Goal: Task Accomplishment & Management: Manage account settings

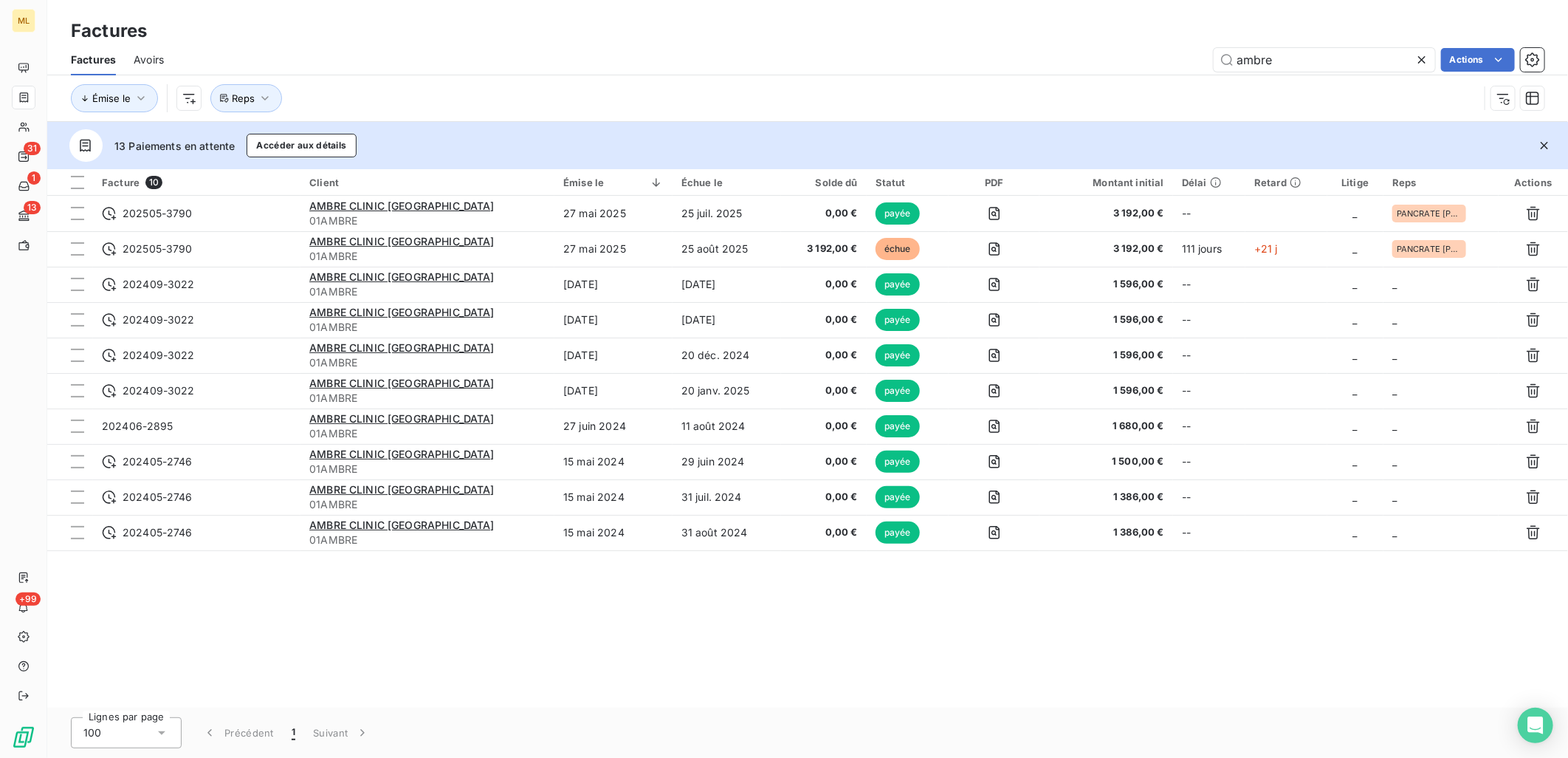
click at [645, 618] on div "Facture 10 Client Émise le Échue le Solde dû Statut PDF Montant initial Délai R…" at bounding box center [807, 438] width 1520 height 538
click at [919, 19] on div "Factures" at bounding box center [807, 31] width 1520 height 26
click at [1421, 59] on icon at bounding box center [1421, 59] width 7 height 7
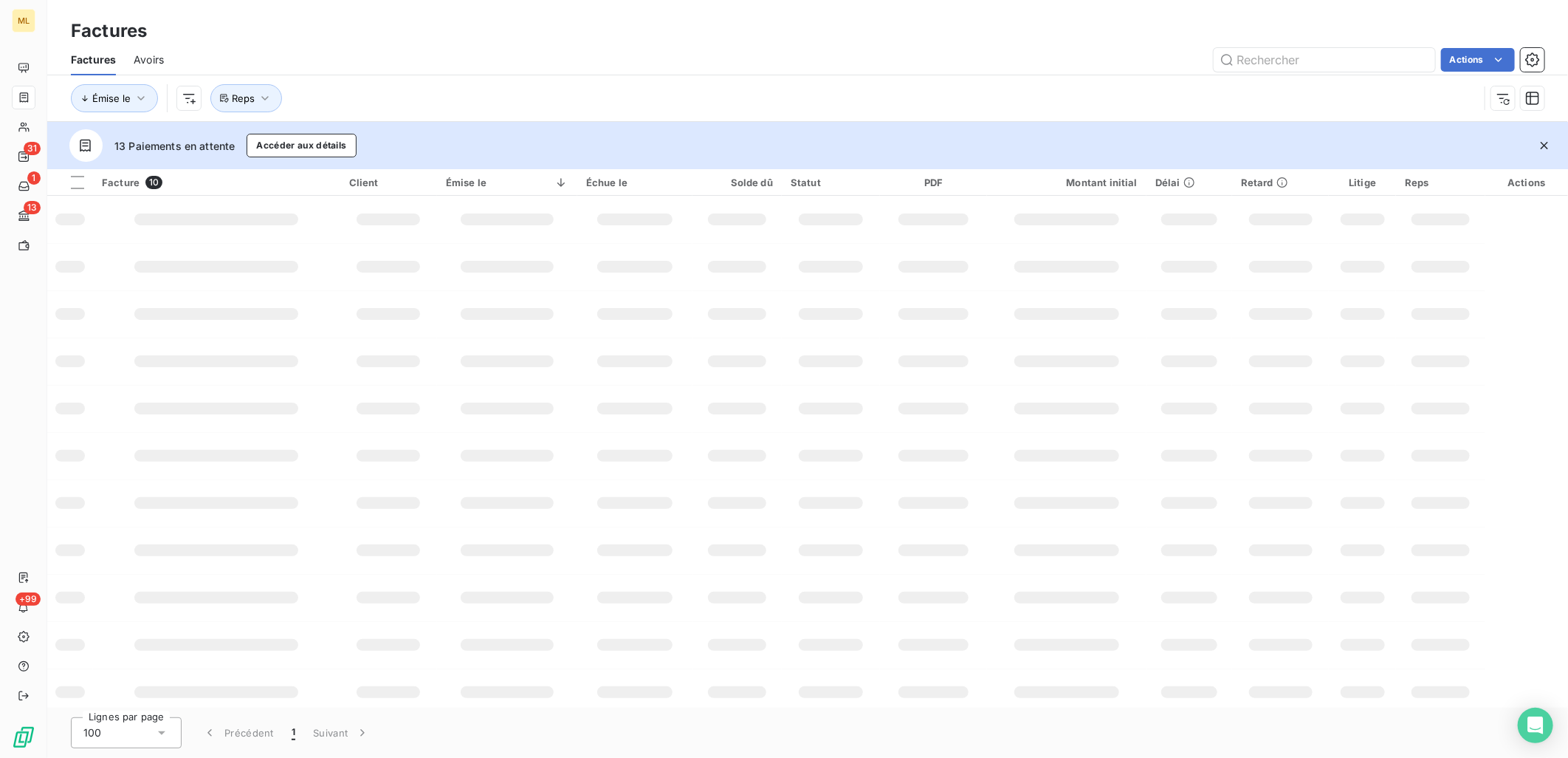
click at [734, 35] on div "Factures" at bounding box center [807, 31] width 1520 height 26
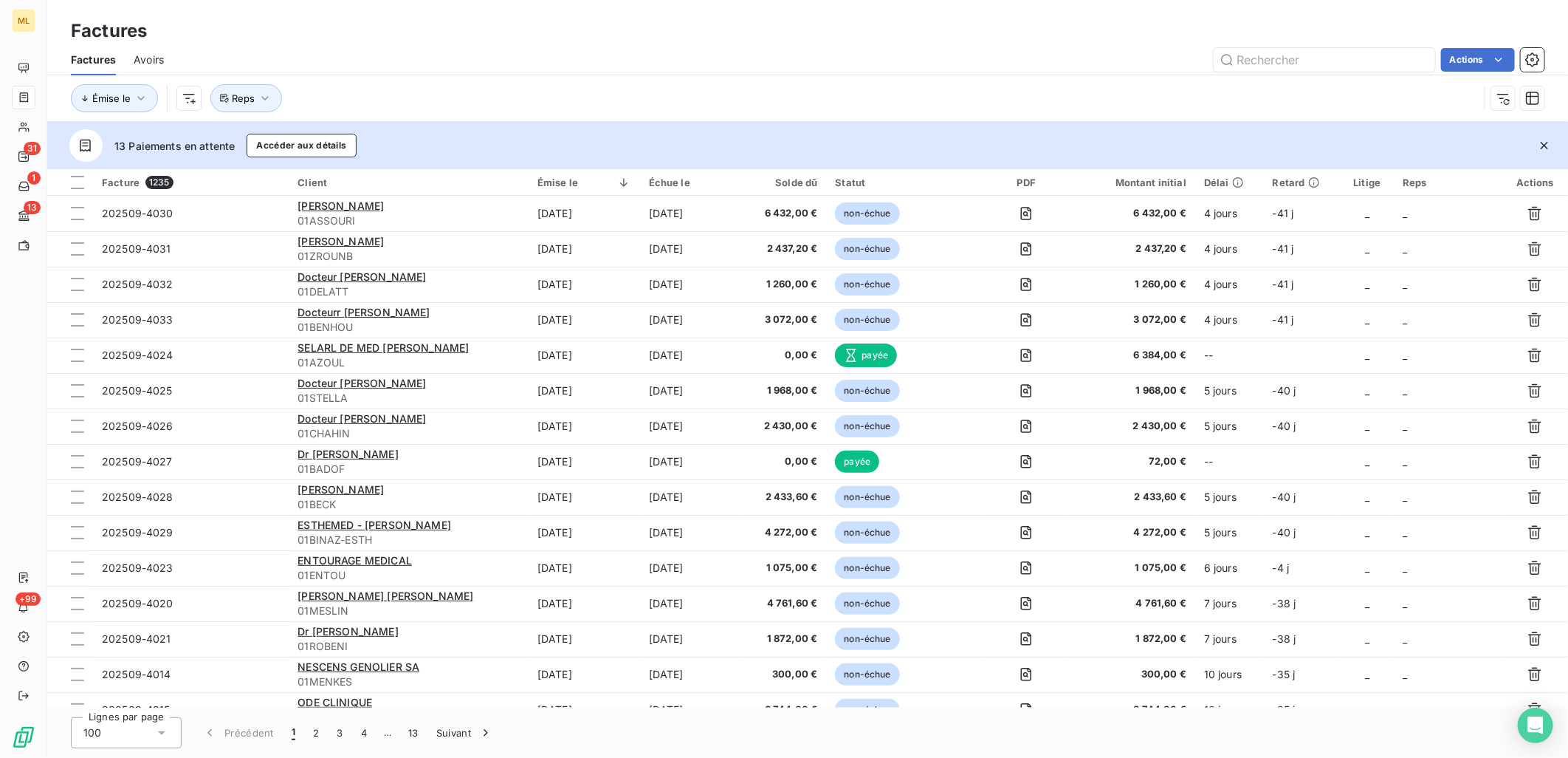
click at [730, 28] on div "Factures" at bounding box center [807, 31] width 1520 height 26
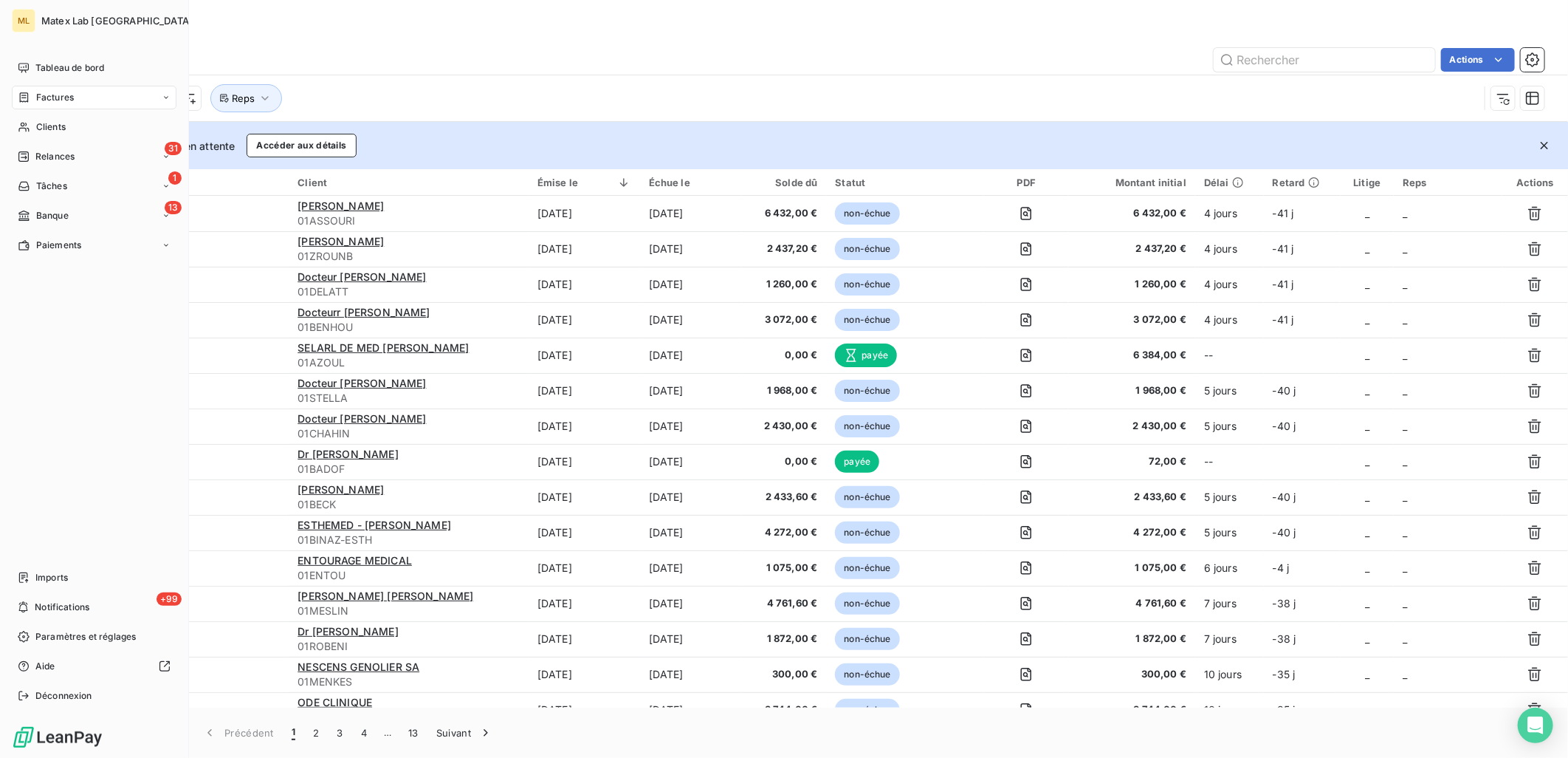
click at [68, 96] on span "Factures" at bounding box center [55, 97] width 38 height 13
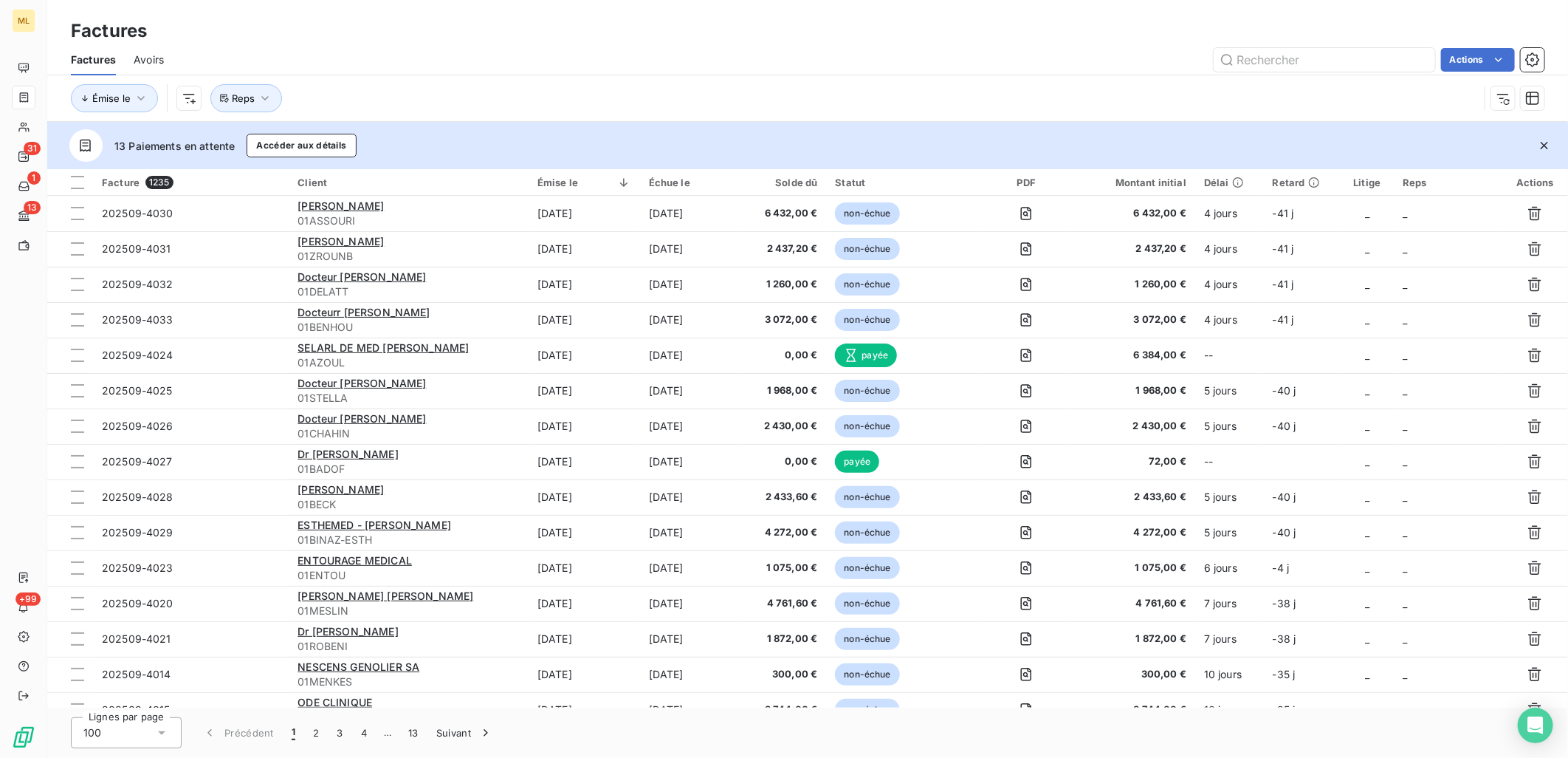
click at [799, 69] on div "Actions" at bounding box center [862, 59] width 1363 height 24
click at [1358, 54] on input "text" at bounding box center [1324, 59] width 221 height 24
type input "4039"
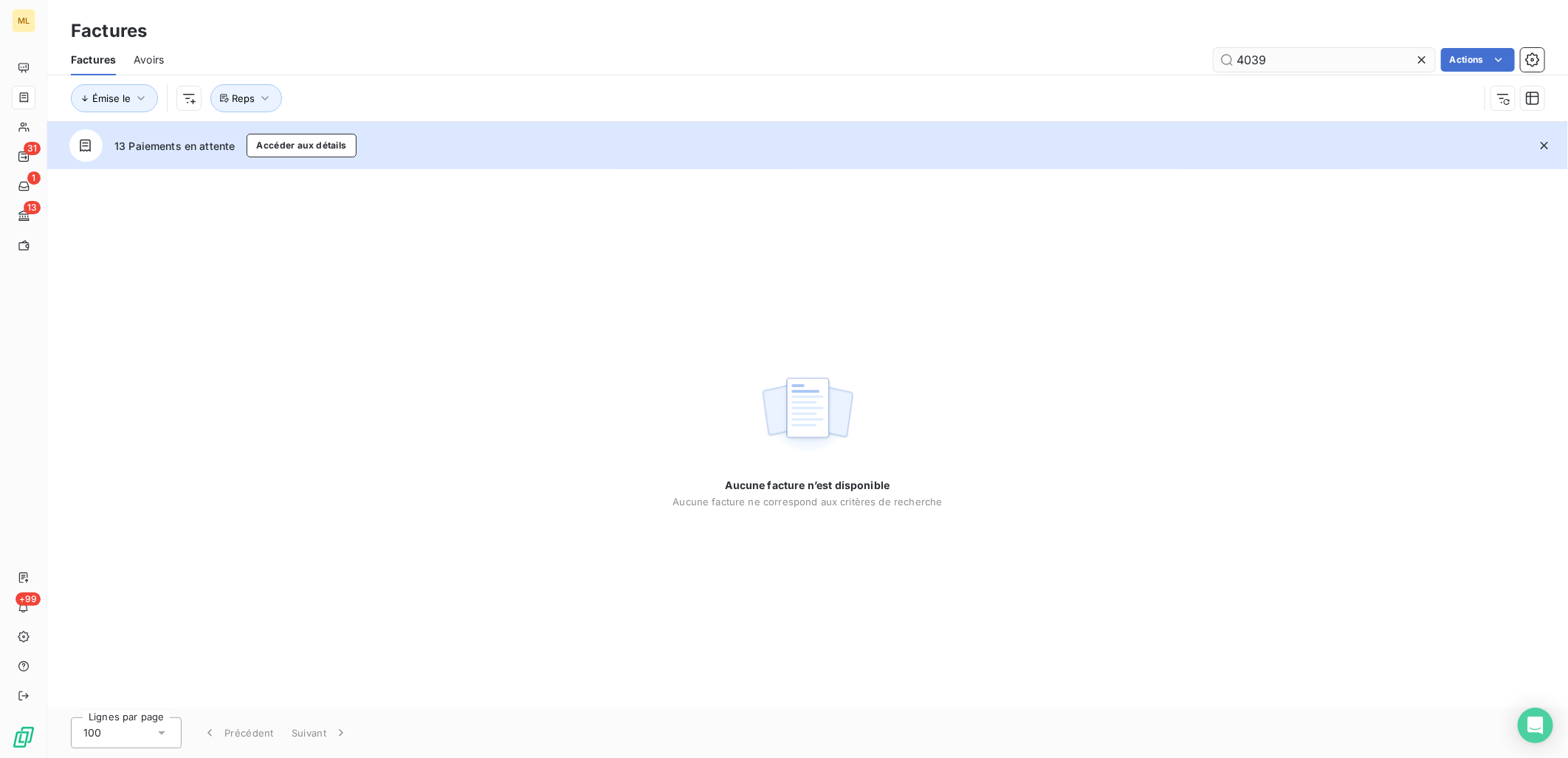
click at [1278, 55] on input "4039" at bounding box center [1324, 59] width 221 height 24
type input "4"
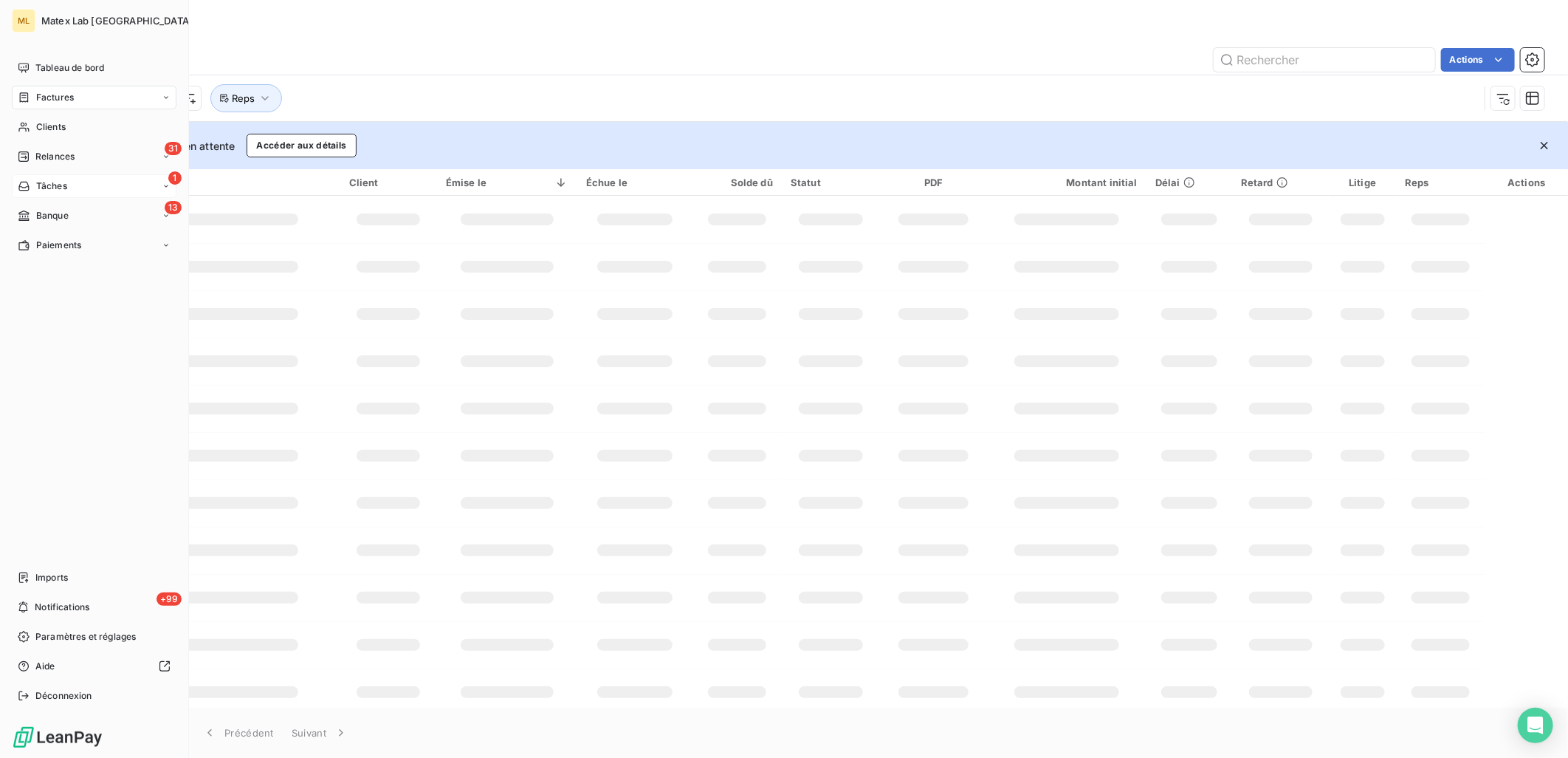
click at [31, 159] on div "Relances" at bounding box center [45, 157] width 57 height 13
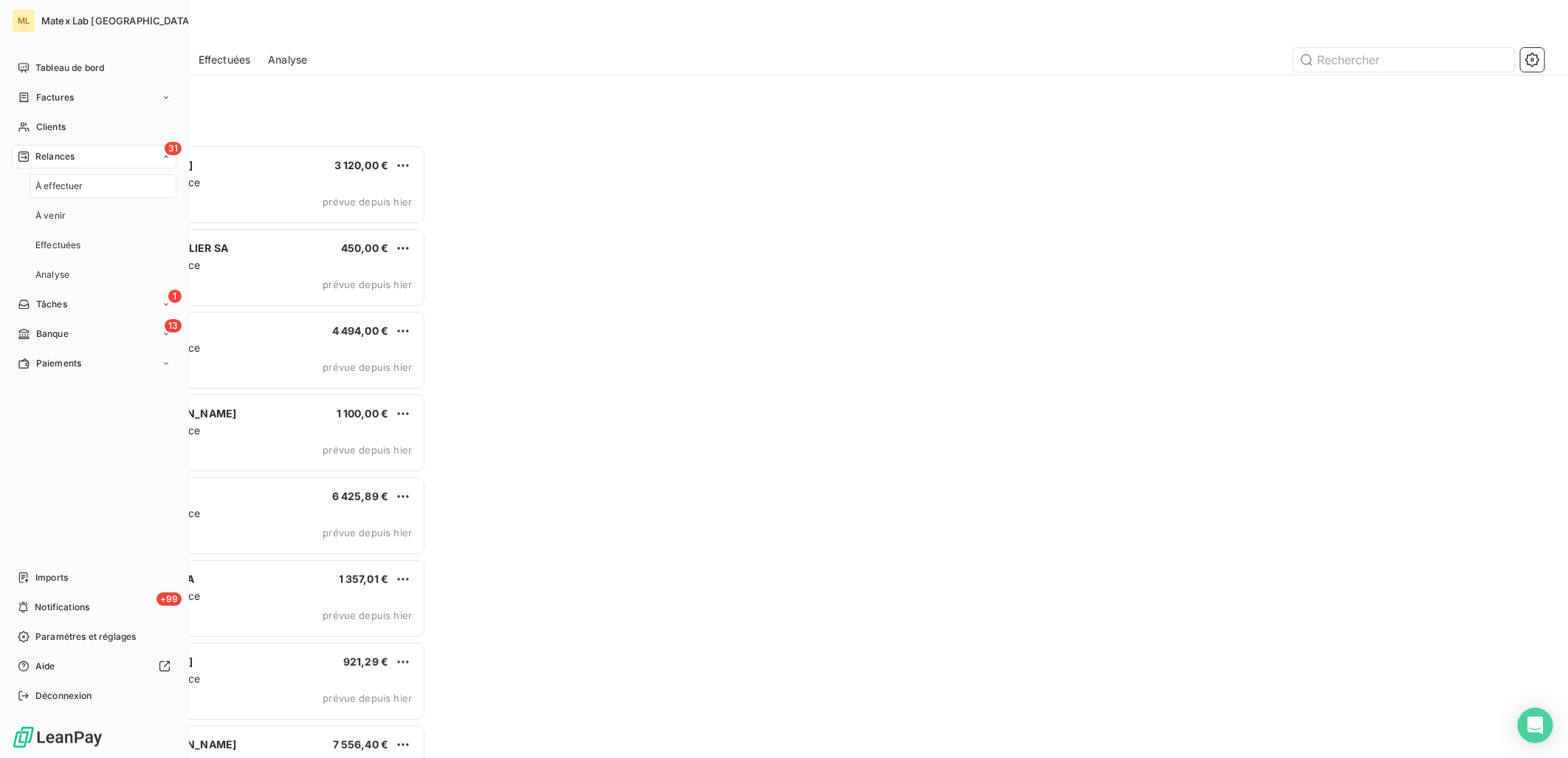
click at [72, 164] on div "31 Relances" at bounding box center [93, 156] width 164 height 24
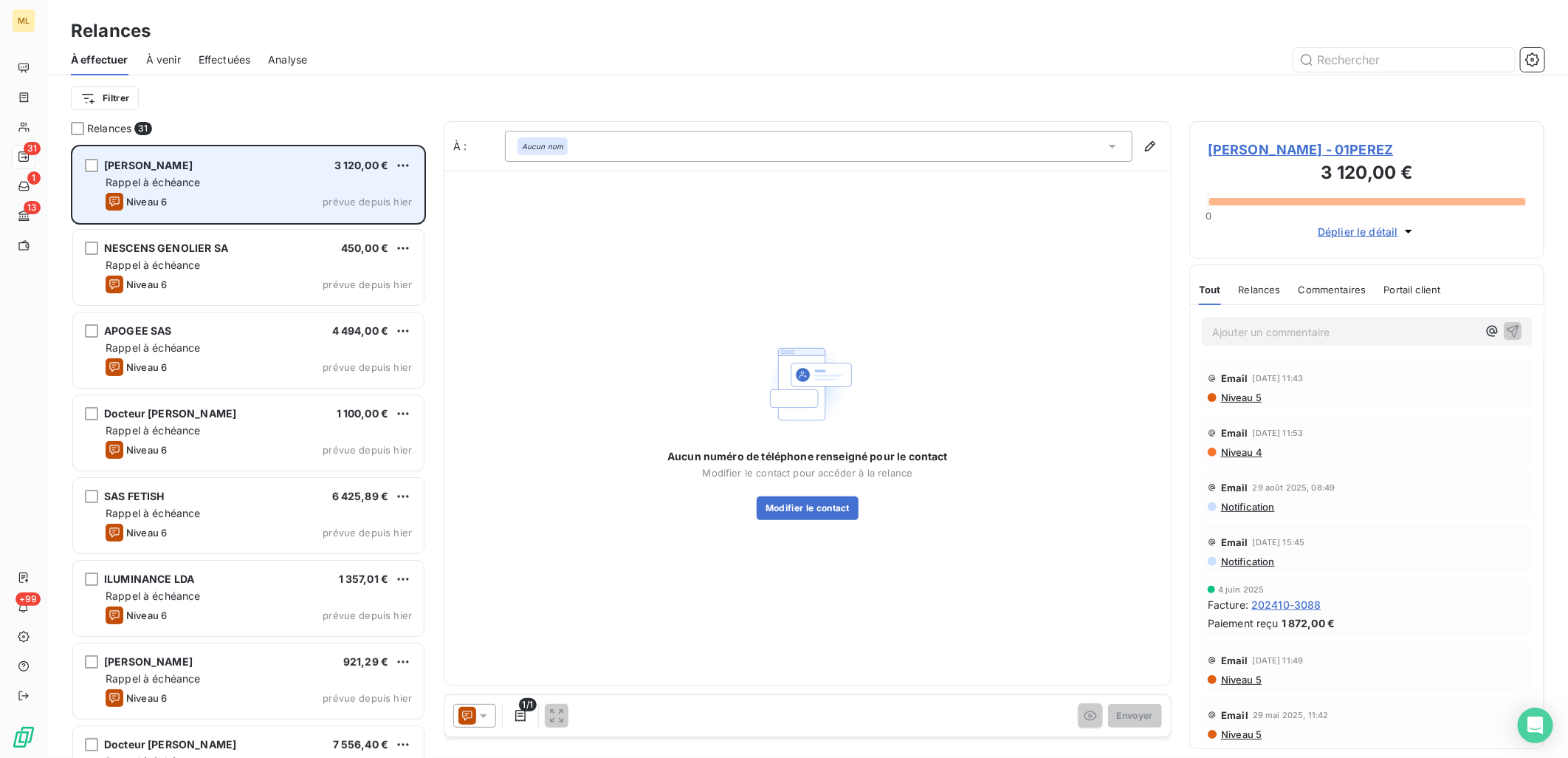
click at [192, 191] on div "[PERSON_NAME] 3 120,00 € Rappel à échéance Niveau 6 prévue depuis [DATE]" at bounding box center [248, 184] width 351 height 75
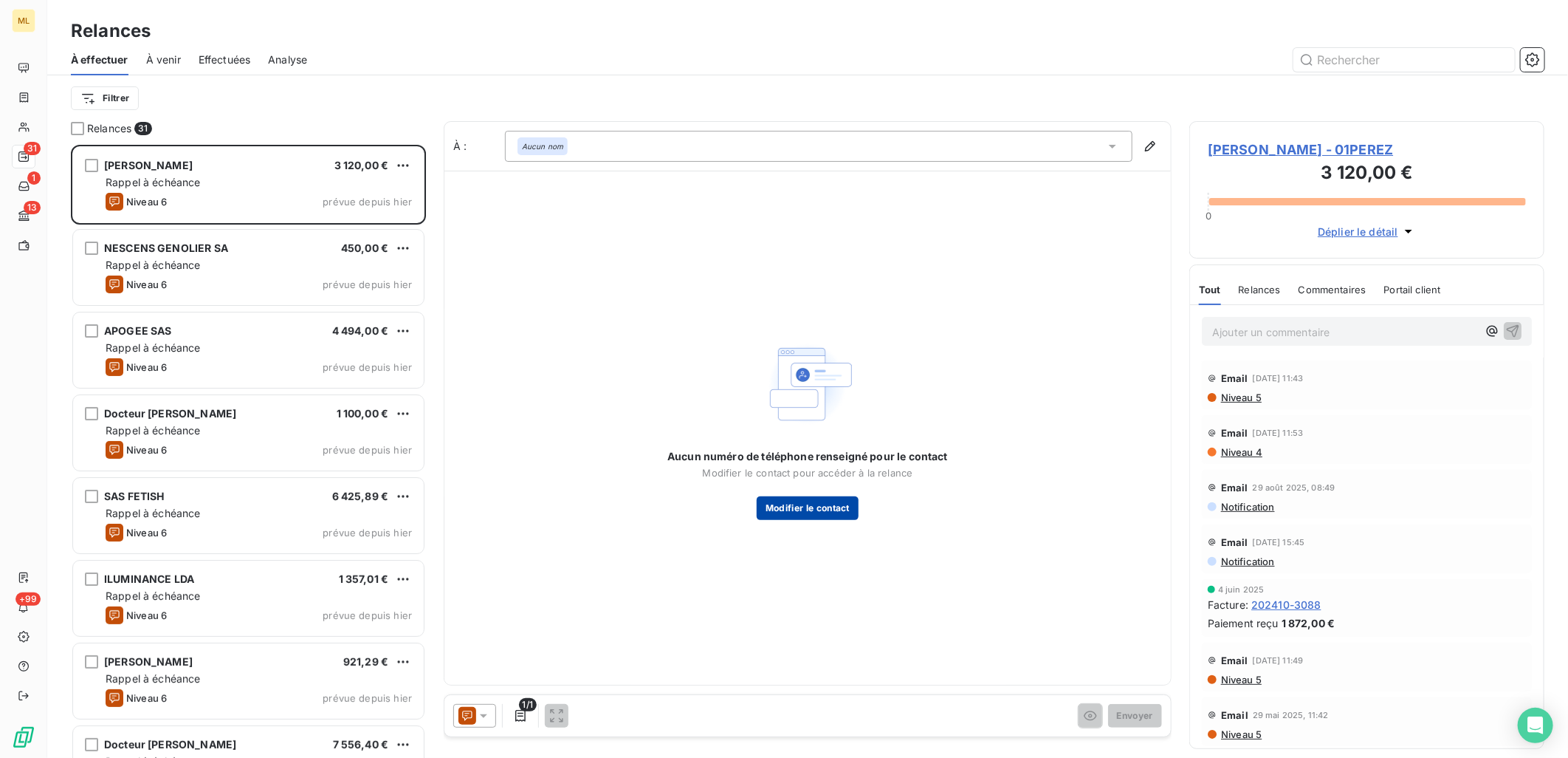
click at [820, 510] on button "Modifier le contact" at bounding box center [807, 508] width 102 height 24
type input "[EMAIL_ADDRESS][DOMAIN_NAME]"
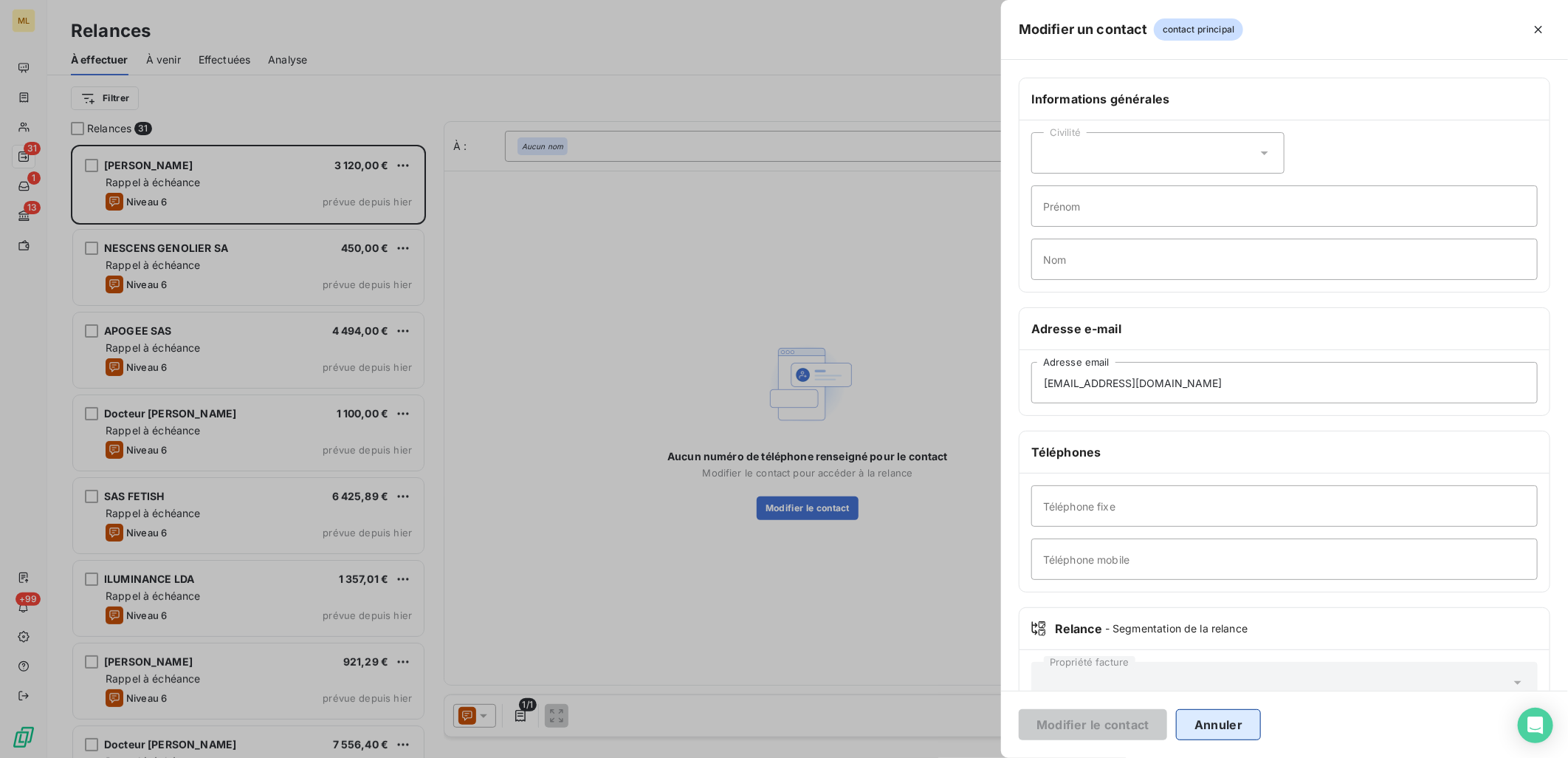
click at [1224, 726] on button "Annuler" at bounding box center [1218, 725] width 85 height 31
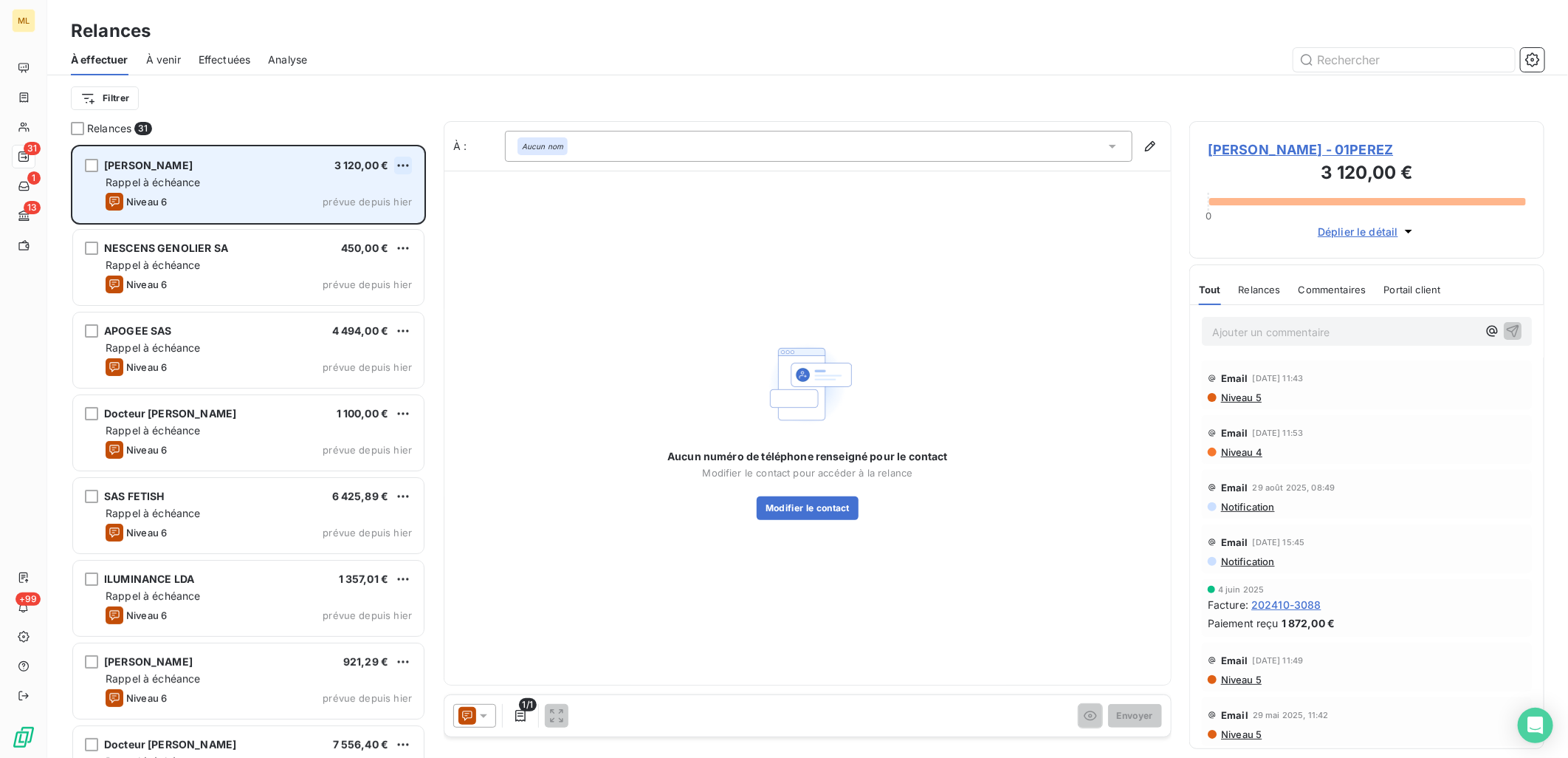
click at [399, 165] on html "ML 31 1 13 +99 Relances À effectuer À venir Effectuées Analyse Filtrer Relances…" at bounding box center [784, 379] width 1568 height 758
click at [366, 224] on div "Passer cette action" at bounding box center [340, 221] width 132 height 24
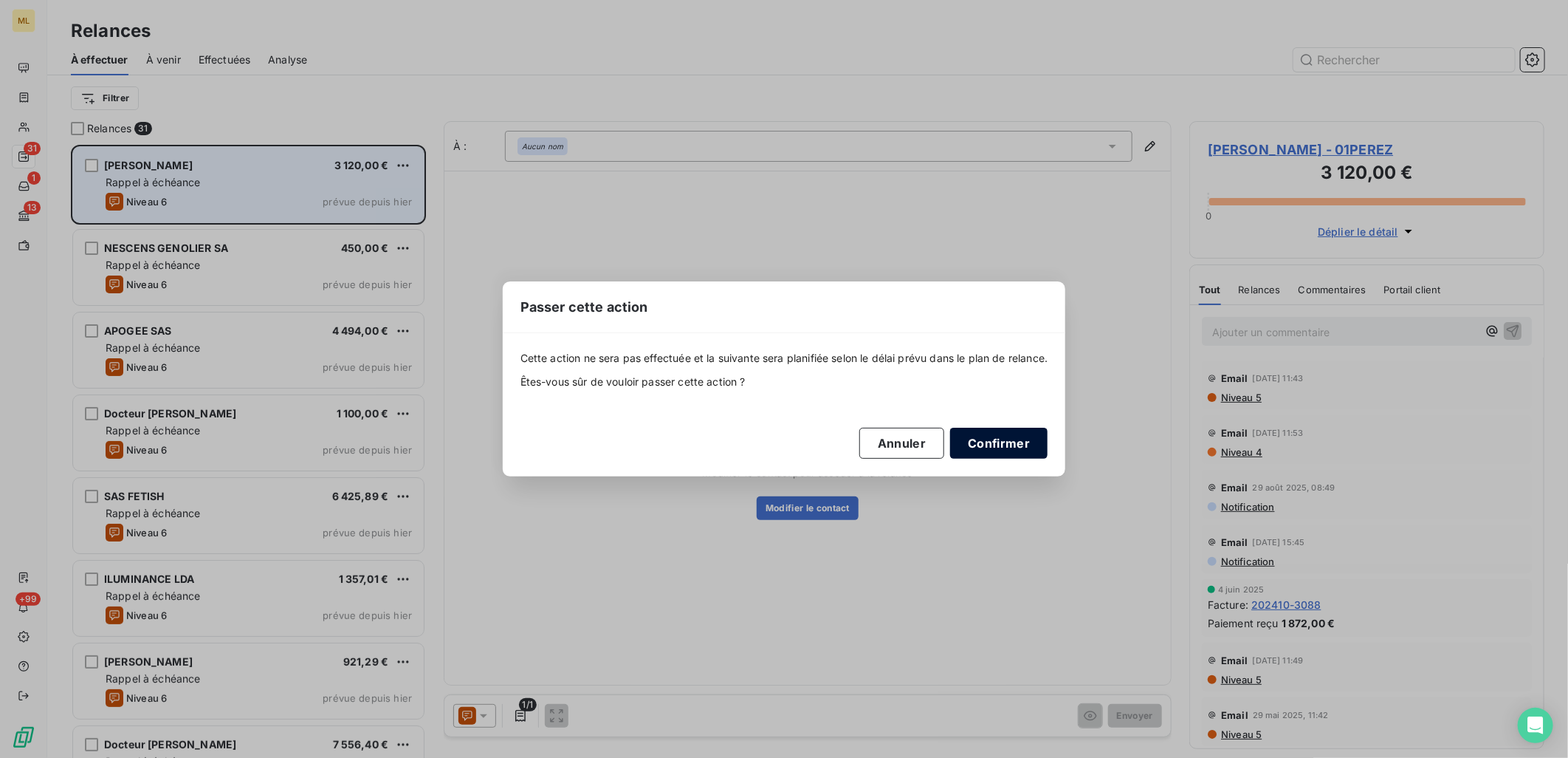
click at [993, 438] on button "Confirmer" at bounding box center [999, 443] width 97 height 31
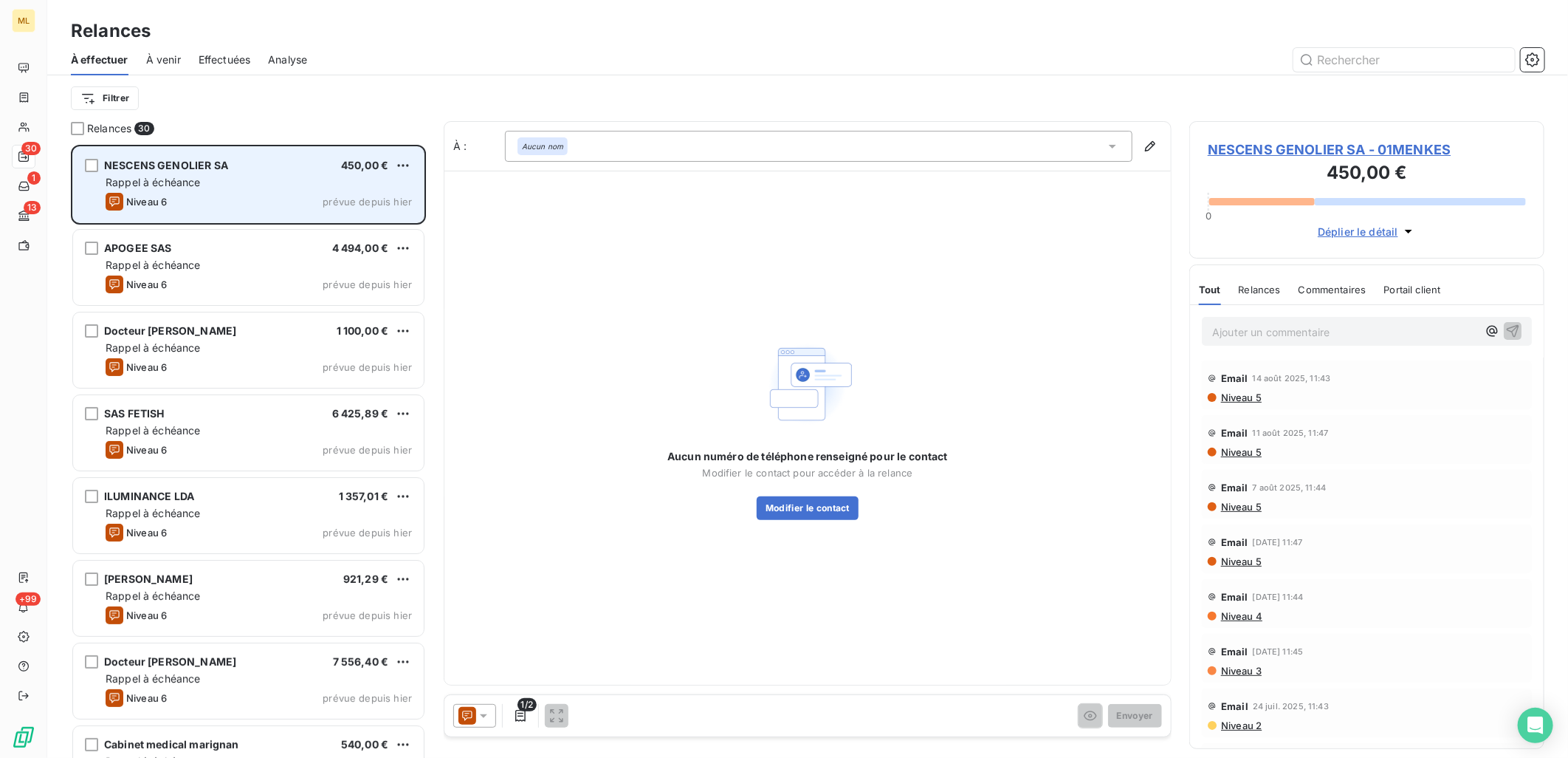
click at [255, 197] on div "Niveau 6 prévue depuis [DATE]" at bounding box center [258, 201] width 306 height 17
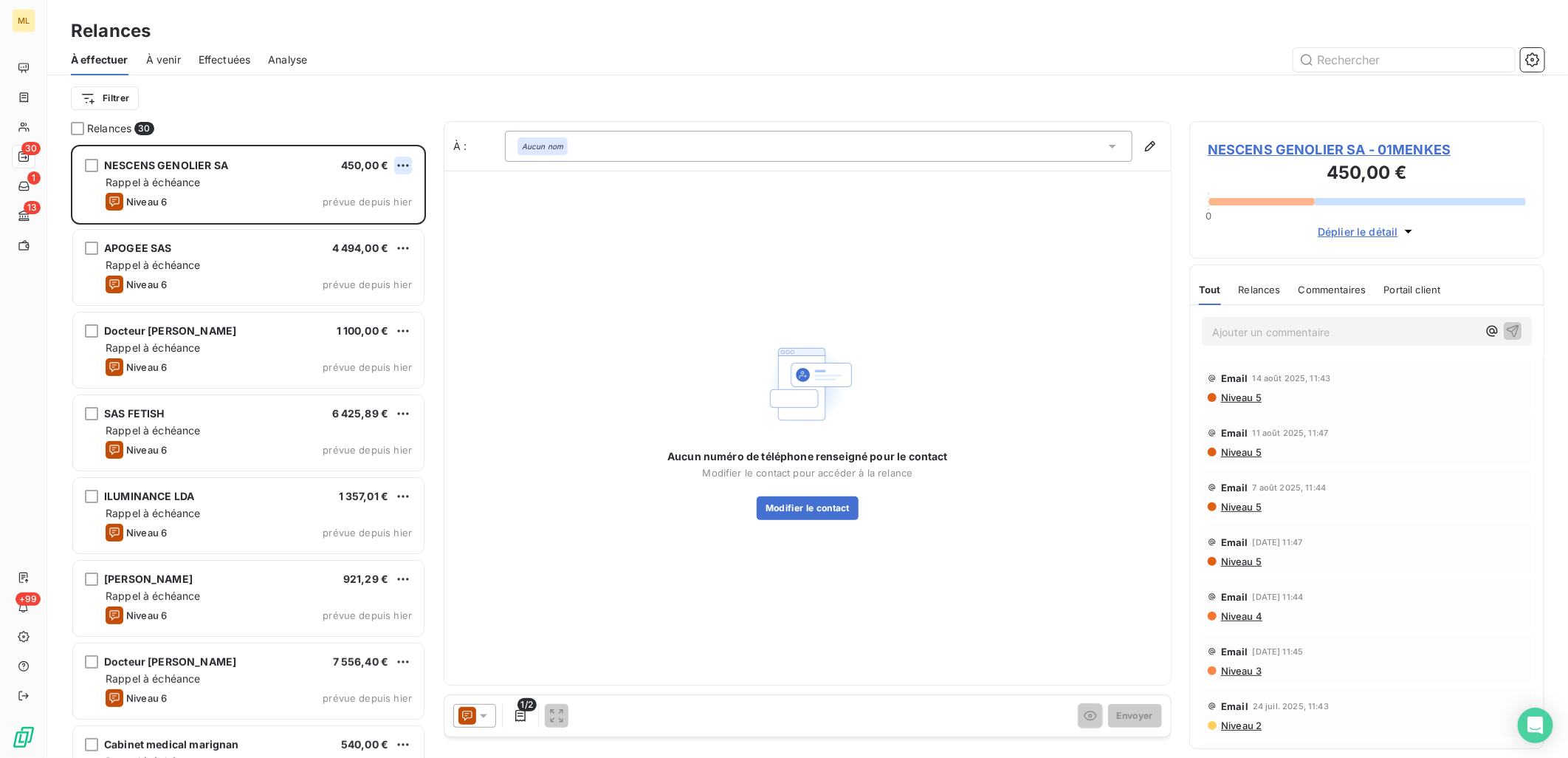
click at [409, 160] on html "ML 30 1 13 +99 Relances À effectuer À venir Effectuées Analyse Filtrer Relances…" at bounding box center [784, 379] width 1568 height 758
click at [354, 224] on div "Passer cette action" at bounding box center [340, 221] width 132 height 24
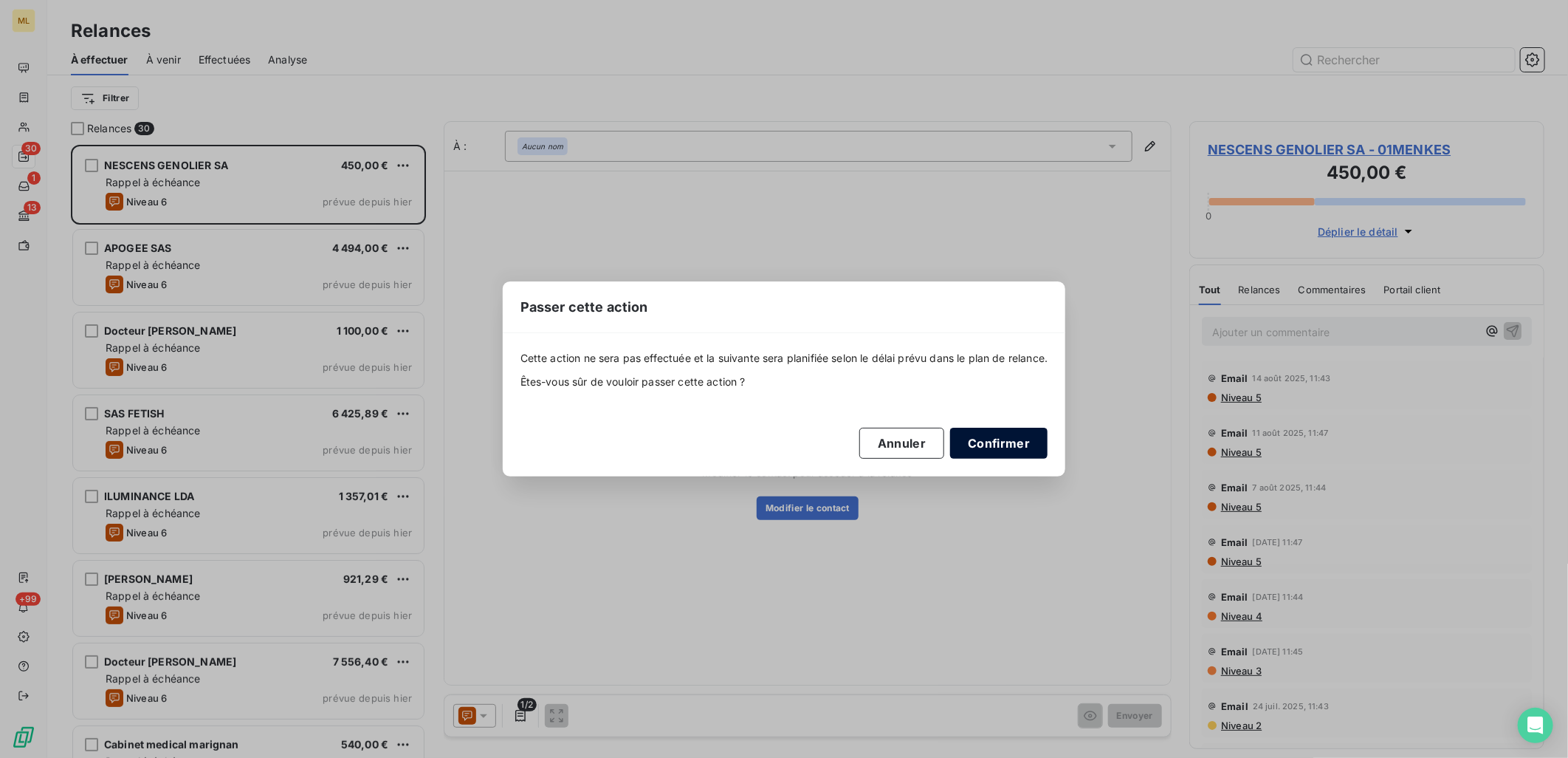
click at [1030, 443] on button "Confirmer" at bounding box center [999, 443] width 97 height 31
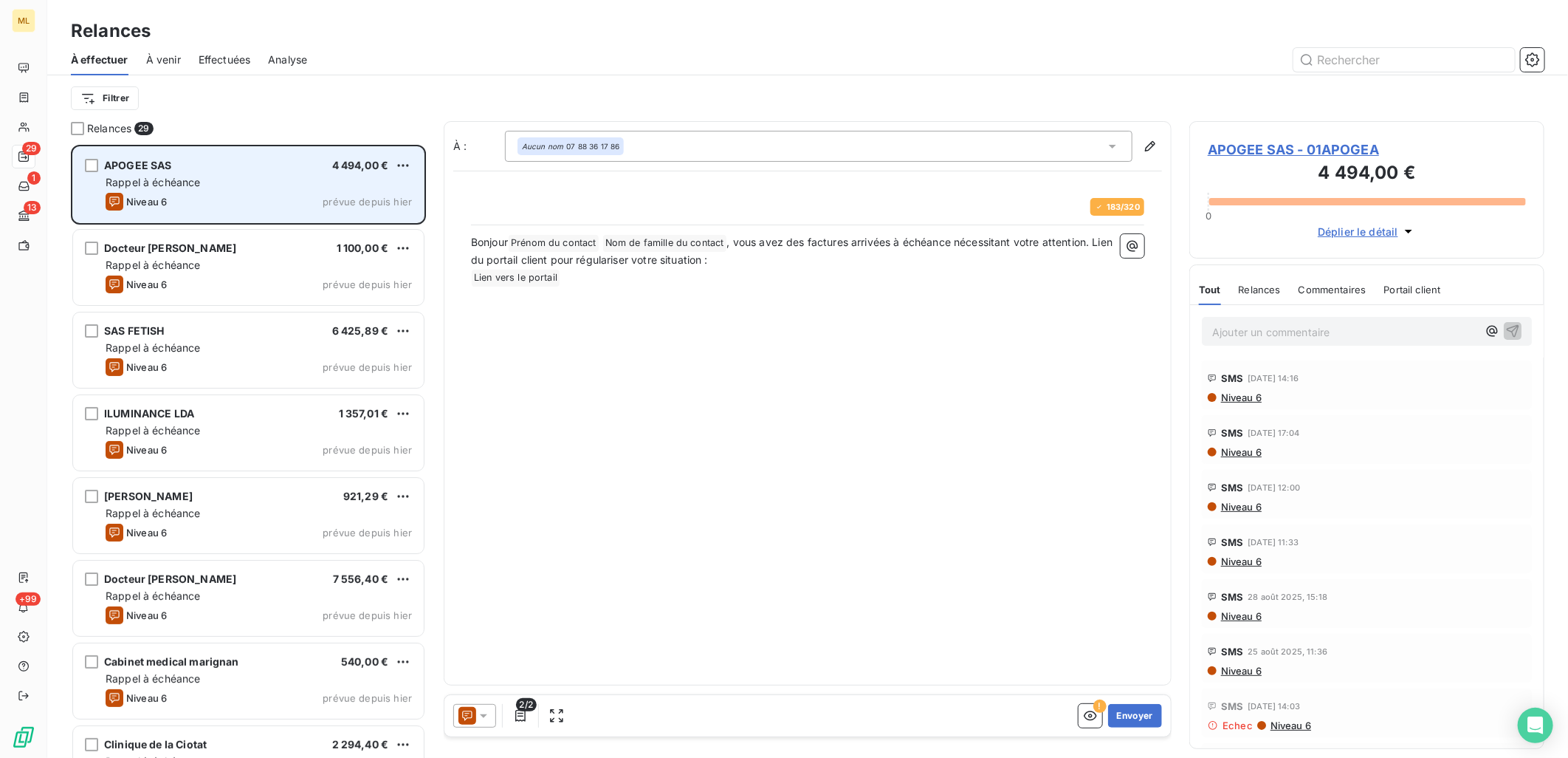
click at [254, 192] on div "Niveau 6 prévue depuis [DATE]" at bounding box center [258, 201] width 306 height 17
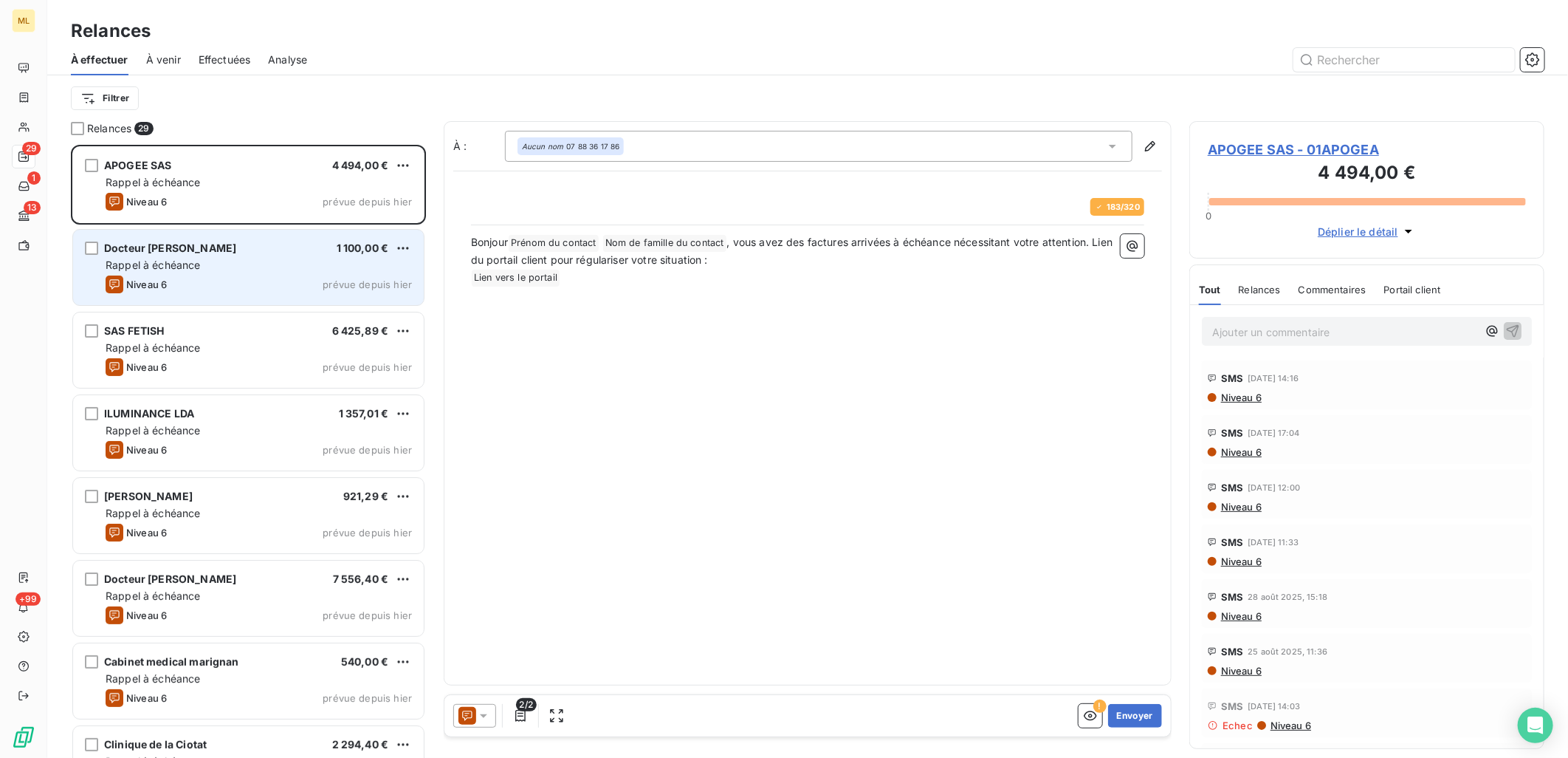
click at [181, 248] on span "Docteur [PERSON_NAME]" at bounding box center [170, 247] width 132 height 12
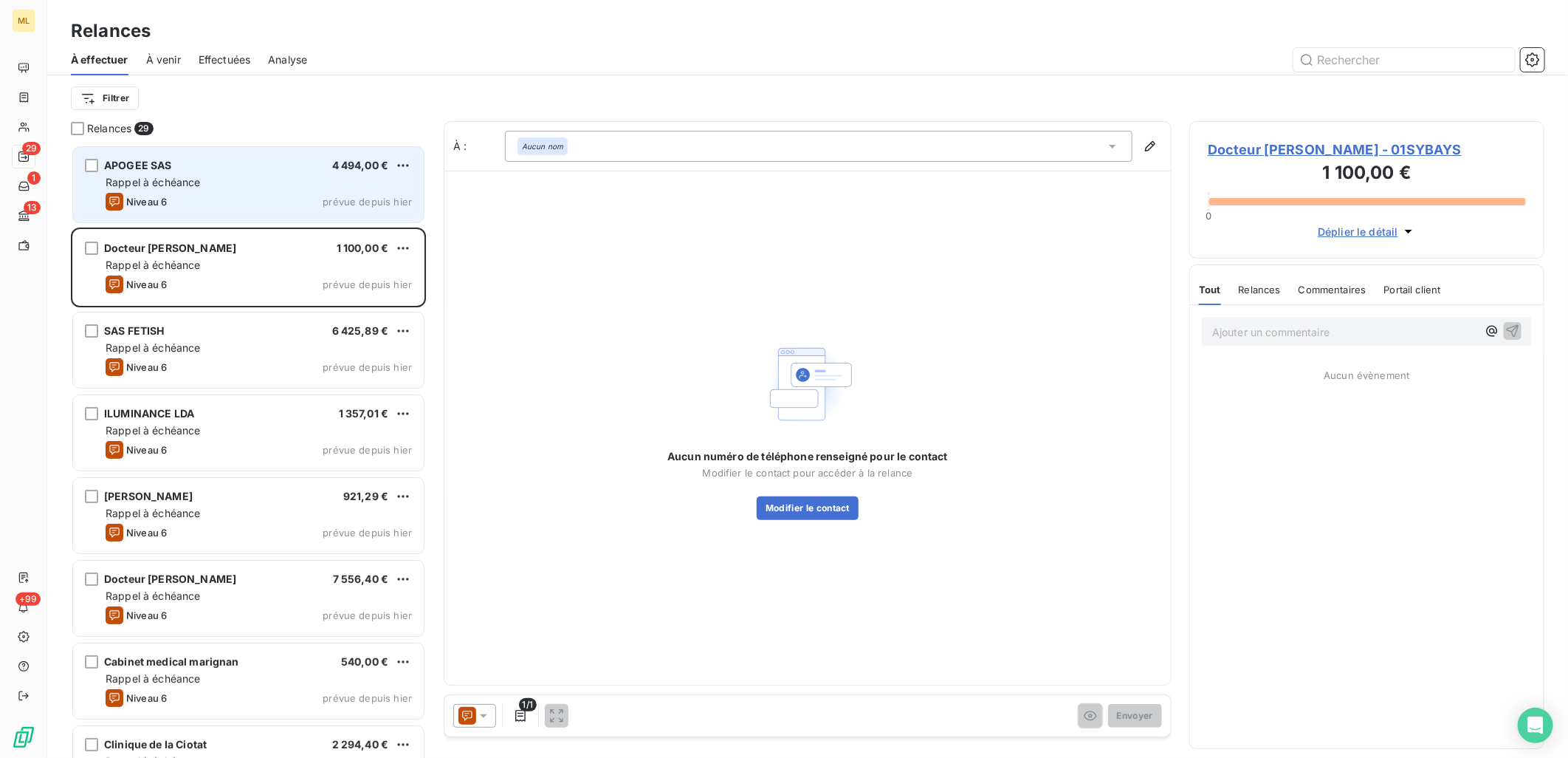
click at [268, 185] on div "Rappel à échéance" at bounding box center [258, 182] width 306 height 15
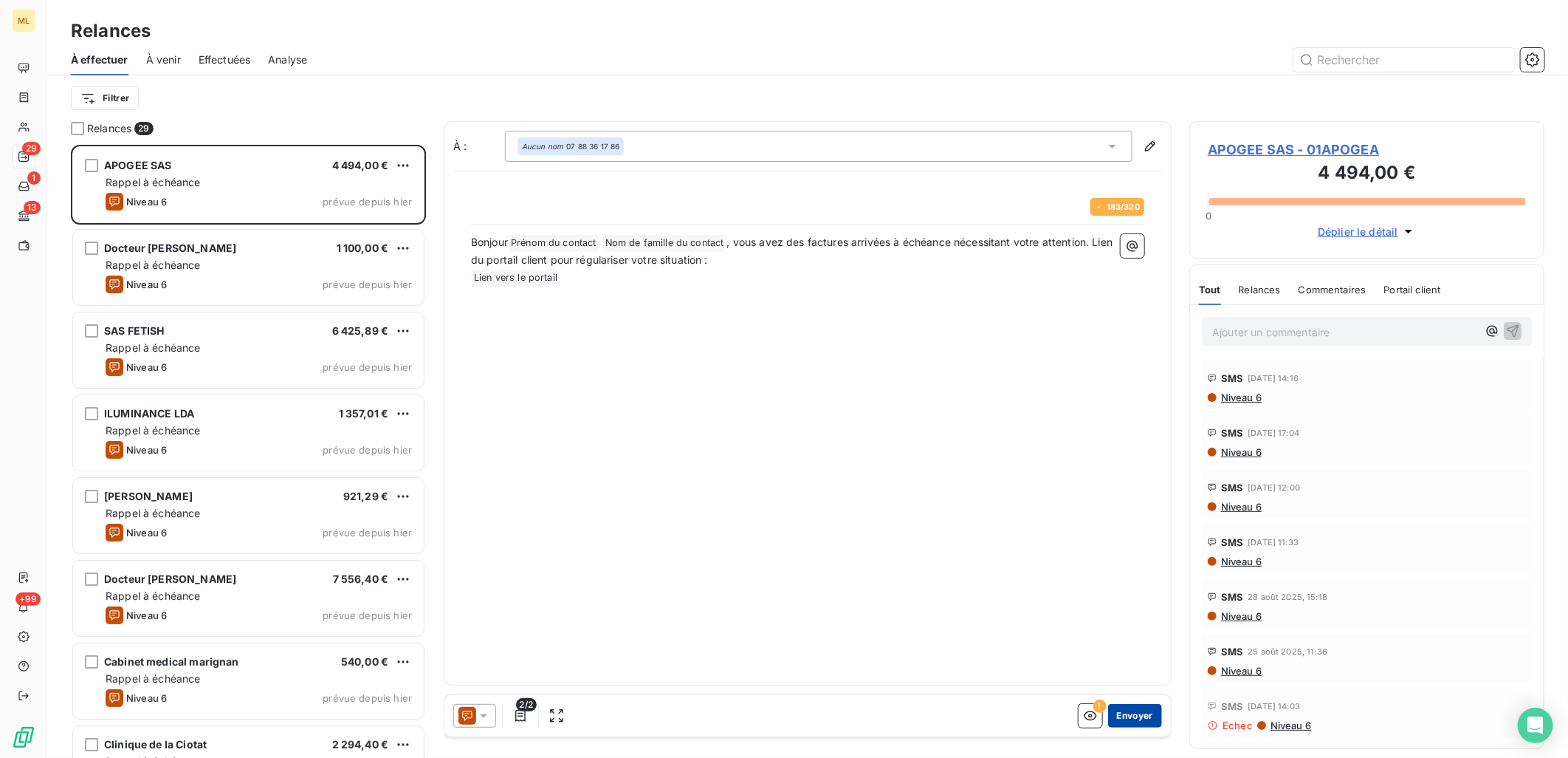
click at [1156, 711] on button "Envoyer" at bounding box center [1134, 715] width 54 height 24
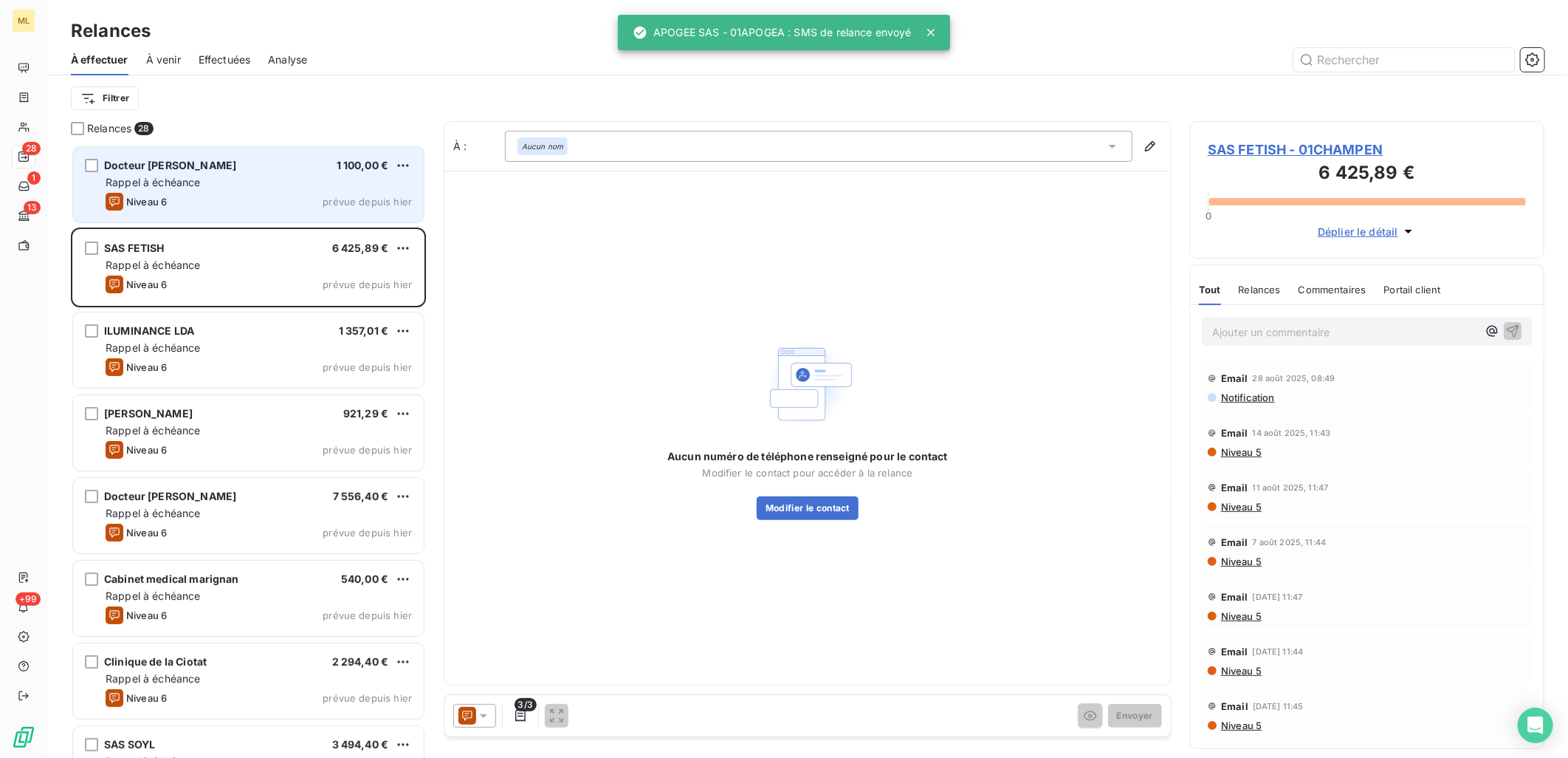
click at [266, 188] on div "Docteur [PERSON_NAME] KHENTIT - SYBAYS 1 100,00 € Rappel à échéance Niveau 6 pr…" at bounding box center [248, 184] width 351 height 75
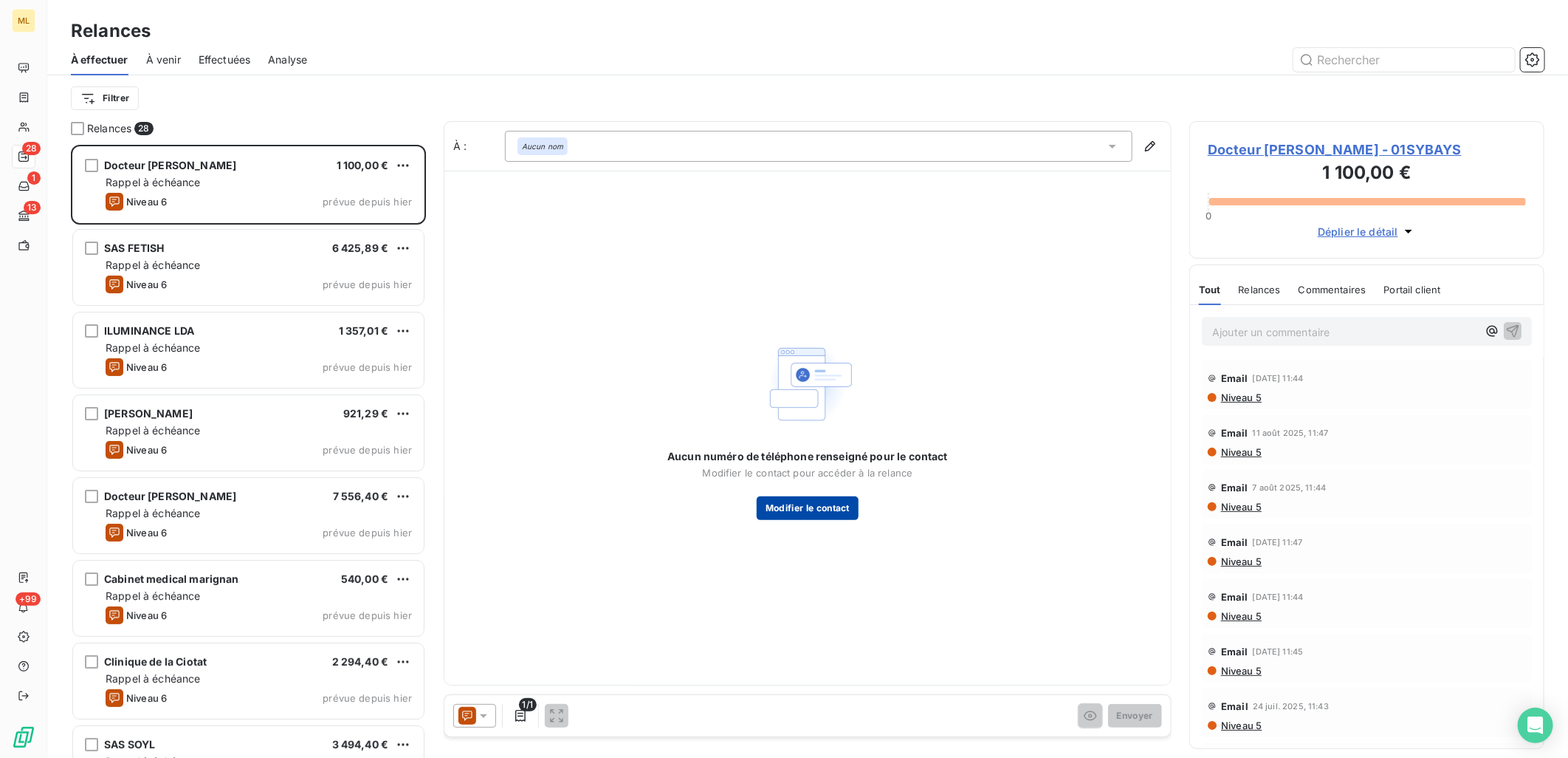
click at [820, 508] on button "Modifier le contact" at bounding box center [807, 508] width 102 height 24
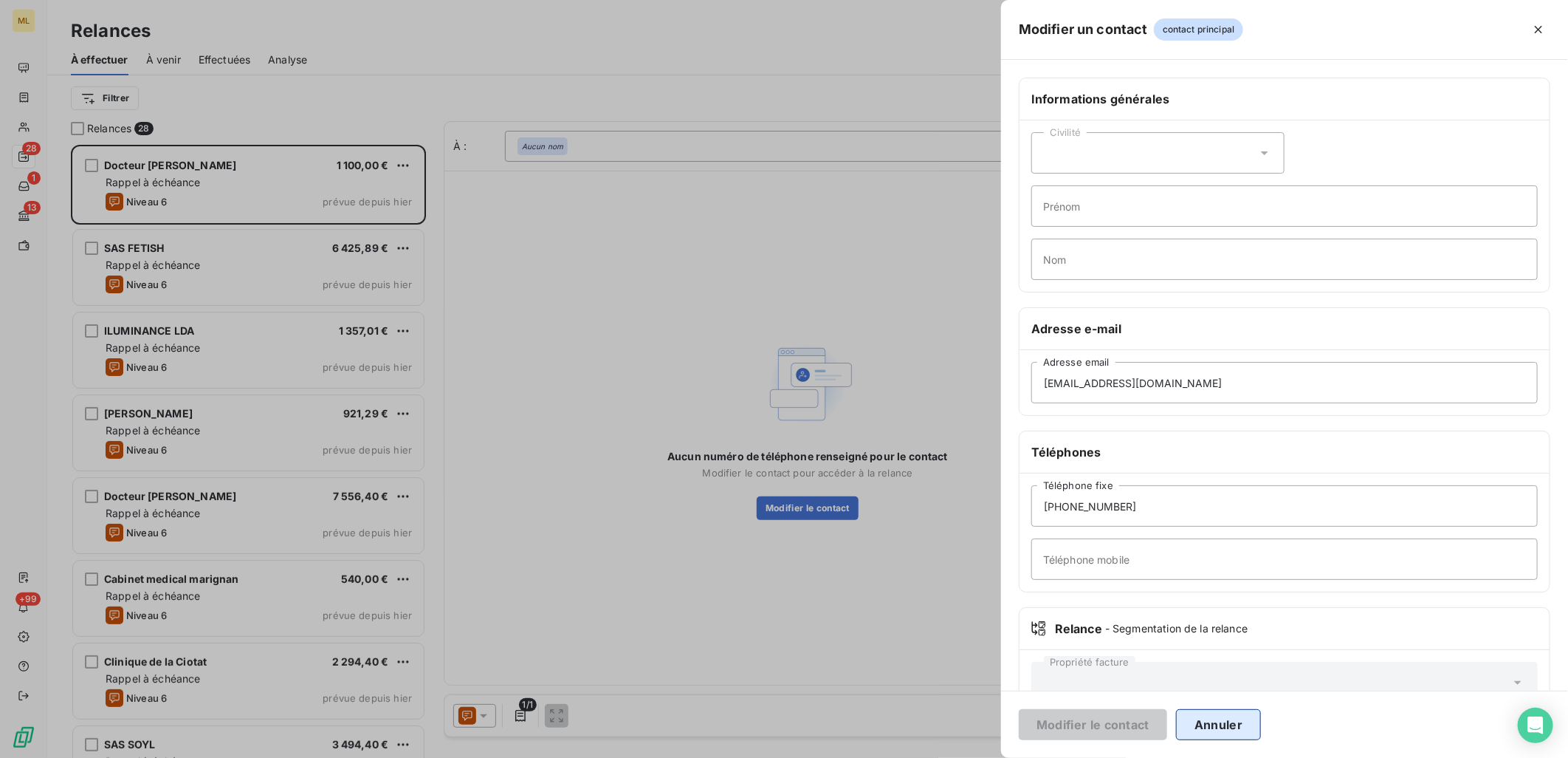
click at [1207, 726] on button "Annuler" at bounding box center [1218, 725] width 85 height 31
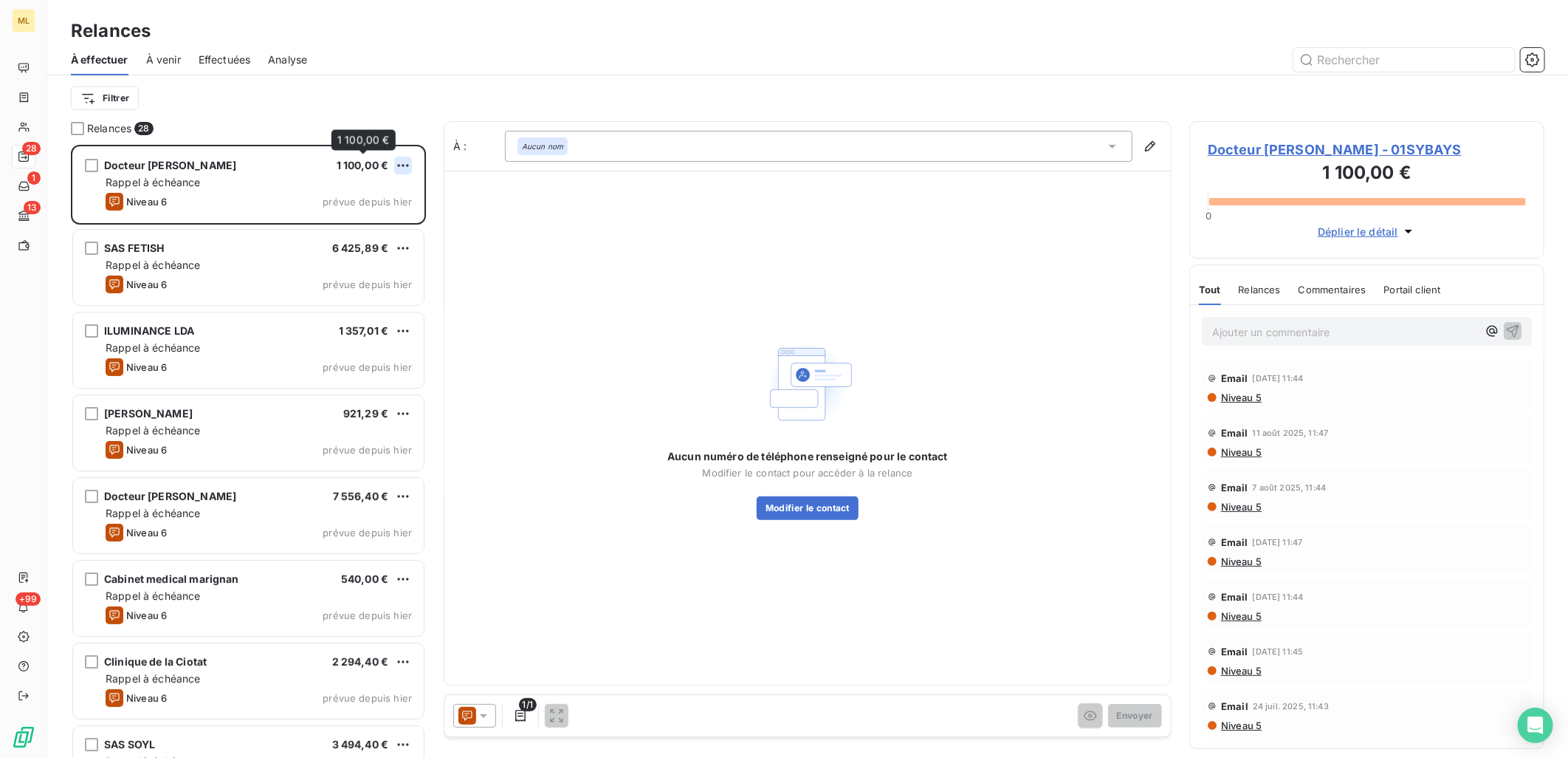
click at [403, 163] on html "ML 28 1 13 +99 Relances À effectuer À venir Effectuées Analyse Filtrer Relances…" at bounding box center [784, 379] width 1568 height 758
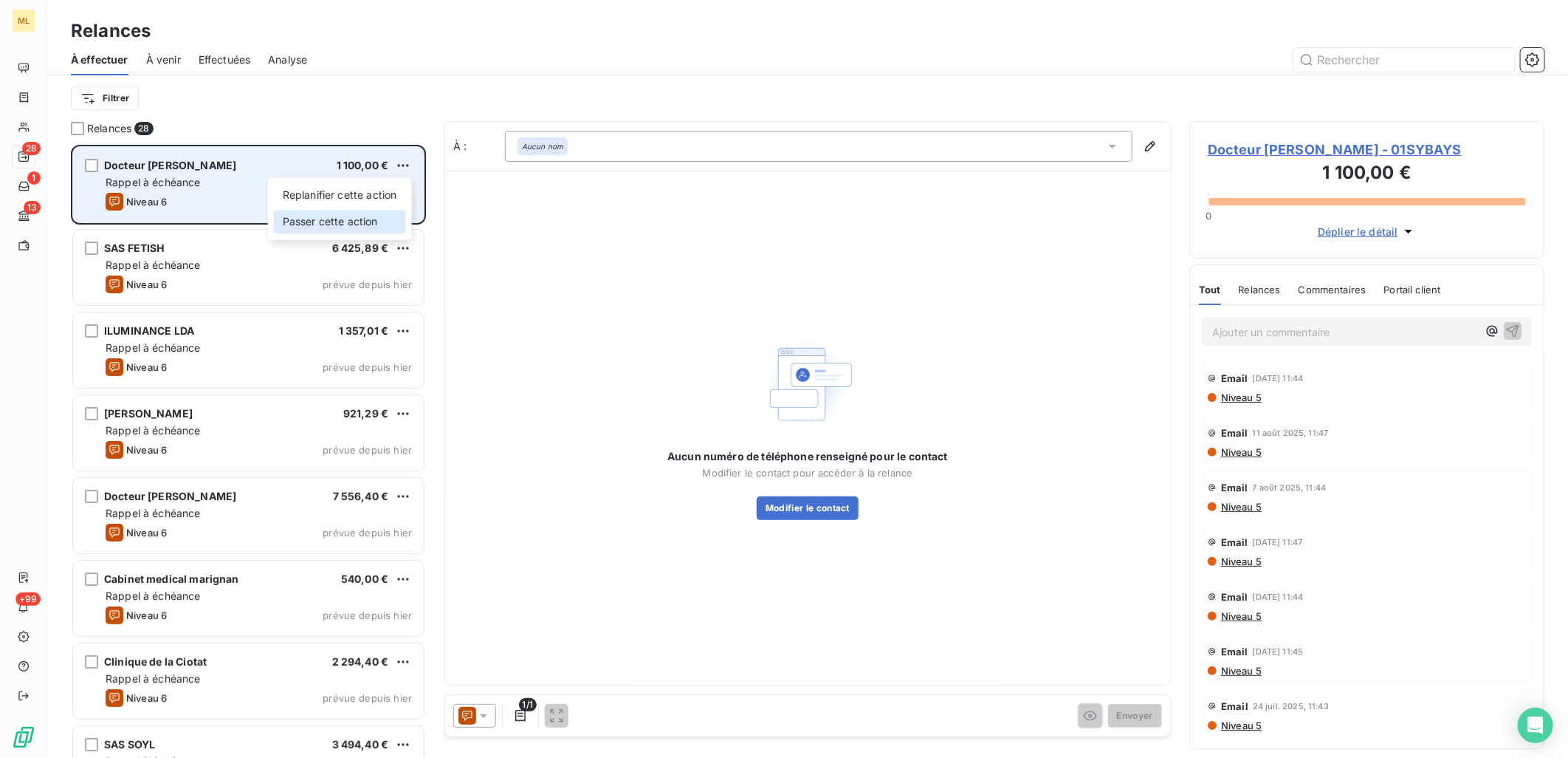
click at [363, 221] on div "Passer cette action" at bounding box center [340, 221] width 132 height 24
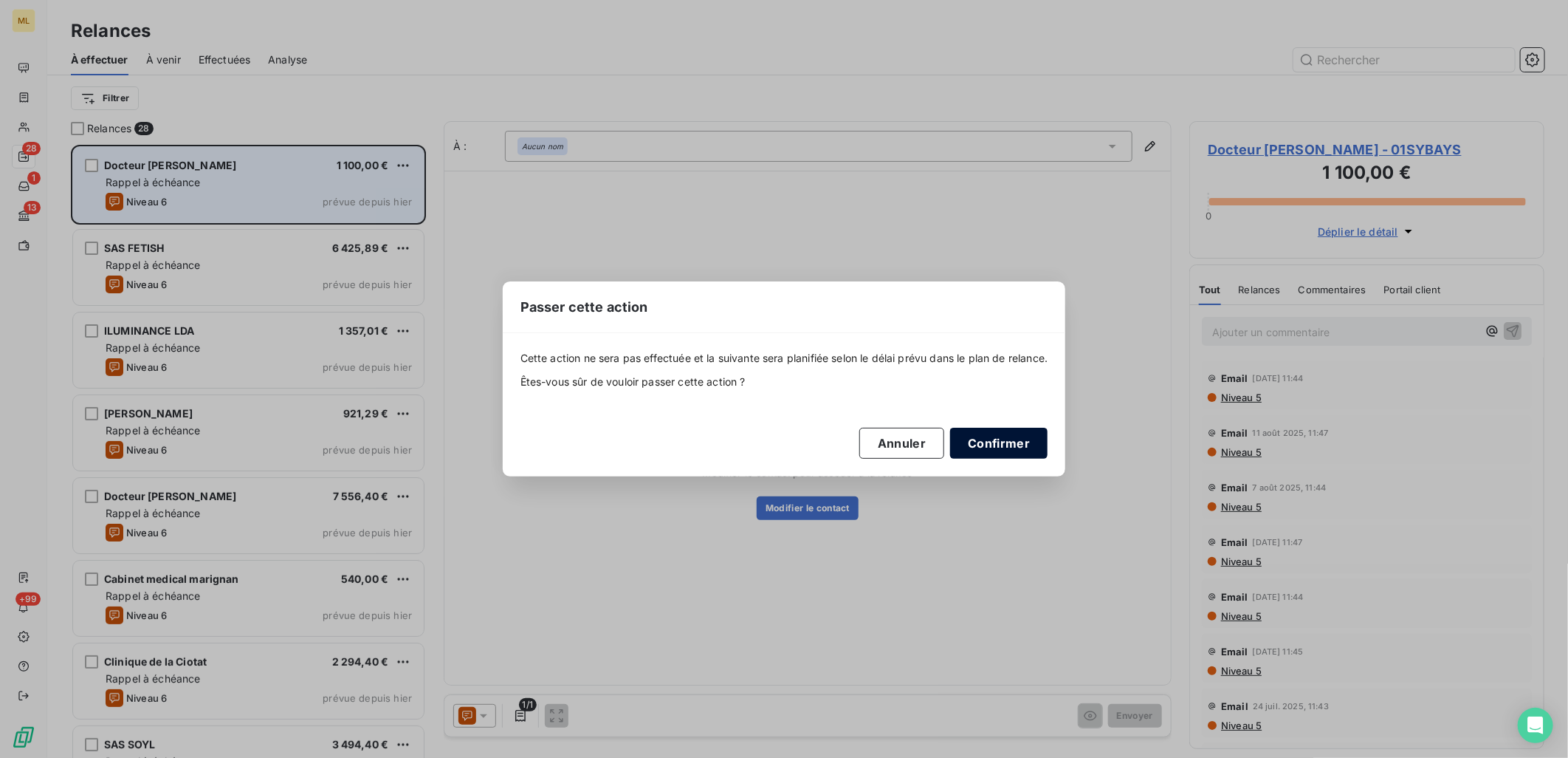
click at [1028, 434] on button "Confirmer" at bounding box center [999, 443] width 97 height 31
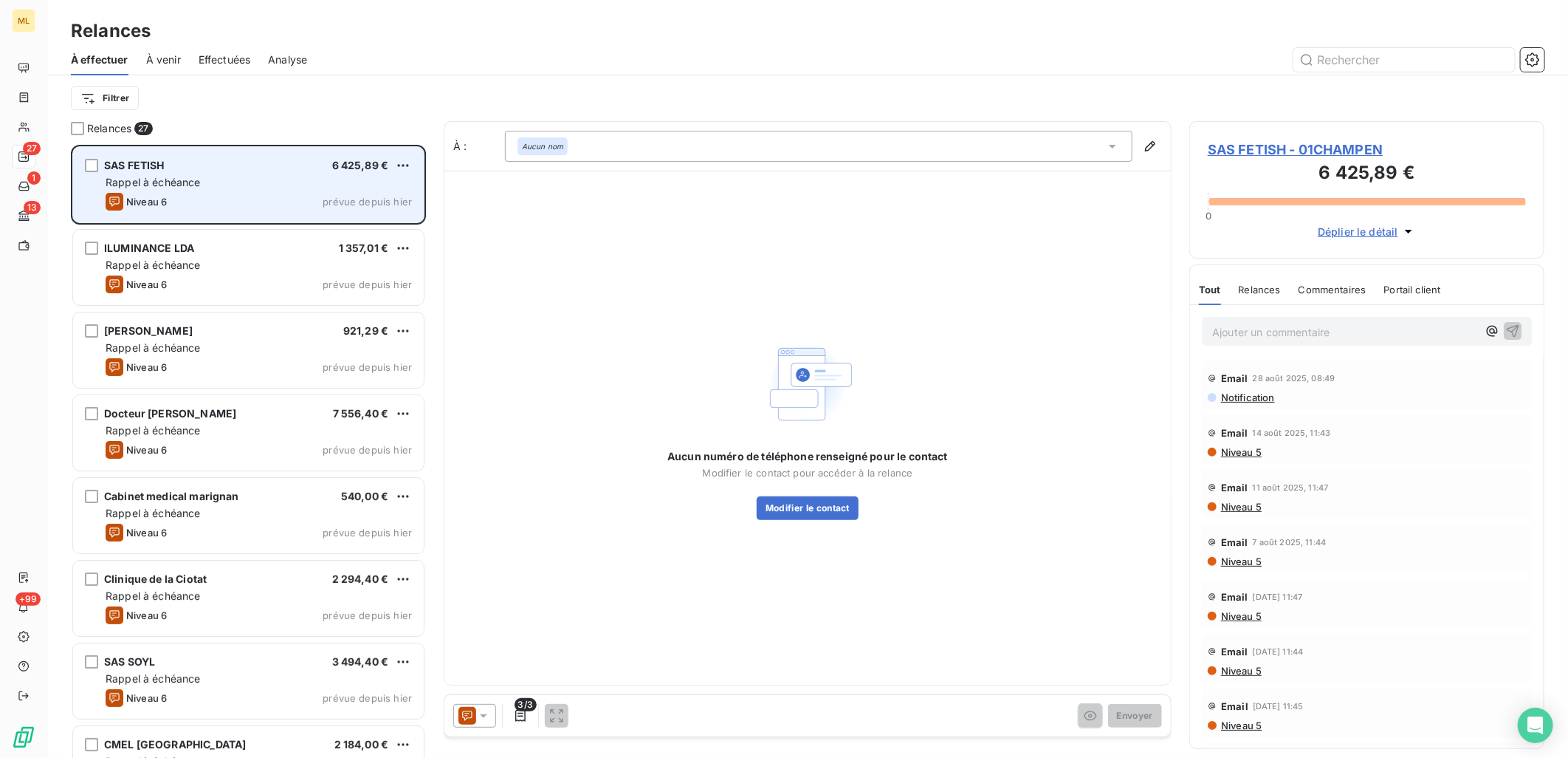
click at [249, 195] on div "Niveau 6 prévue depuis [DATE]" at bounding box center [258, 201] width 306 height 17
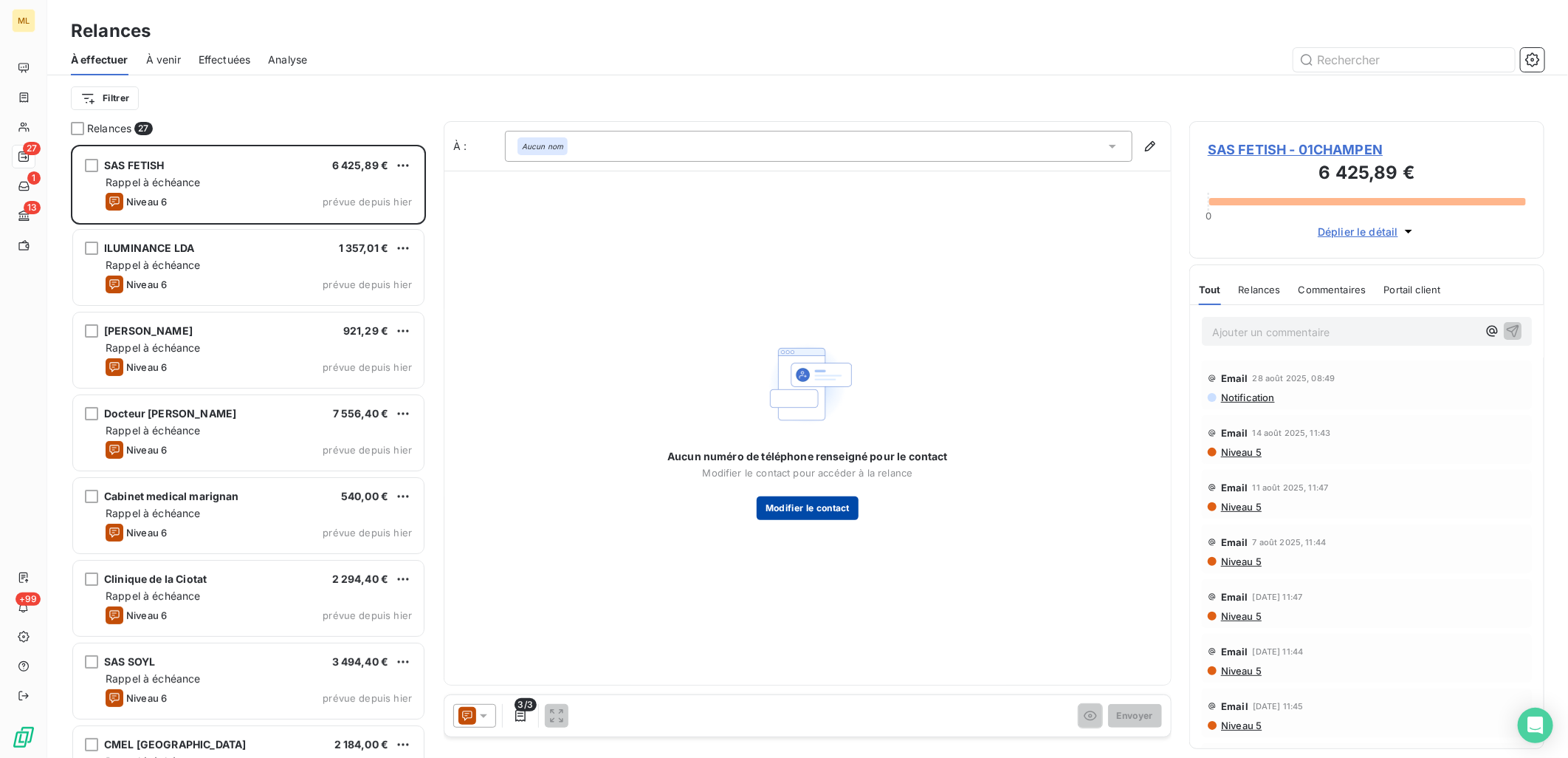
click at [824, 508] on button "Modifier le contact" at bounding box center [807, 508] width 102 height 24
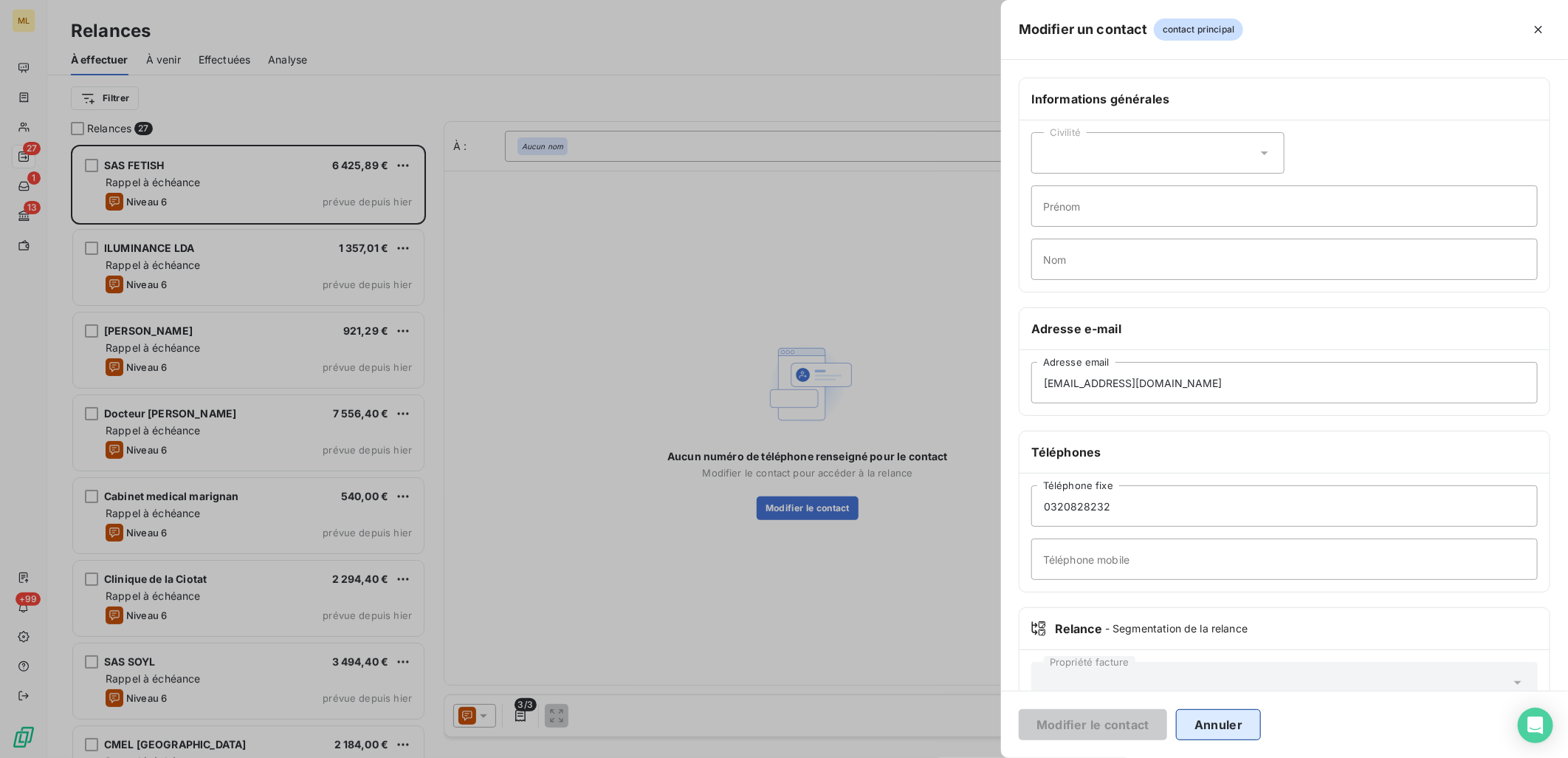
click at [1230, 713] on button "Annuler" at bounding box center [1218, 725] width 85 height 31
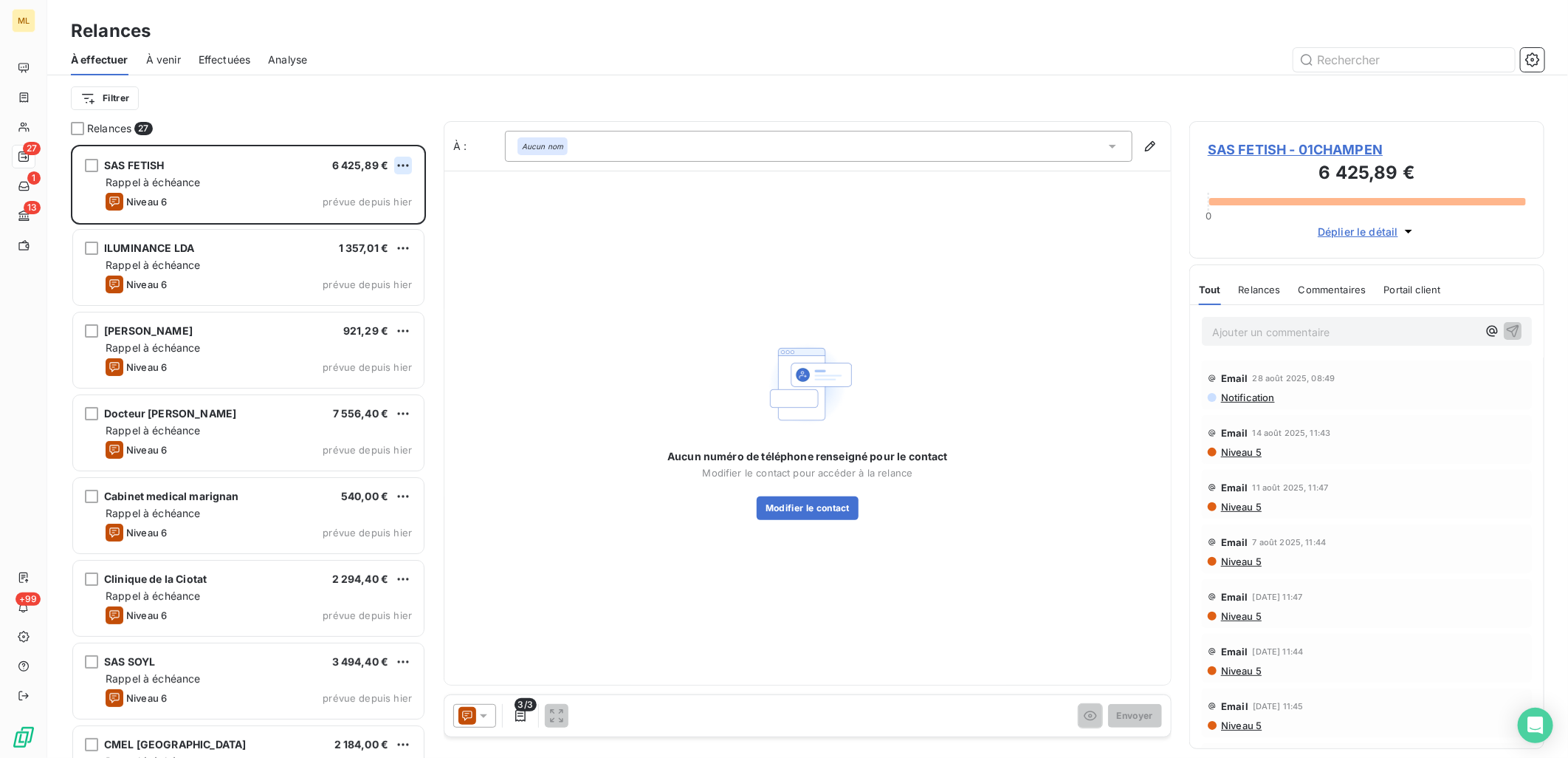
click at [400, 166] on html "ML 27 1 13 +99 Relances À effectuer À venir Effectuées Analyse Filtrer Relances…" at bounding box center [784, 379] width 1568 height 758
click at [365, 216] on div "Passer cette action" at bounding box center [340, 221] width 132 height 24
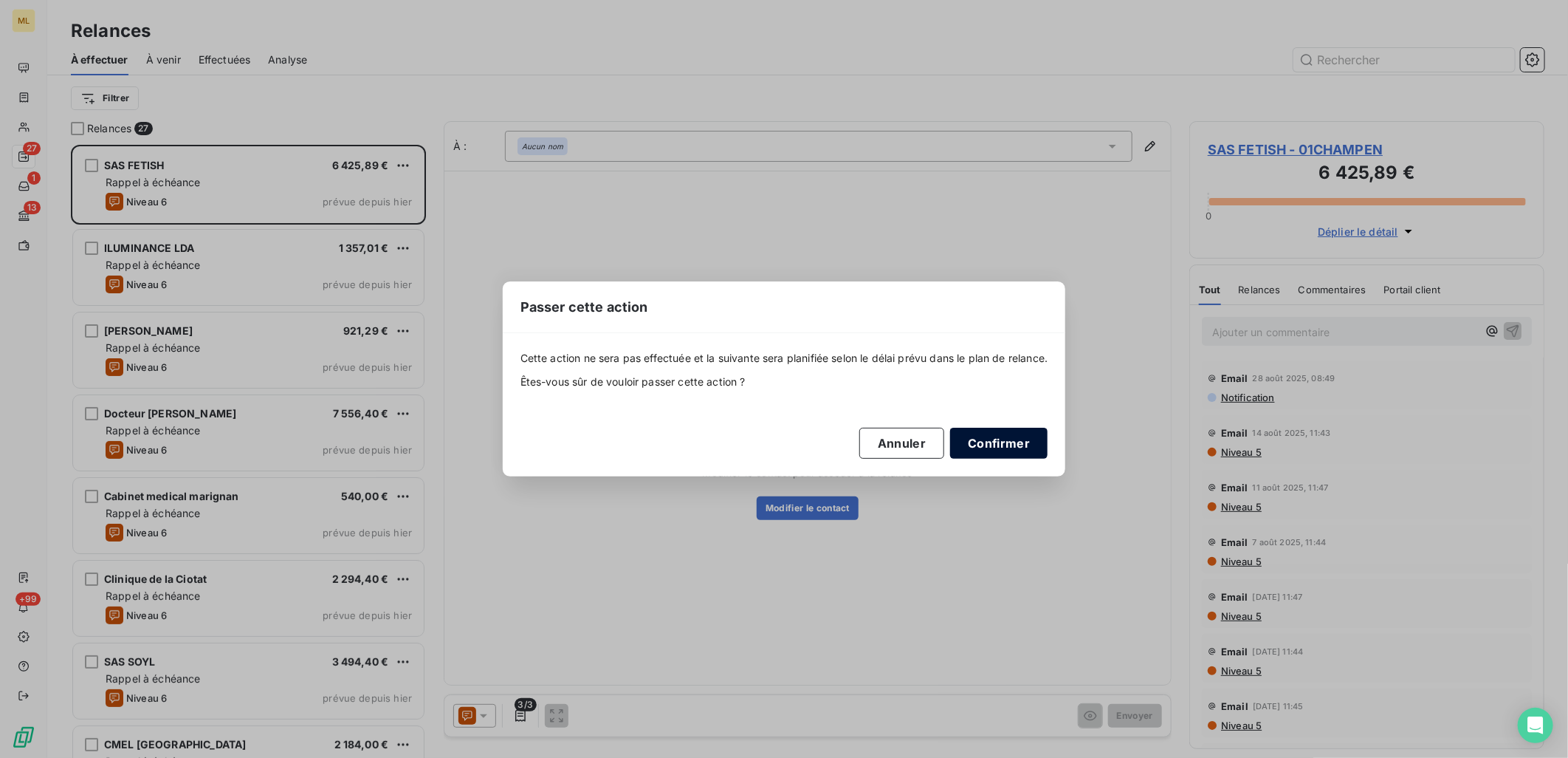
click at [1005, 447] on button "Confirmer" at bounding box center [999, 443] width 97 height 31
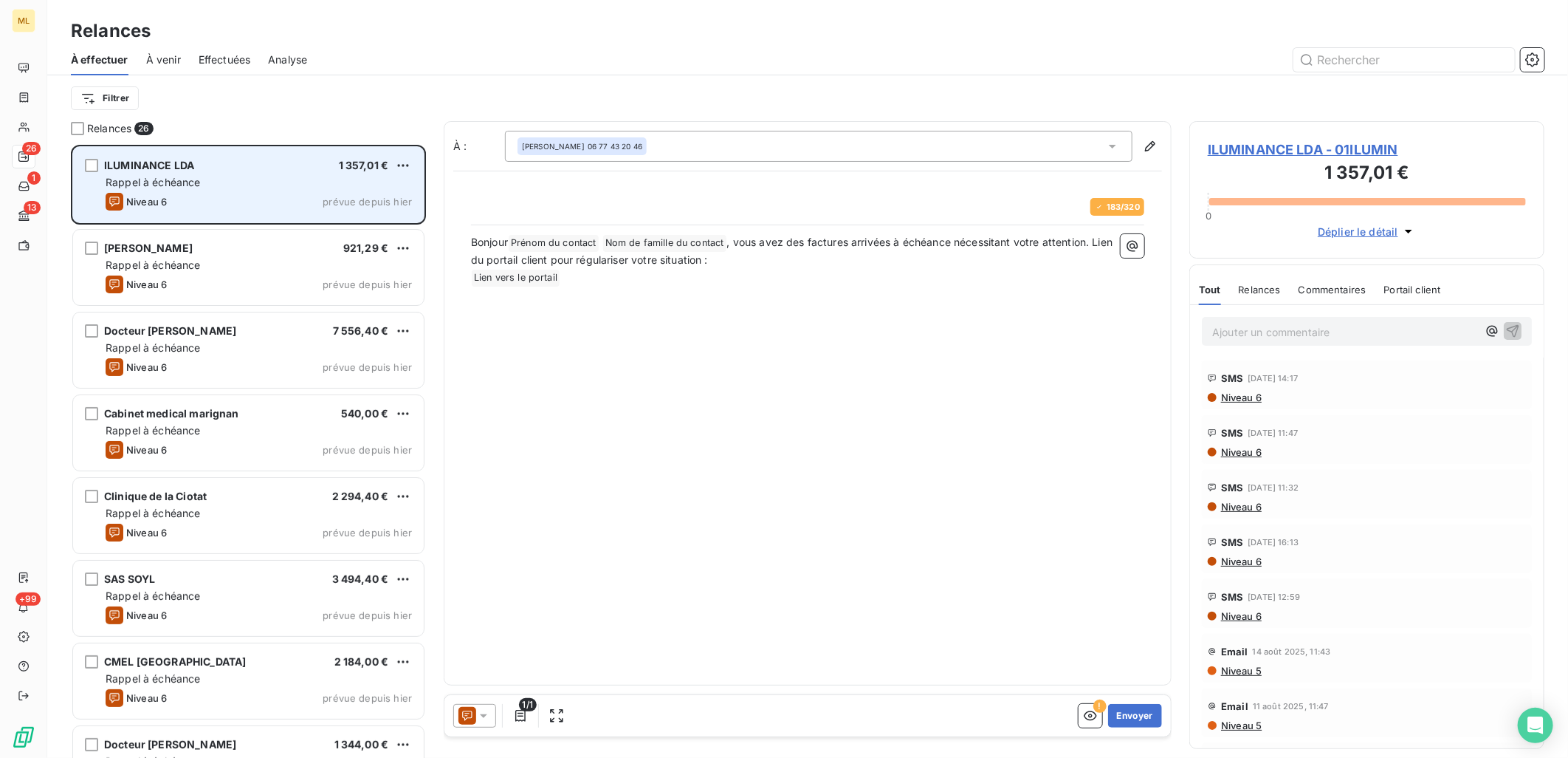
click at [243, 194] on div "Niveau 6 prévue depuis [DATE]" at bounding box center [258, 201] width 306 height 17
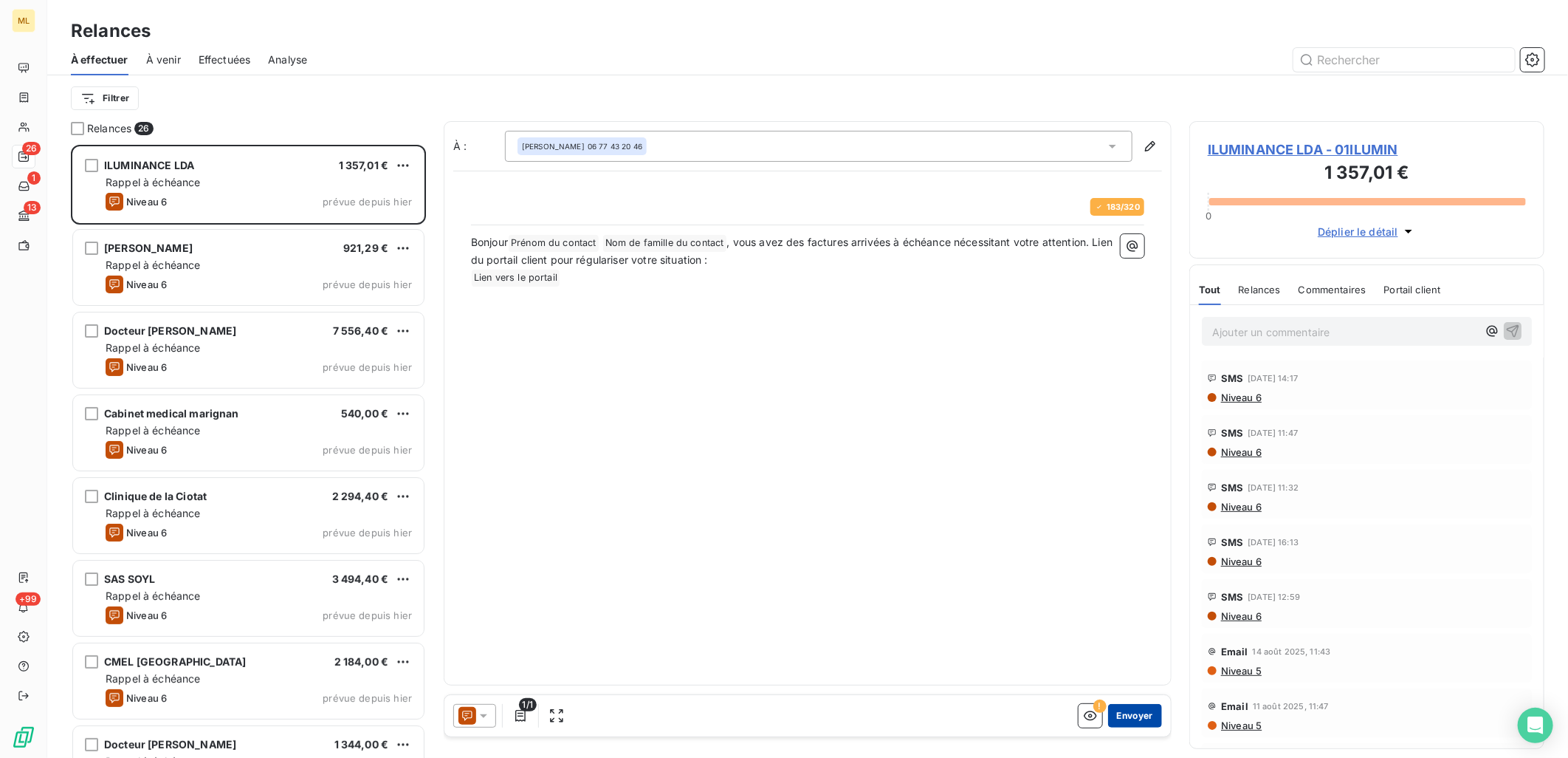
click at [1131, 717] on button "Envoyer" at bounding box center [1134, 715] width 54 height 24
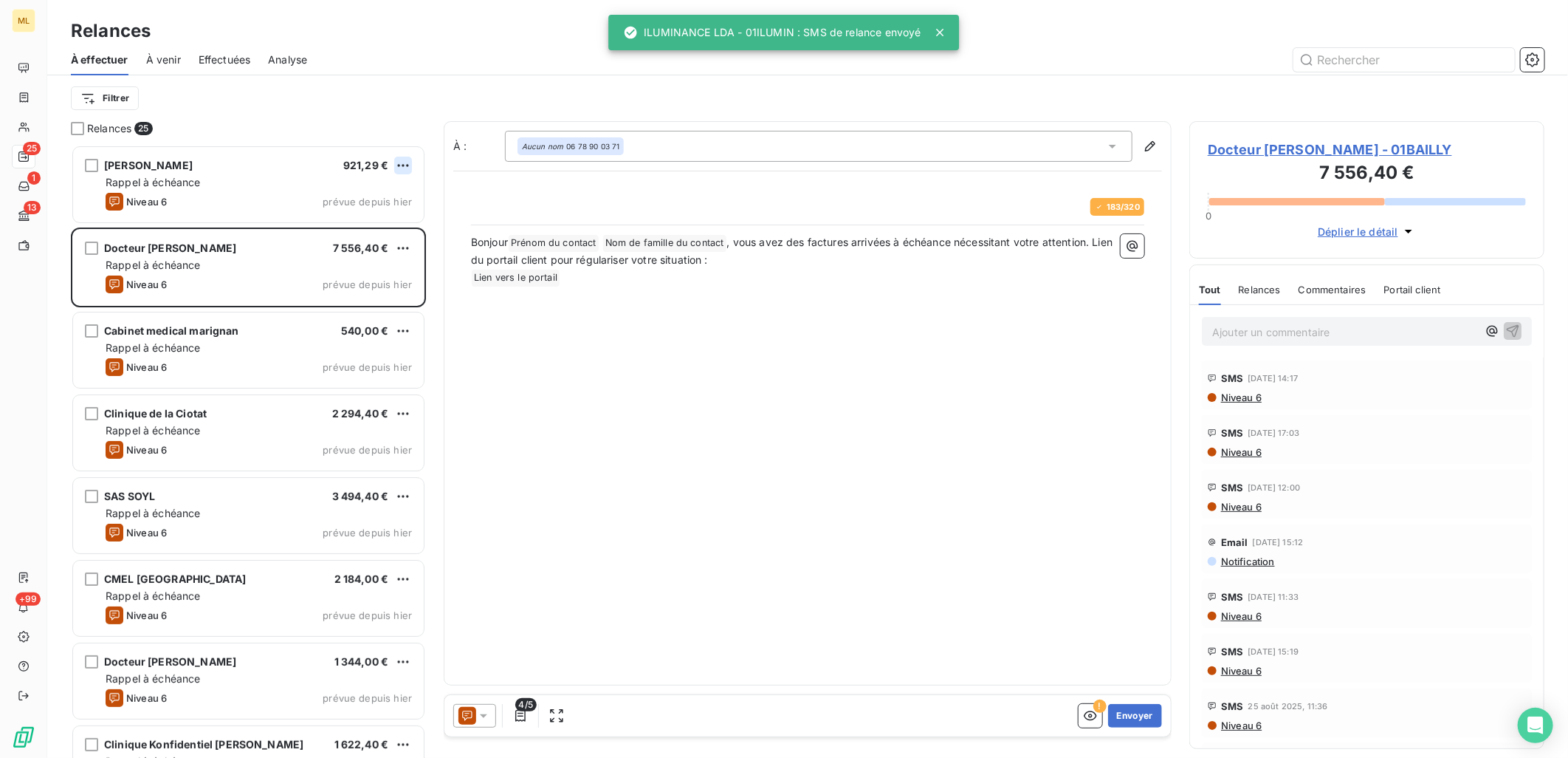
click at [402, 168] on html "ML 25 1 13 +99 Relances À effectuer À venir Effectuées Analyse Filtrer Relances…" at bounding box center [784, 379] width 1568 height 758
click at [333, 220] on div "Passer cette action" at bounding box center [340, 221] width 132 height 24
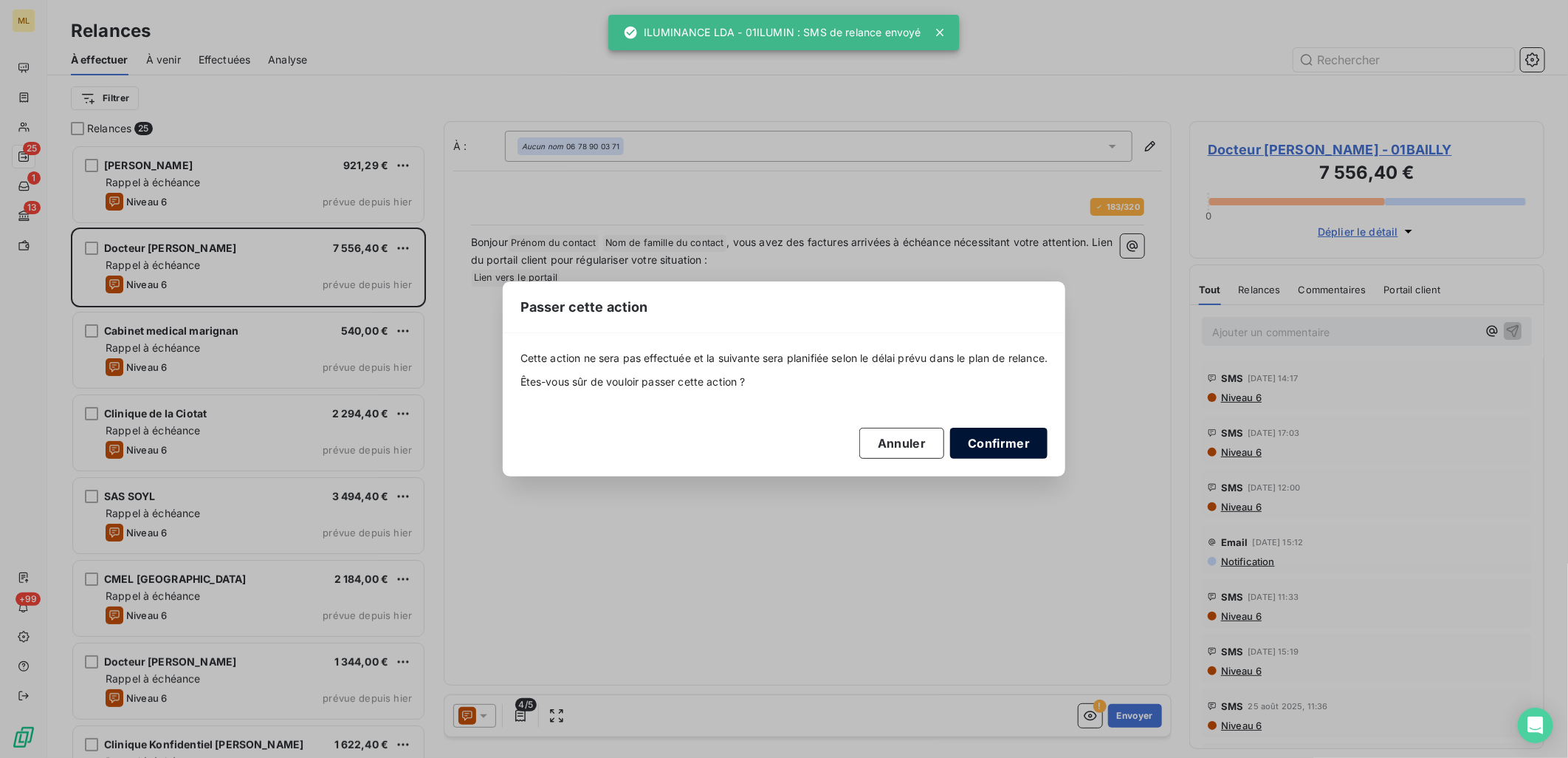
click at [1006, 453] on button "Confirmer" at bounding box center [999, 443] width 97 height 31
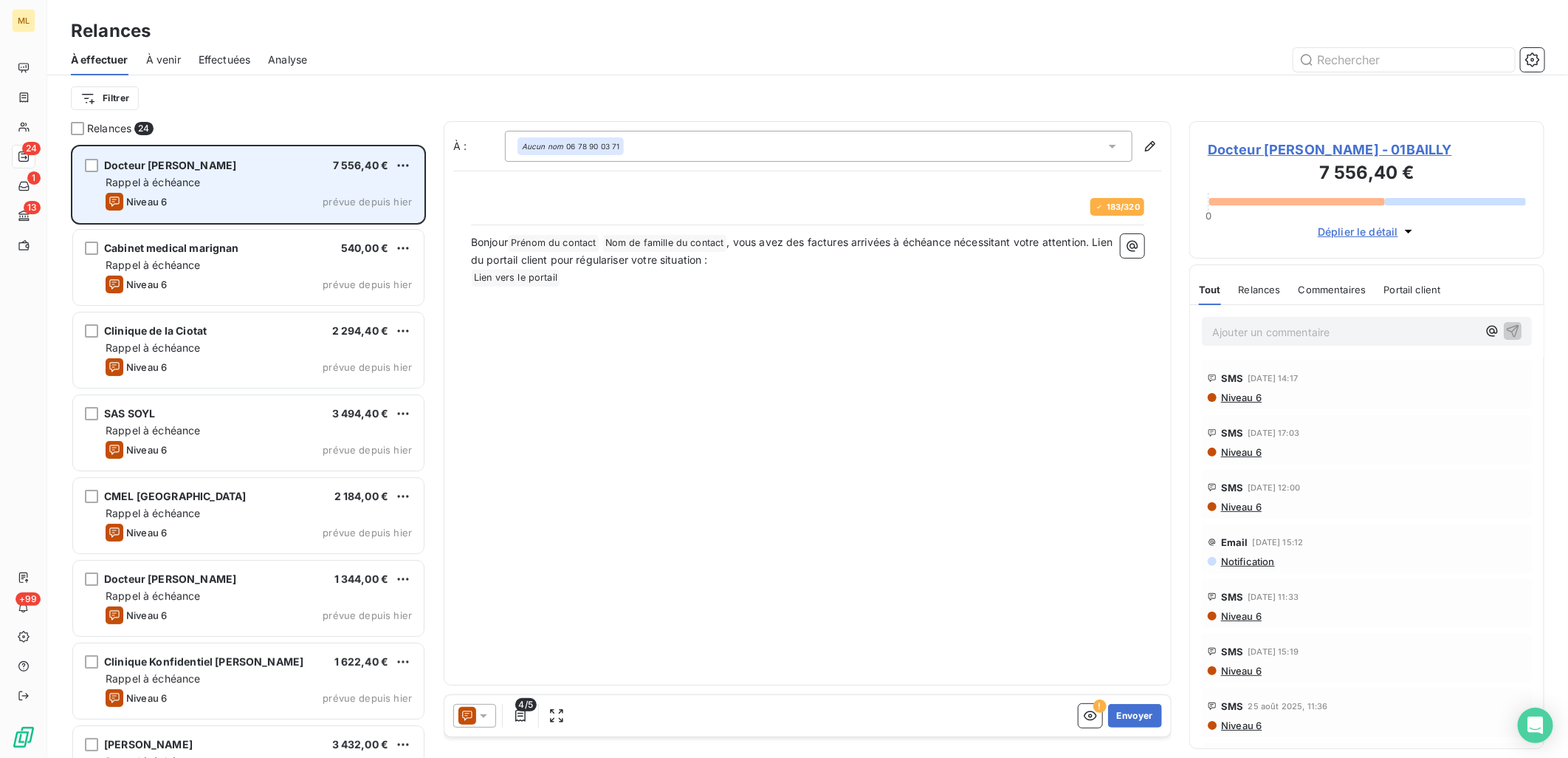
click at [309, 195] on div "Niveau 6 prévue depuis [DATE]" at bounding box center [258, 201] width 306 height 17
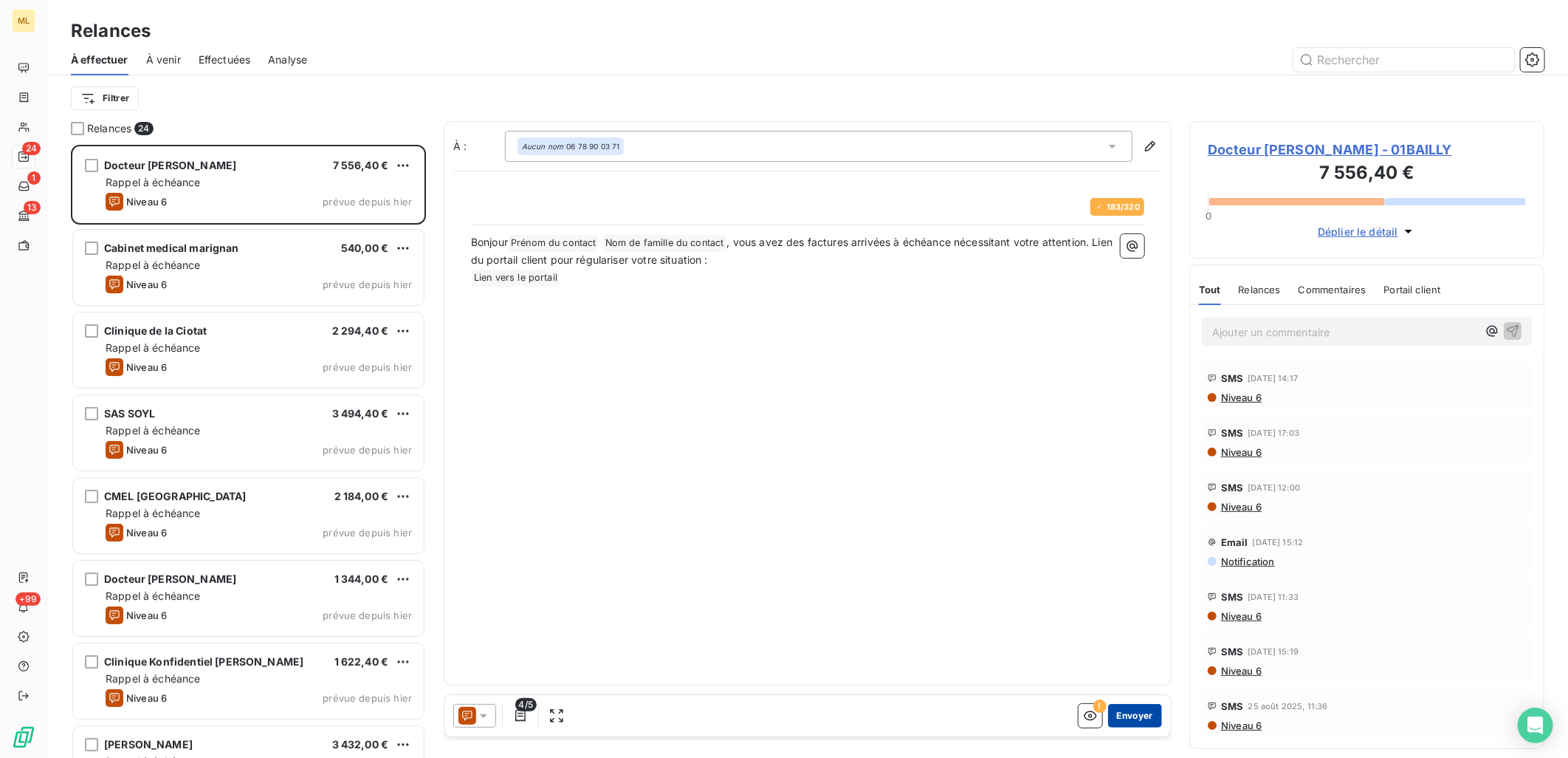
click at [1151, 714] on button "Envoyer" at bounding box center [1134, 715] width 54 height 24
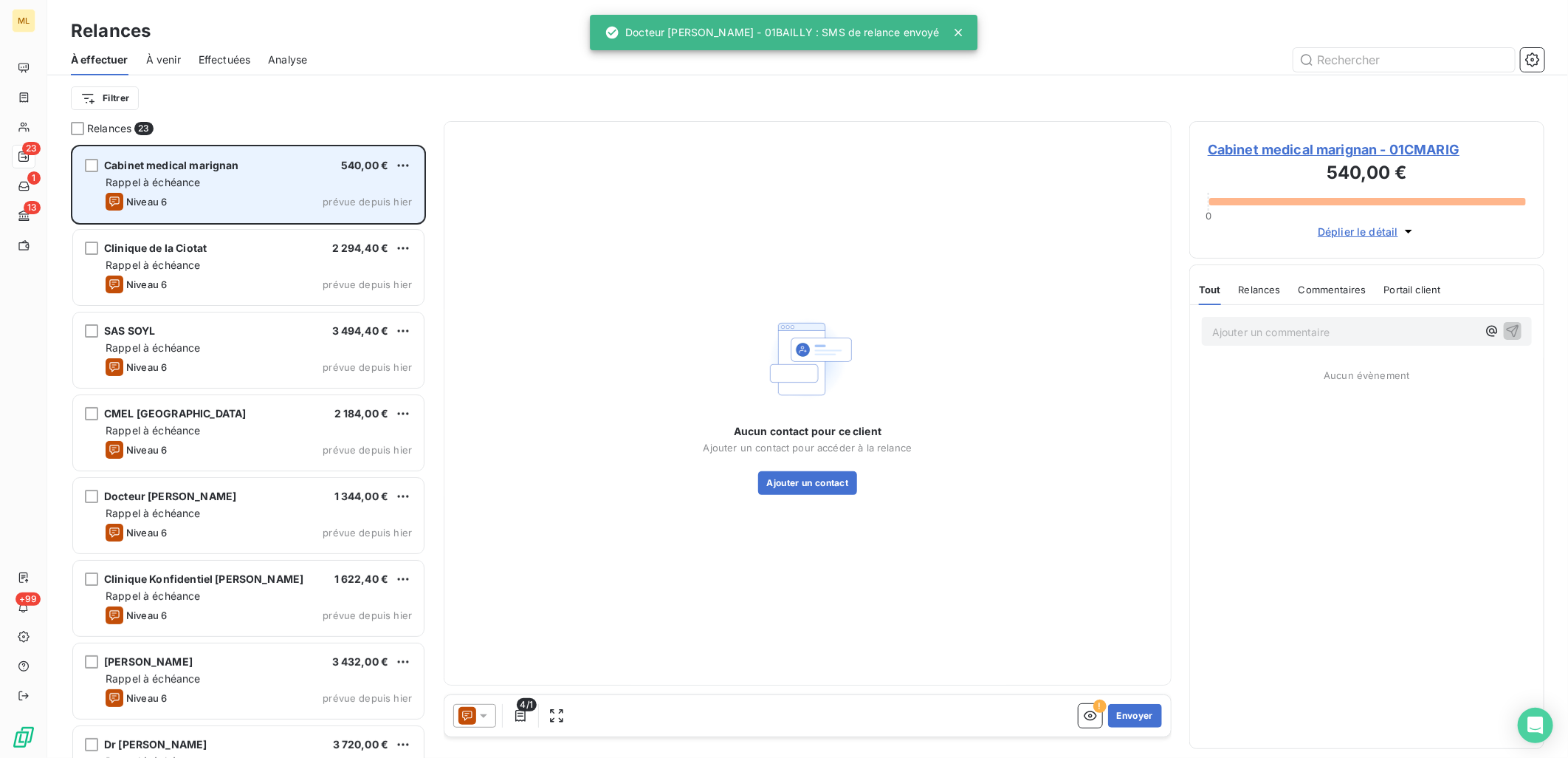
click at [272, 190] on div "Cabinet medical marignan 540,00 € Rappel à échéance Niveau 6 prévue depuis [DAT…" at bounding box center [248, 184] width 351 height 75
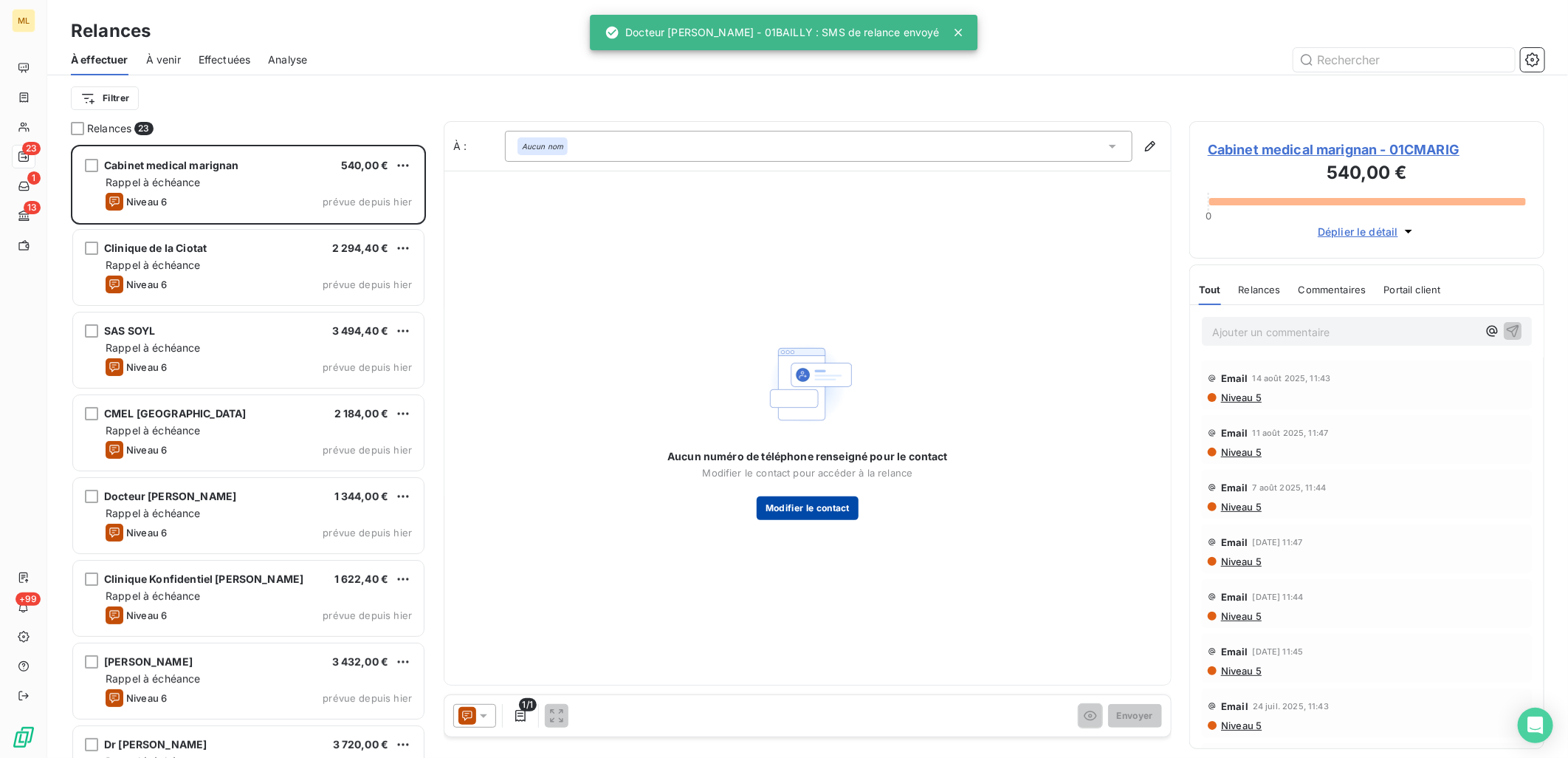
click at [828, 514] on button "Modifier le contact" at bounding box center [807, 508] width 102 height 24
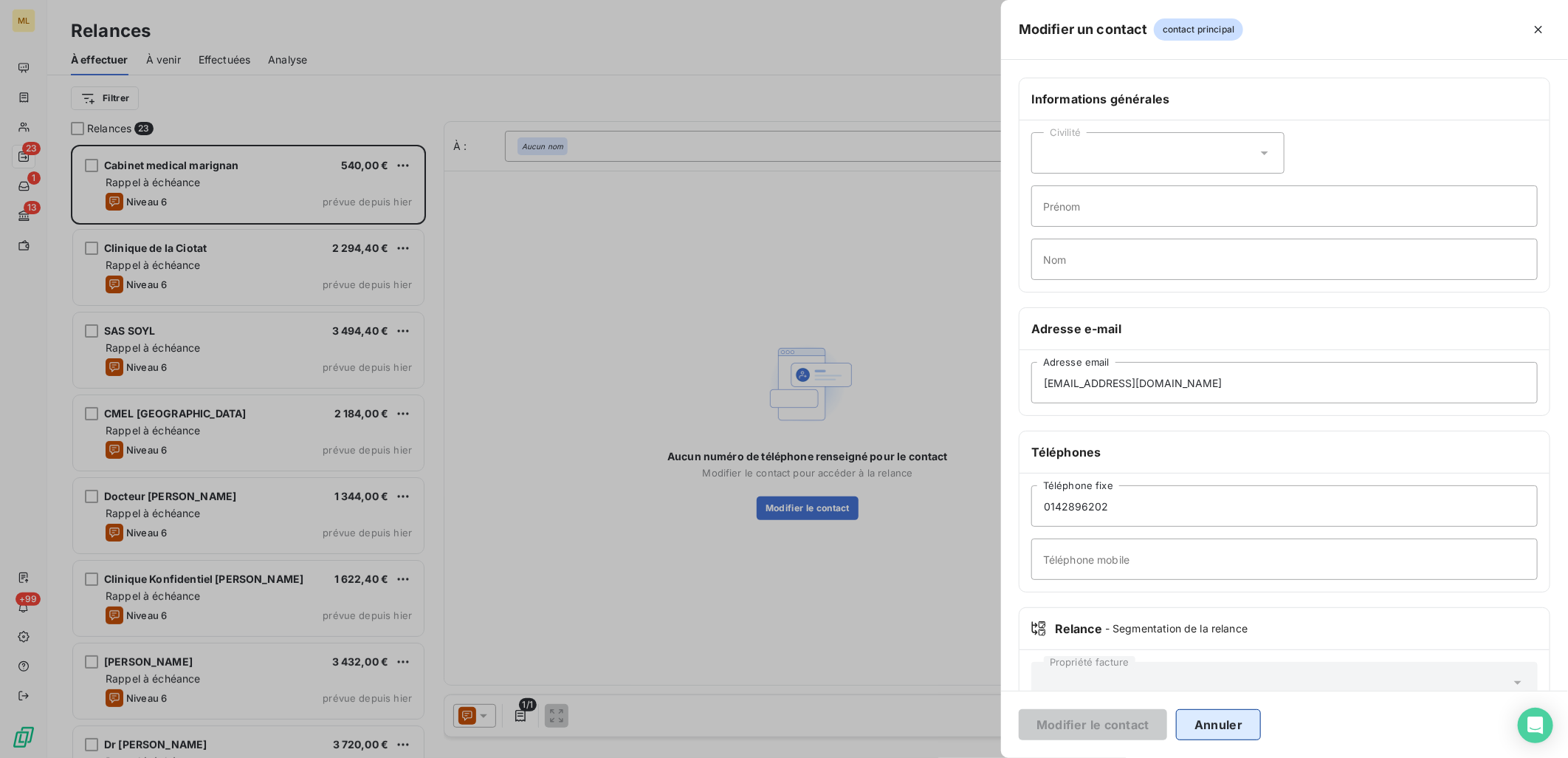
click at [1244, 725] on button "Annuler" at bounding box center [1218, 725] width 85 height 31
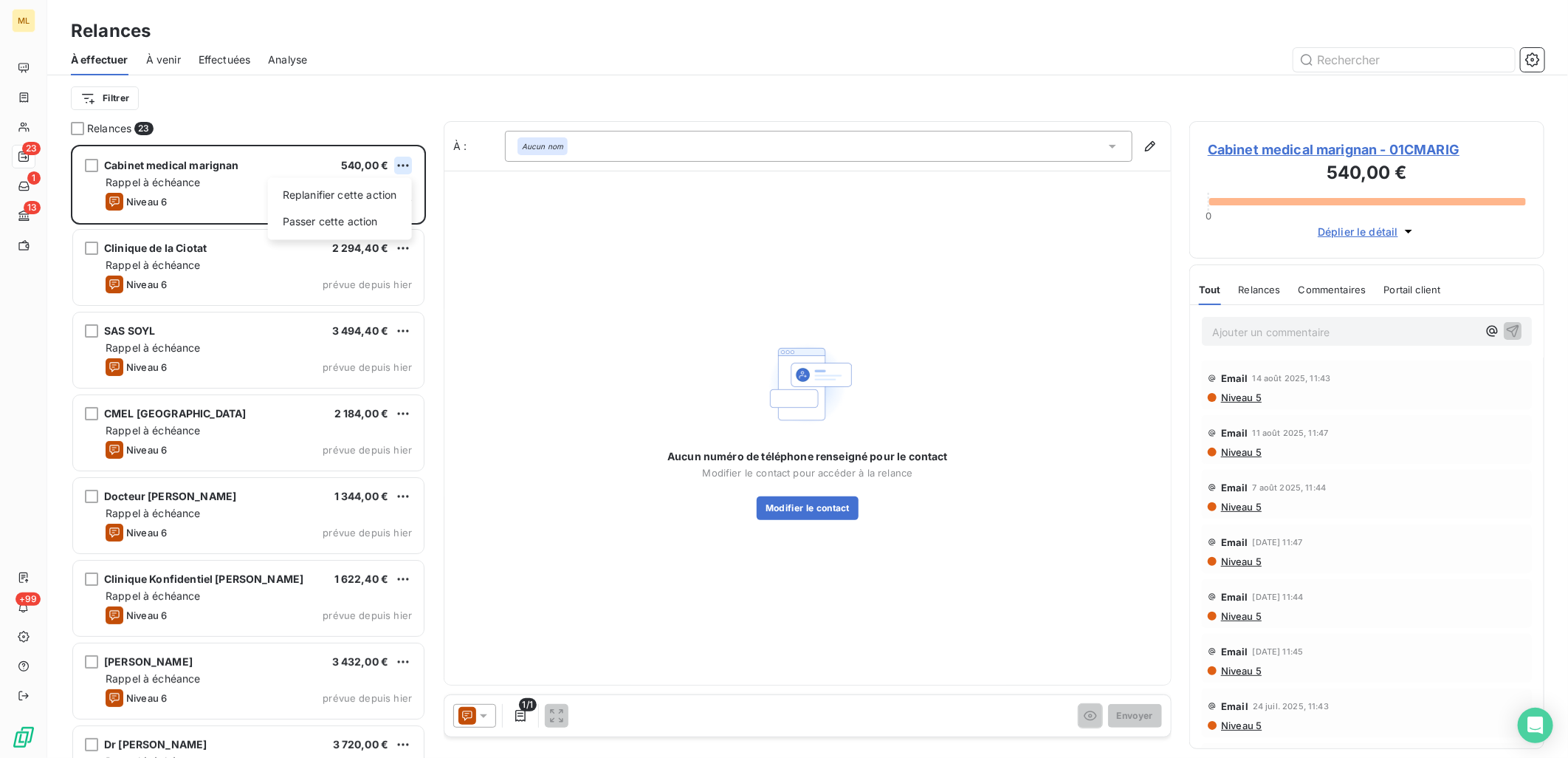
click at [406, 166] on html "ML 23 1 13 +99 Relances À effectuer À venir Effectuées Analyse Filtrer Relances…" at bounding box center [784, 379] width 1568 height 758
click at [325, 219] on div "Passer cette action" at bounding box center [340, 221] width 132 height 24
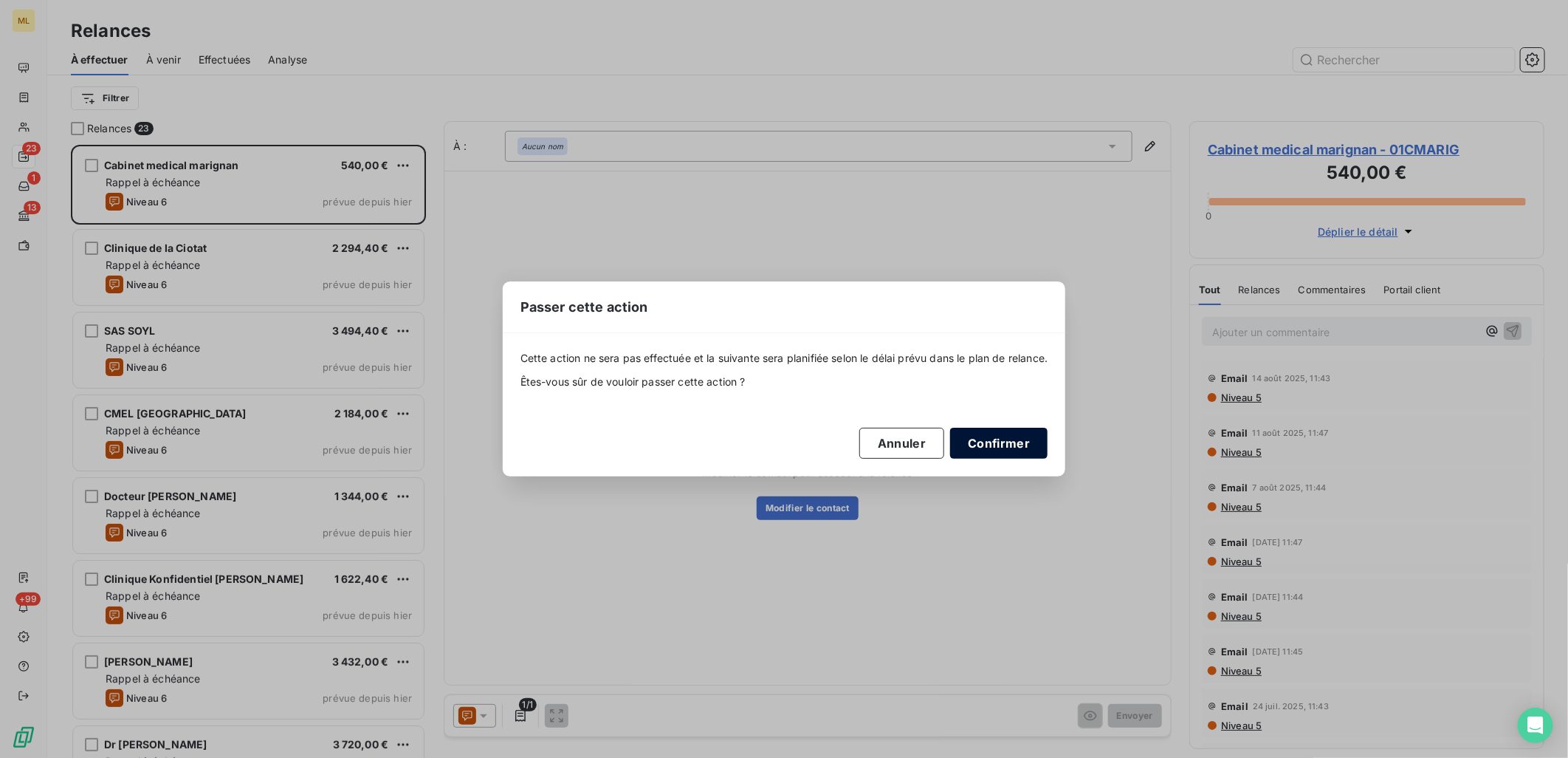
click at [1018, 449] on button "Confirmer" at bounding box center [999, 443] width 97 height 31
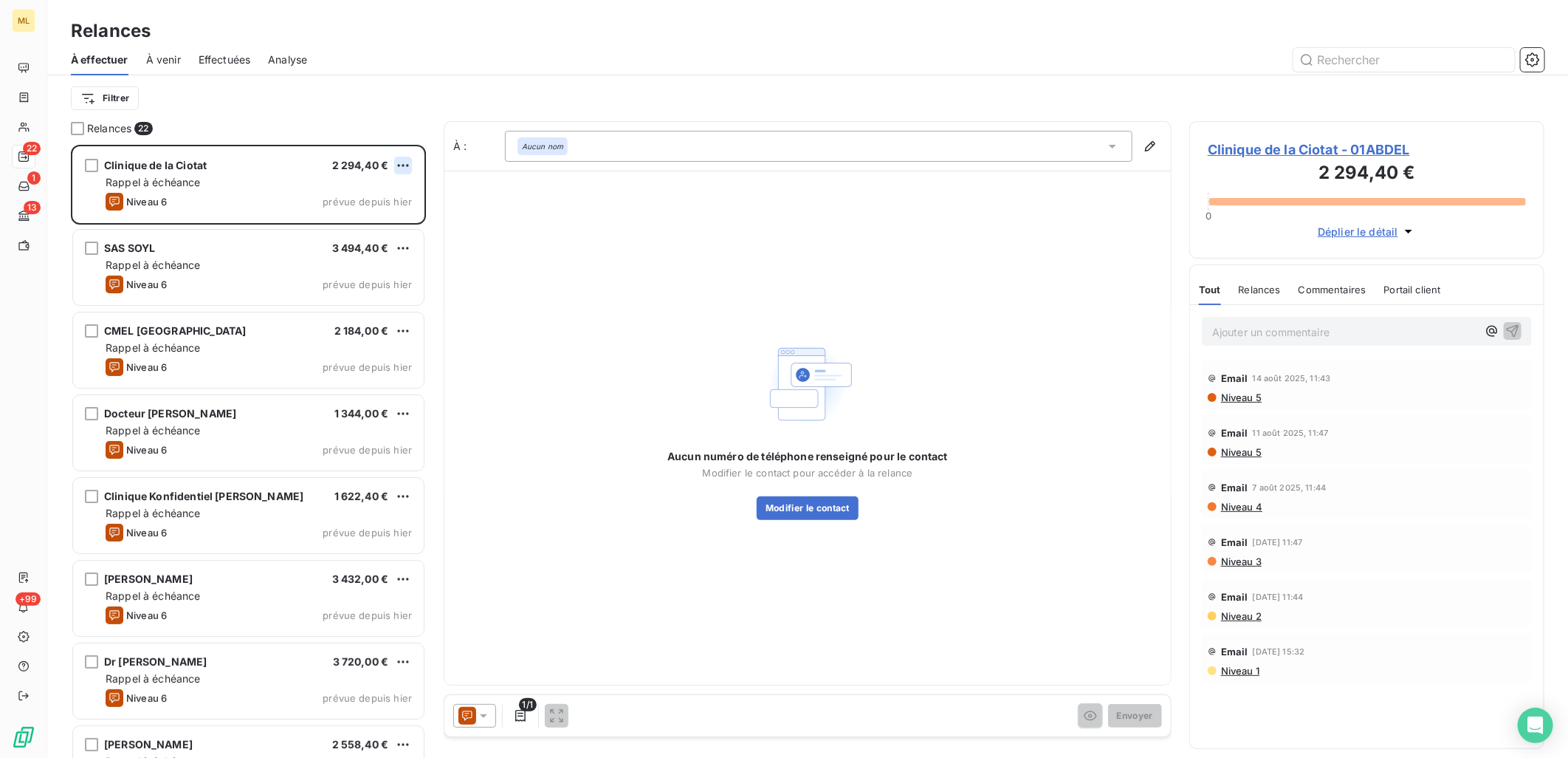
click at [403, 164] on html "ML 22 1 13 +99 Relances À effectuer À venir Effectuées Analyse Filtrer Relances…" at bounding box center [784, 379] width 1568 height 758
click at [357, 214] on div "Passer cette action" at bounding box center [340, 221] width 132 height 24
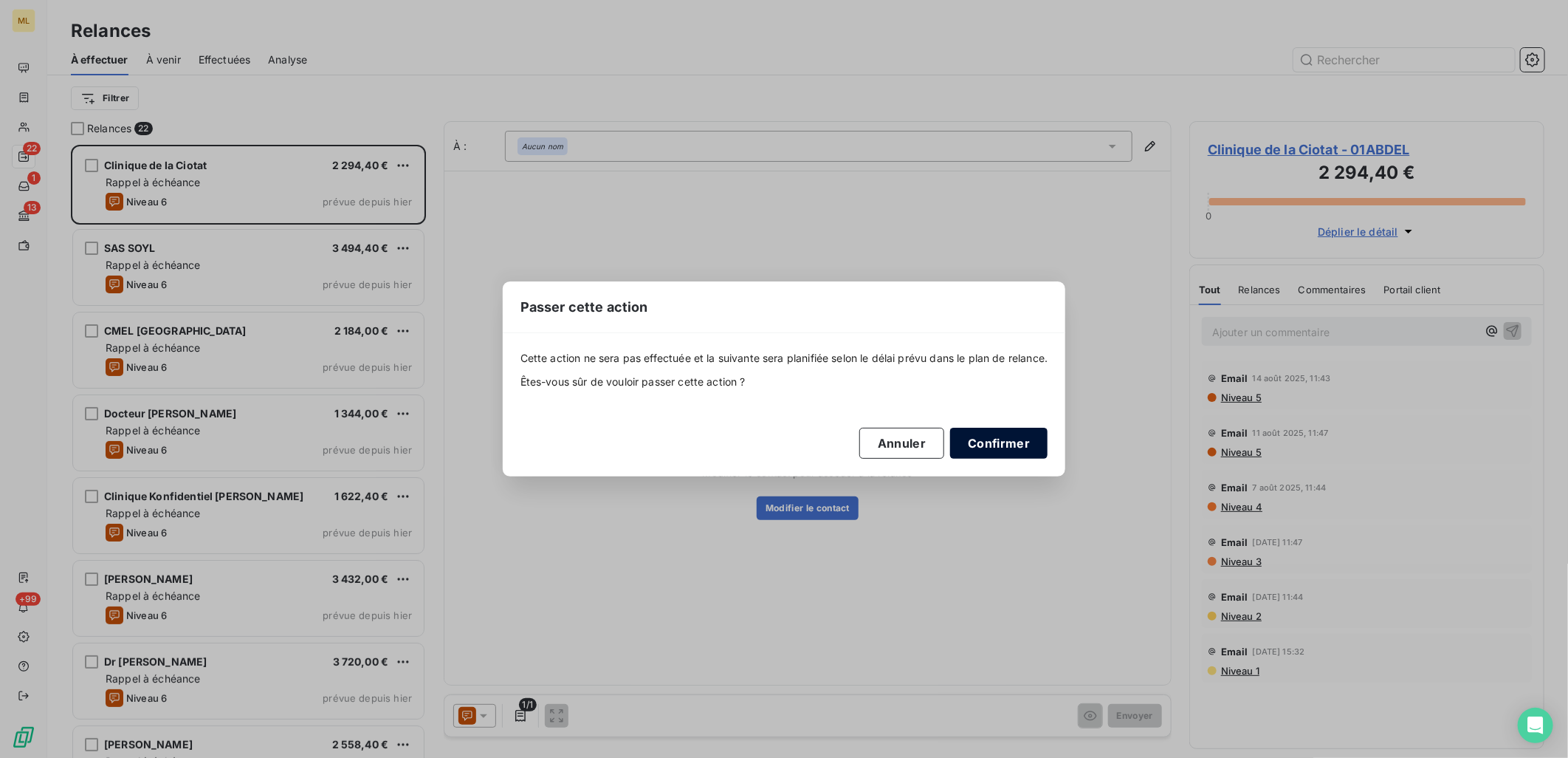
click at [1020, 433] on button "Confirmer" at bounding box center [999, 443] width 97 height 31
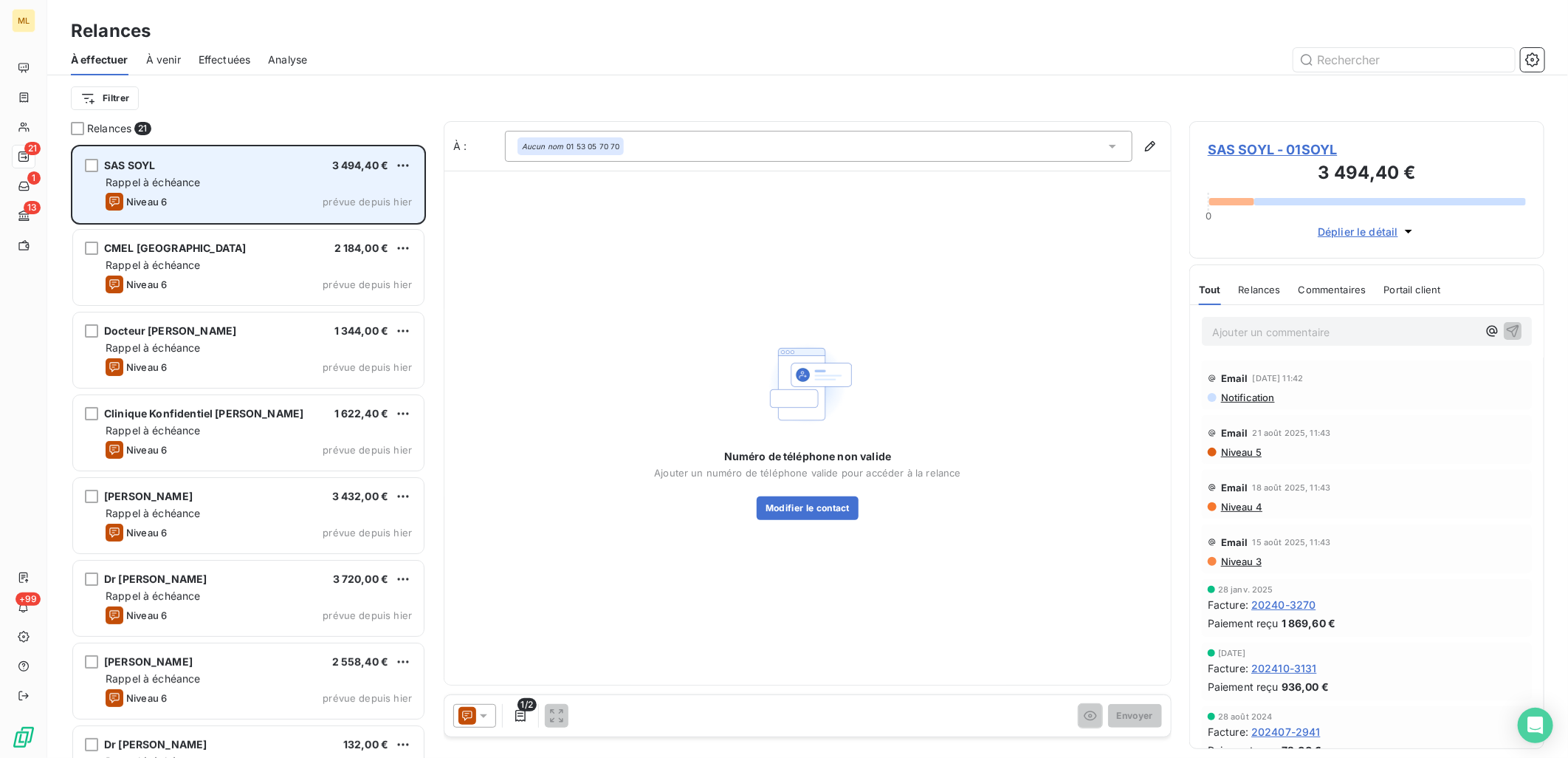
click at [399, 175] on div "Rappel à échéance" at bounding box center [258, 182] width 306 height 15
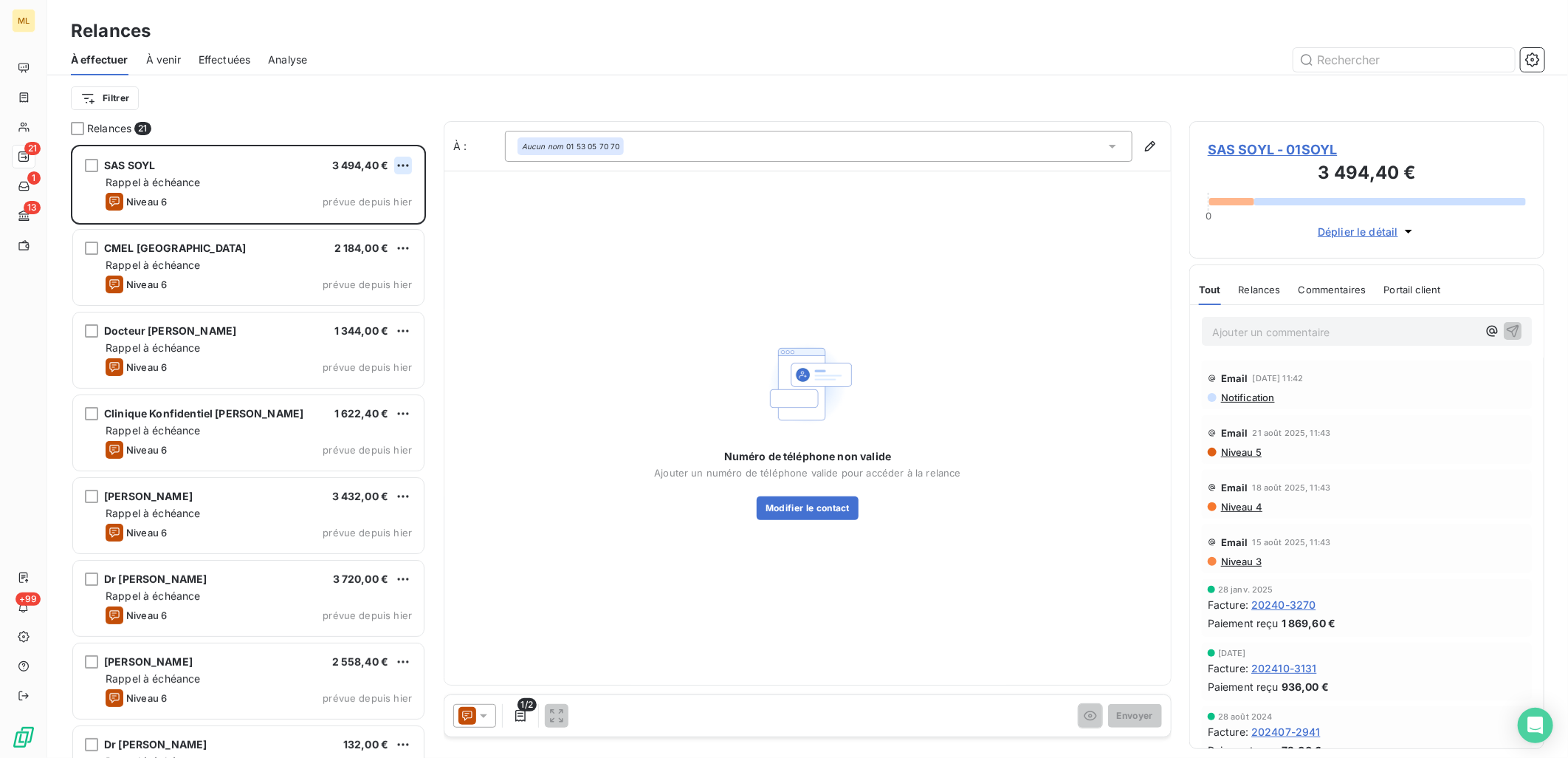
click at [393, 166] on div "SAS SOYL 3 494,40 €" at bounding box center [258, 165] width 306 height 13
click at [397, 163] on html "ML 21 1 13 +99 Relances À effectuer À venir Effectuées Analyse Filtrer Relances…" at bounding box center [784, 379] width 1568 height 758
click at [373, 216] on div "Passer cette action" at bounding box center [340, 221] width 132 height 24
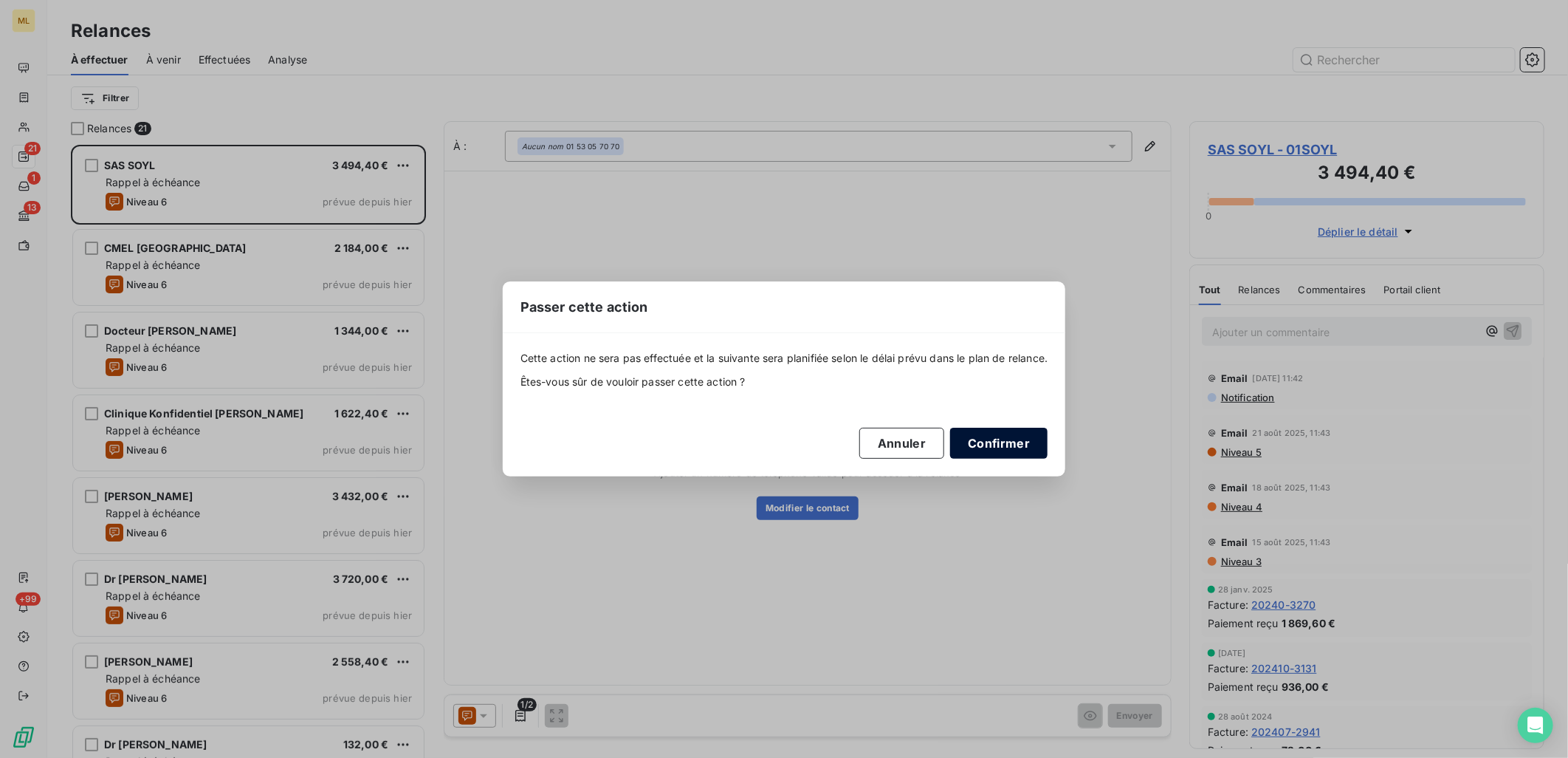
click at [1024, 437] on button "Confirmer" at bounding box center [999, 443] width 97 height 31
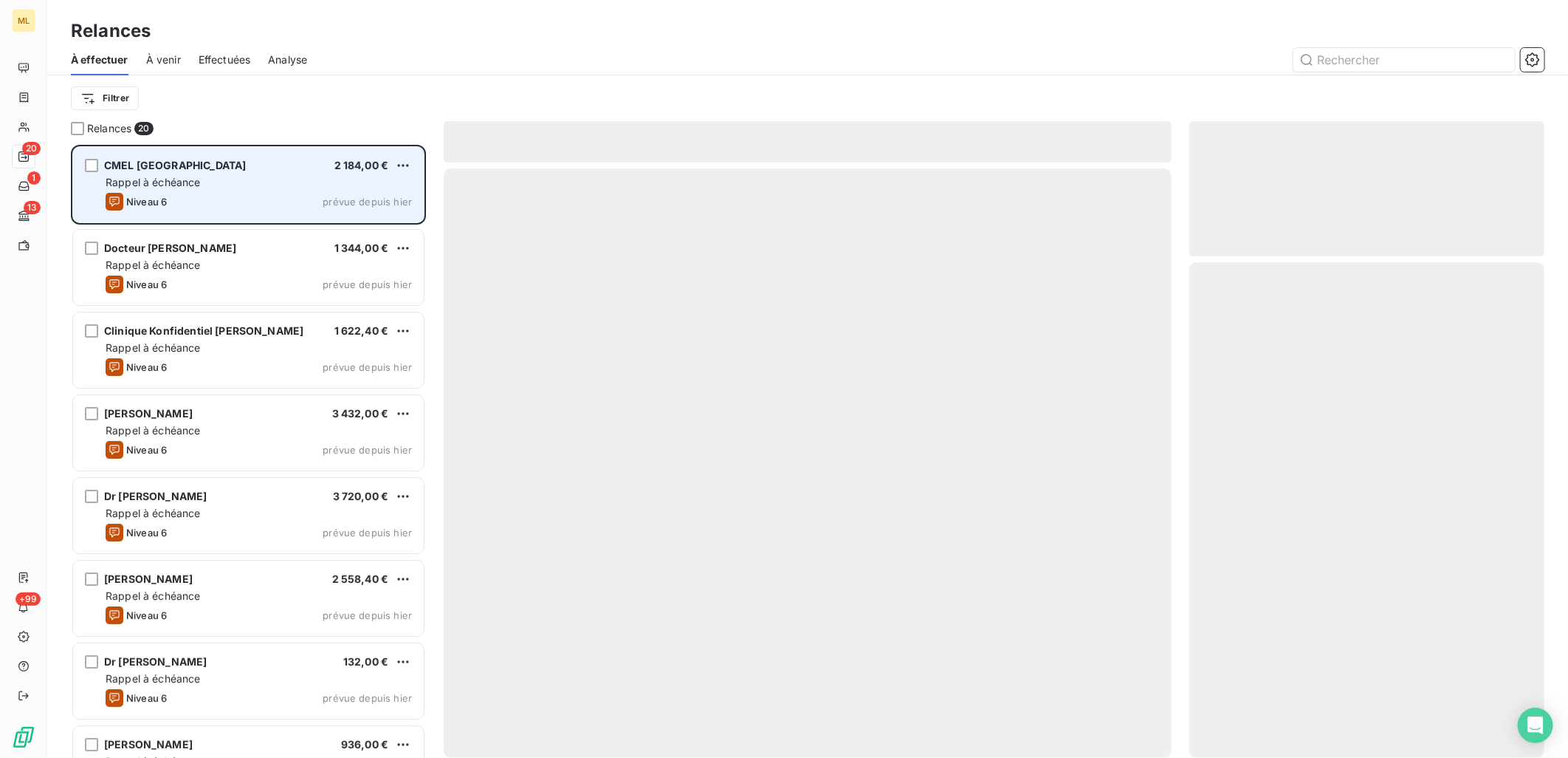
click at [316, 178] on div "Rappel à échéance" at bounding box center [258, 182] width 306 height 15
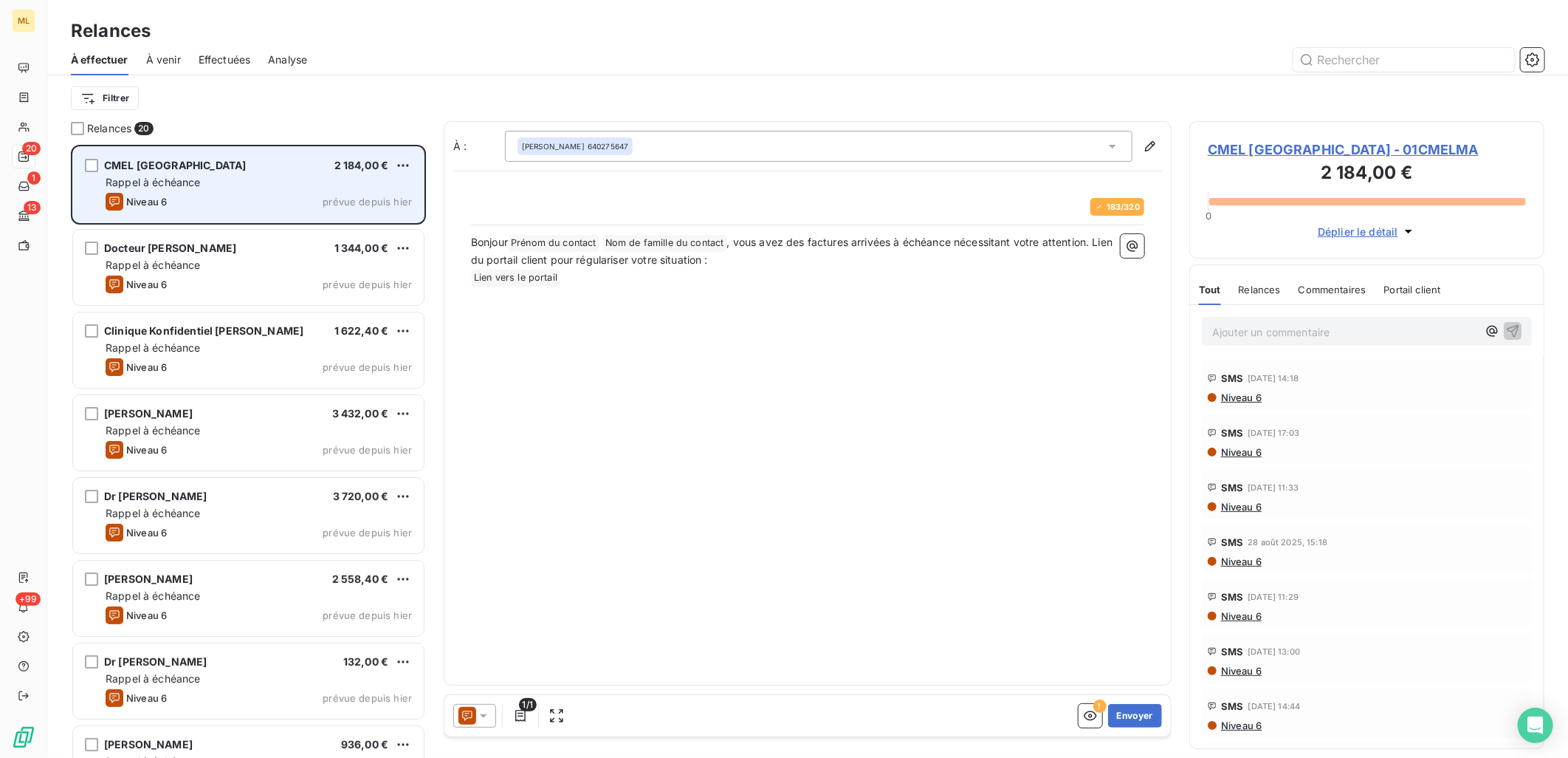
click at [273, 173] on div "CMEL Marseille 2 184,00 € Rappel à échéance Niveau 6 prévue depuis [DATE]" at bounding box center [248, 184] width 351 height 75
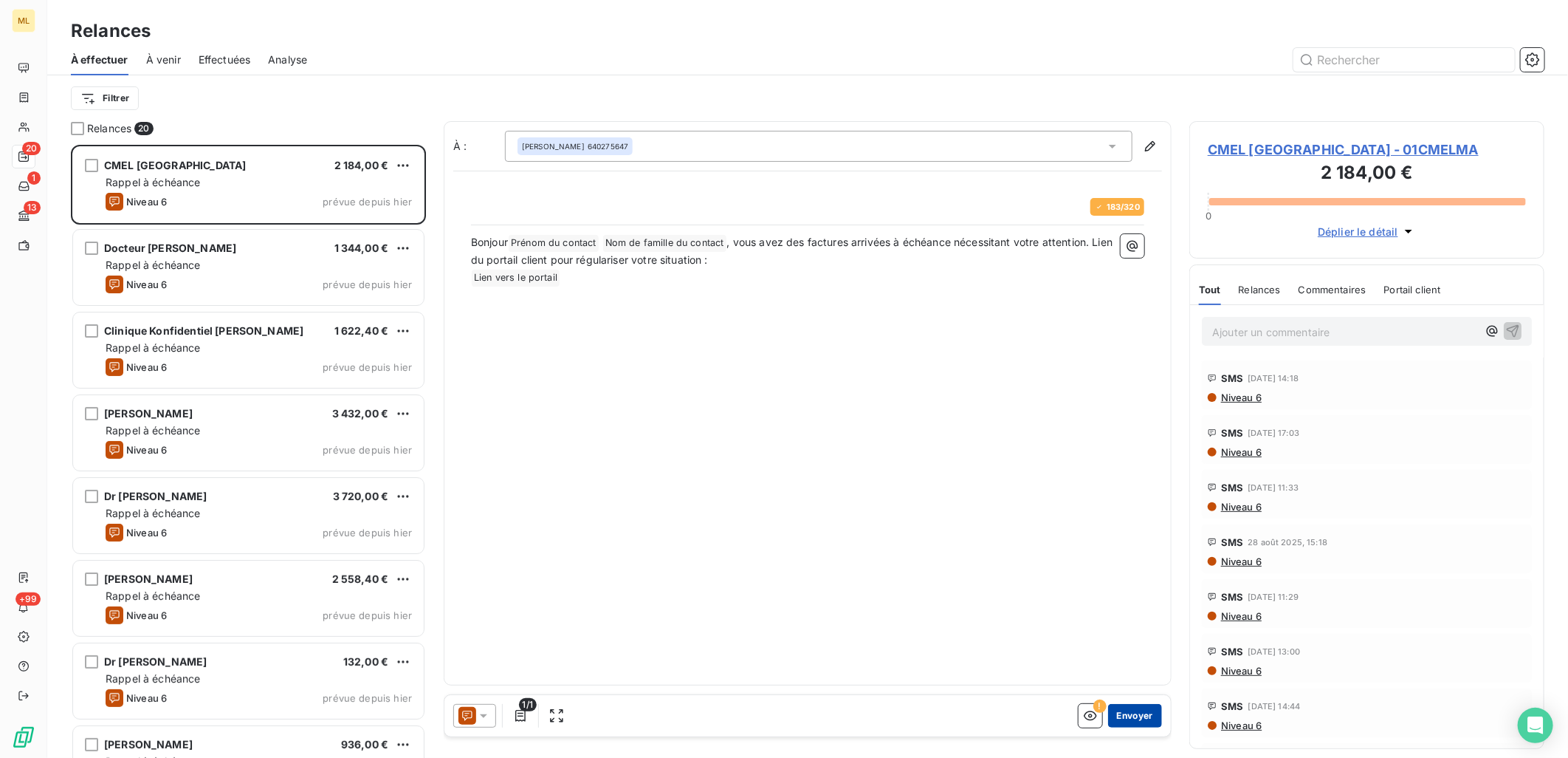
click at [1137, 717] on button "Envoyer" at bounding box center [1134, 715] width 54 height 24
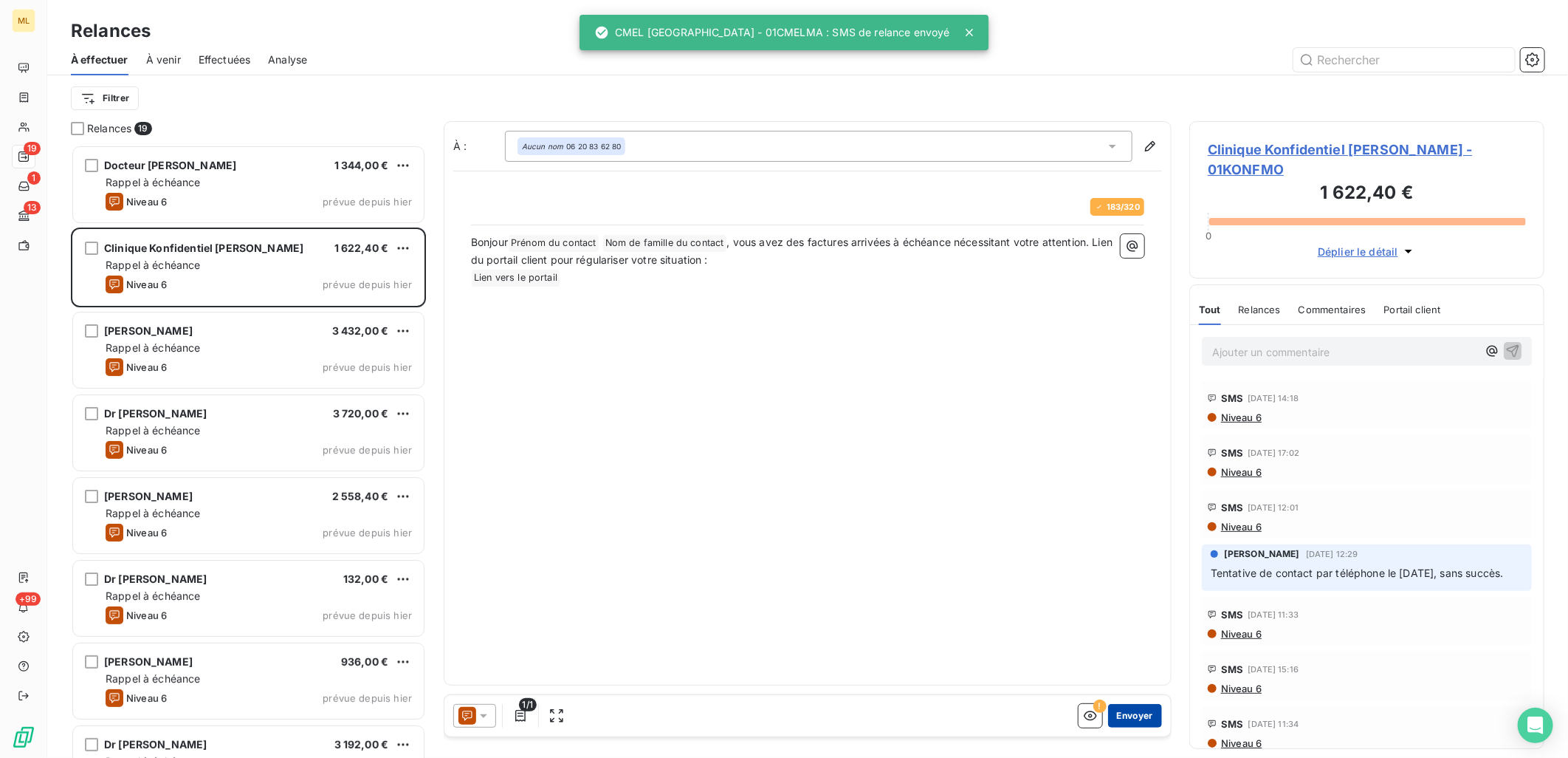
click at [1137, 719] on button "Envoyer" at bounding box center [1134, 715] width 54 height 24
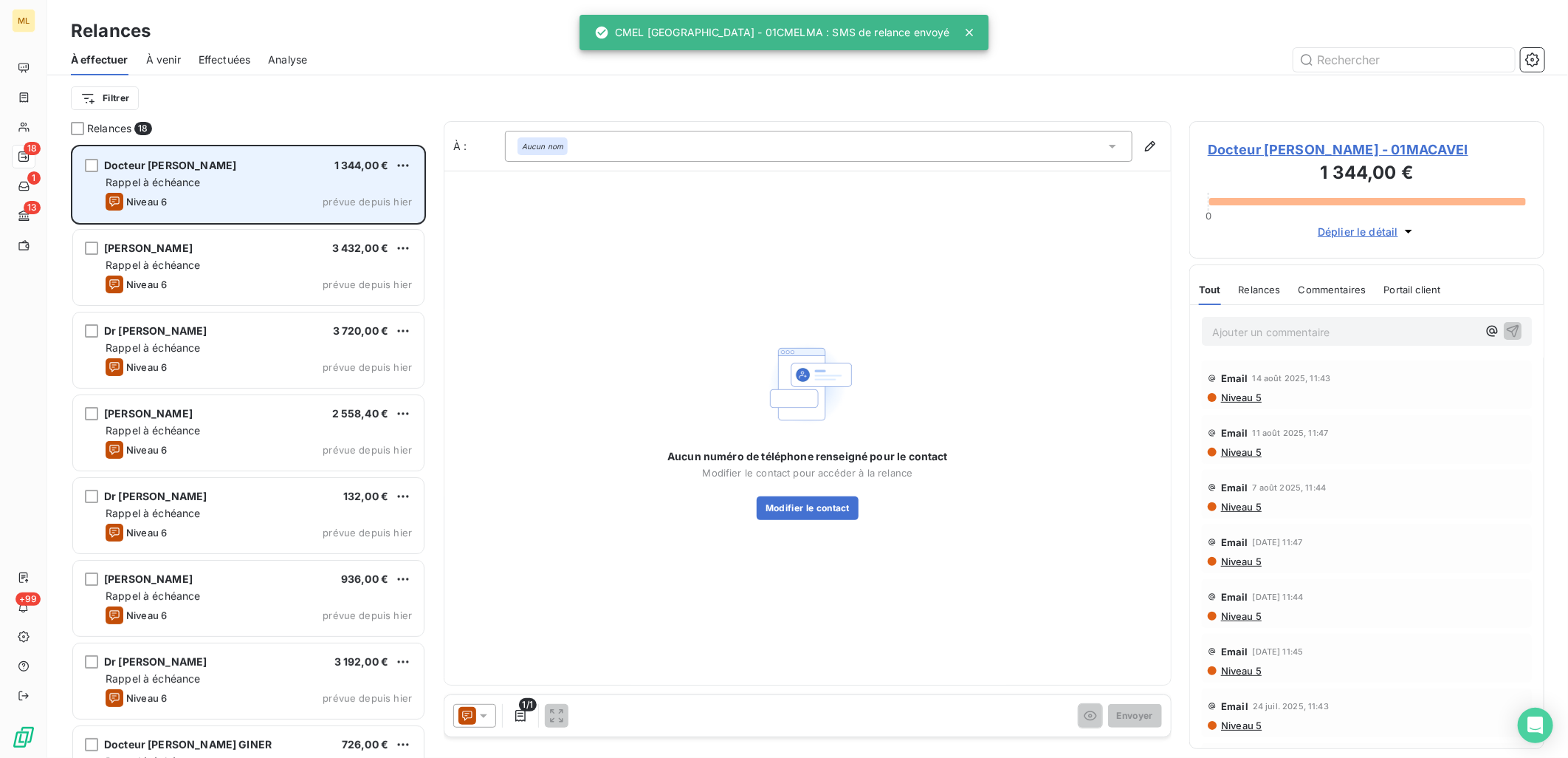
click at [210, 194] on div "Niveau 6 prévue depuis [DATE]" at bounding box center [258, 201] width 306 height 17
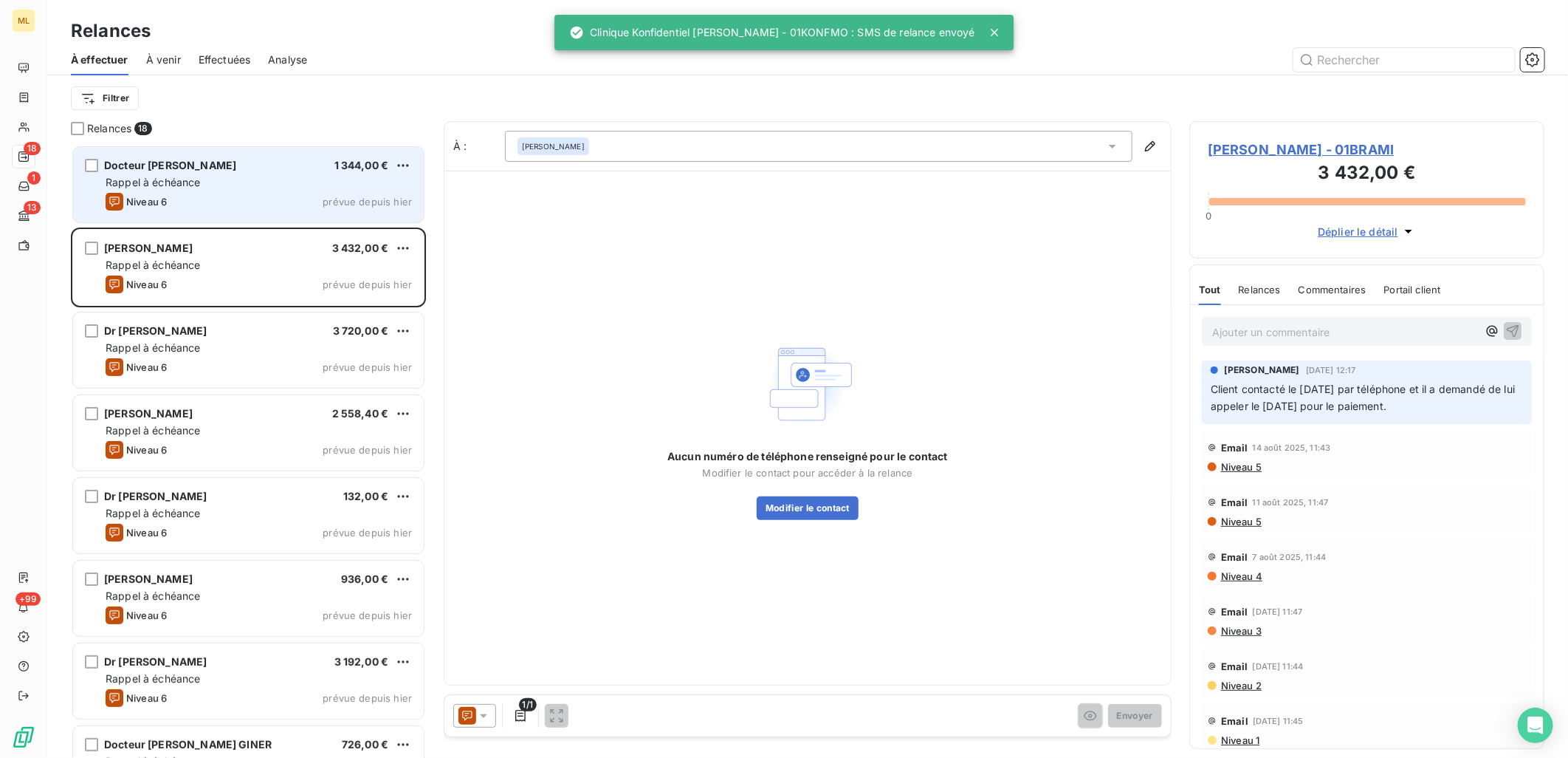
click at [246, 192] on div "Niveau 6 prévue depuis [DATE]" at bounding box center [258, 201] width 306 height 17
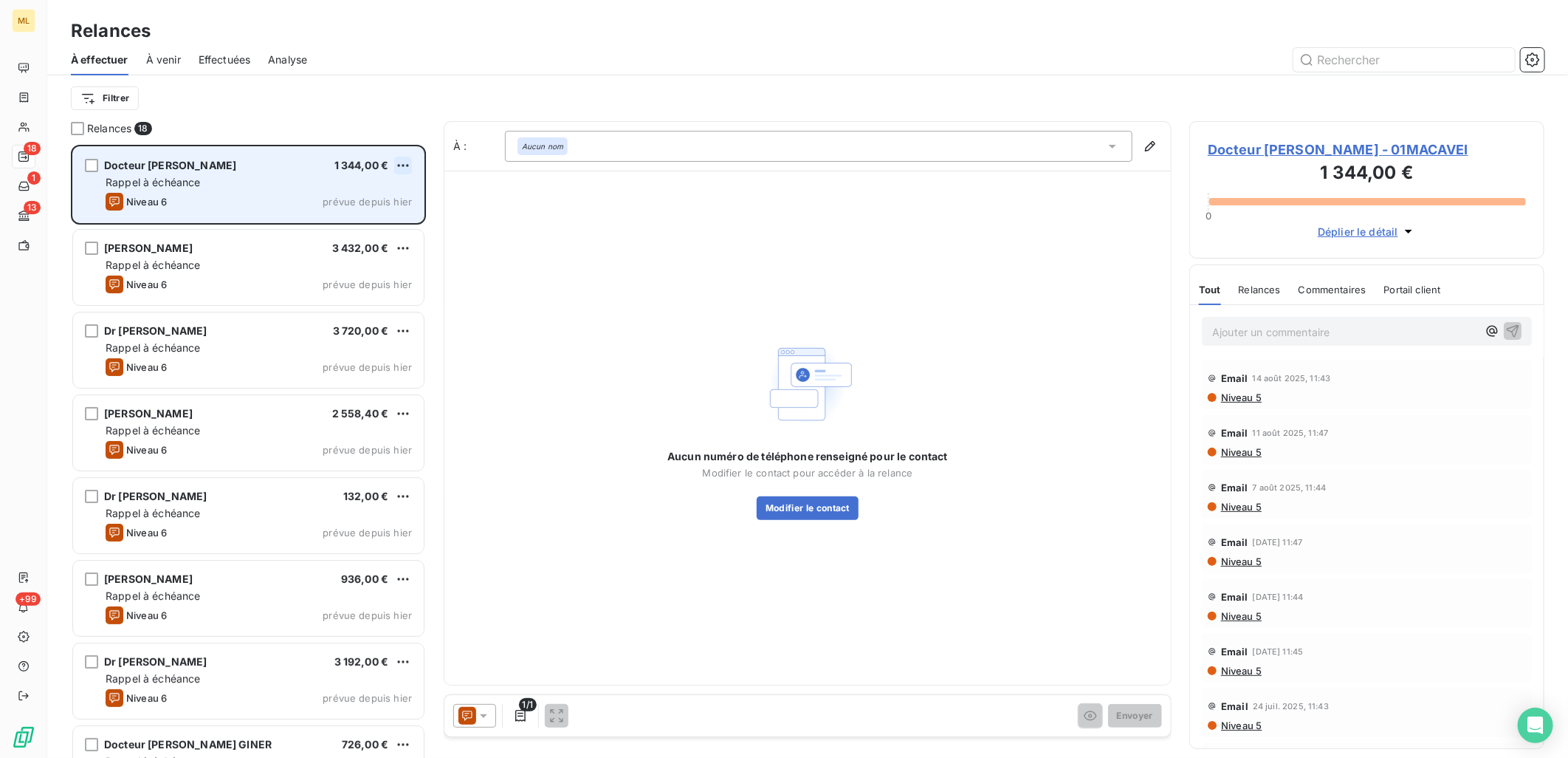
click at [409, 159] on html "ML 18 1 13 +99 Relances À effectuer À venir Effectuées Analyse Filtrer Relances…" at bounding box center [784, 379] width 1568 height 758
click at [360, 223] on div "Passer cette action" at bounding box center [340, 221] width 132 height 24
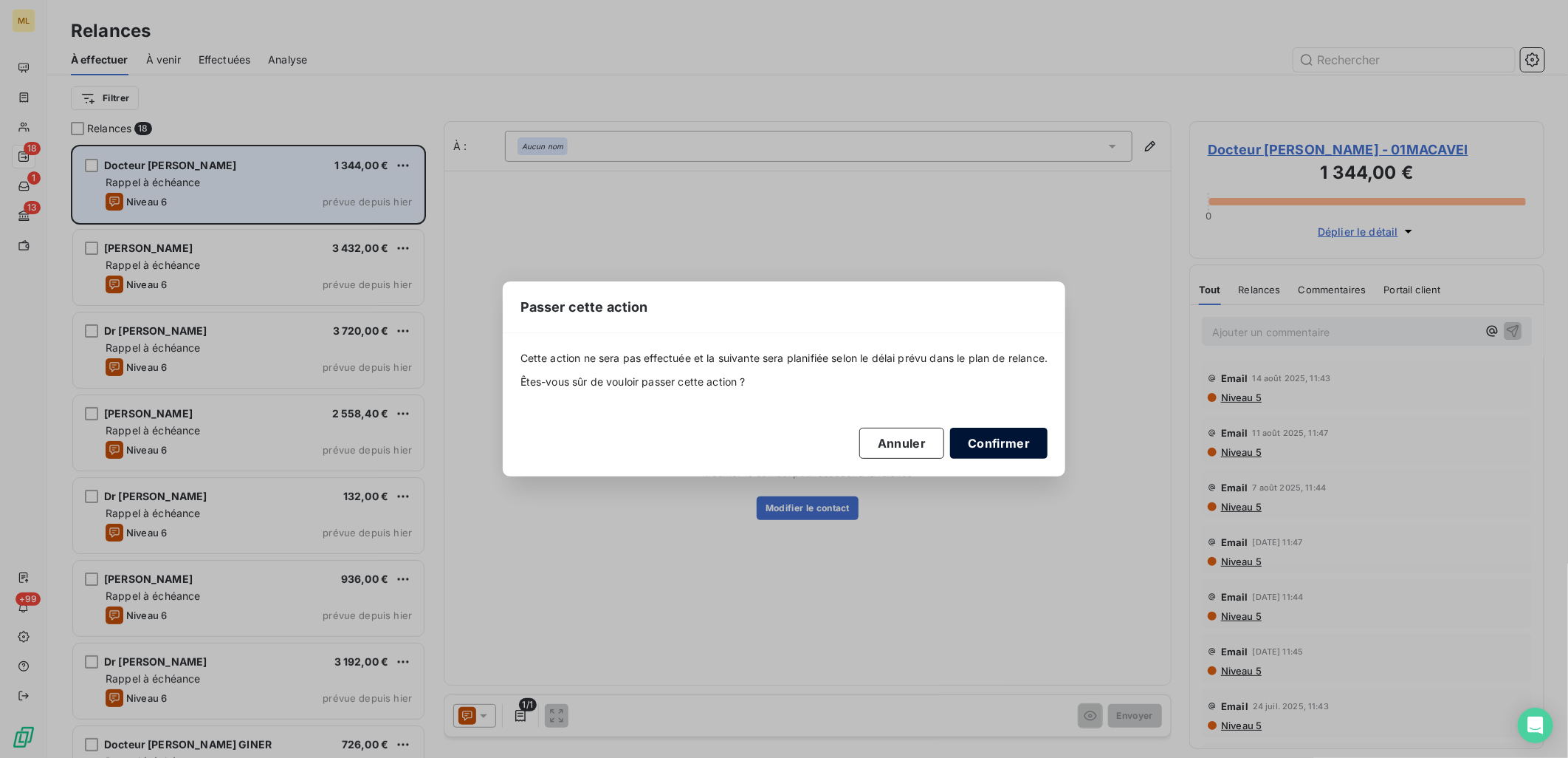
click at [1008, 446] on button "Confirmer" at bounding box center [999, 443] width 97 height 31
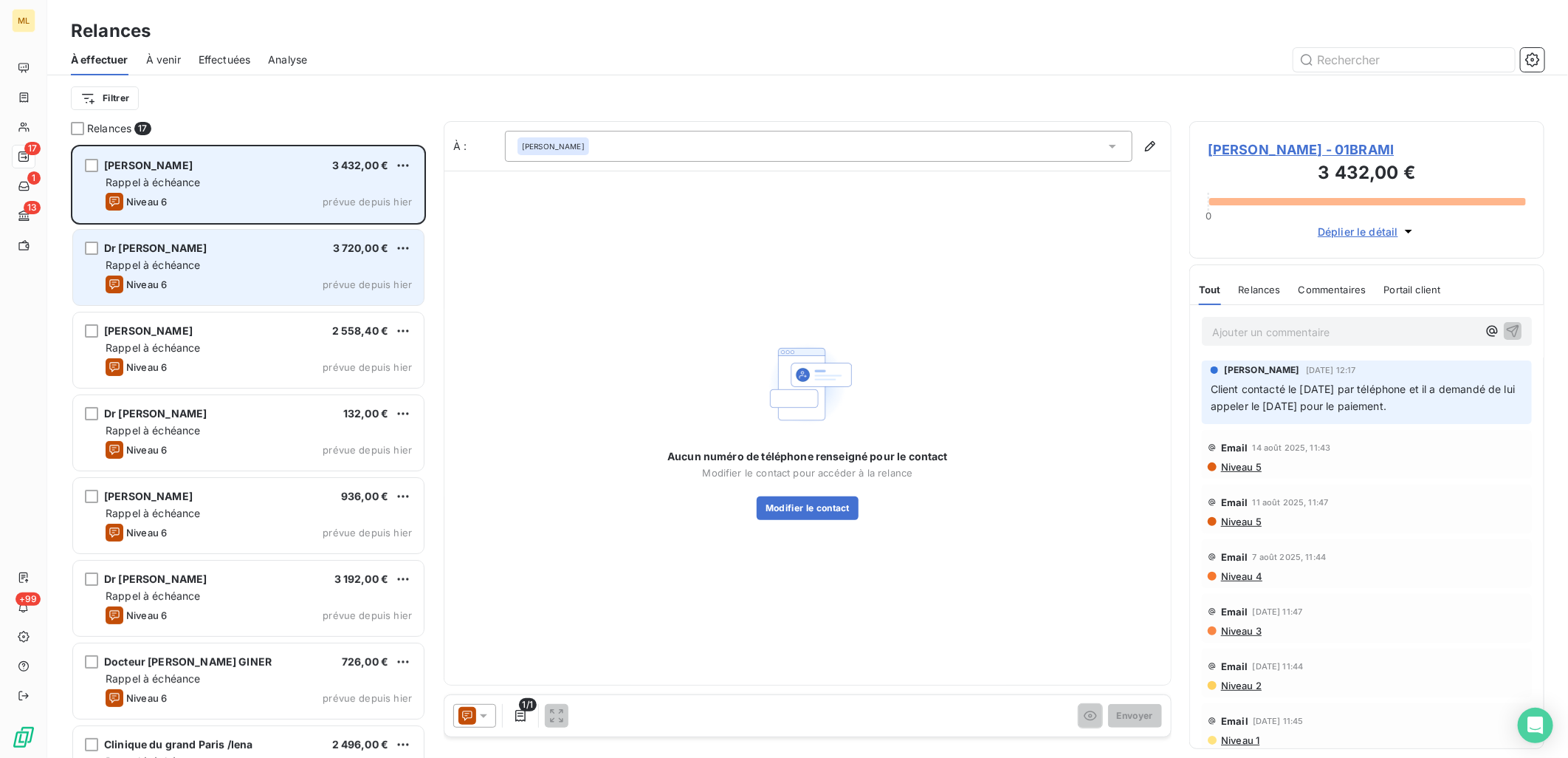
click at [253, 269] on div "Rappel à échéance" at bounding box center [258, 265] width 306 height 15
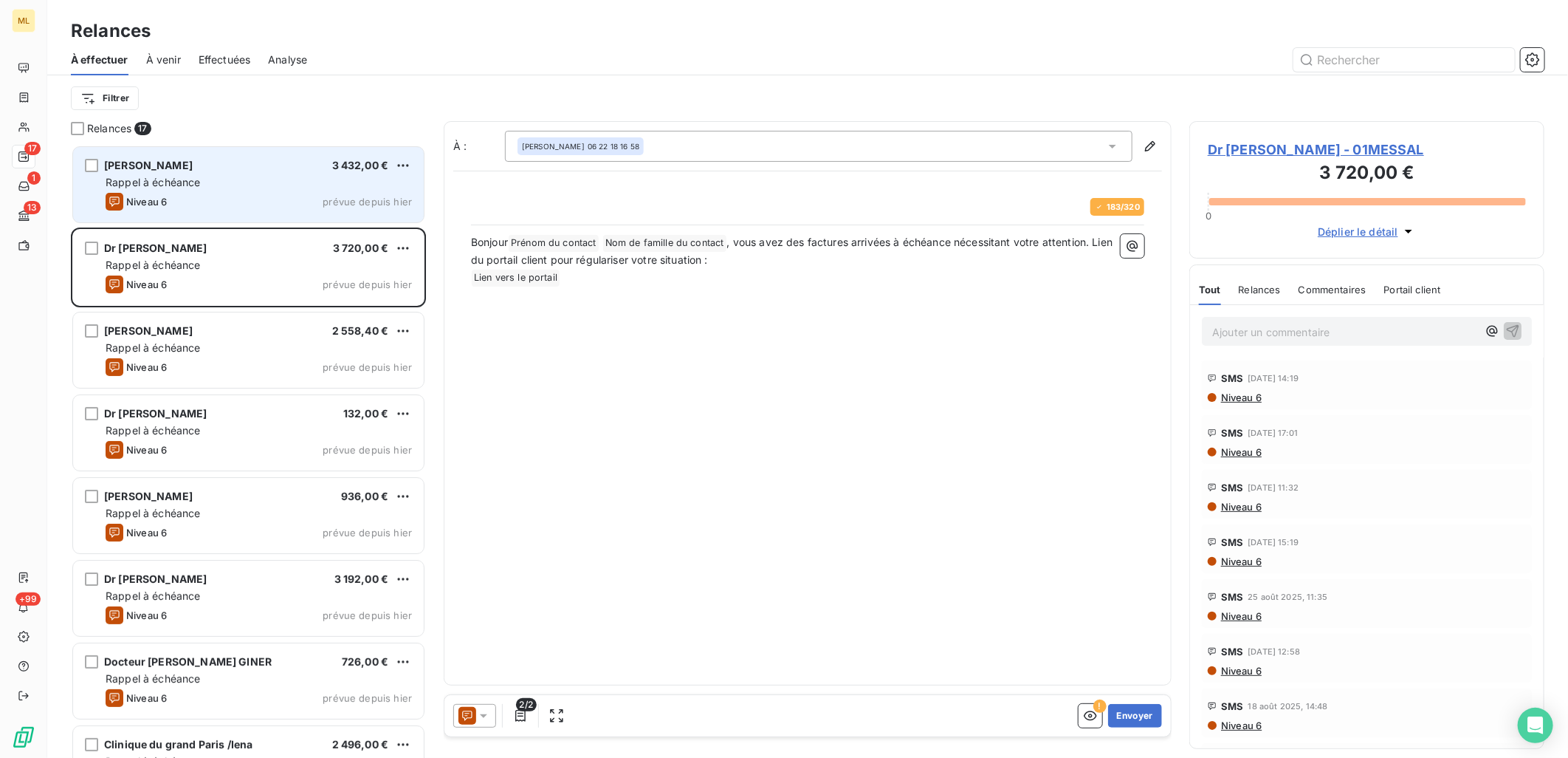
click at [243, 188] on div "Rappel à échéance" at bounding box center [258, 182] width 306 height 15
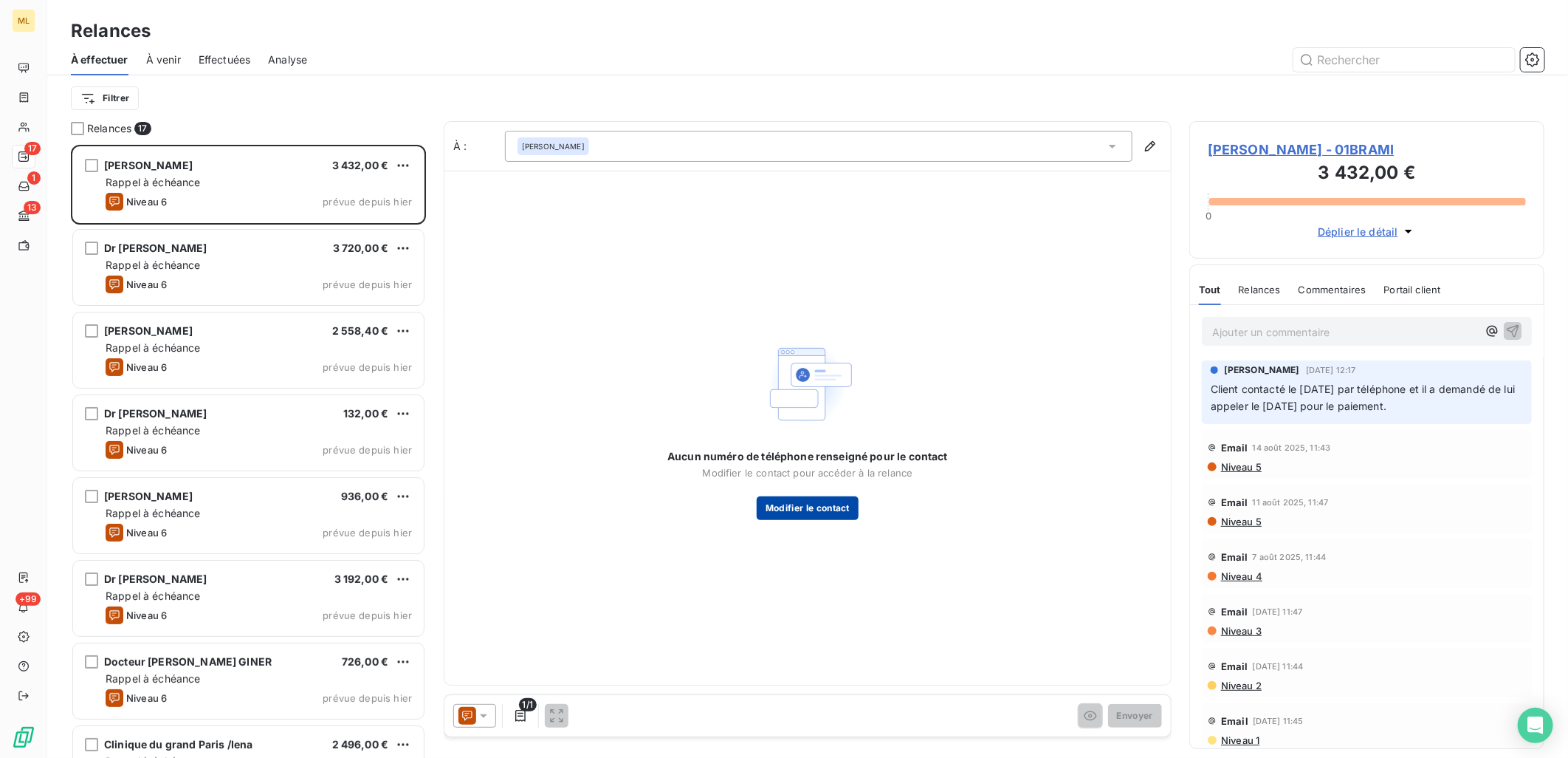
click at [850, 507] on button "Modifier le contact" at bounding box center [807, 508] width 102 height 24
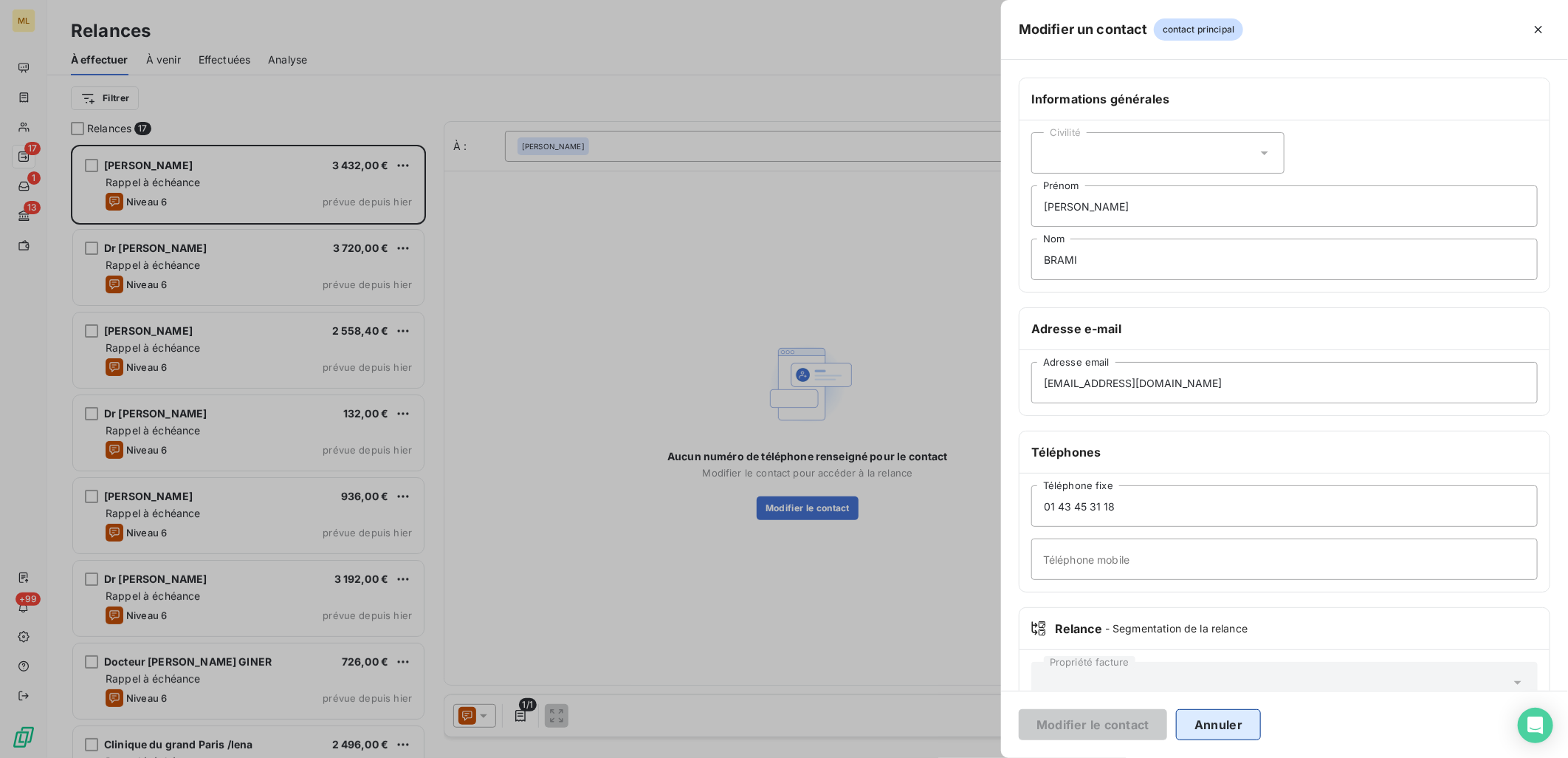
click at [1235, 734] on button "Annuler" at bounding box center [1218, 725] width 85 height 31
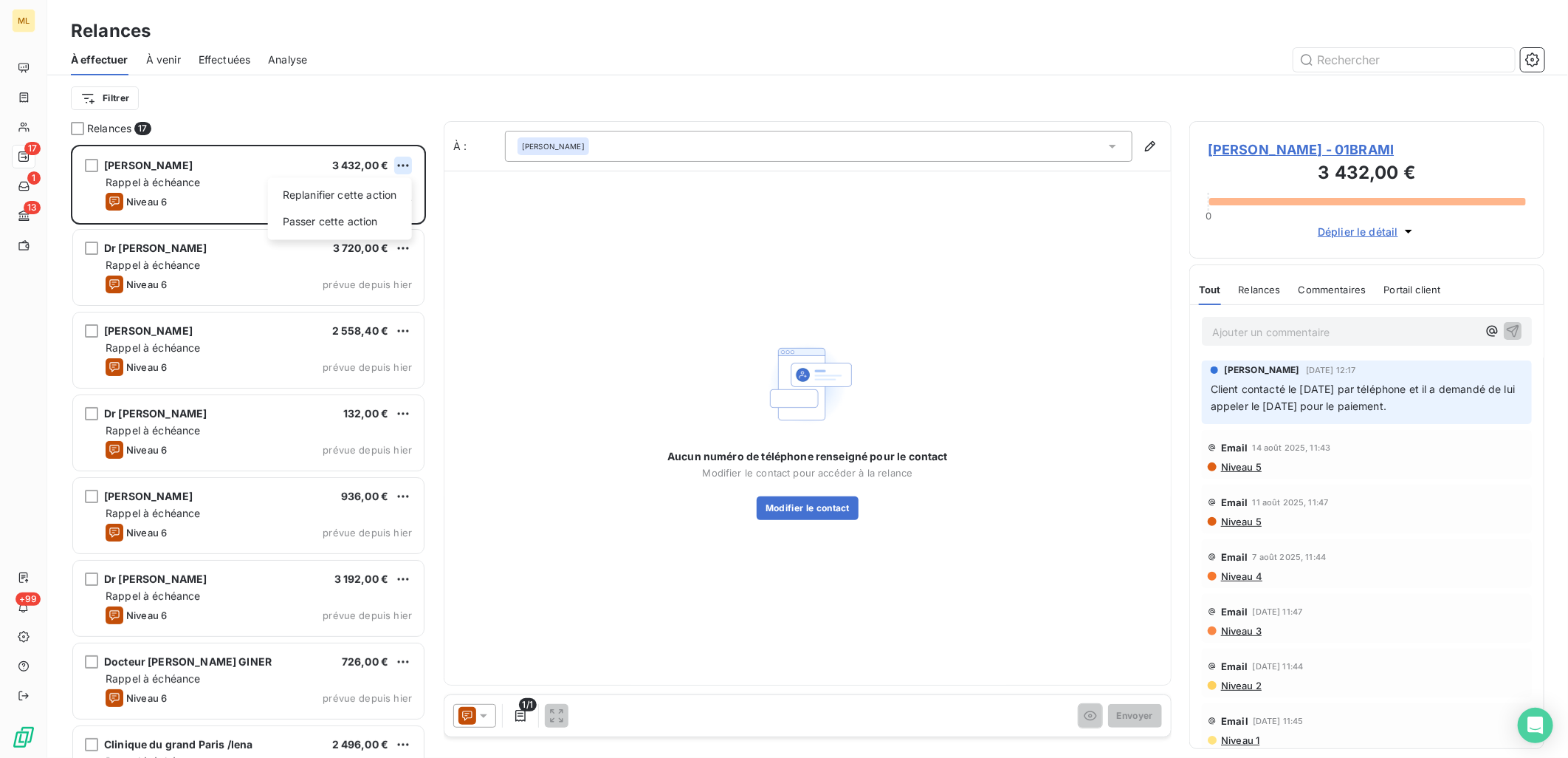
click at [406, 168] on html "ML 17 1 13 +99 Relances À effectuer À venir Effectuées Analyse Filtrer Relances…" at bounding box center [784, 379] width 1568 height 758
click at [349, 222] on div "Passer cette action" at bounding box center [340, 221] width 132 height 24
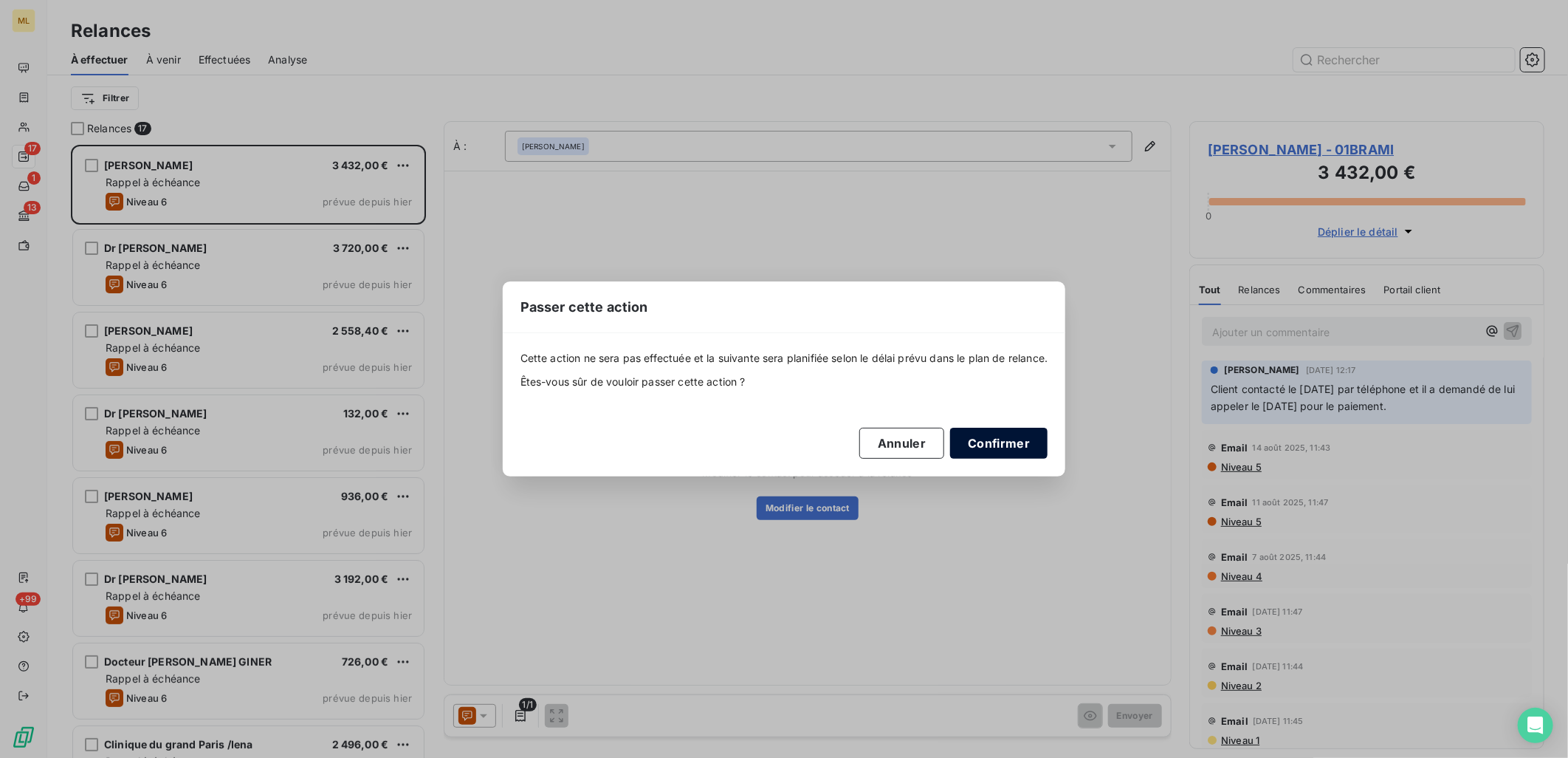
click at [1027, 444] on button "Confirmer" at bounding box center [999, 443] width 97 height 31
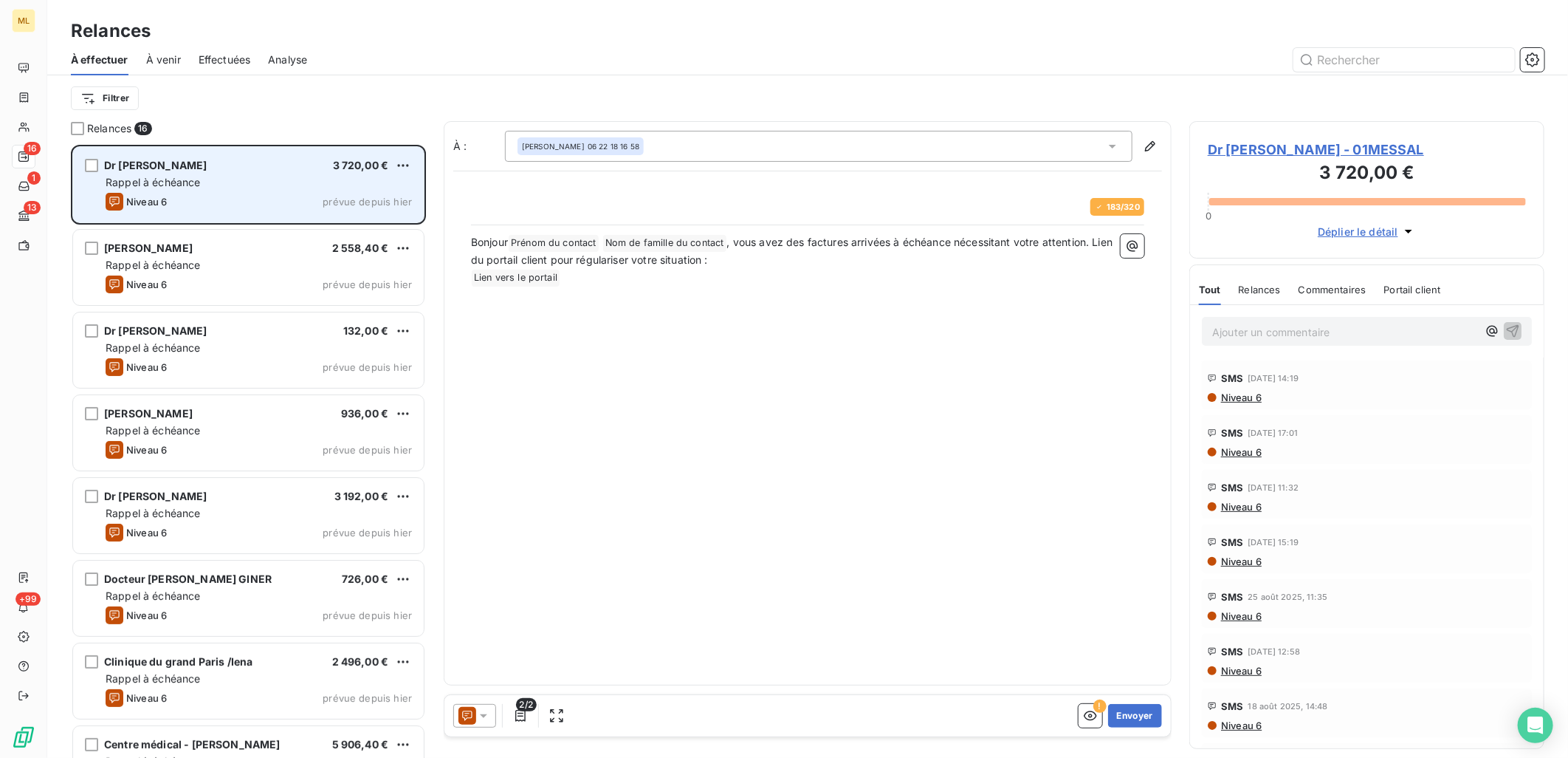
click at [273, 180] on div "Rappel à échéance" at bounding box center [258, 182] width 306 height 15
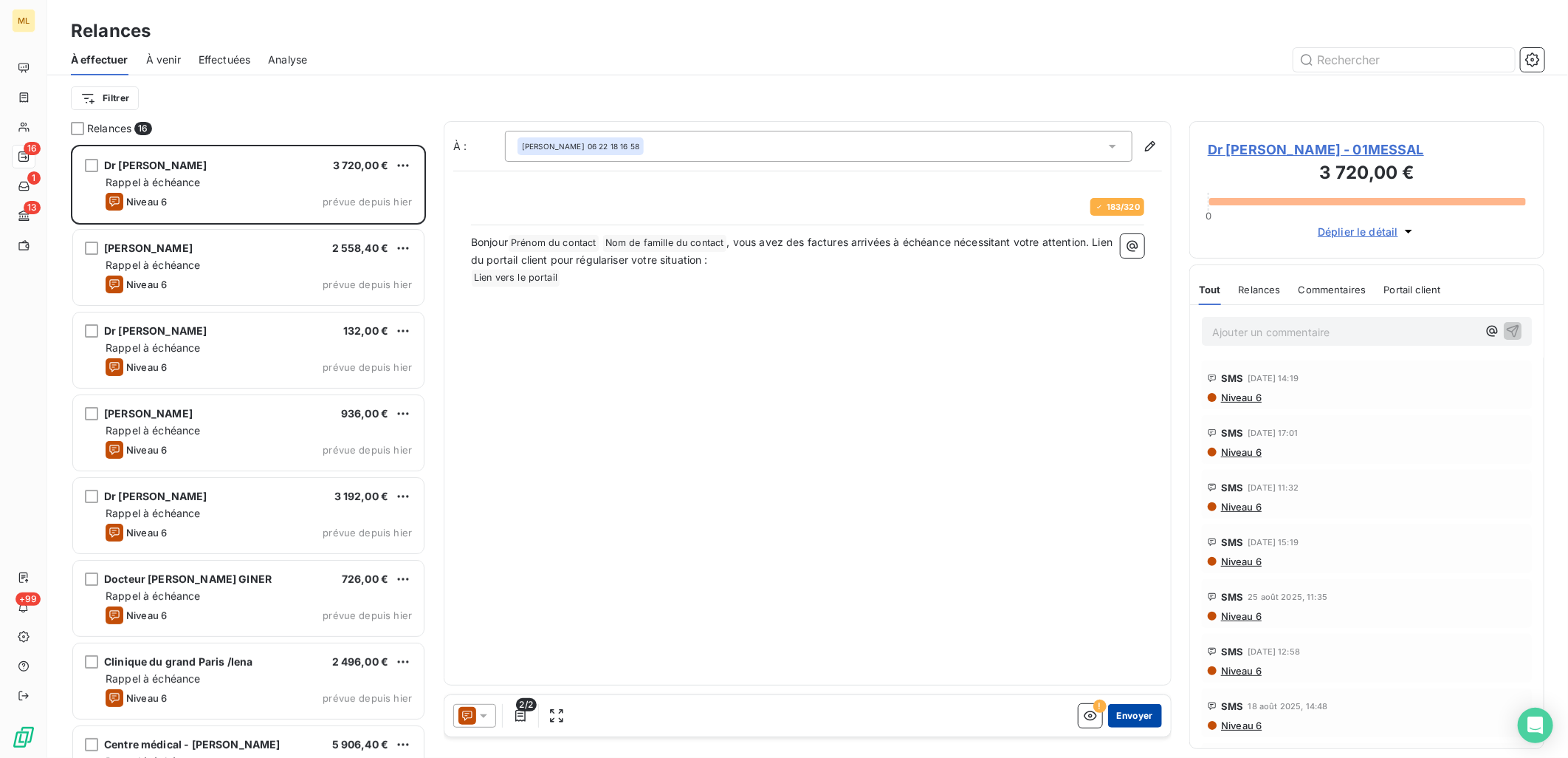
click at [1121, 718] on button "Envoyer" at bounding box center [1134, 715] width 54 height 24
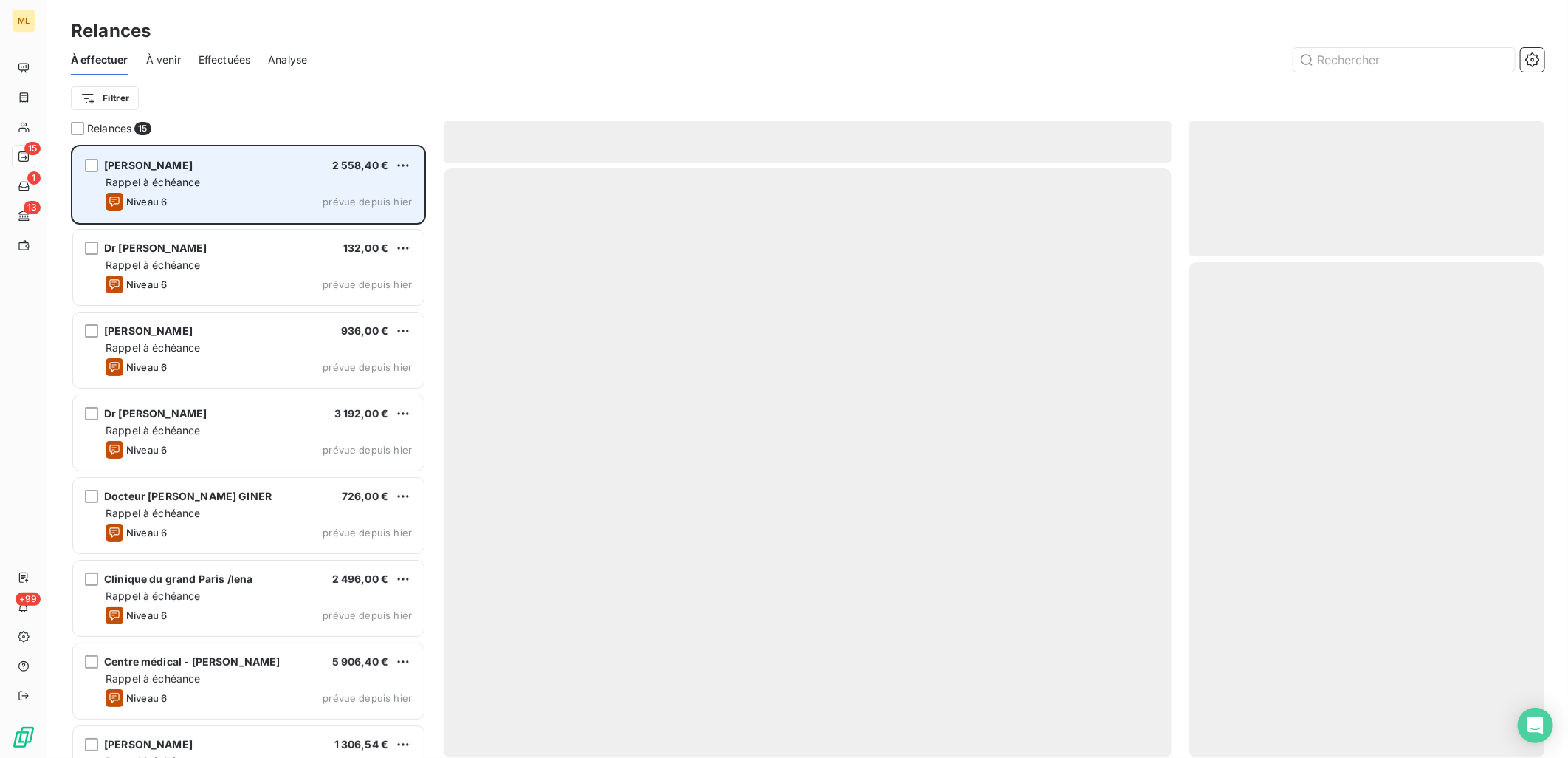
click at [254, 178] on div "Rappel à échéance" at bounding box center [258, 182] width 306 height 15
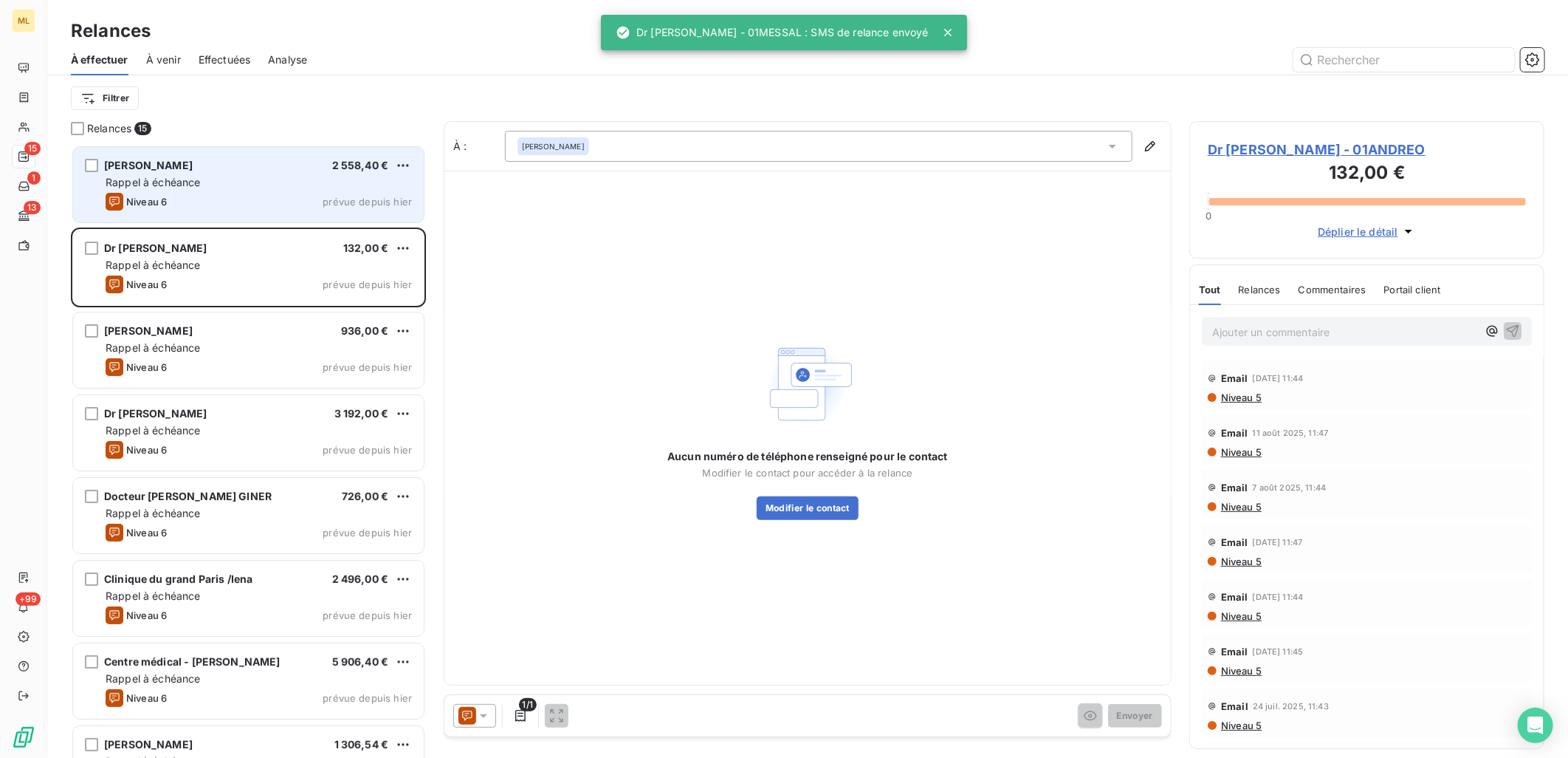
click at [411, 167] on div "[PERSON_NAME] 2 558,40 € Rappel à échéance Niveau 6 prévue depuis [DATE]" at bounding box center [248, 184] width 351 height 75
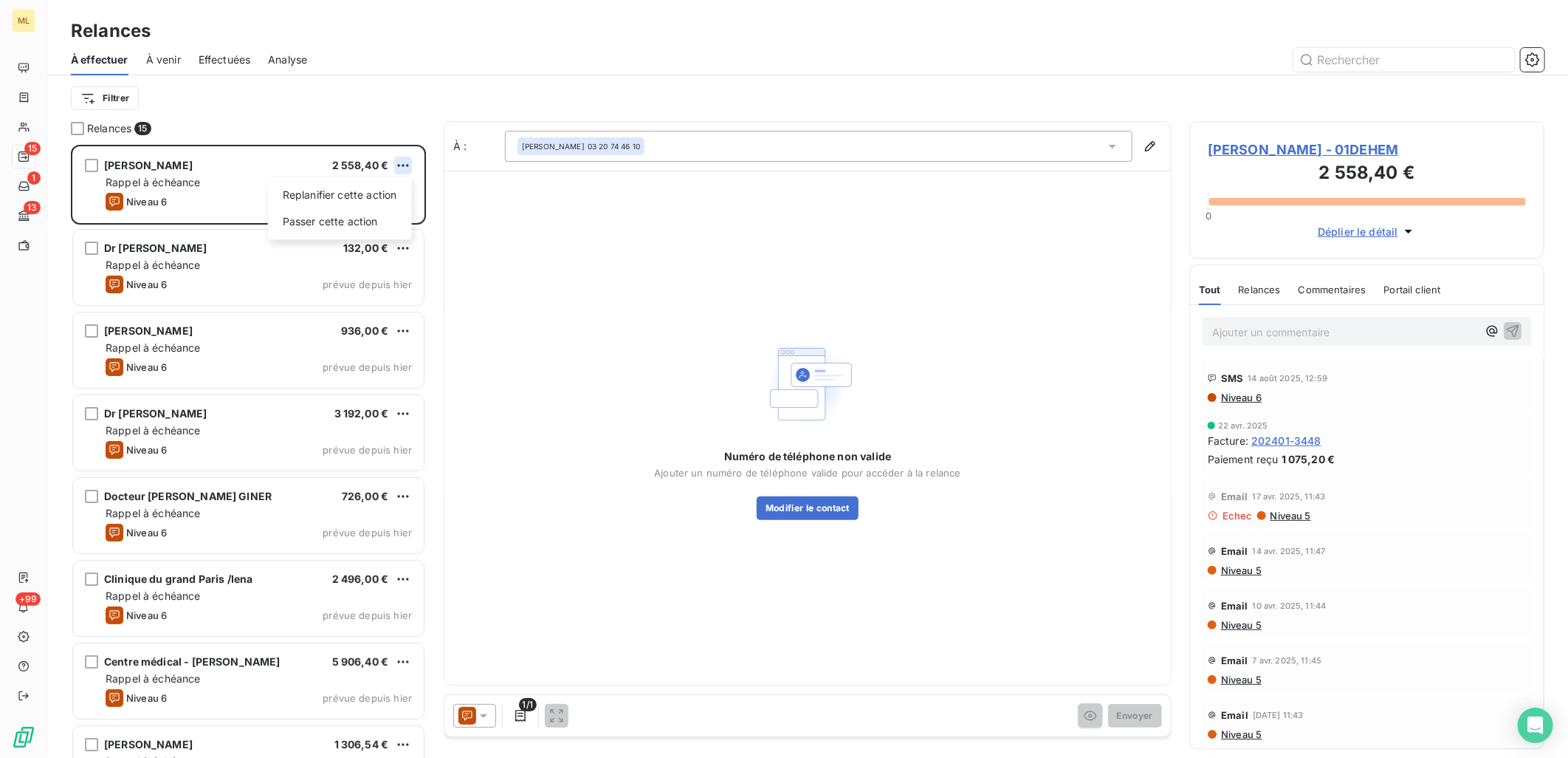
click at [399, 164] on html "ML 15 1 13 +99 Relances À effectuer À venir Effectuées Analyse Filtrer Relances…" at bounding box center [784, 379] width 1568 height 758
click at [362, 217] on div "Passer cette action" at bounding box center [340, 221] width 132 height 24
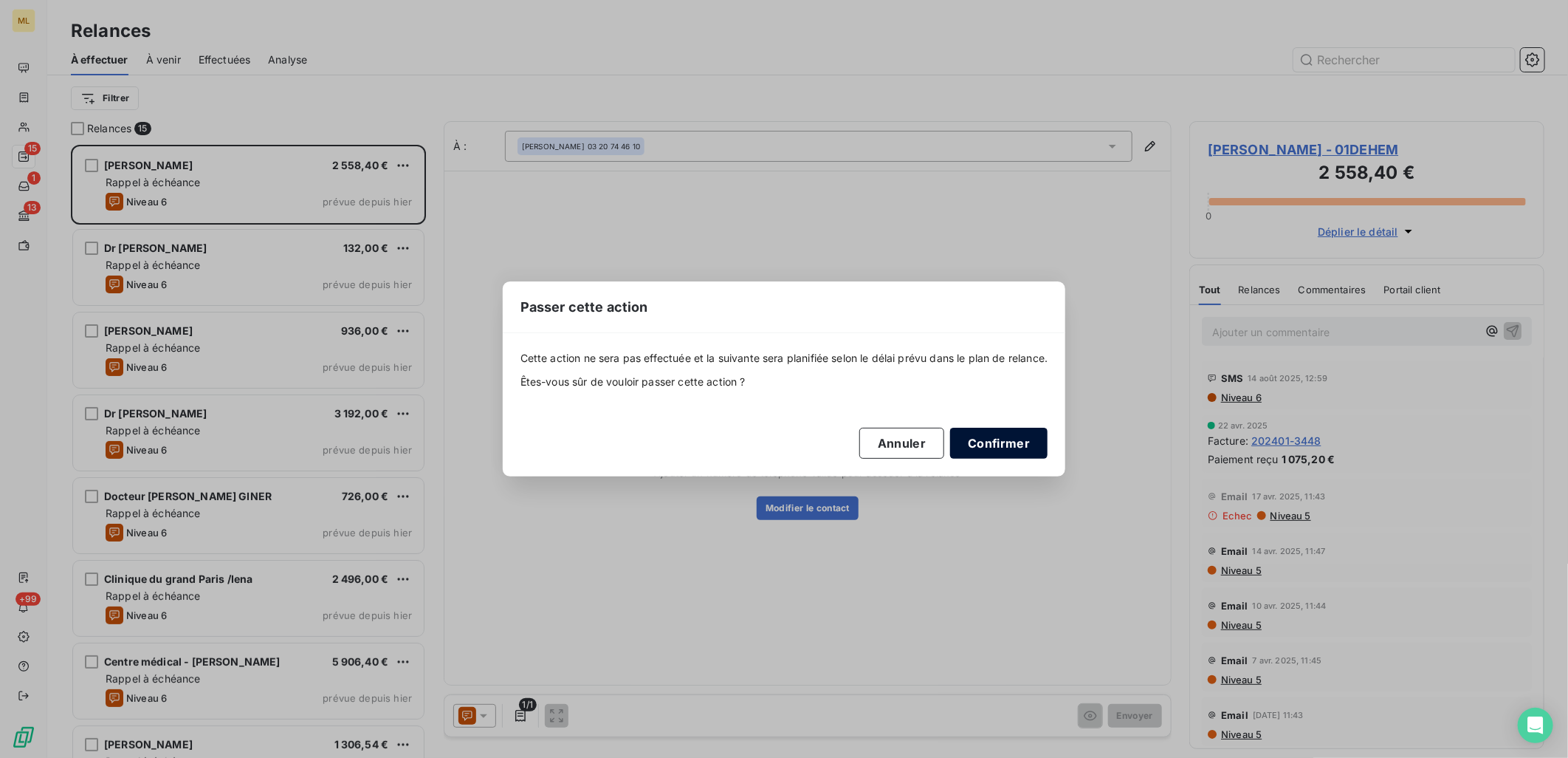
click at [1005, 442] on button "Confirmer" at bounding box center [999, 443] width 97 height 31
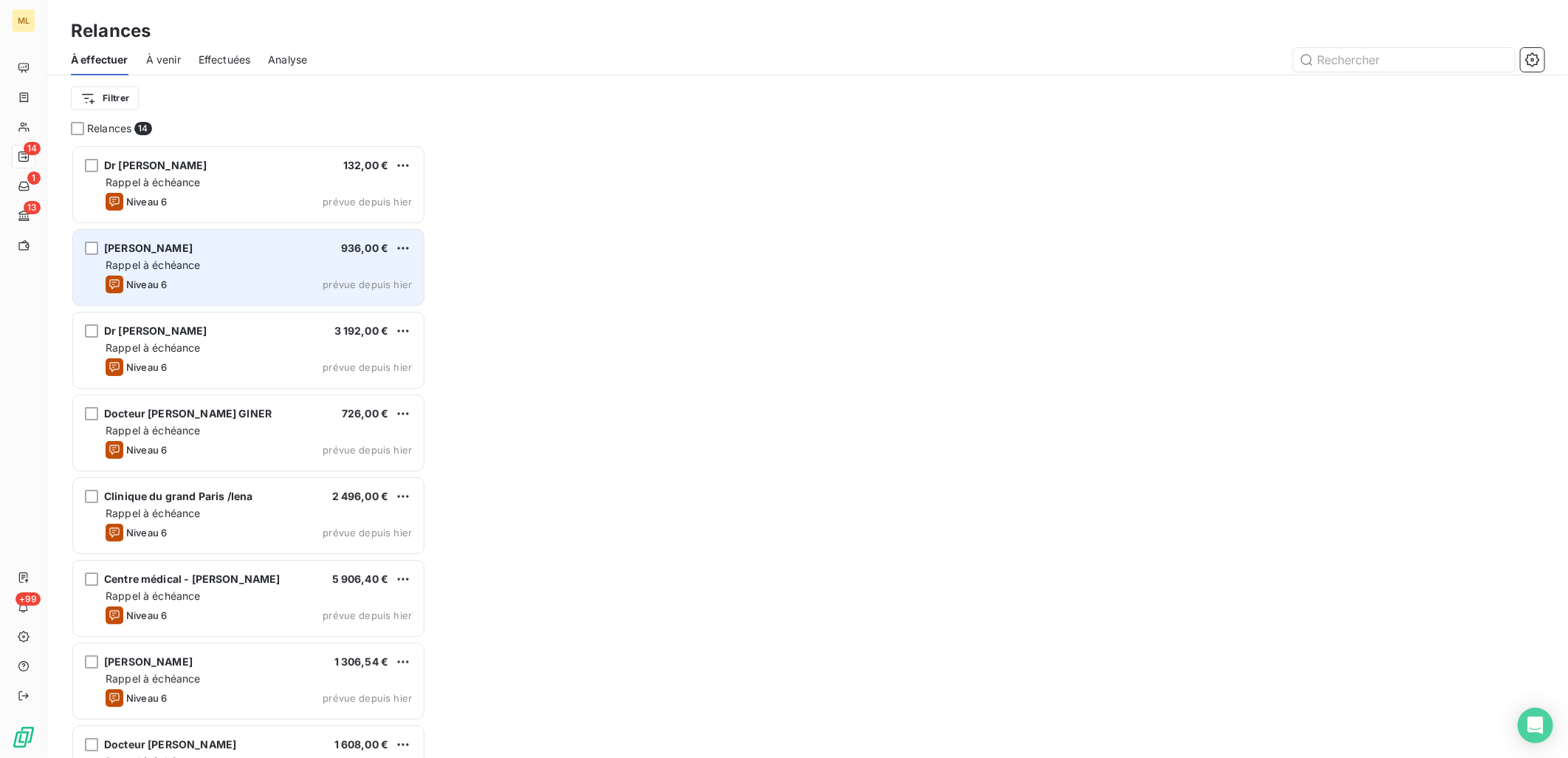
click at [297, 249] on div "[PERSON_NAME] 936,00 €" at bounding box center [258, 248] width 306 height 13
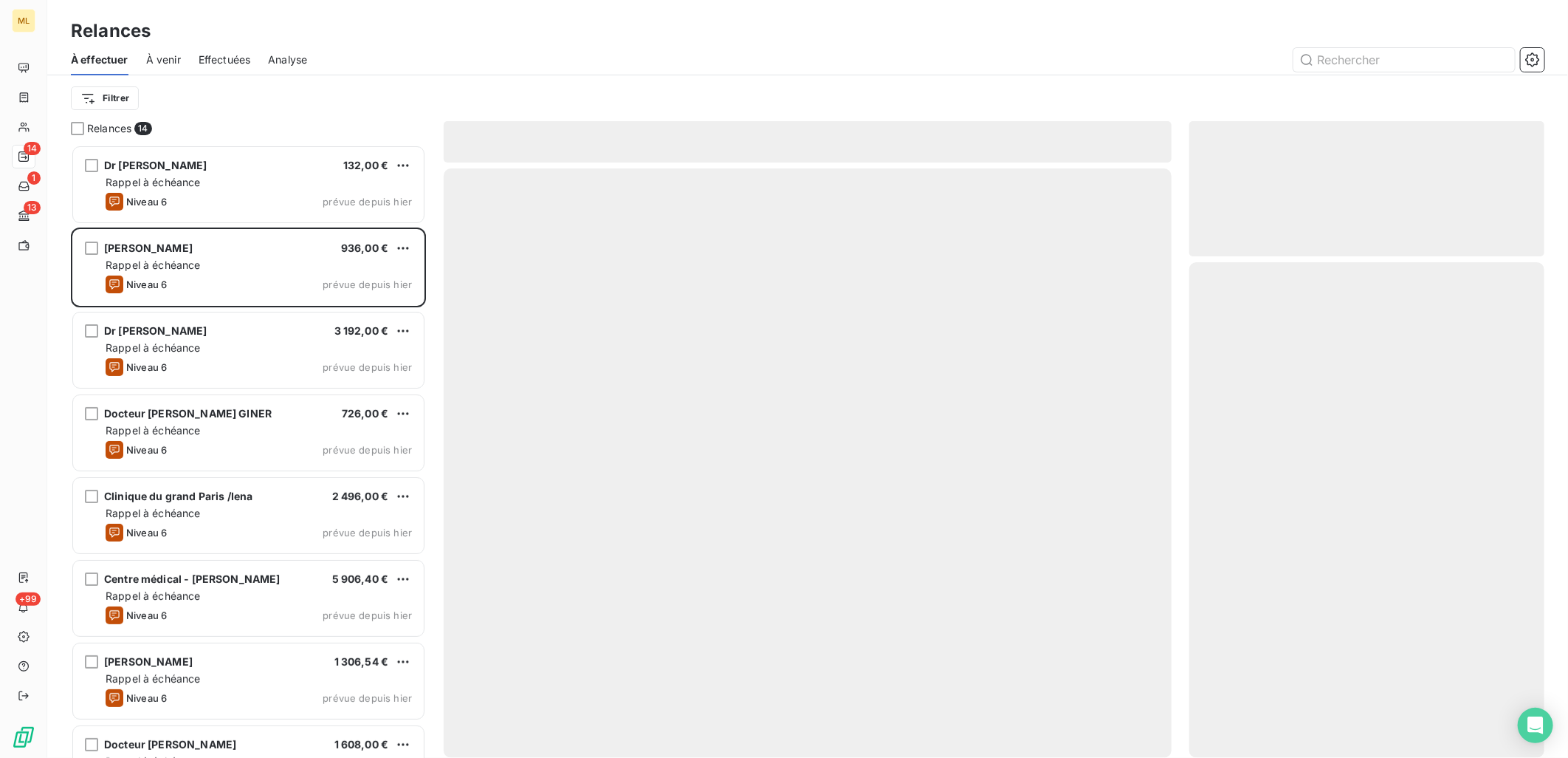
click at [381, 159] on span "132,00 €" at bounding box center [366, 164] width 45 height 12
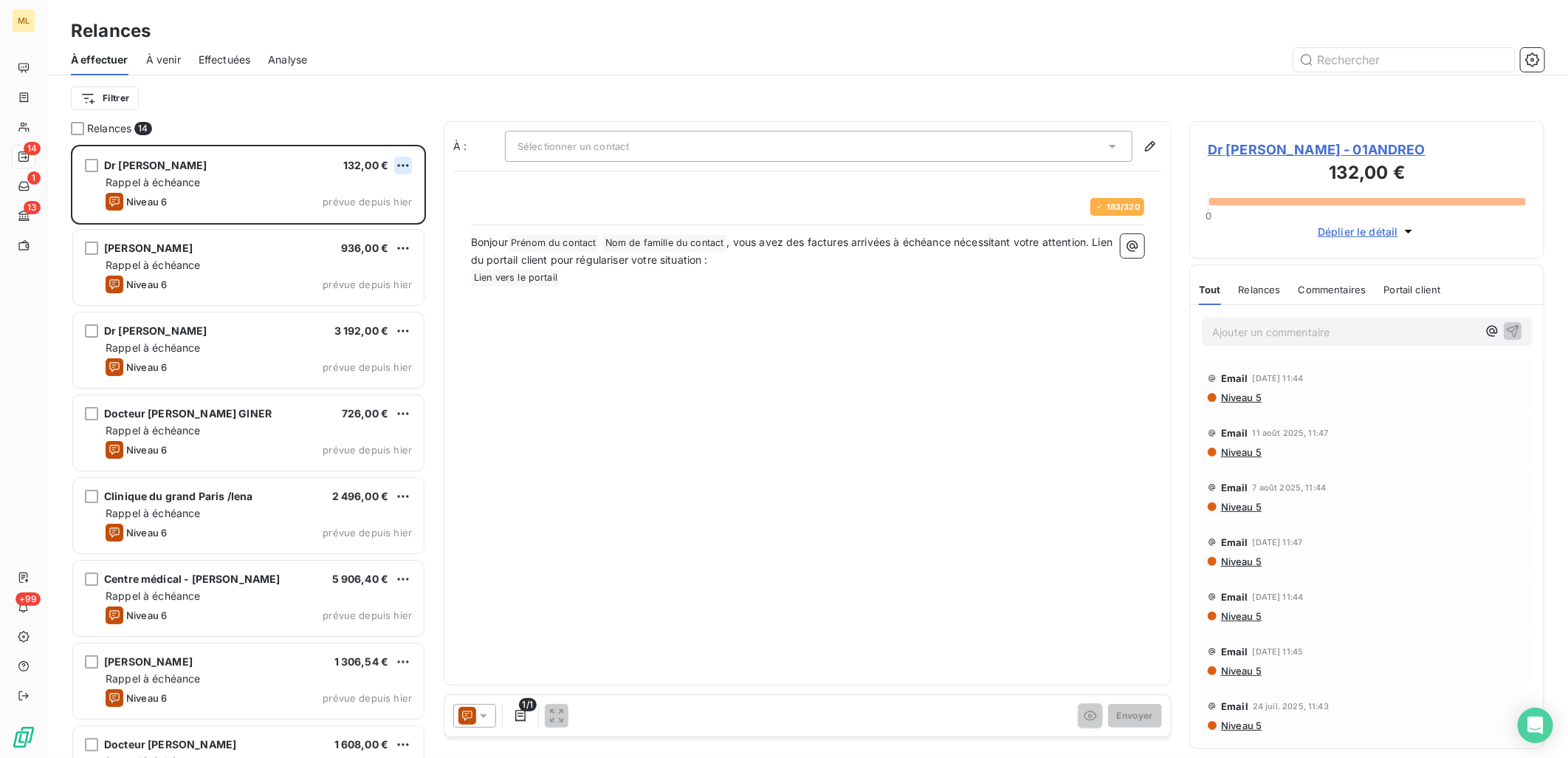
click at [403, 164] on html "ML 14 1 13 +99 Relances À effectuer À venir Effectuées Analyse Filtrer Relances…" at bounding box center [784, 379] width 1568 height 758
click at [674, 352] on html "ML 14 1 13 +99 Relances À effectuer À venir Effectuées Analyse Filtrer Relances…" at bounding box center [784, 379] width 1568 height 758
click at [888, 163] on div "À : Sélectionner un contact 183 / 320 Bonjour Prénom du contact ﻿ Nom de famill…" at bounding box center [807, 403] width 728 height 564
click at [886, 150] on div "Sélectionner un contact" at bounding box center [819, 146] width 627 height 31
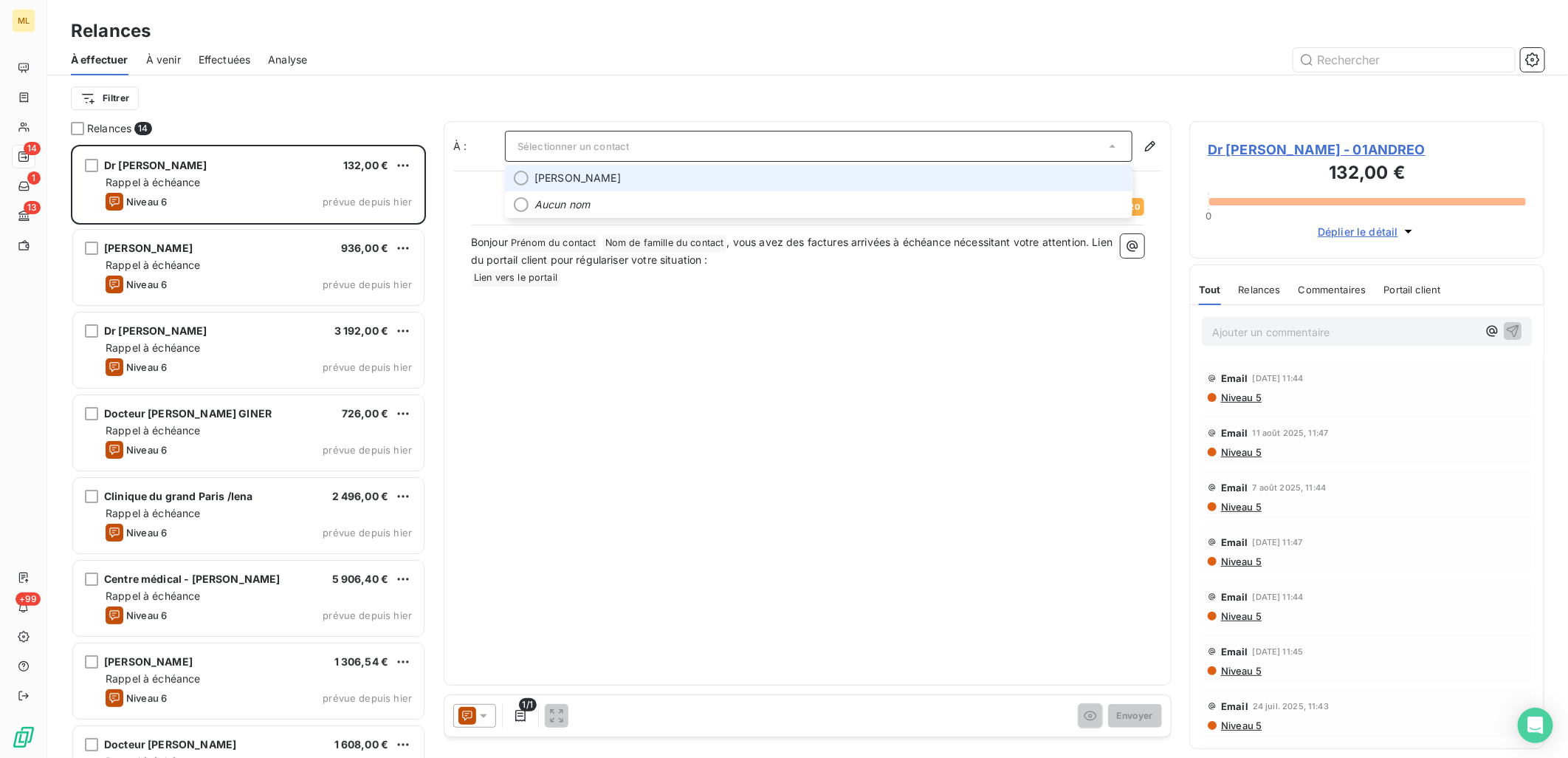
click at [521, 175] on div at bounding box center [521, 178] width 15 height 15
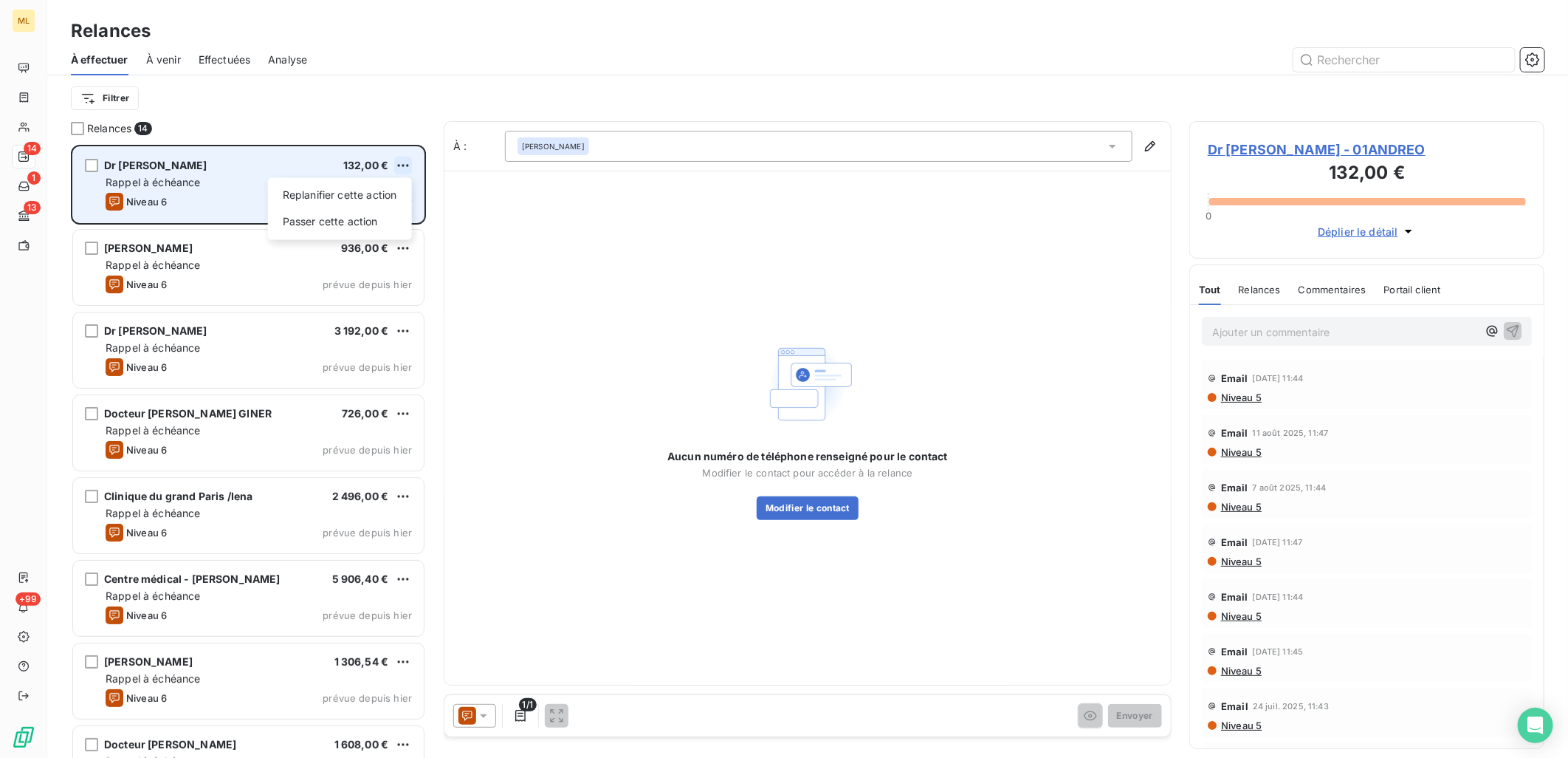
click at [403, 166] on html "ML 14 1 13 +99 Relances À effectuer À venir Effectuées Analyse Filtrer Relances…" at bounding box center [784, 379] width 1568 height 758
click at [355, 212] on div "Passer cette action" at bounding box center [340, 221] width 132 height 24
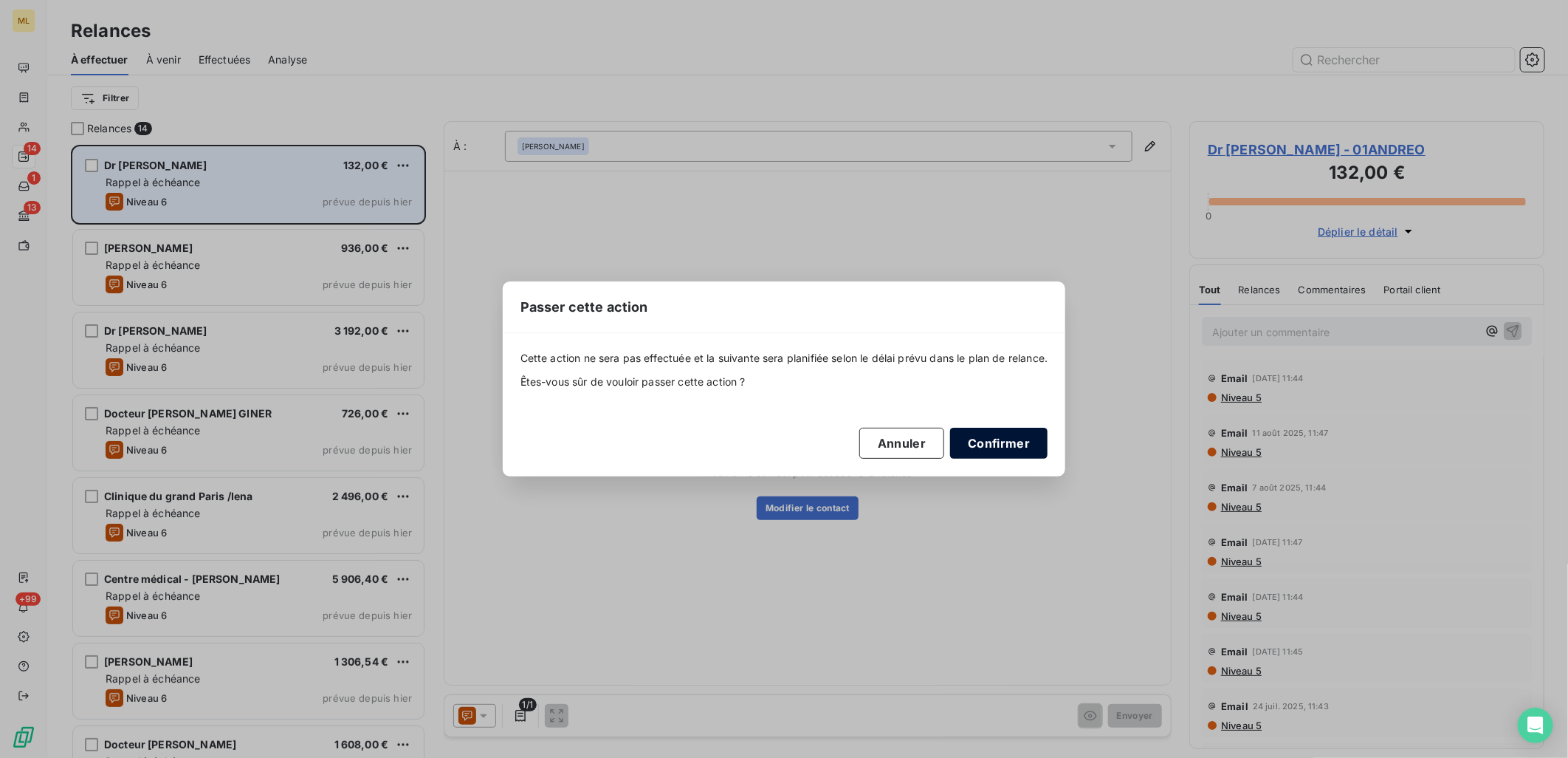
click at [1009, 449] on button "Confirmer" at bounding box center [999, 443] width 97 height 31
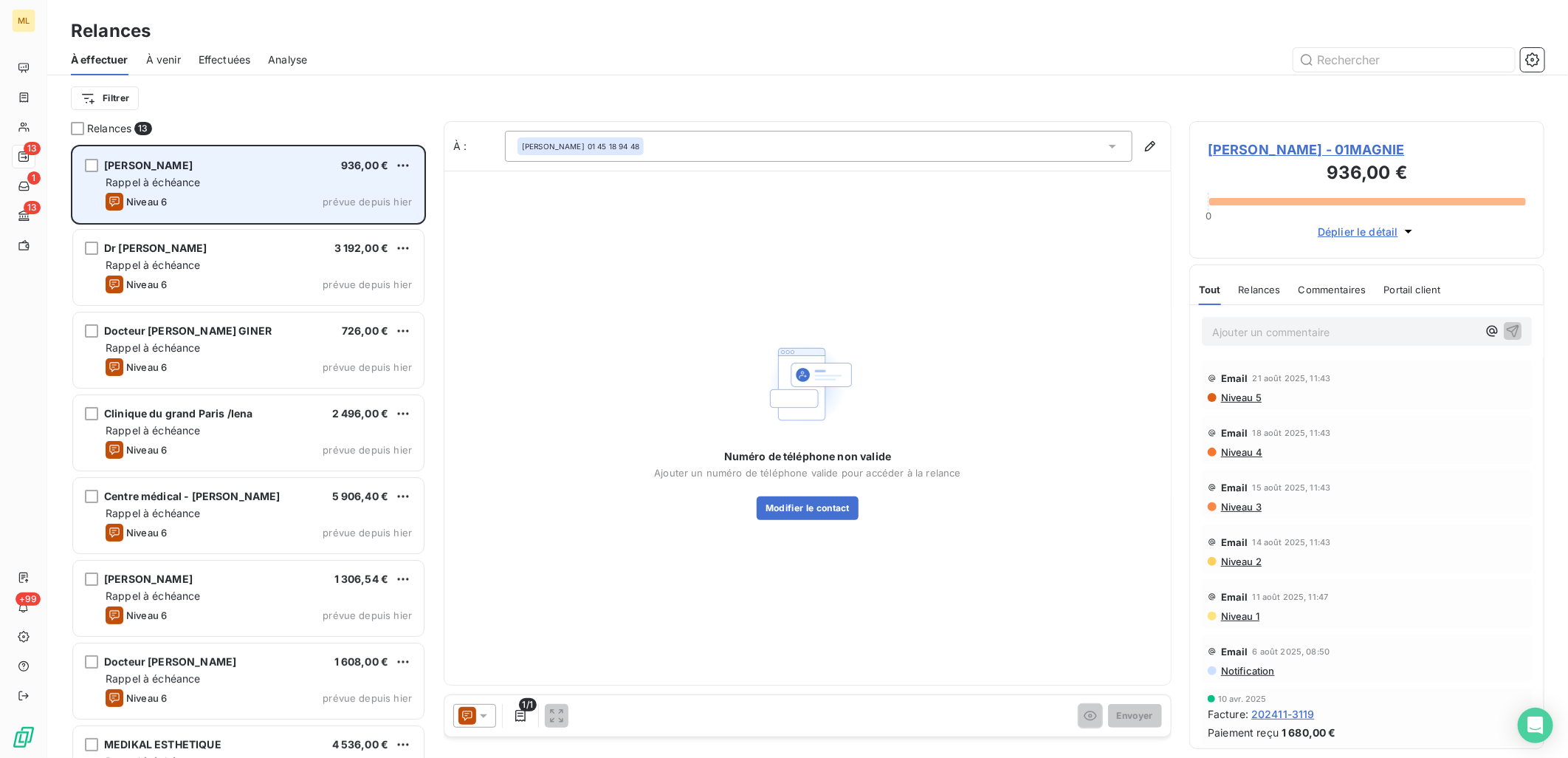
click at [214, 178] on div "Rappel à échéance" at bounding box center [258, 182] width 306 height 15
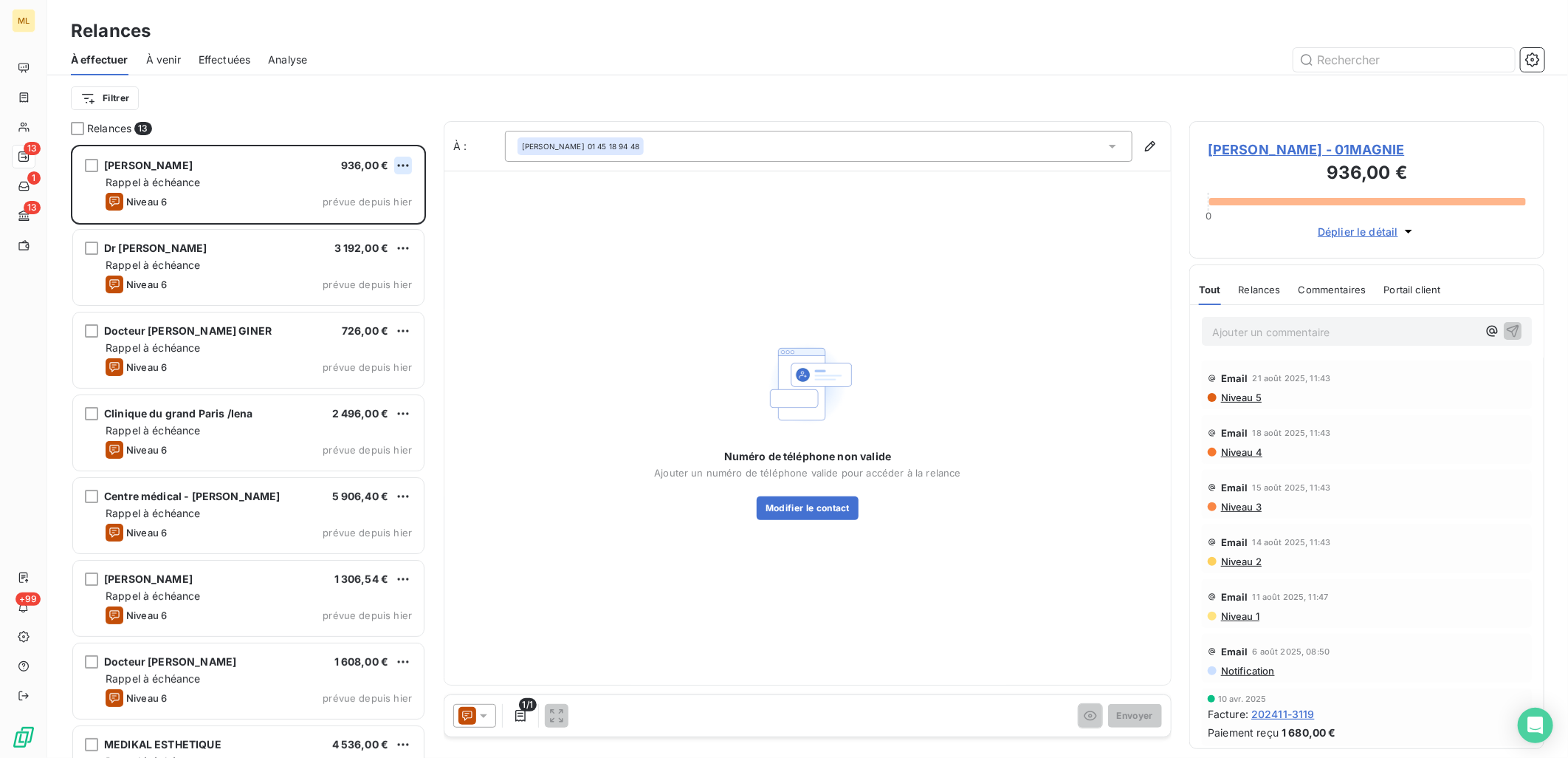
click at [400, 163] on html "ML 13 1 13 +99 Relances À effectuer À venir Effectuées Analyse Filtrer Relances…" at bounding box center [784, 379] width 1568 height 758
click at [351, 220] on div "Passer cette action" at bounding box center [340, 221] width 132 height 24
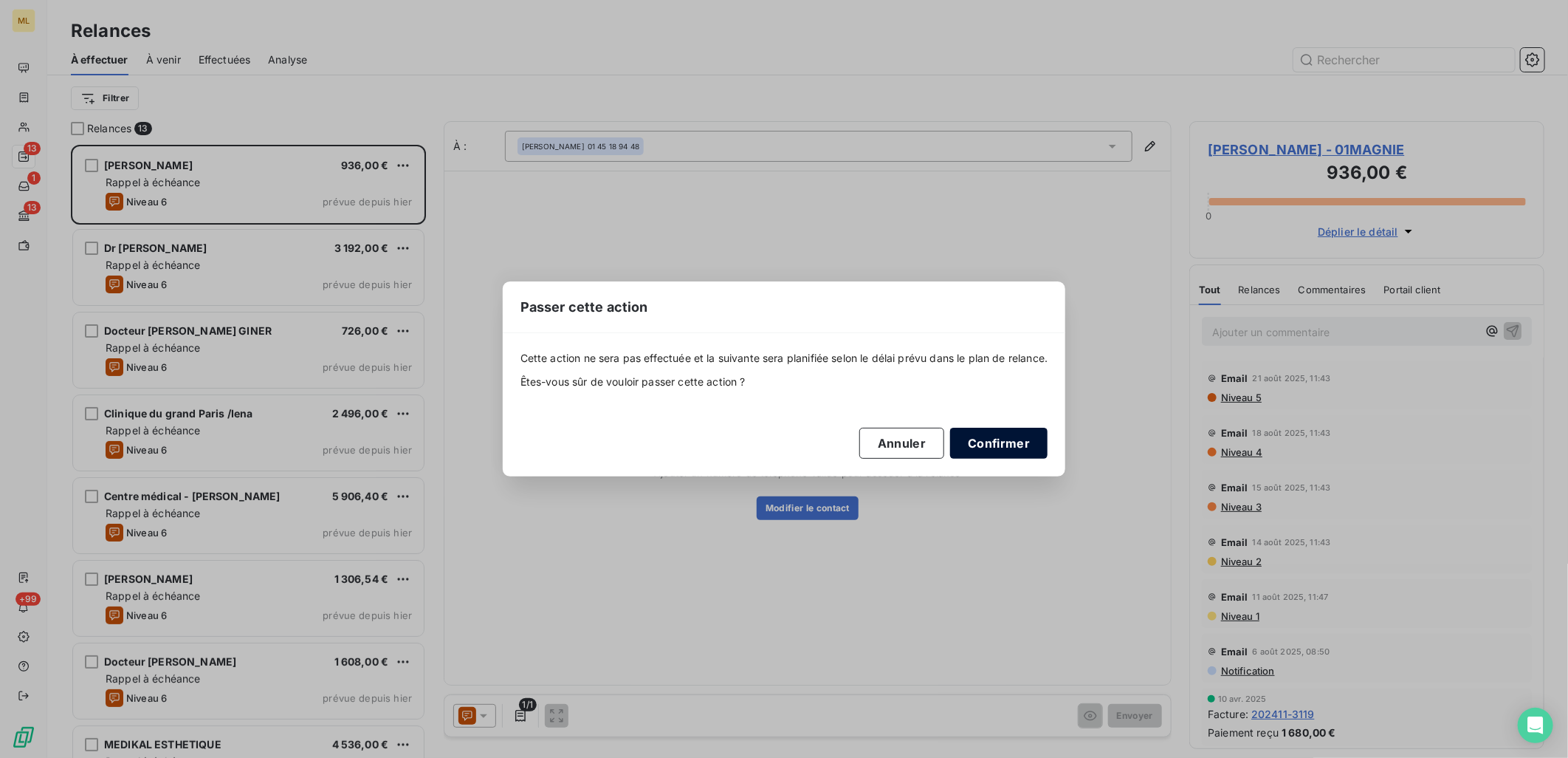
click at [1031, 444] on button "Confirmer" at bounding box center [999, 443] width 97 height 31
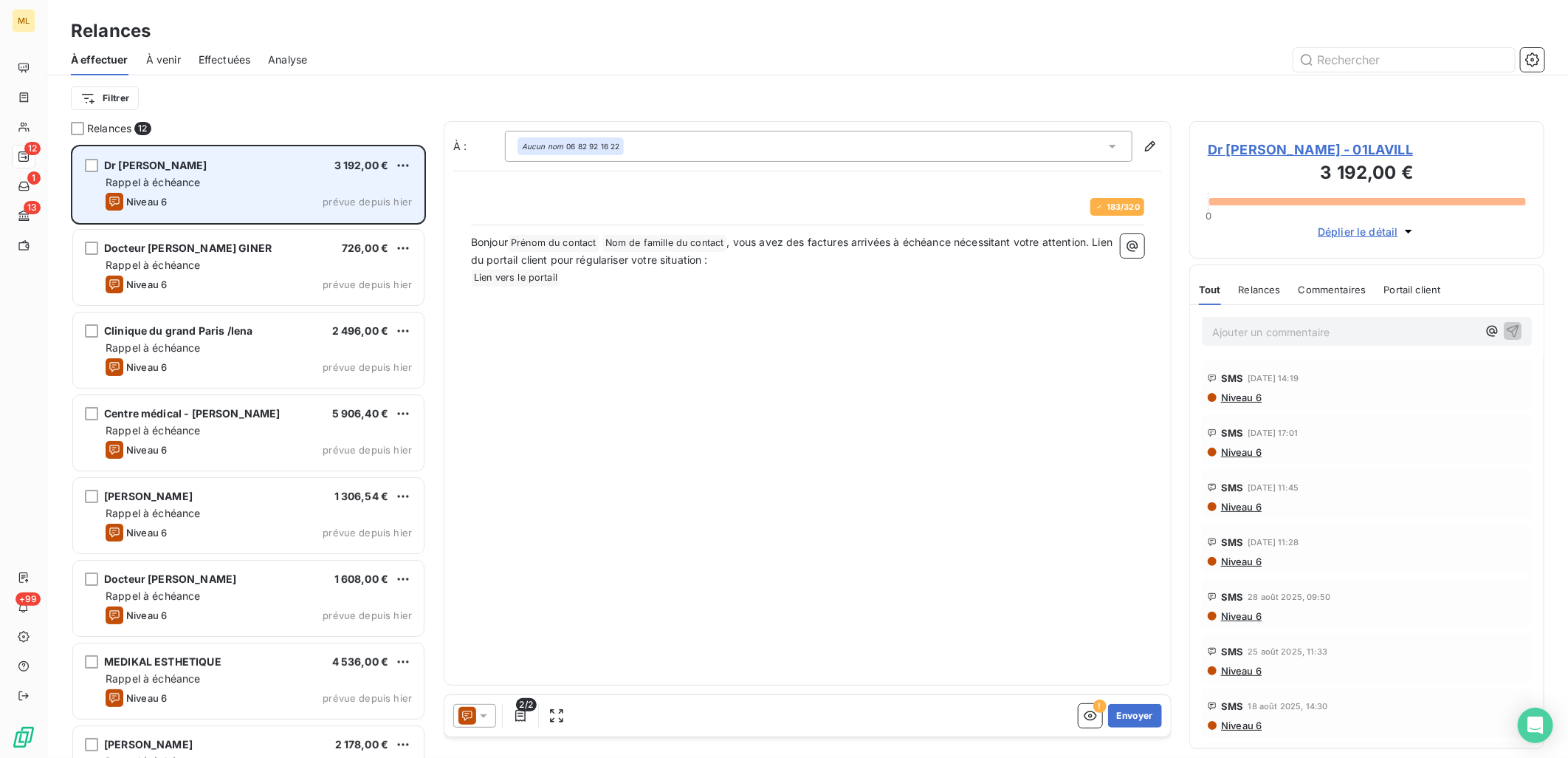
click at [277, 205] on div "Niveau 6 prévue depuis [DATE]" at bounding box center [258, 201] width 306 height 17
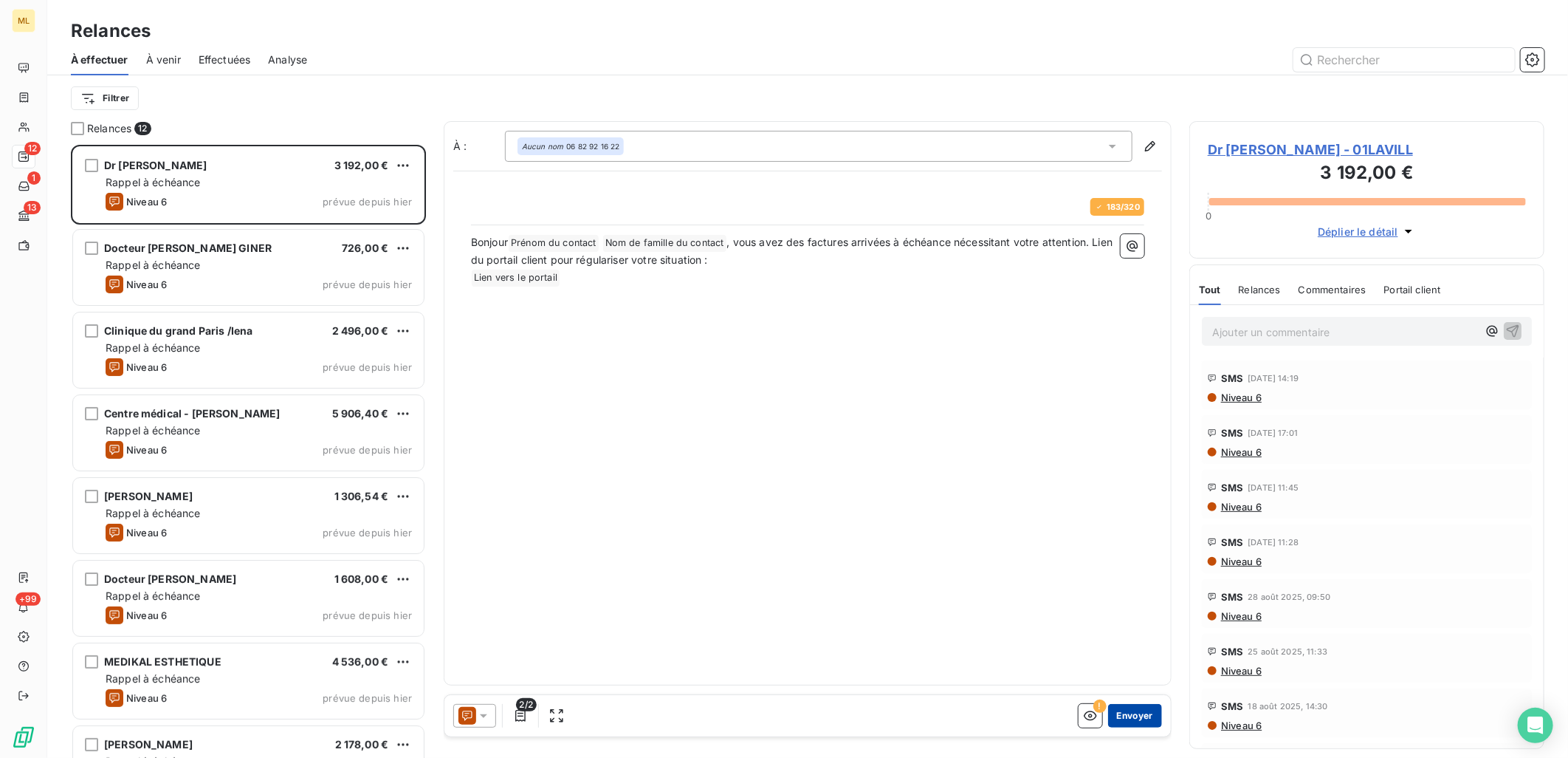
click at [1123, 718] on button "Envoyer" at bounding box center [1134, 715] width 54 height 24
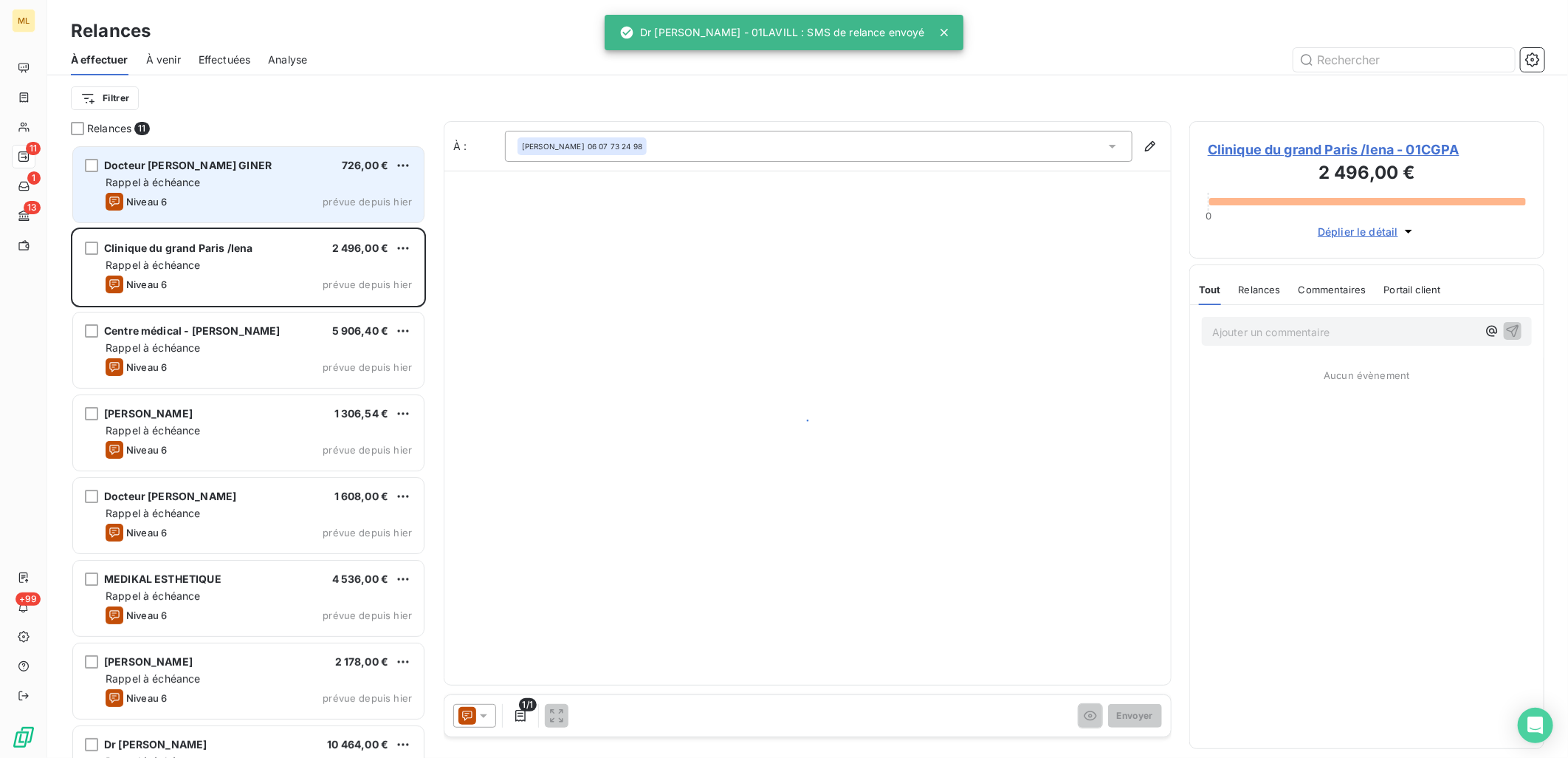
click at [281, 201] on div "Niveau 6 prévue depuis [DATE]" at bounding box center [258, 201] width 306 height 17
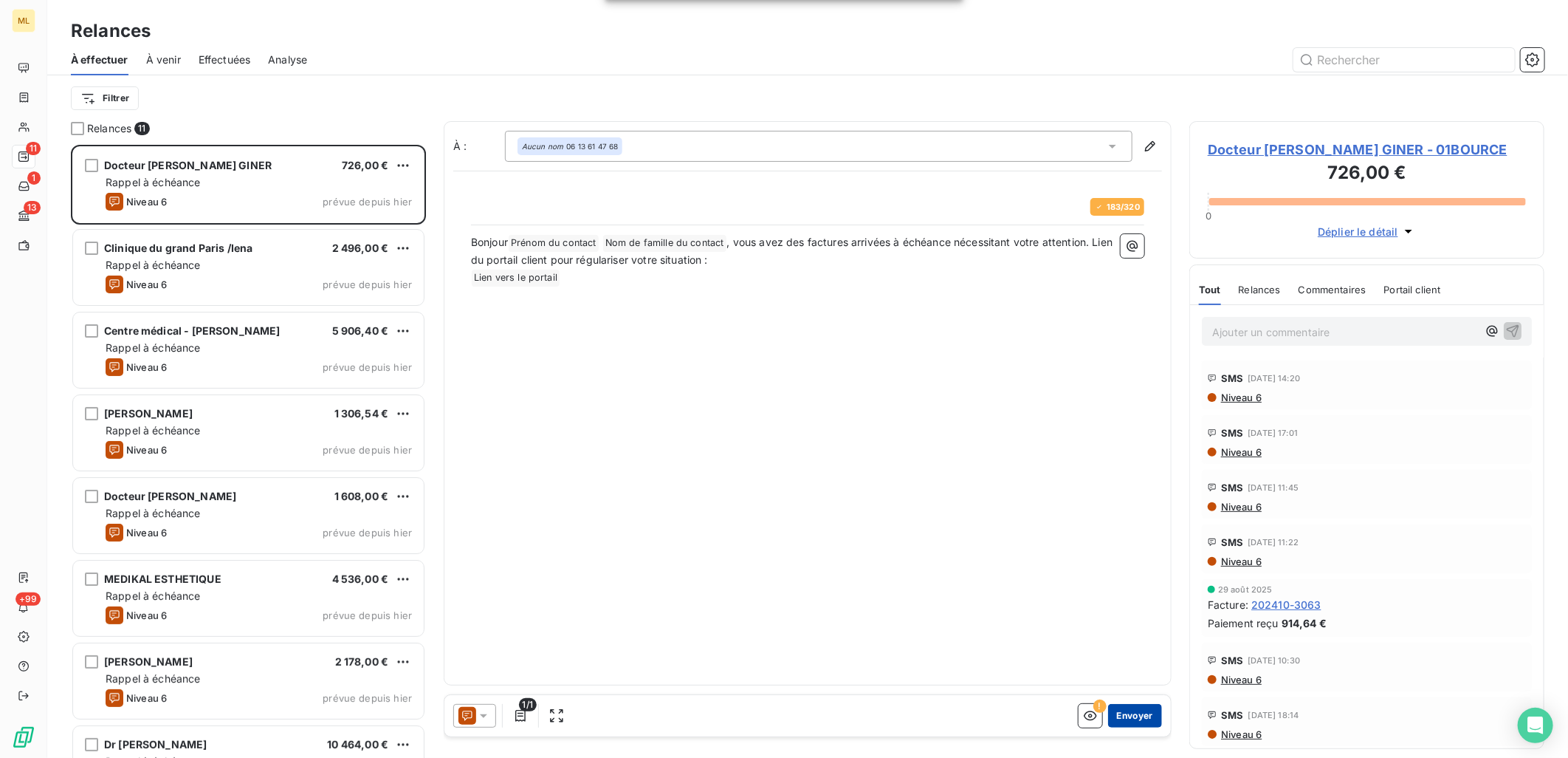
click at [1117, 713] on button "Envoyer" at bounding box center [1134, 715] width 54 height 24
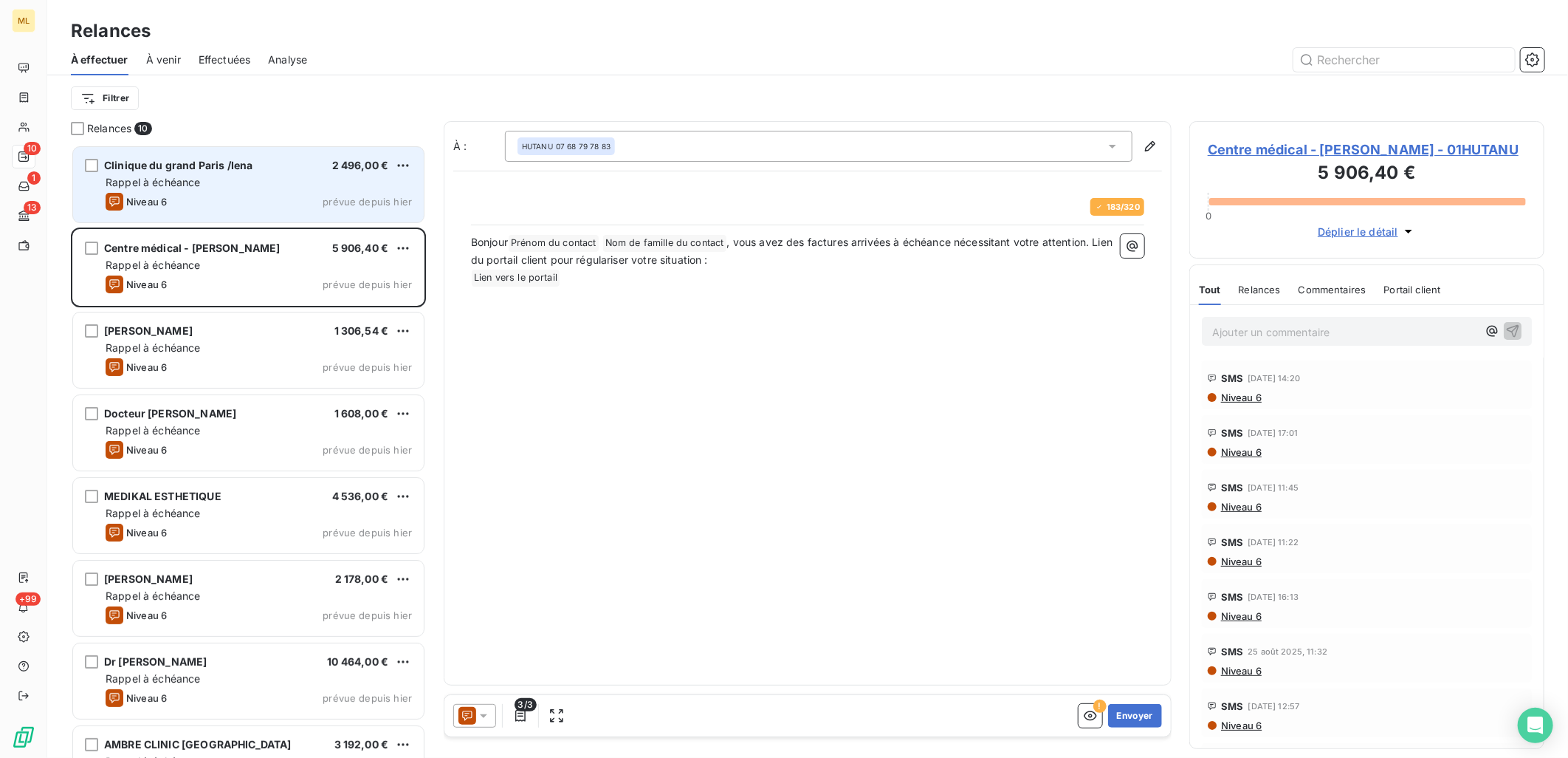
click at [230, 212] on div "Clinique du grand Paris /Iena 2 496,00 € Rappel à échéance Niveau 6 prévue depu…" at bounding box center [248, 184] width 351 height 75
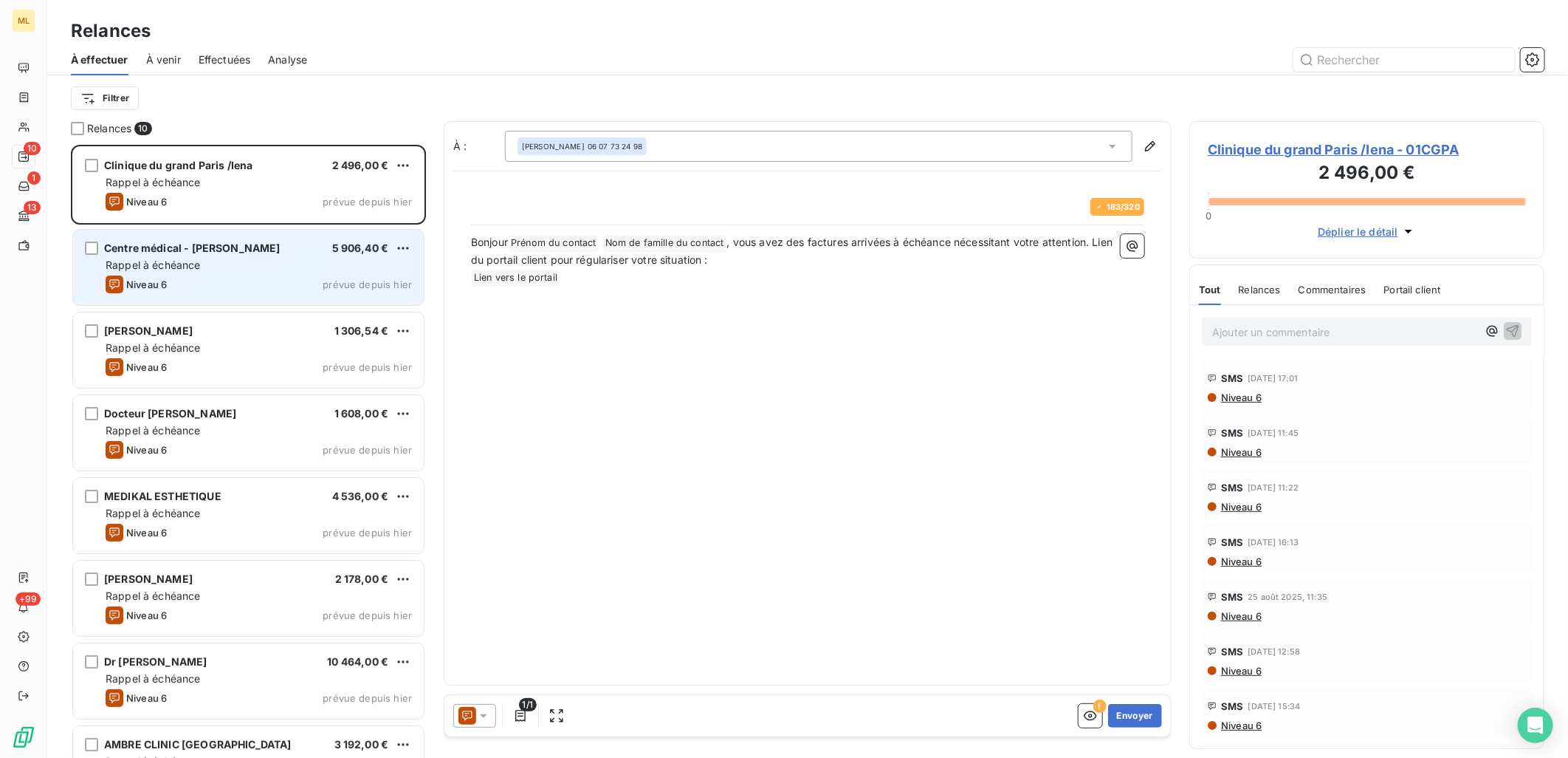
click at [226, 276] on div "Niveau 6 prévue depuis [DATE]" at bounding box center [258, 284] width 306 height 17
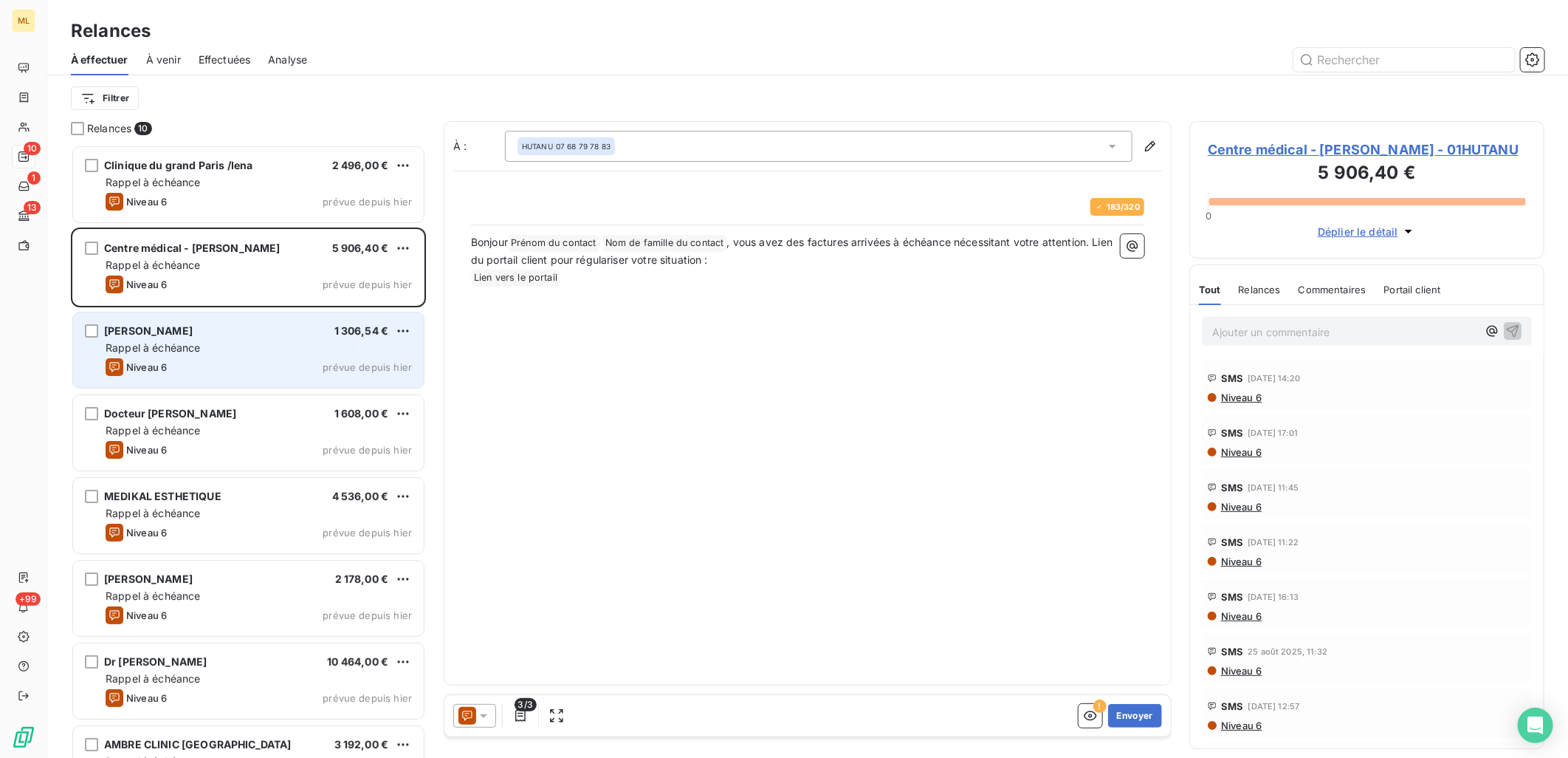
click at [239, 359] on div "Niveau 6 prévue depuis [DATE]" at bounding box center [258, 367] width 306 height 17
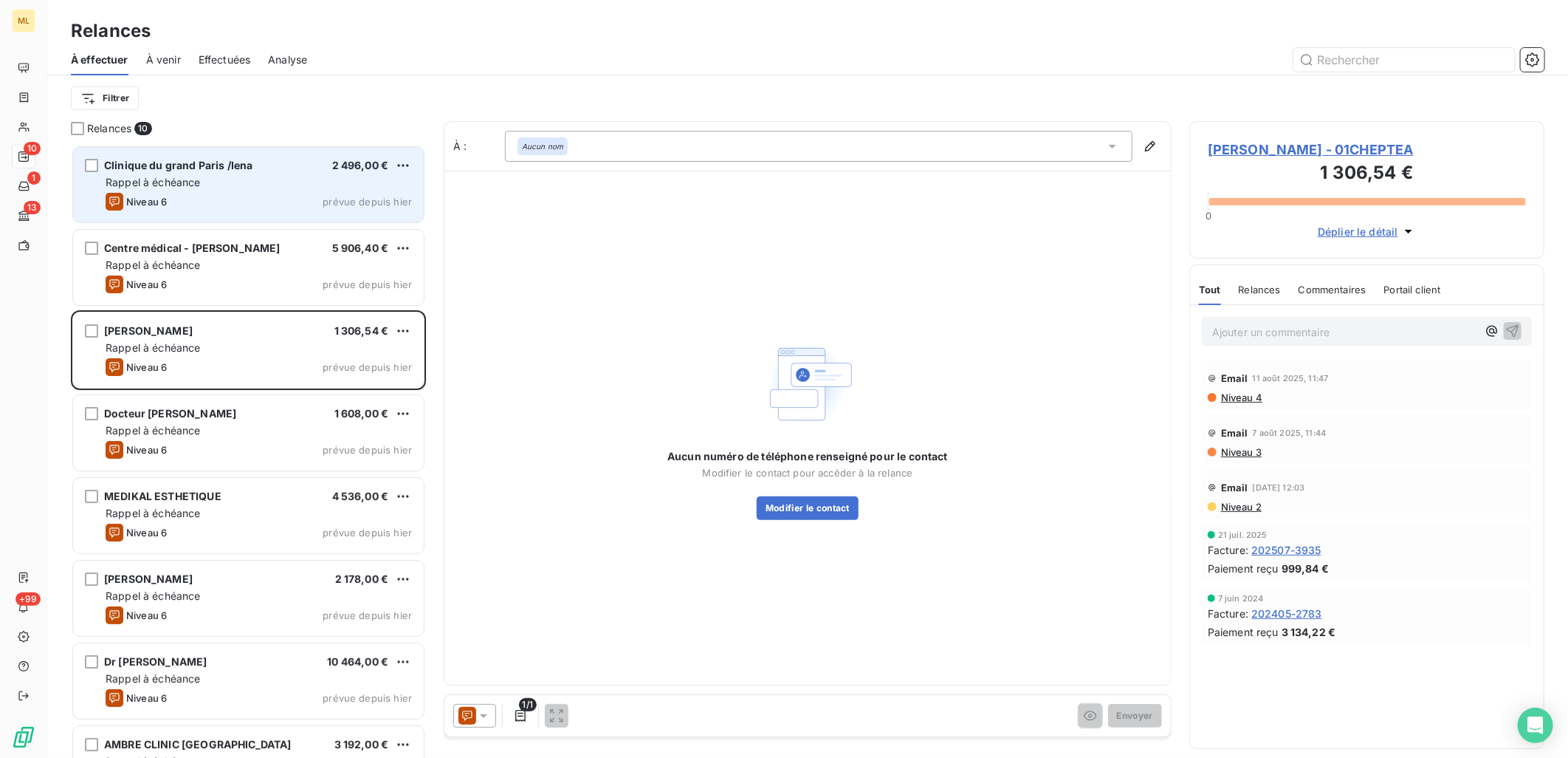
click at [171, 201] on div "Niveau 6 prévue depuis [DATE]" at bounding box center [258, 201] width 306 height 17
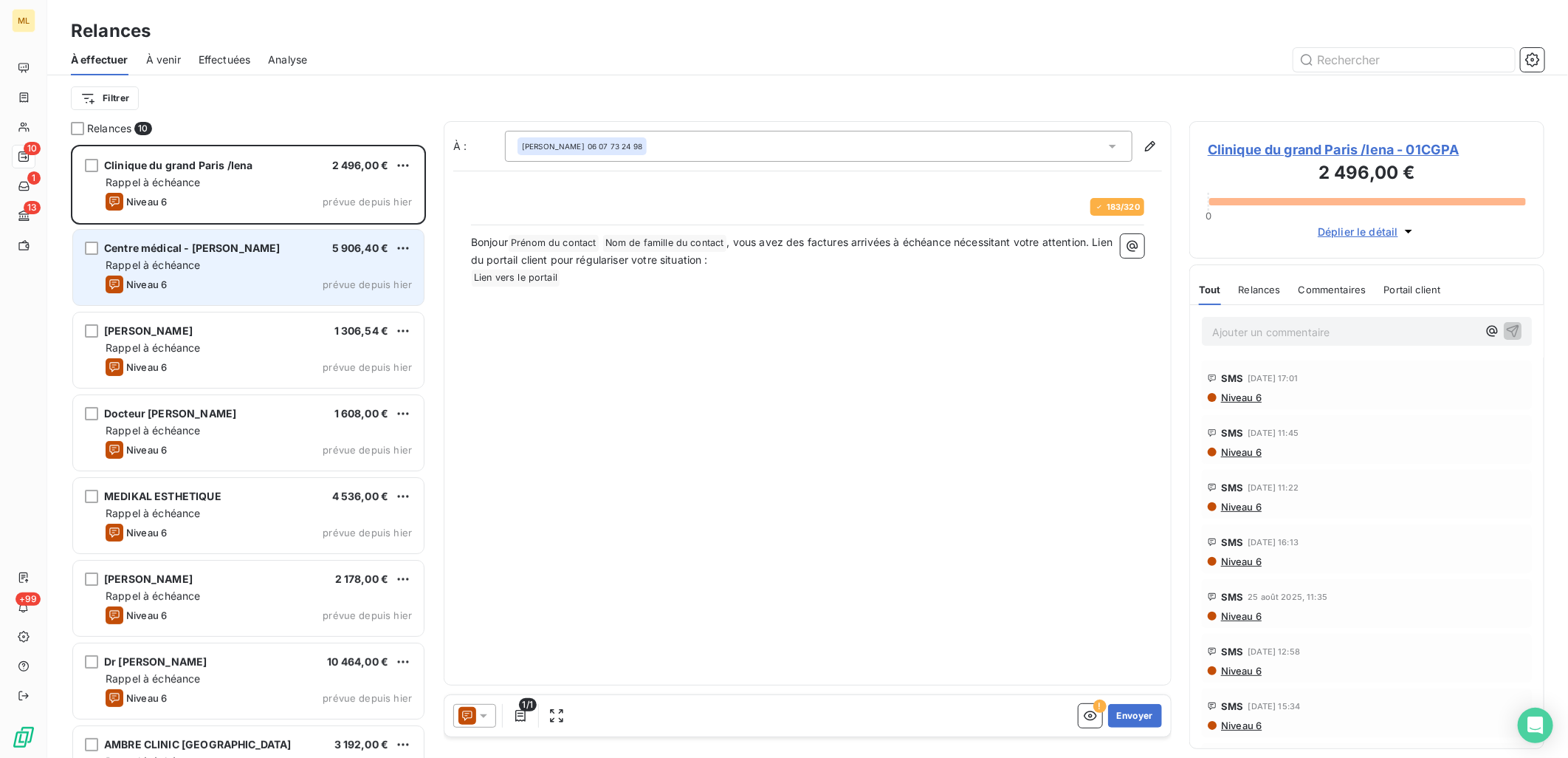
click at [198, 253] on span "Centre médical - [PERSON_NAME]" at bounding box center [192, 247] width 177 height 12
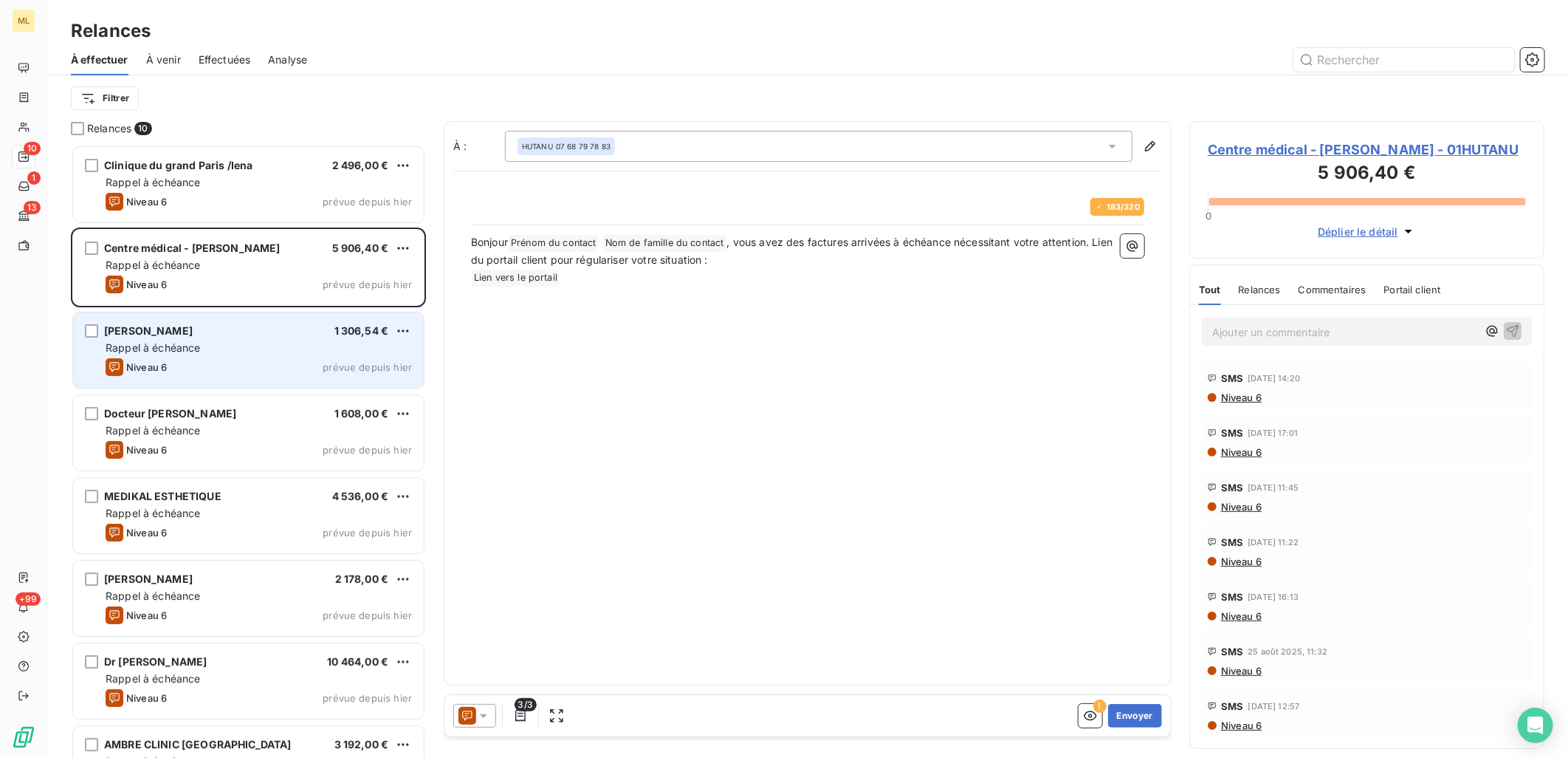
click at [231, 349] on div "Rappel à échéance" at bounding box center [258, 348] width 306 height 15
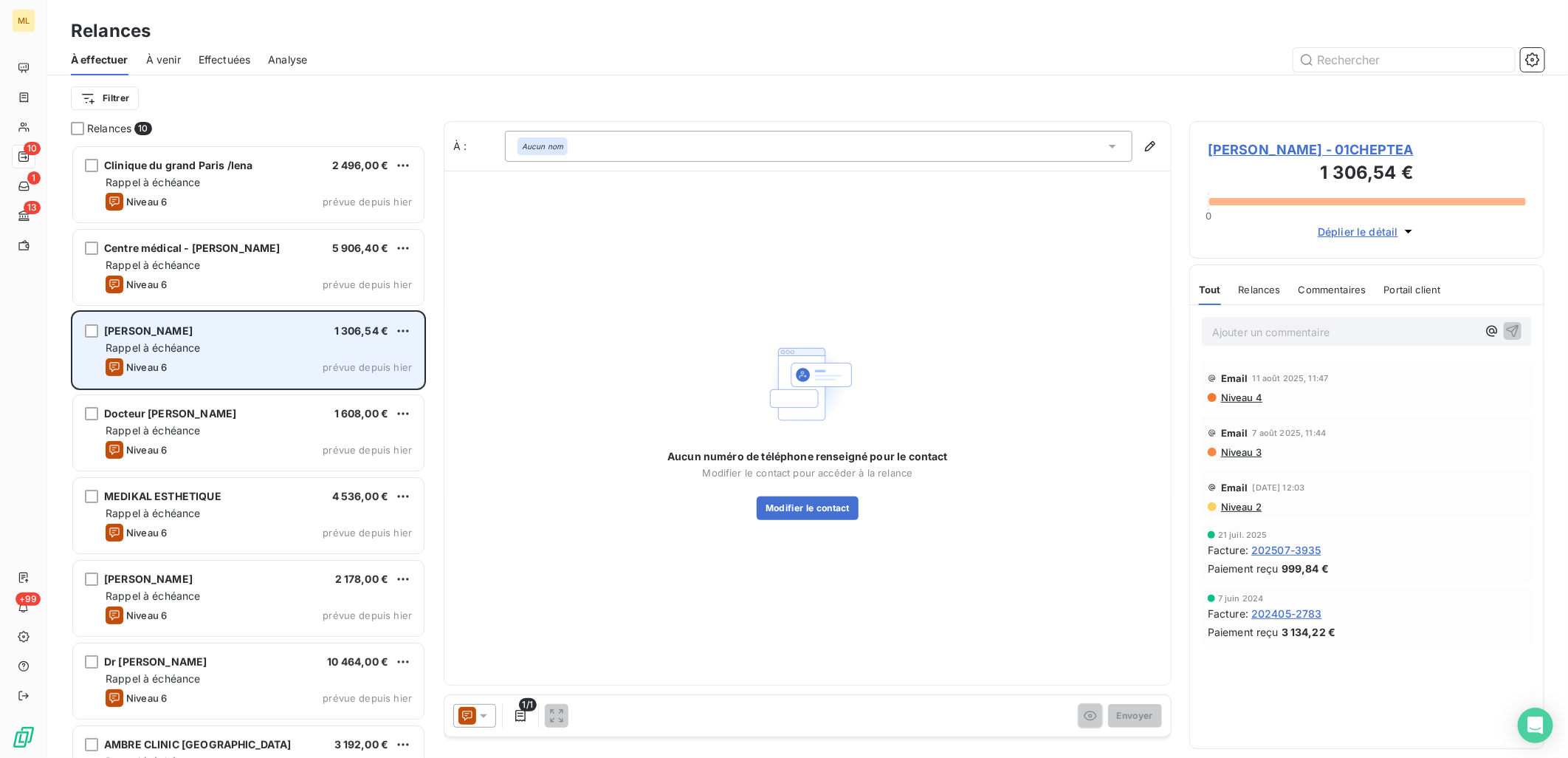
click at [220, 353] on div "Rappel à échéance" at bounding box center [258, 348] width 306 height 15
click at [407, 328] on html "ML 10 1 13 +99 Relances À effectuer À venir Effectuées Analyse Filtrer Relances…" at bounding box center [784, 379] width 1568 height 758
click at [359, 387] on div "Passer cette action" at bounding box center [340, 386] width 132 height 24
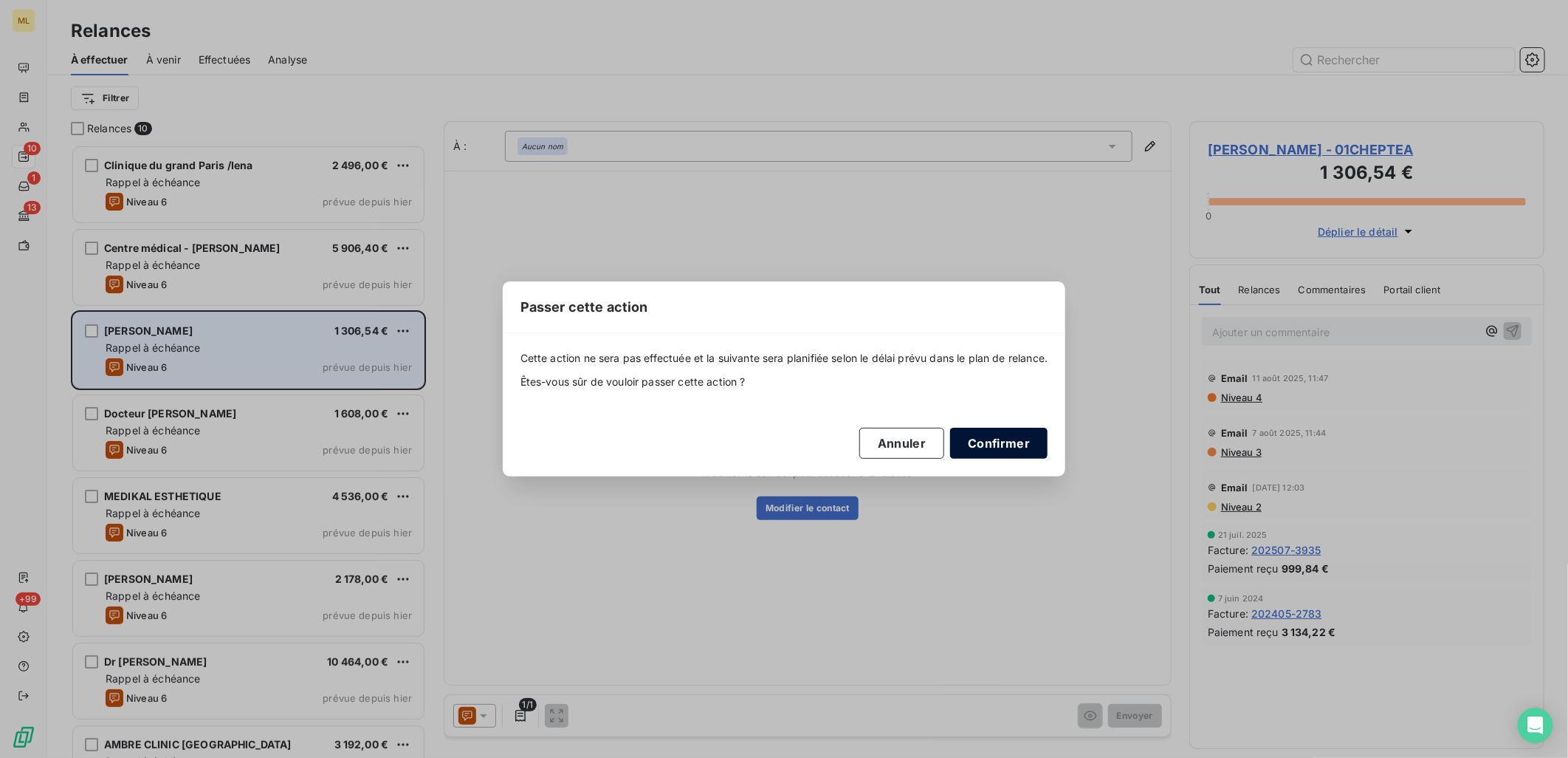
click at [1017, 448] on button "Confirmer" at bounding box center [999, 443] width 97 height 31
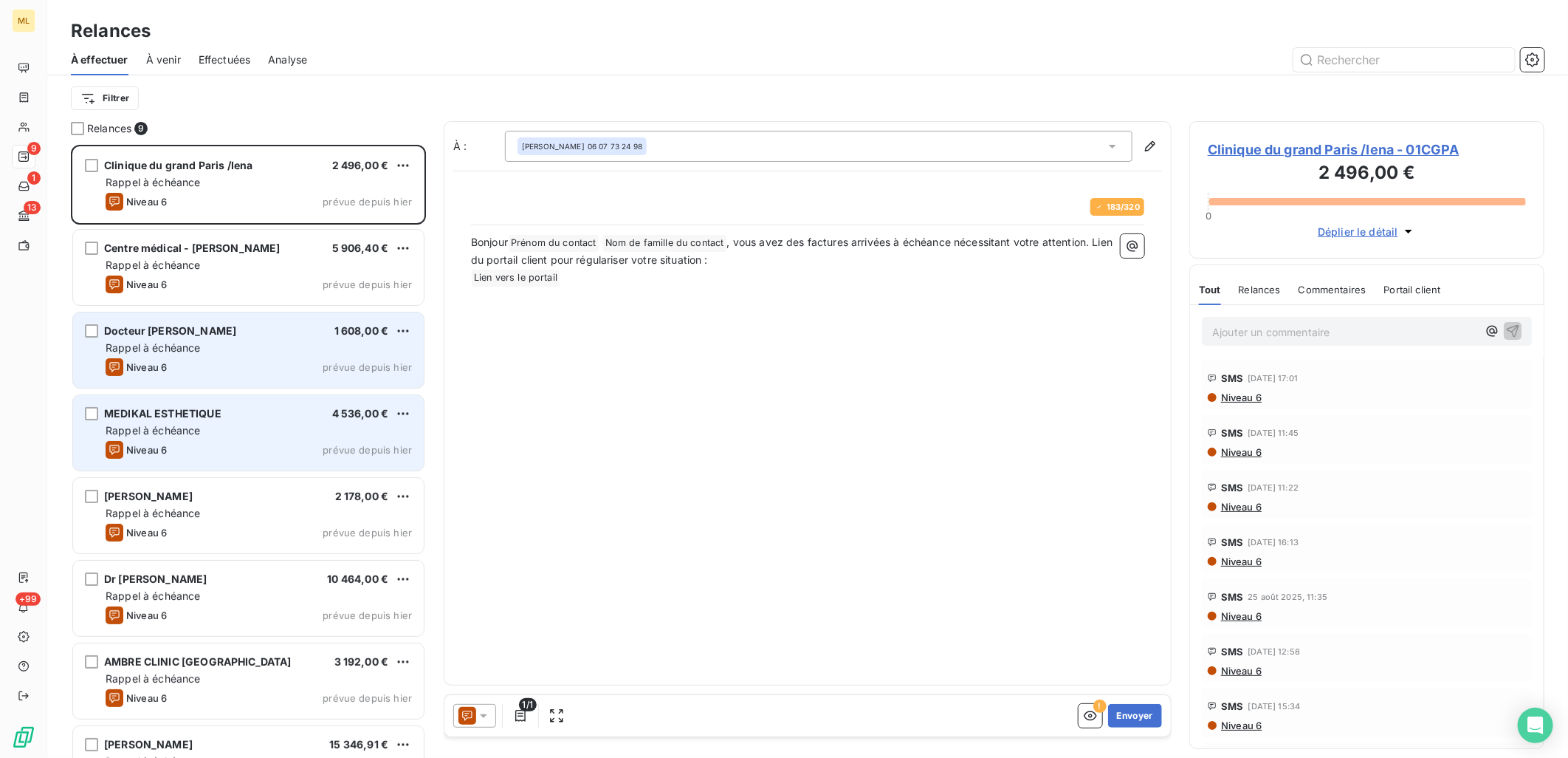
click at [225, 414] on div "MEDIKAL ESTHETIQUE 4 536,00 €" at bounding box center [258, 414] width 306 height 13
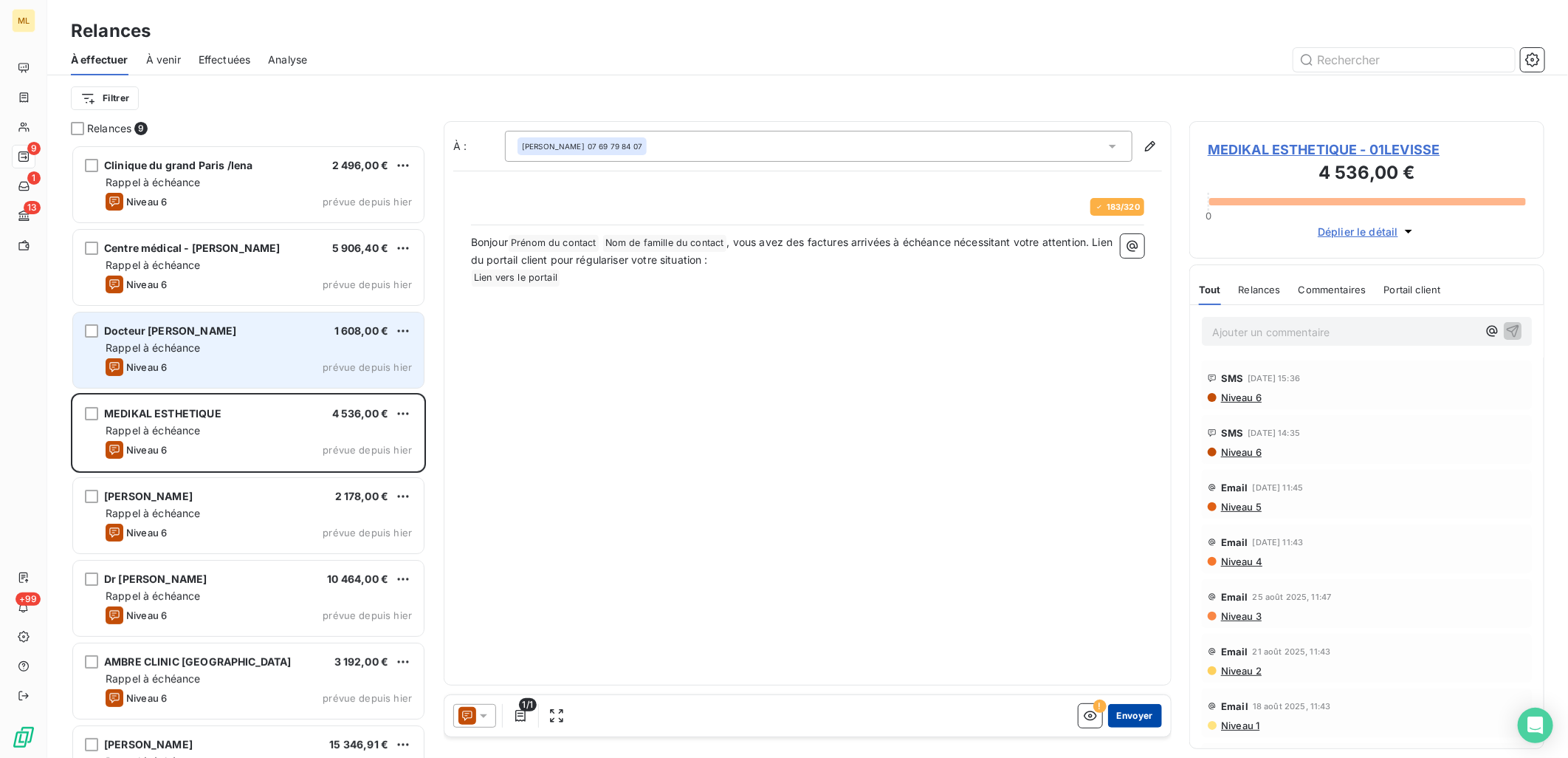
click at [1138, 713] on button "Envoyer" at bounding box center [1134, 715] width 54 height 24
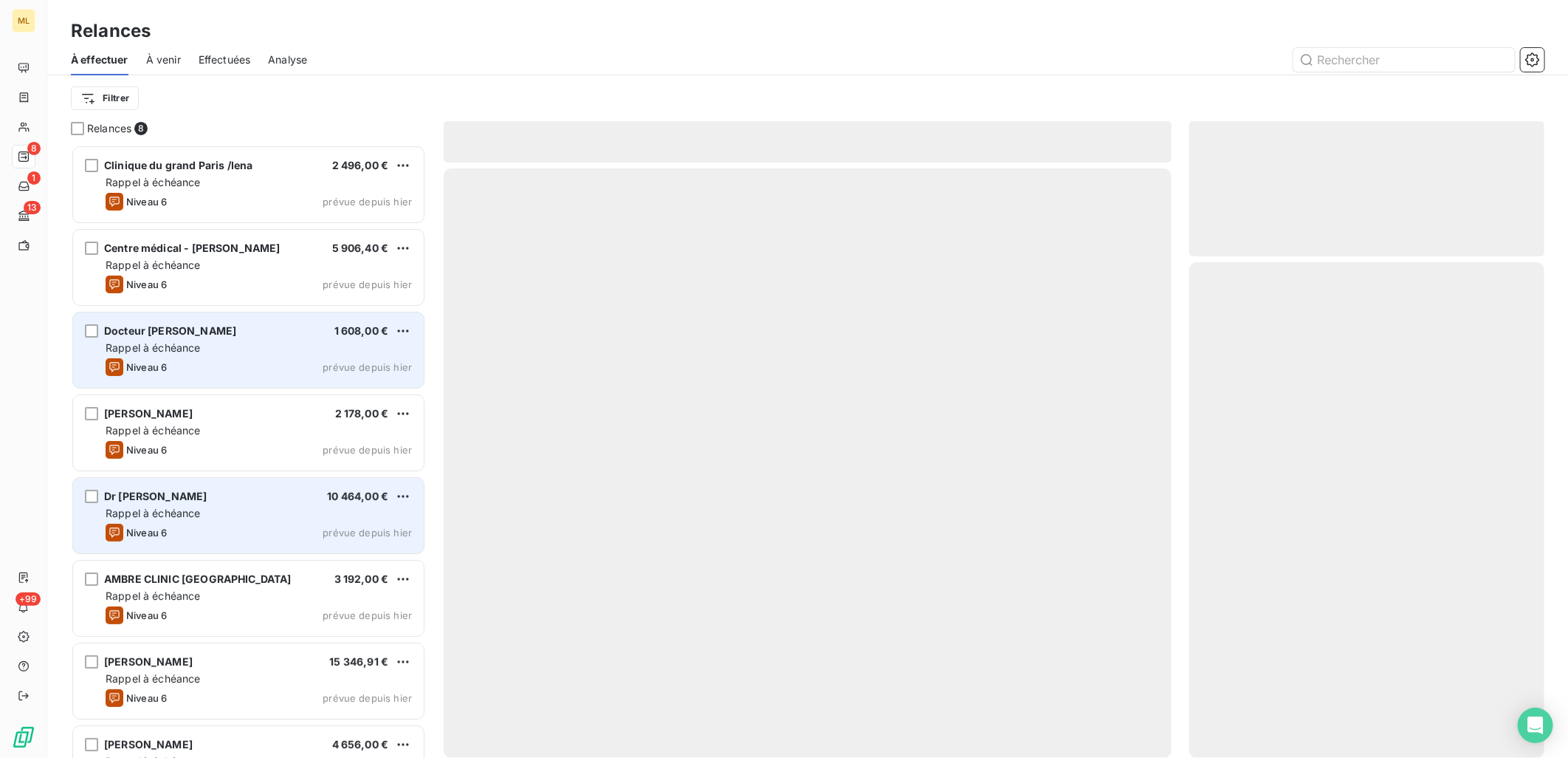
click at [234, 507] on div "Rappel à échéance" at bounding box center [258, 514] width 306 height 15
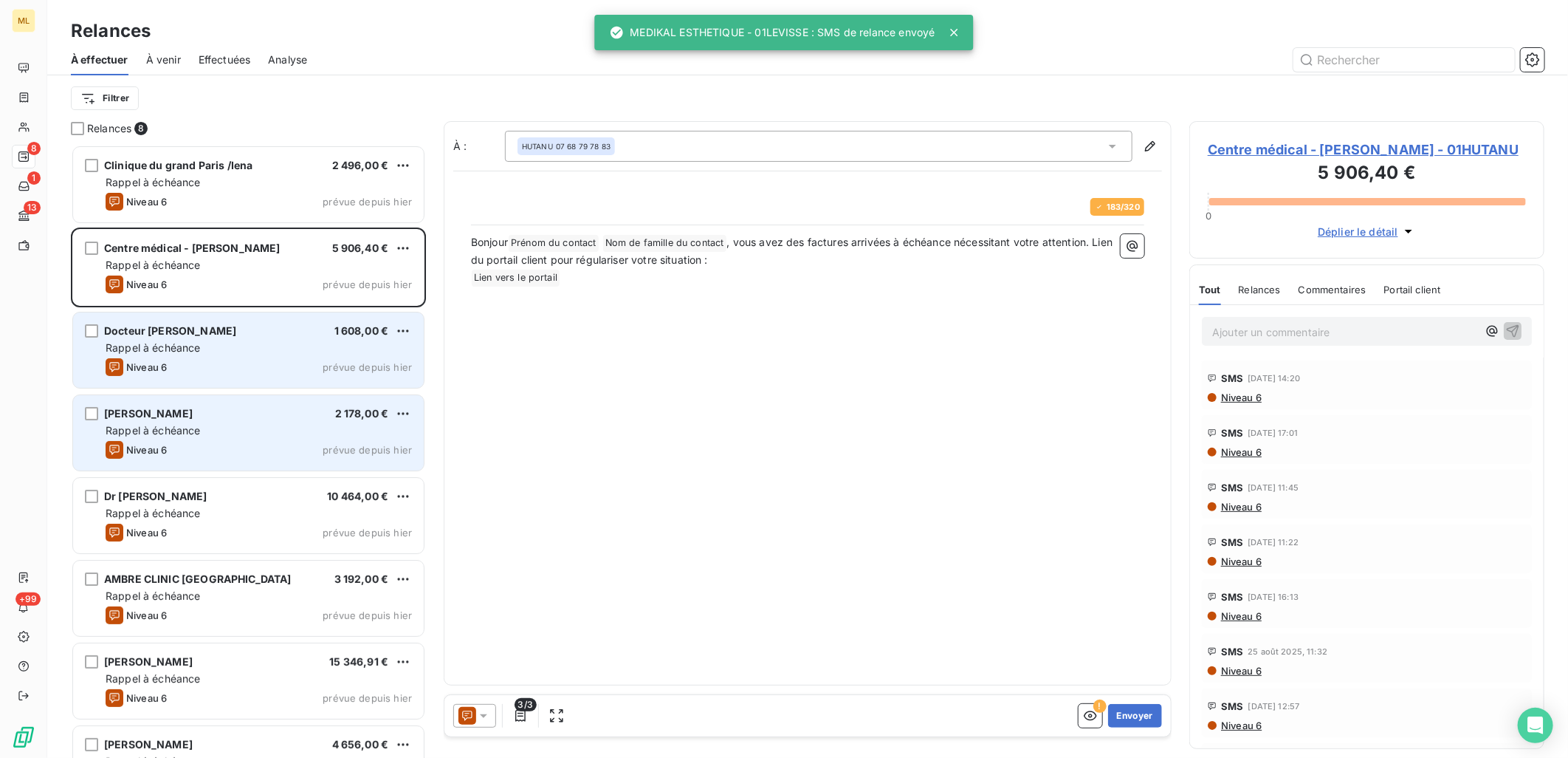
click at [209, 443] on div "Niveau 6 prévue depuis [DATE]" at bounding box center [258, 449] width 306 height 17
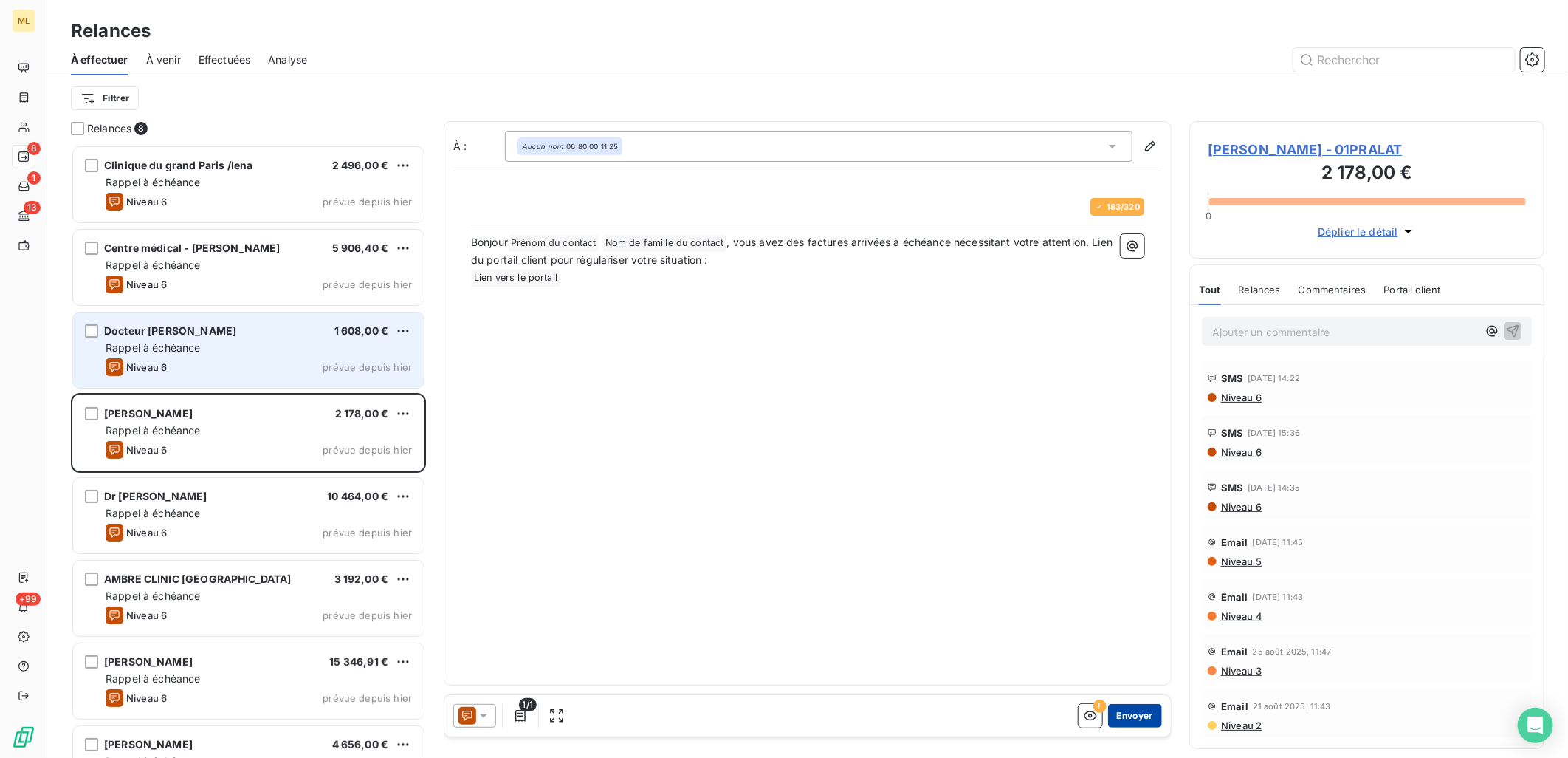
click at [1132, 715] on button "Envoyer" at bounding box center [1134, 715] width 54 height 24
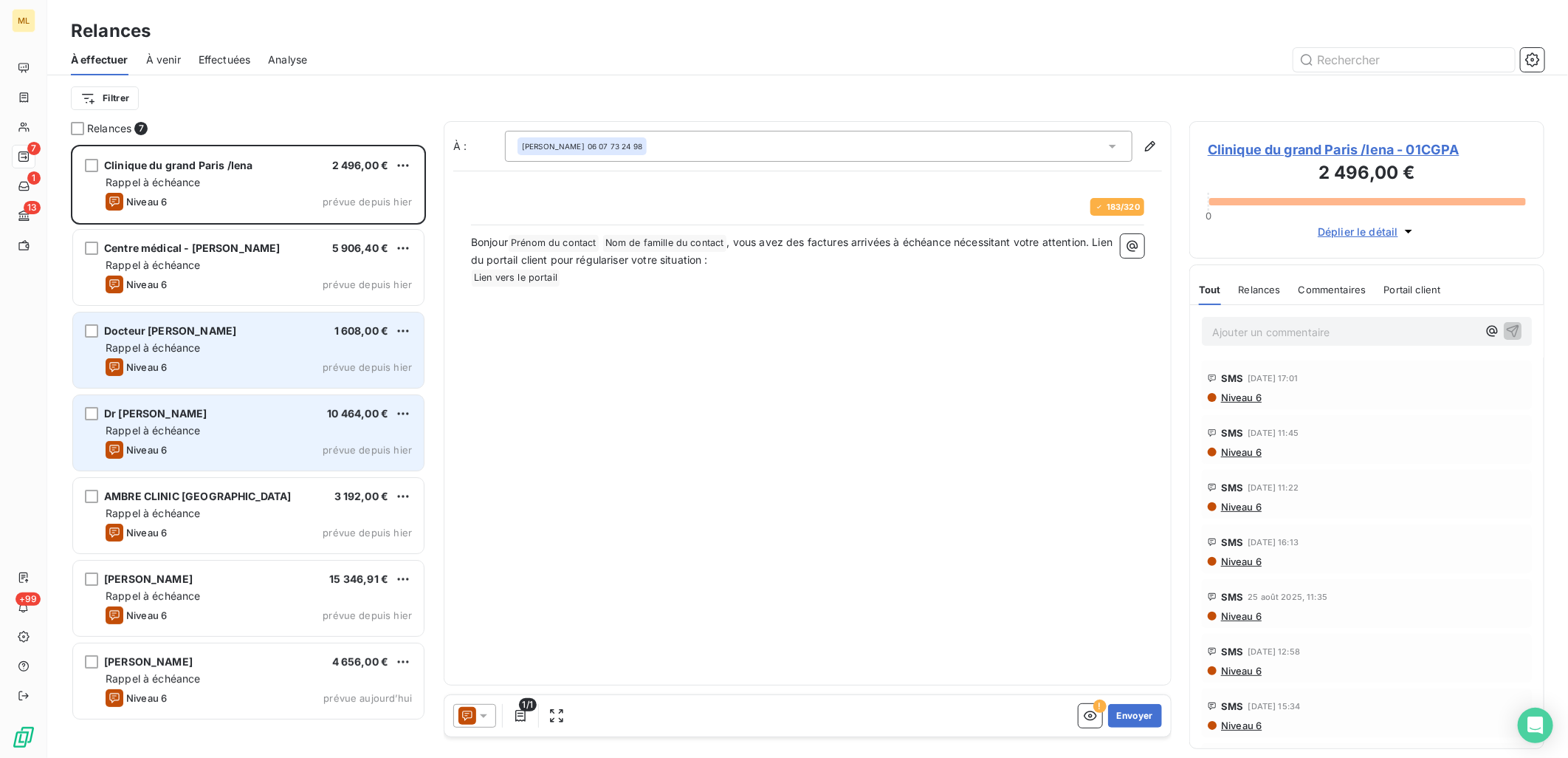
click at [199, 443] on div "Niveau 6 prévue depuis [DATE]" at bounding box center [258, 449] width 306 height 17
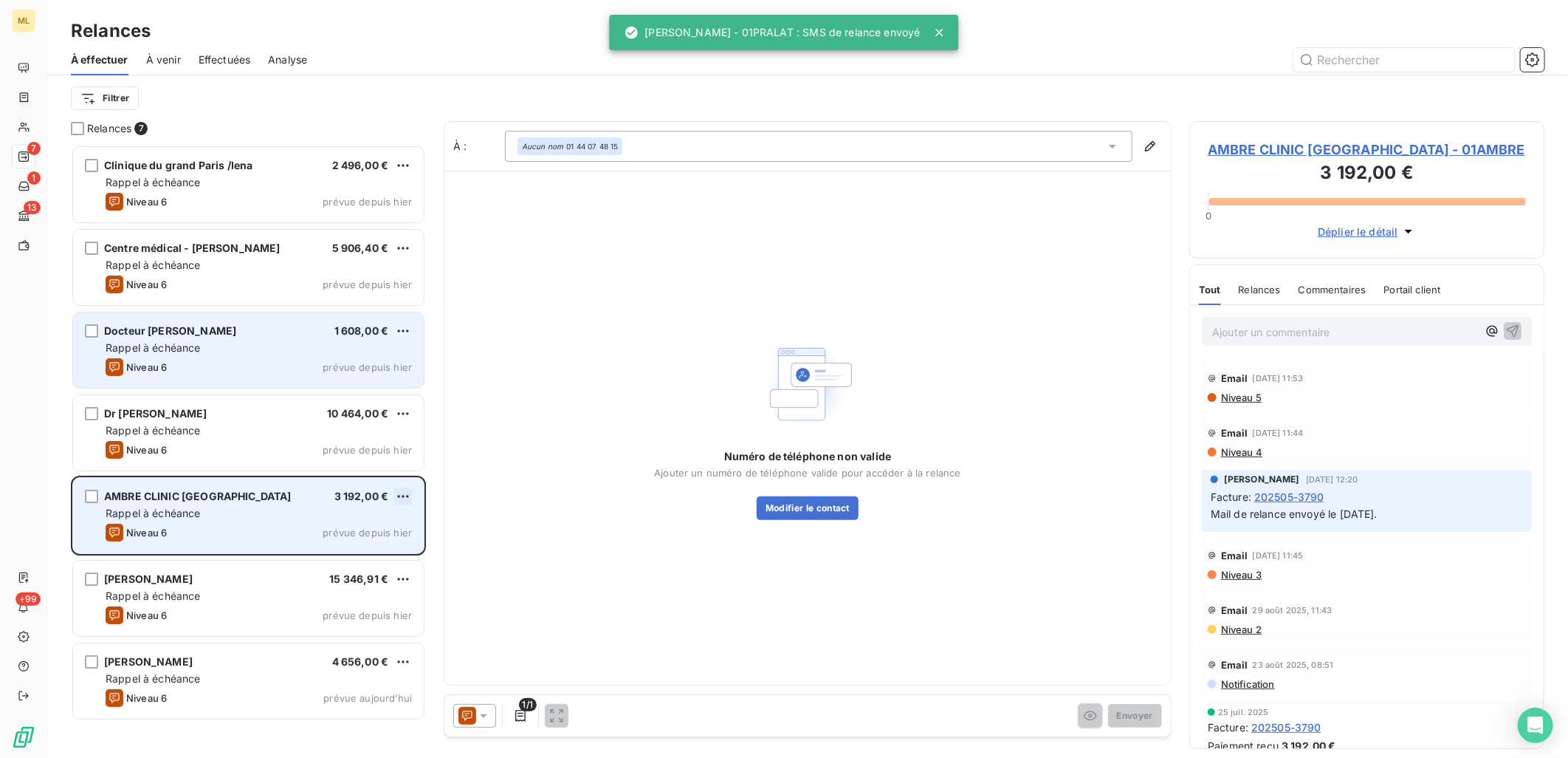
click at [402, 490] on html "ML 7 1 13 +99 Relances À effectuer À venir Effectuées Analyse Filtrer Relances …" at bounding box center [784, 379] width 1568 height 758
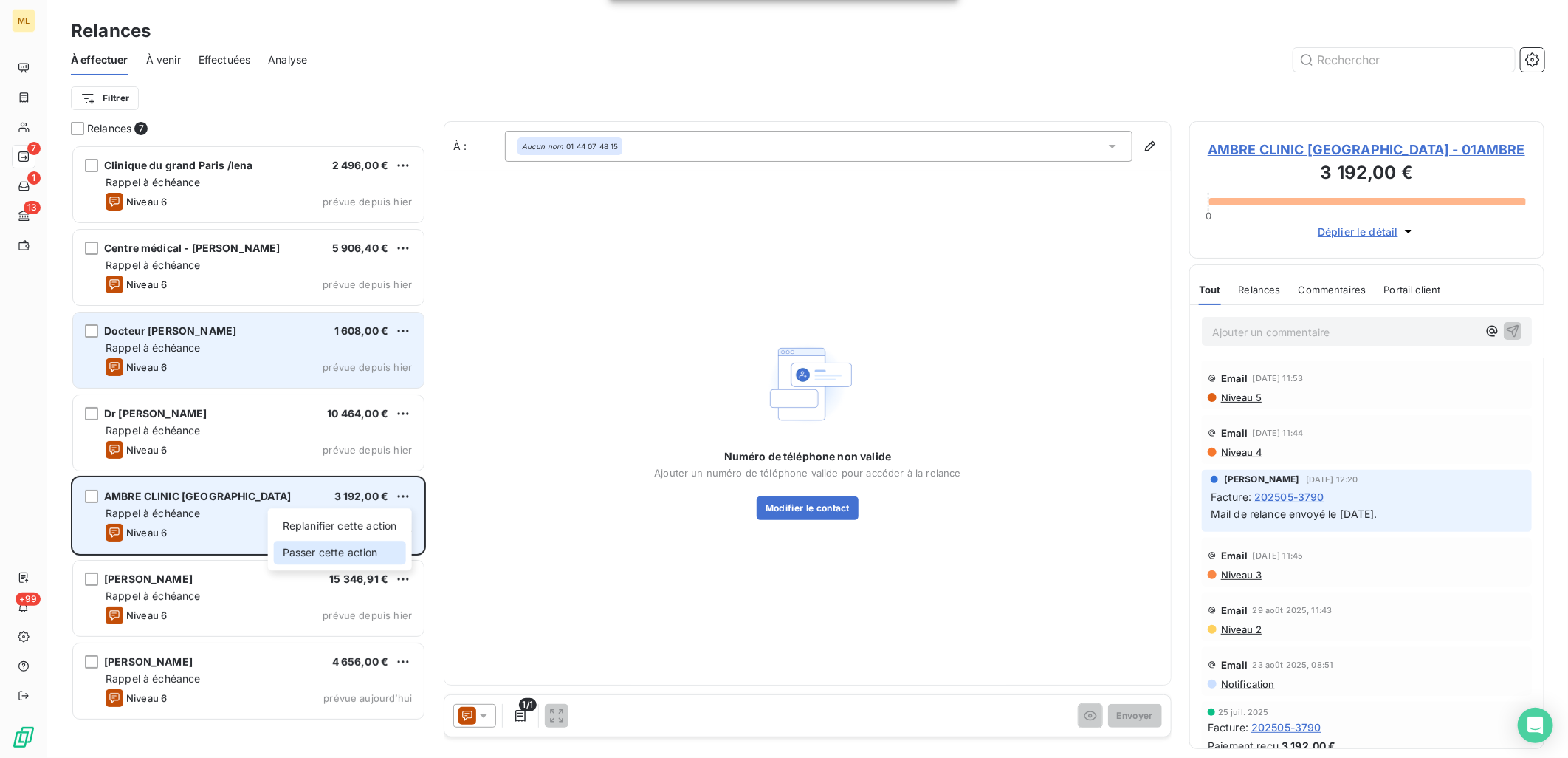
click at [351, 549] on div "Passer cette action" at bounding box center [340, 552] width 132 height 24
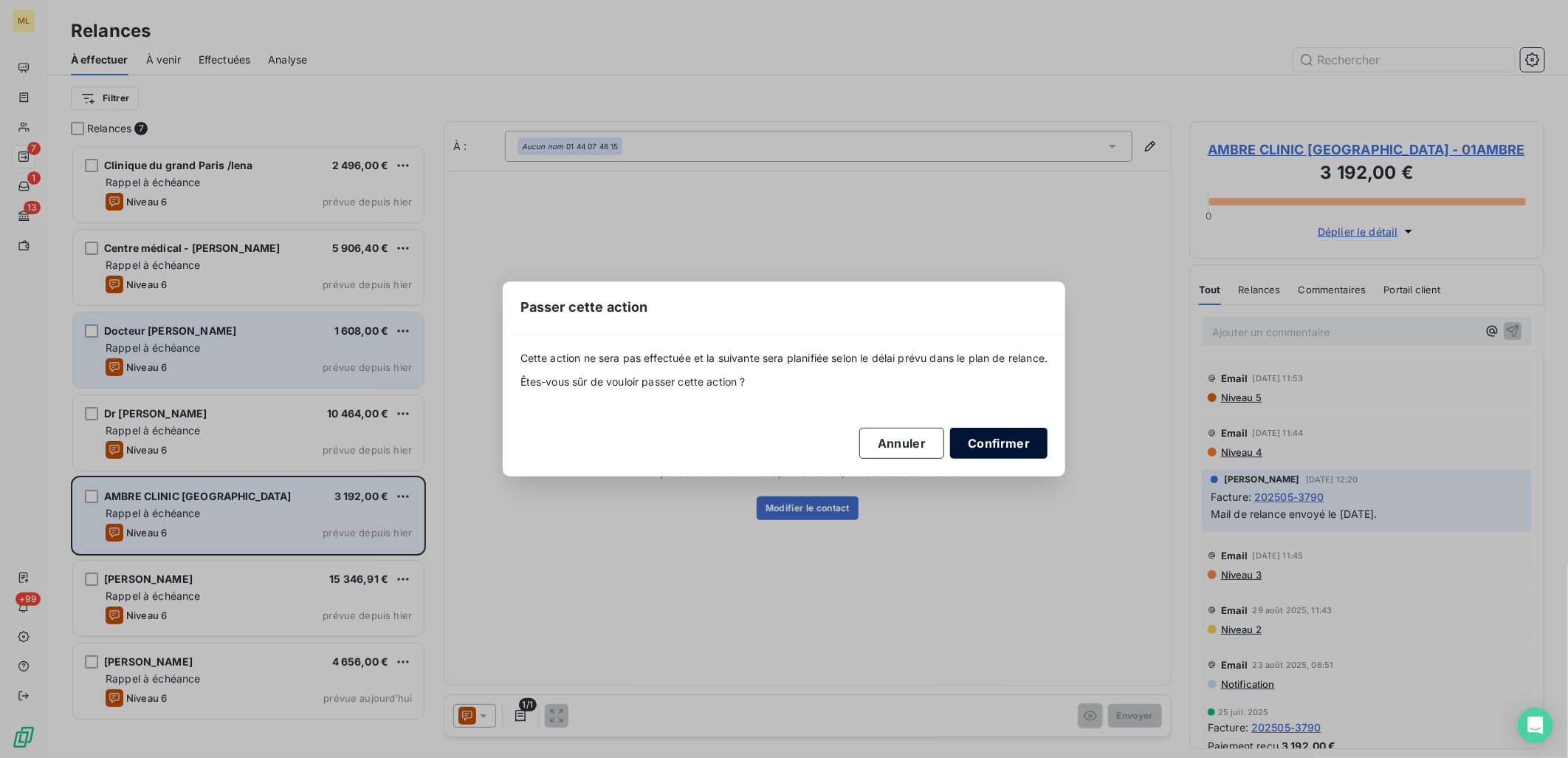
click at [987, 443] on button "Confirmer" at bounding box center [999, 443] width 97 height 31
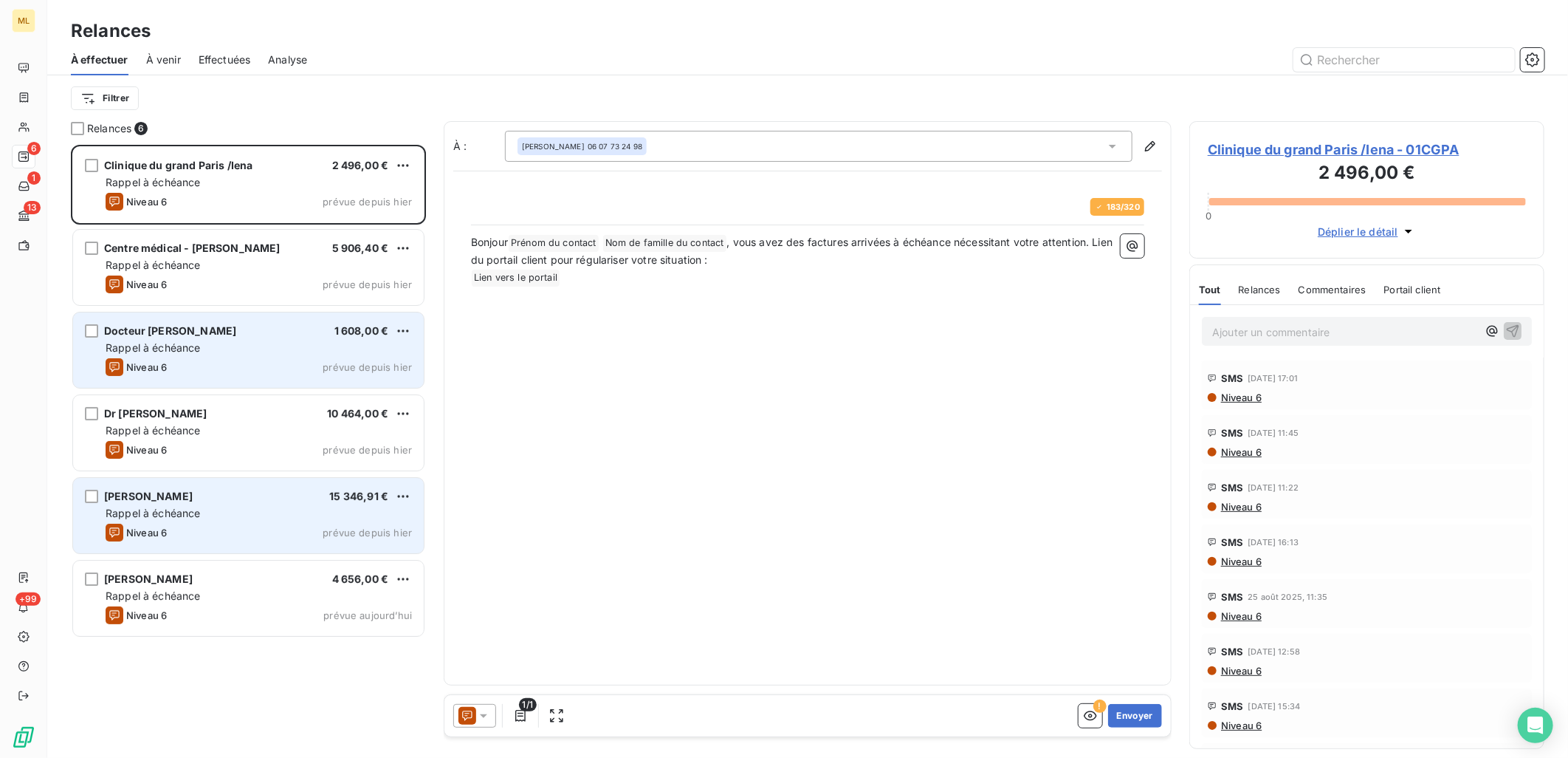
click at [229, 502] on div "[PERSON_NAME] 15 346,91 €" at bounding box center [258, 496] width 306 height 13
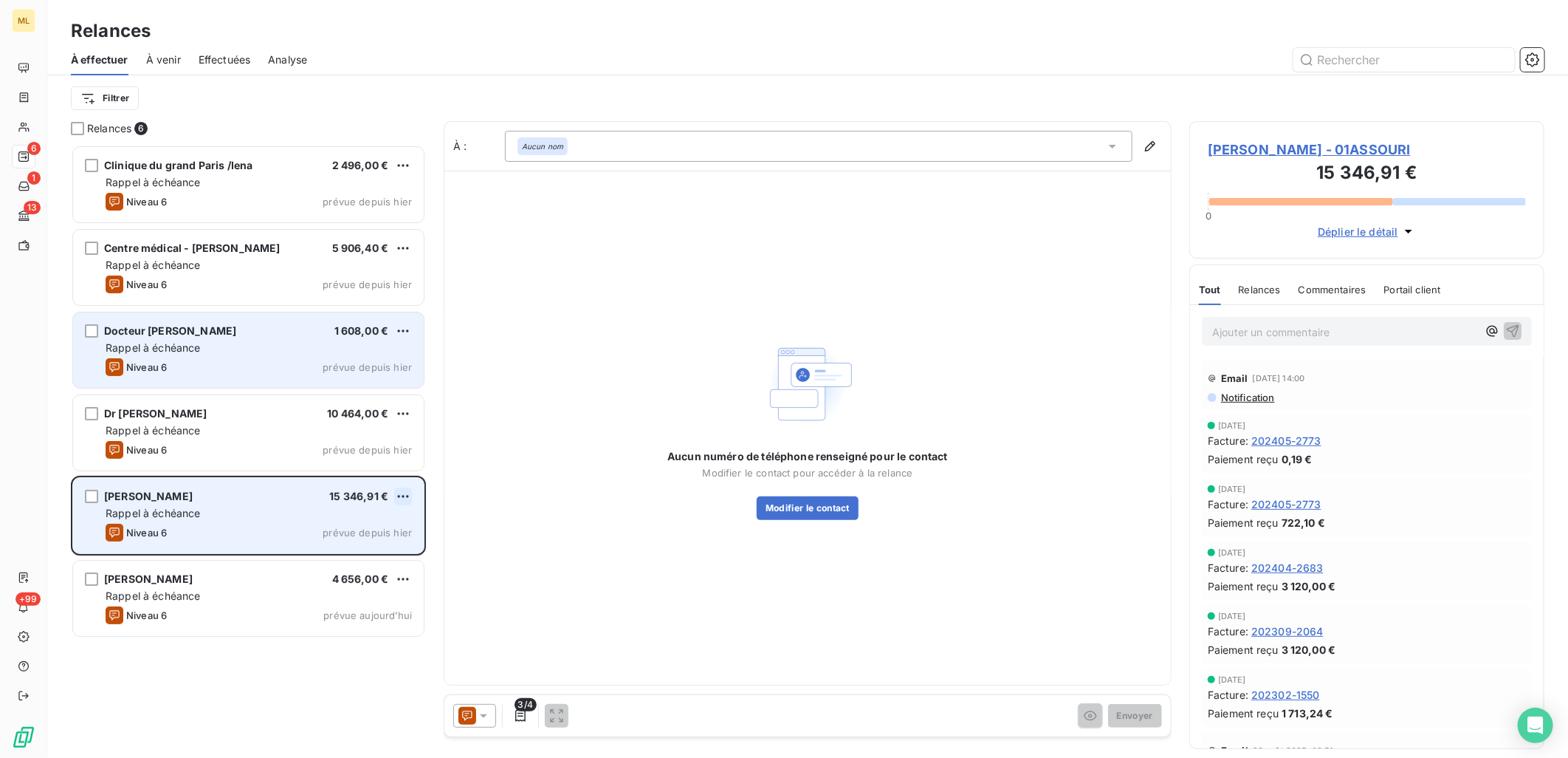
click at [404, 493] on html "ML 6 1 13 +99 Relances À effectuer À venir Effectuées Analyse Filtrer Relances …" at bounding box center [784, 379] width 1568 height 758
click at [371, 547] on div "Passer cette action" at bounding box center [340, 552] width 132 height 24
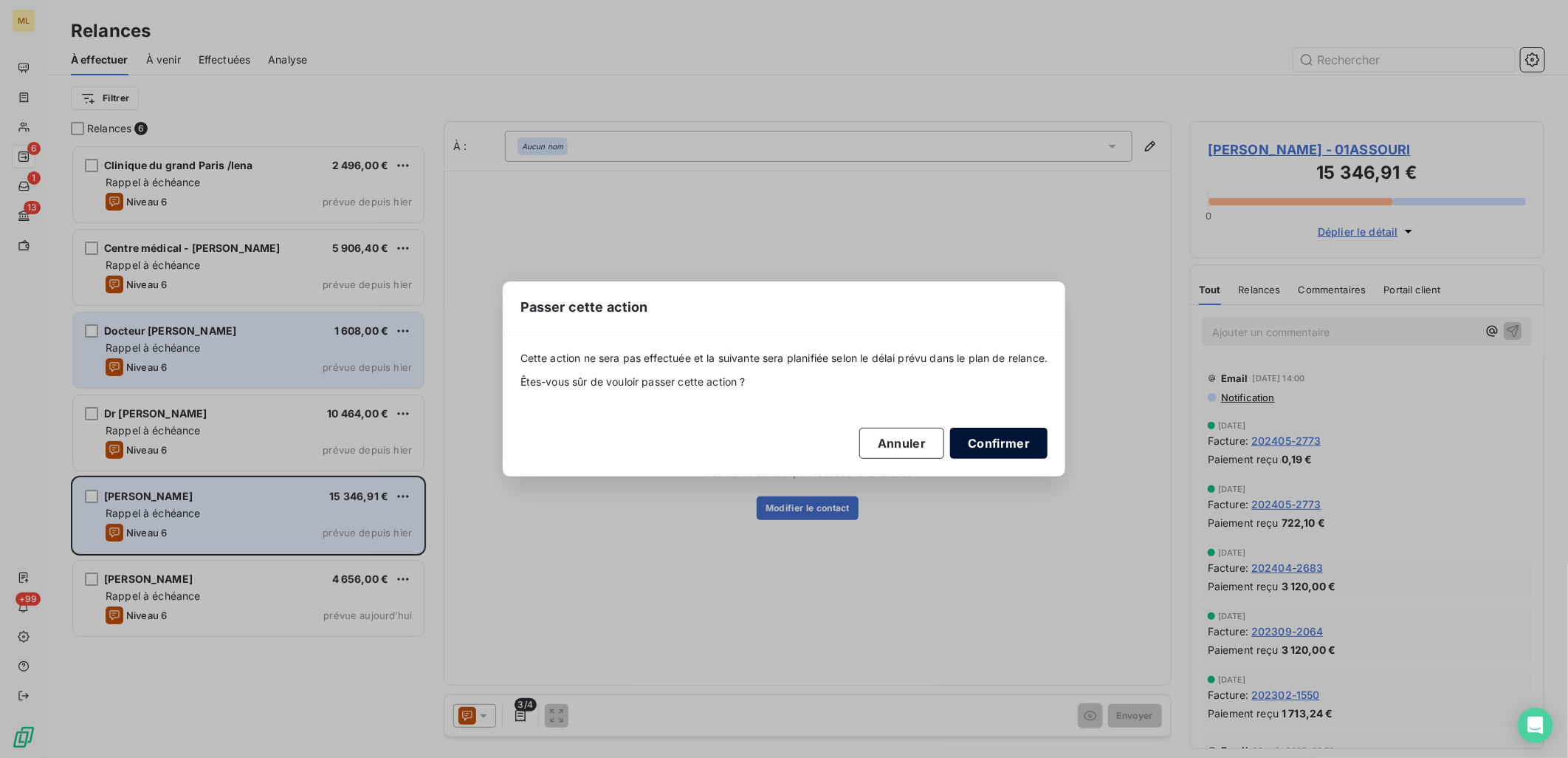
click at [1002, 433] on button "Confirmer" at bounding box center [999, 443] width 97 height 31
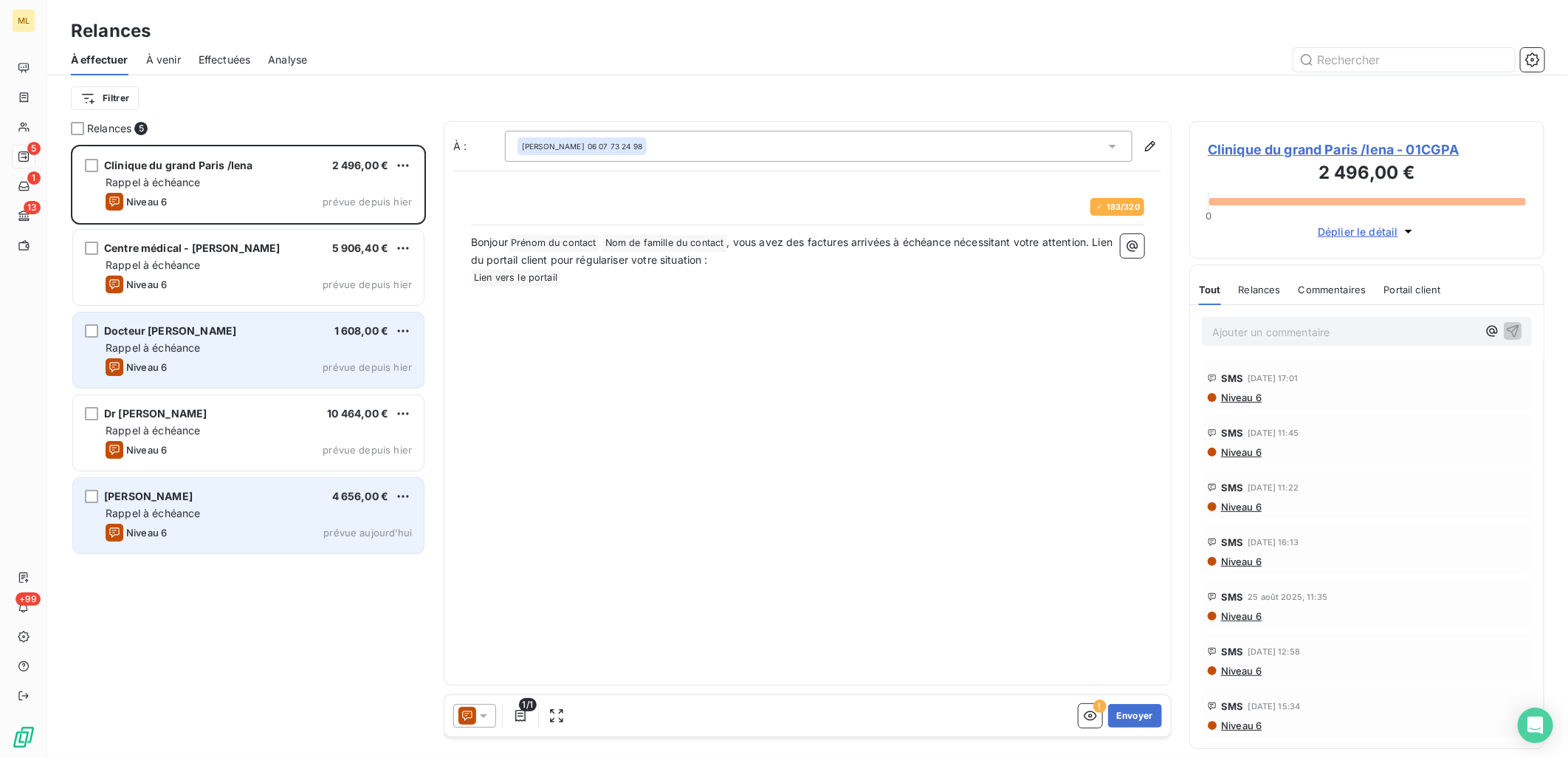
click at [319, 506] on div "Rappel à échéance" at bounding box center [258, 514] width 306 height 15
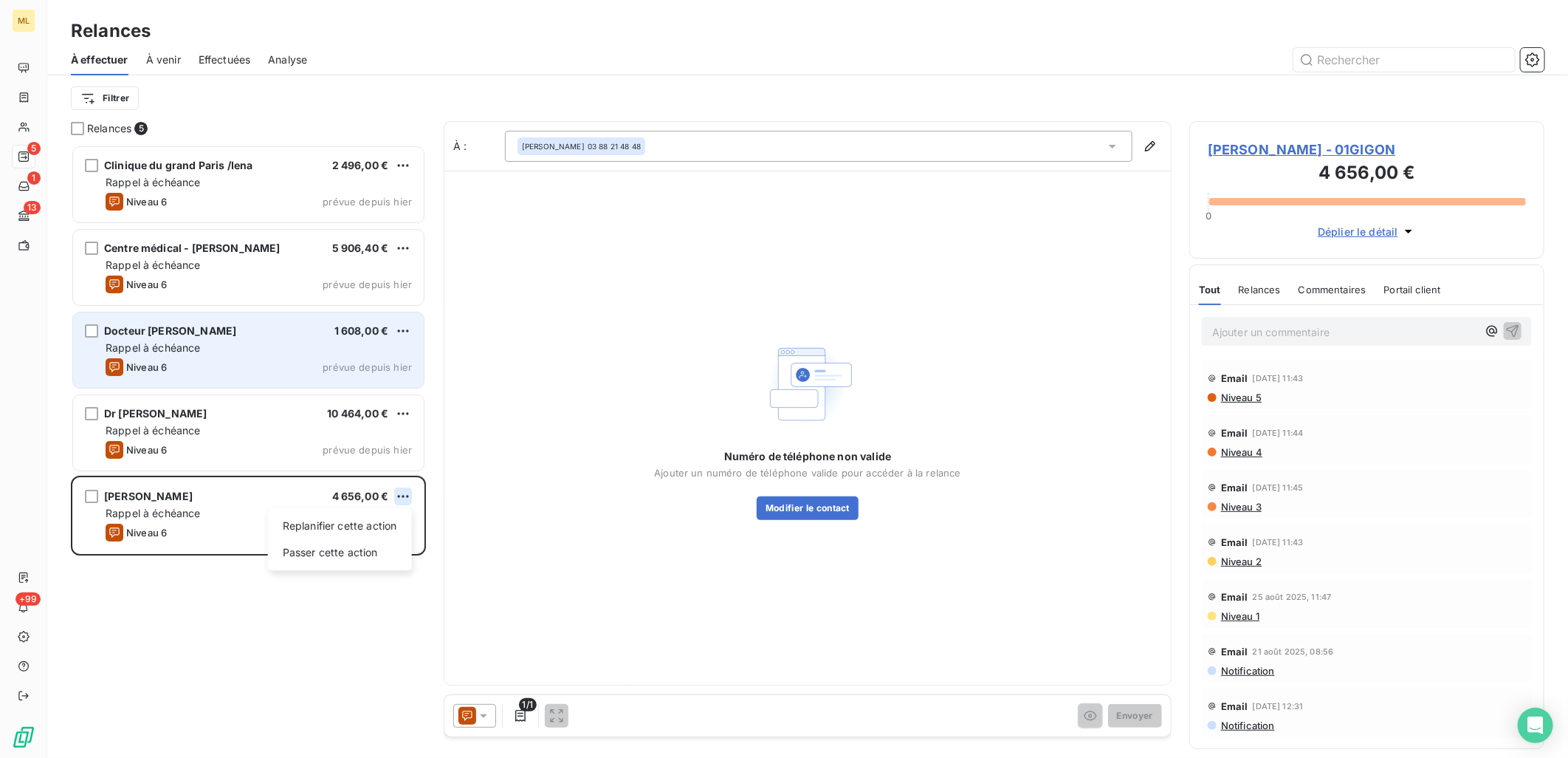
click at [403, 493] on html "ML 5 1 13 +99 Relances À effectuer À venir Effectuées Analyse Filtrer Relances …" at bounding box center [784, 379] width 1568 height 758
click at [370, 547] on div "Passer cette action" at bounding box center [340, 552] width 132 height 24
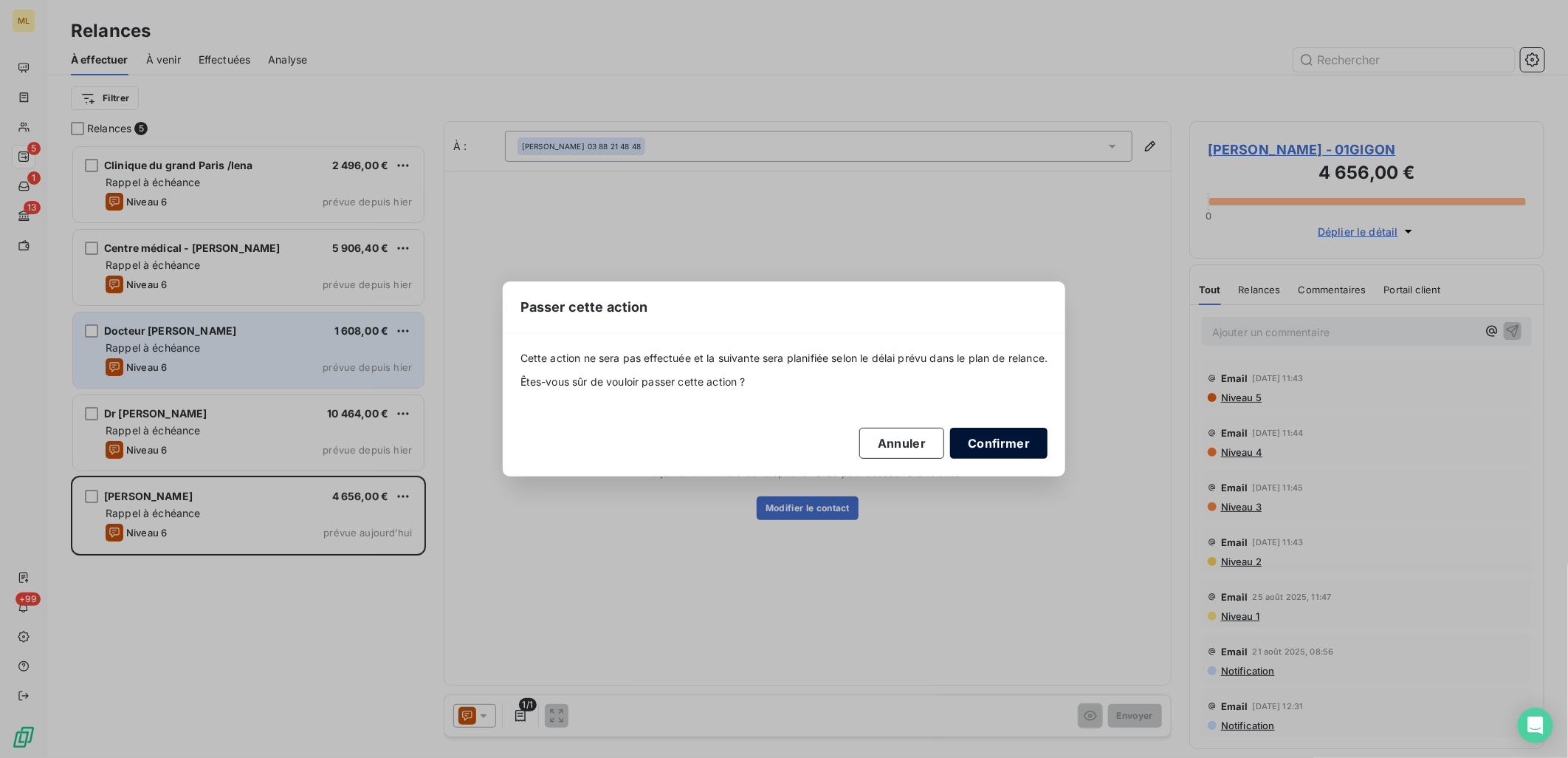
click at [1018, 452] on button "Confirmer" at bounding box center [999, 443] width 97 height 31
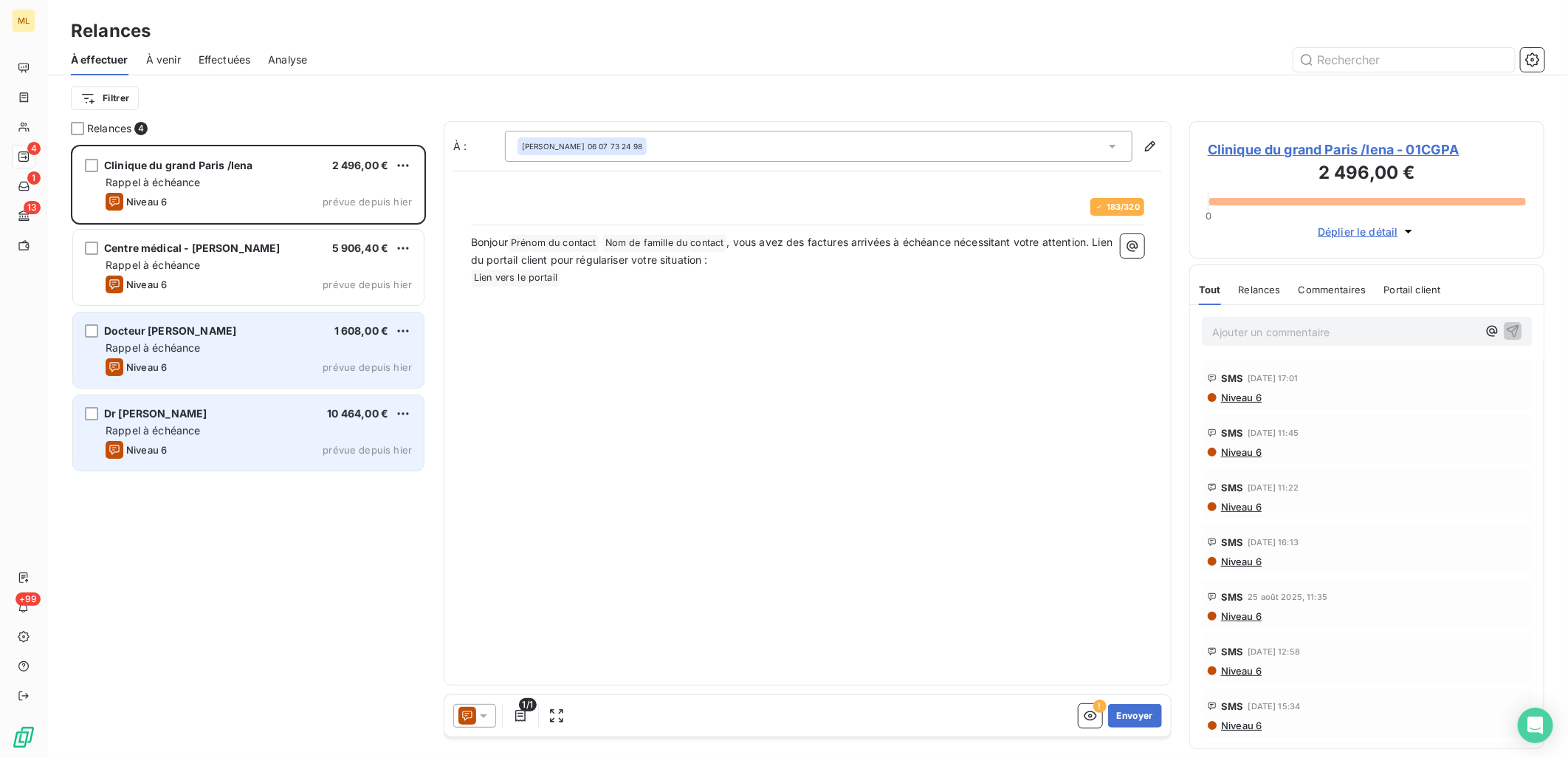
click at [357, 426] on div "Rappel à échéance" at bounding box center [258, 430] width 306 height 15
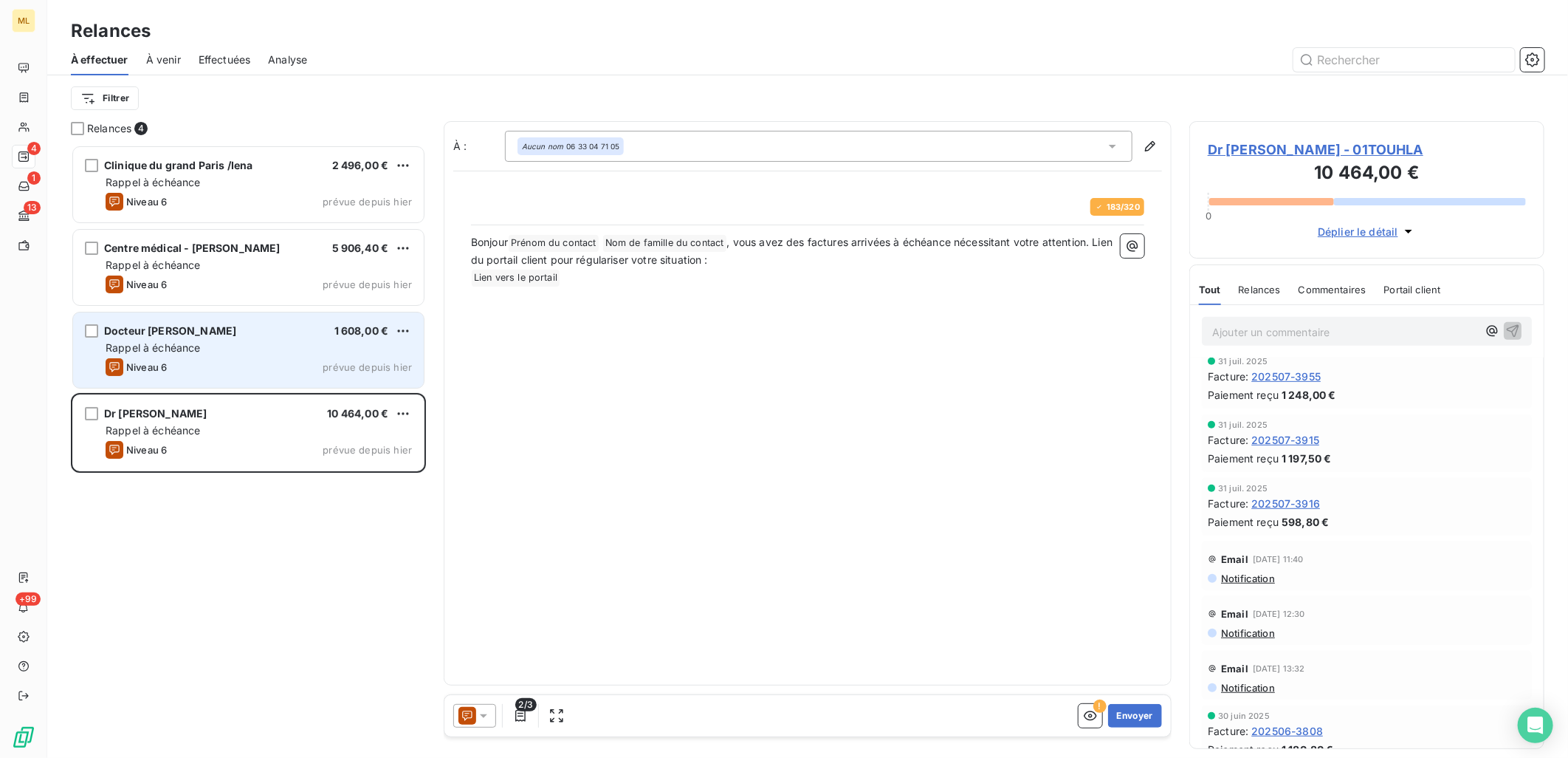
scroll to position [574, 0]
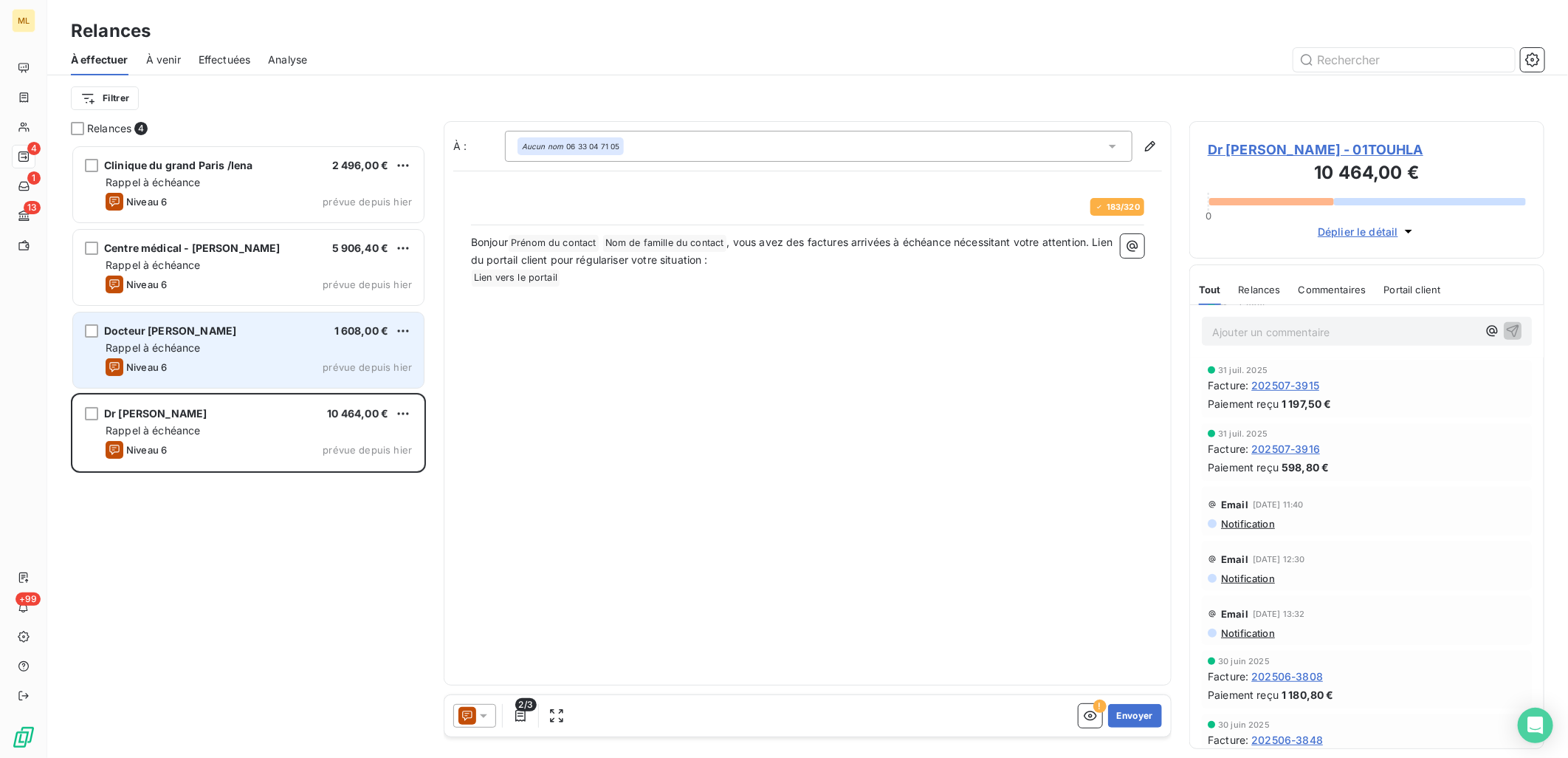
click at [1310, 144] on span "Dr [PERSON_NAME] - 01TOUHLA" at bounding box center [1366, 149] width 318 height 20
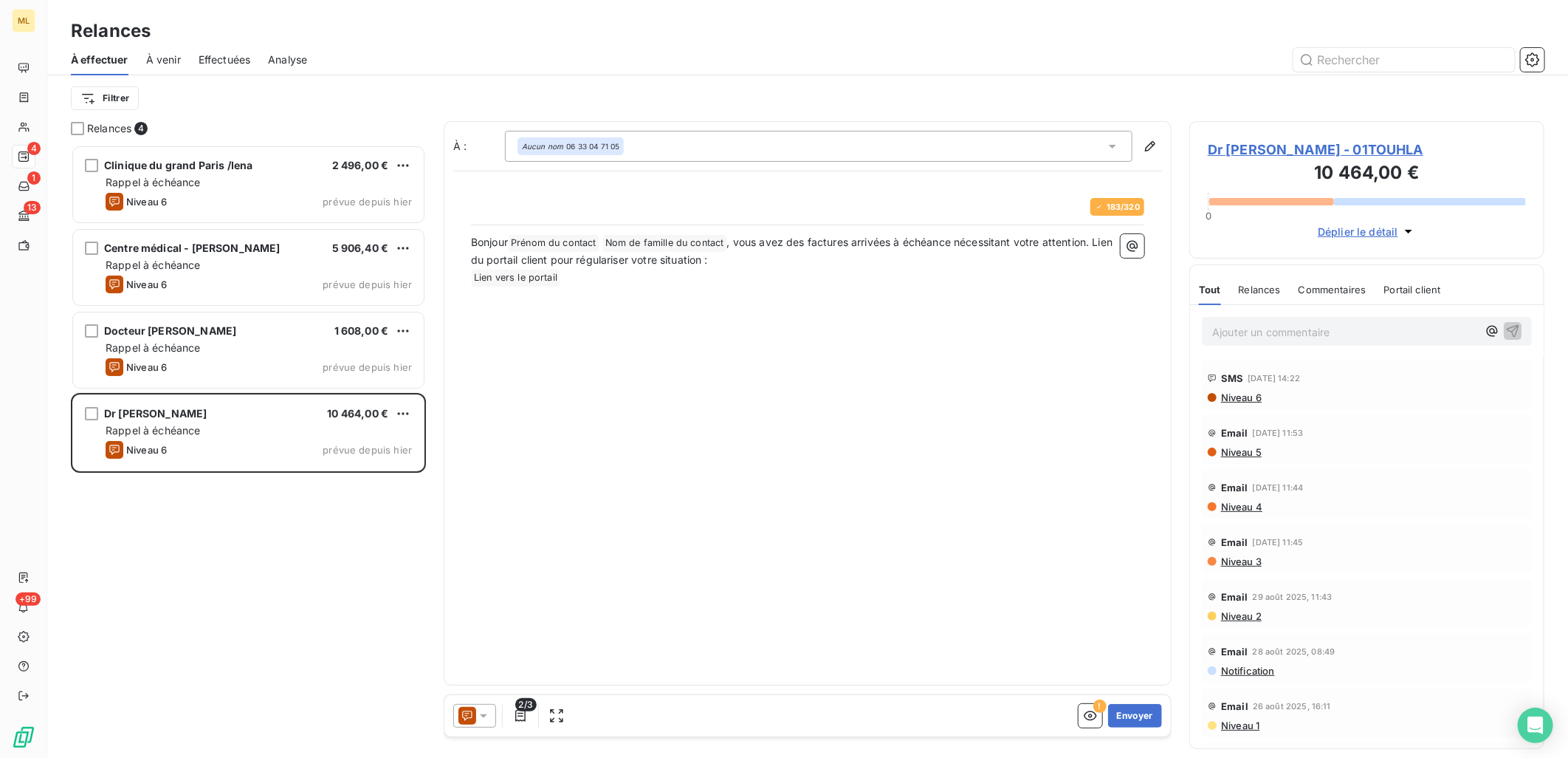
scroll to position [600, 342]
click at [1145, 718] on button "Envoyer" at bounding box center [1134, 715] width 54 height 24
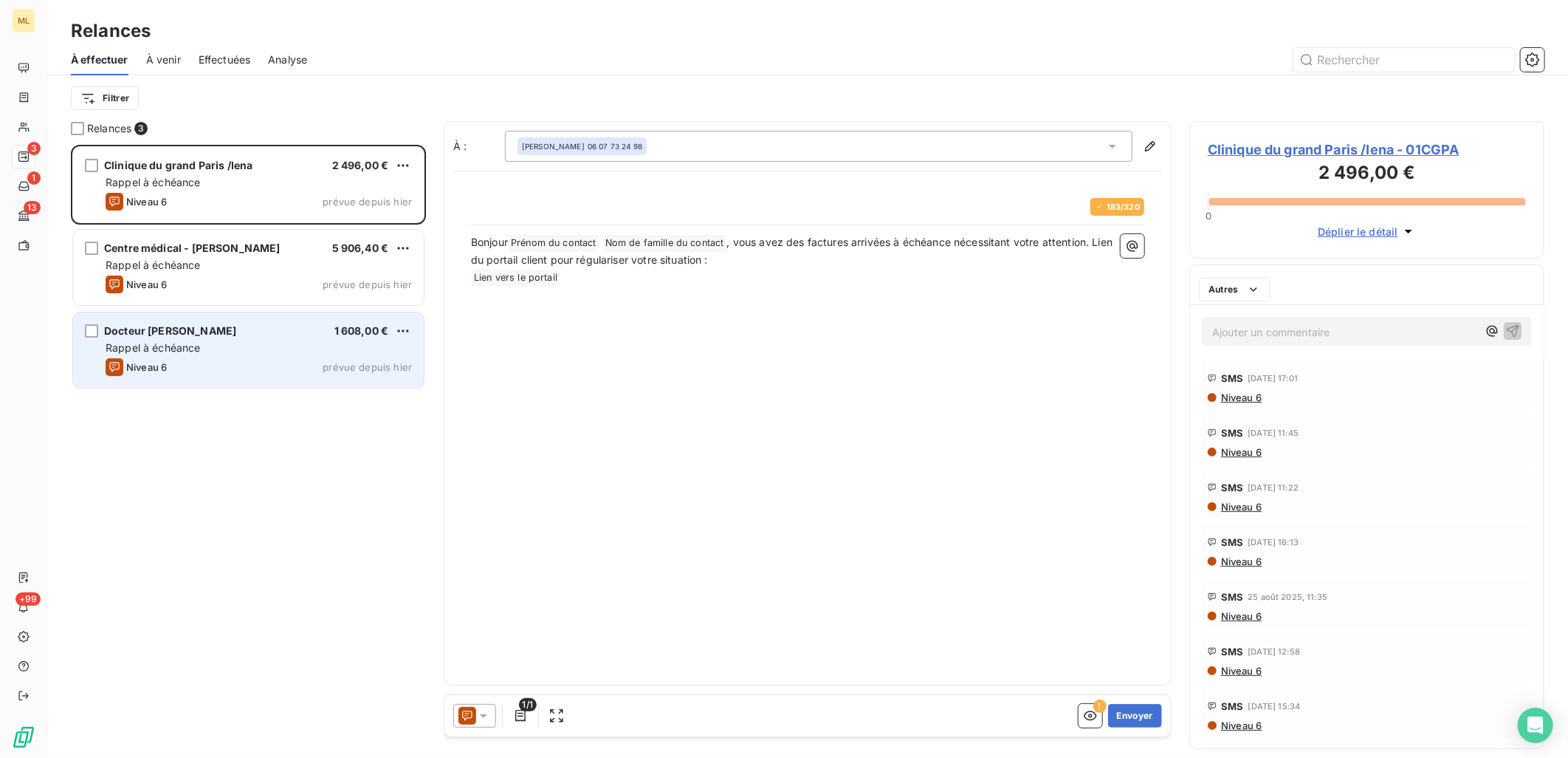
click at [223, 360] on div "Niveau 6 prévue depuis [DATE]" at bounding box center [258, 367] width 306 height 17
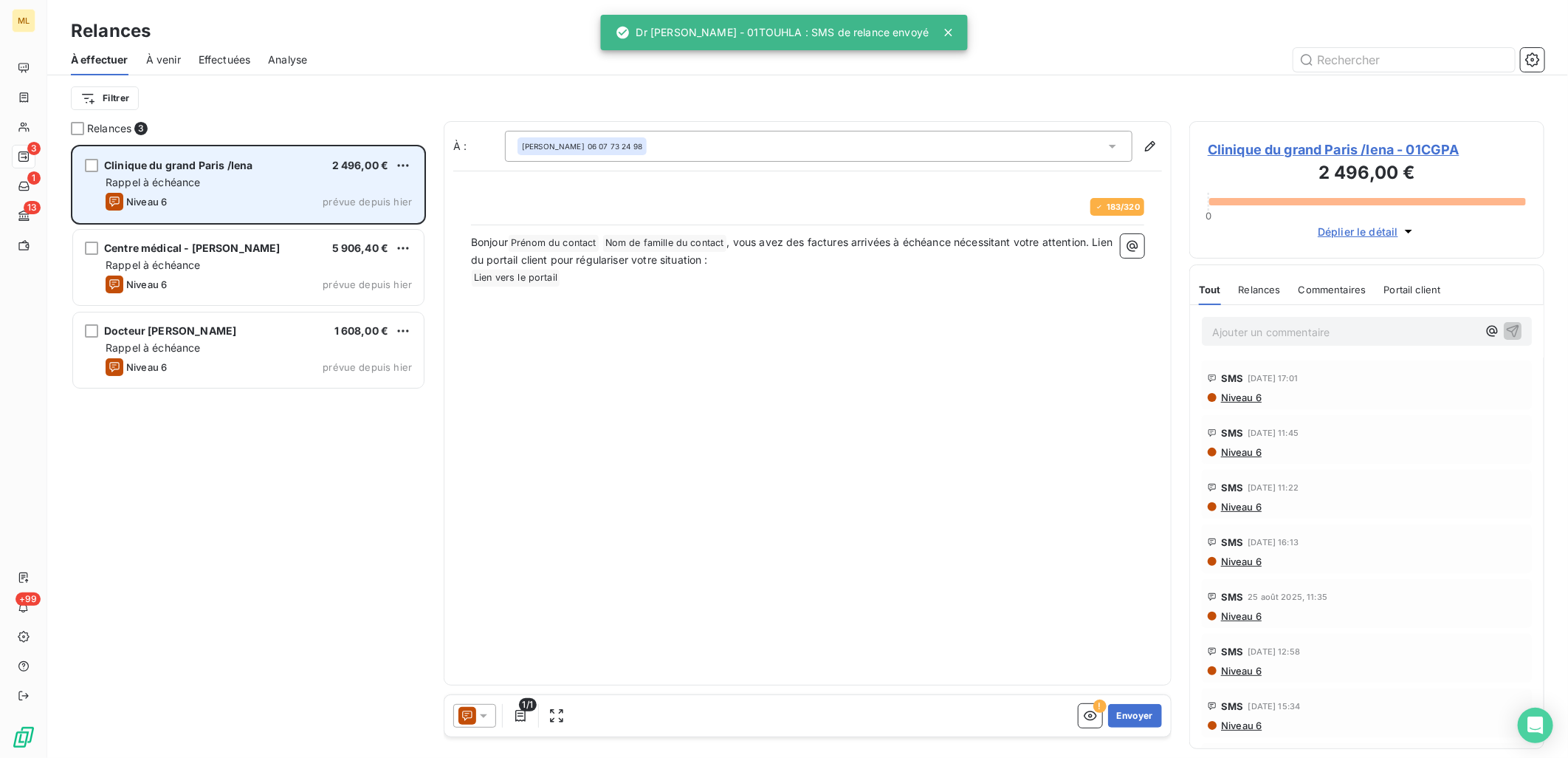
click at [232, 197] on div "Niveau 6 prévue depuis [DATE]" at bounding box center [258, 201] width 306 height 17
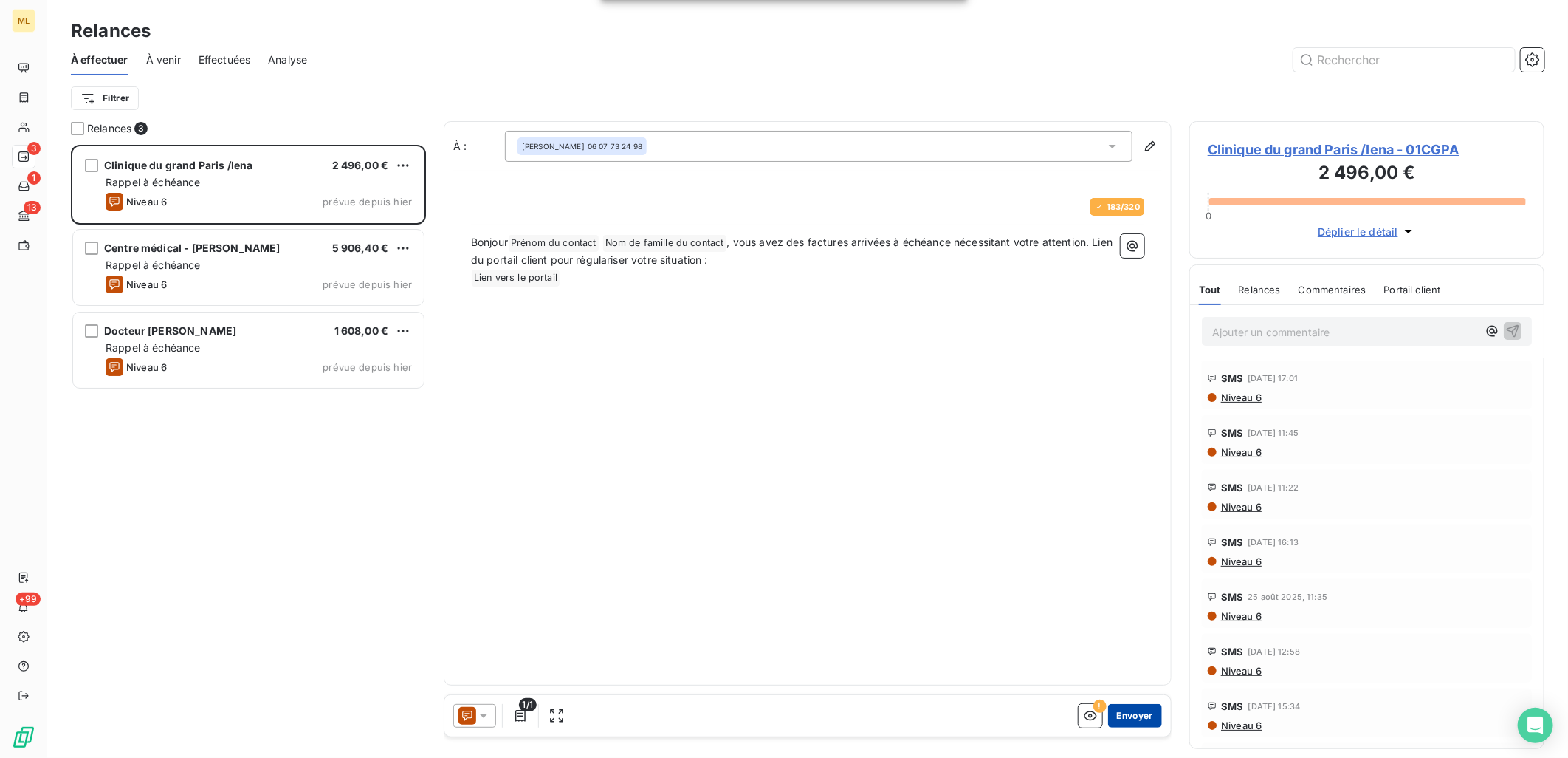
click at [1134, 720] on button "Envoyer" at bounding box center [1134, 715] width 54 height 24
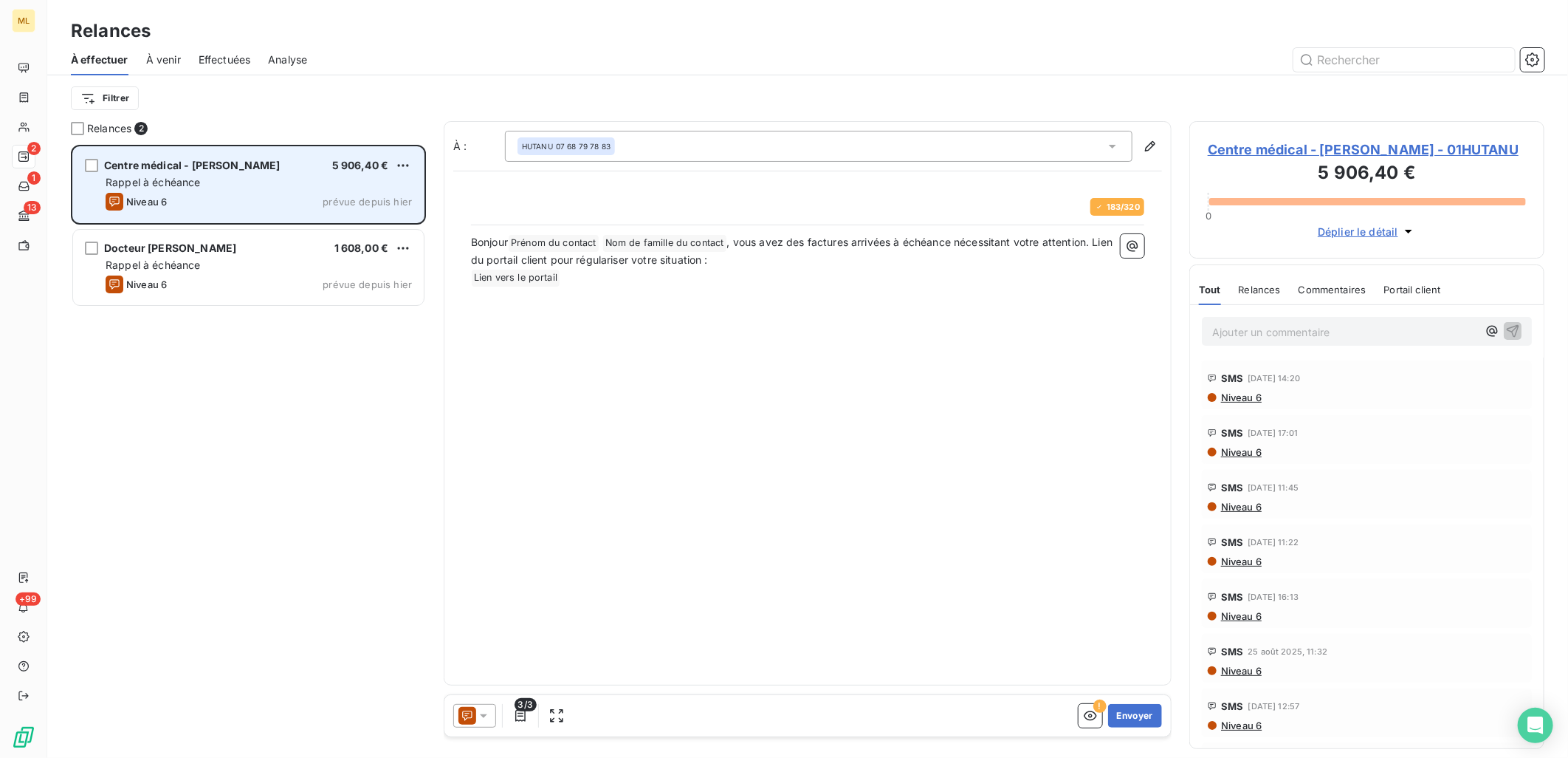
click at [196, 196] on div "Niveau 6 prévue depuis [DATE]" at bounding box center [258, 201] width 306 height 17
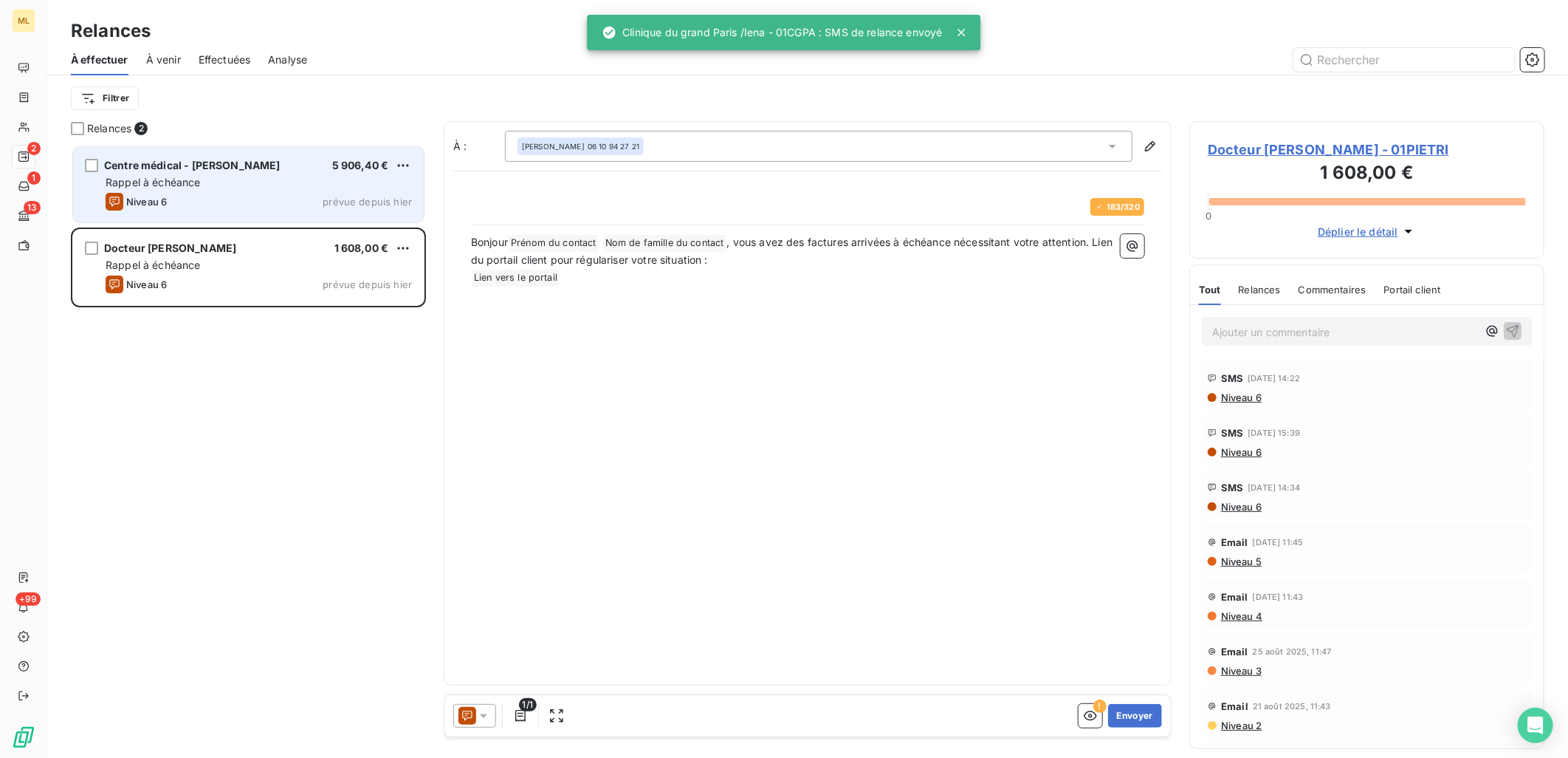
click at [385, 196] on span "prévue depuis hier" at bounding box center [367, 201] width 89 height 12
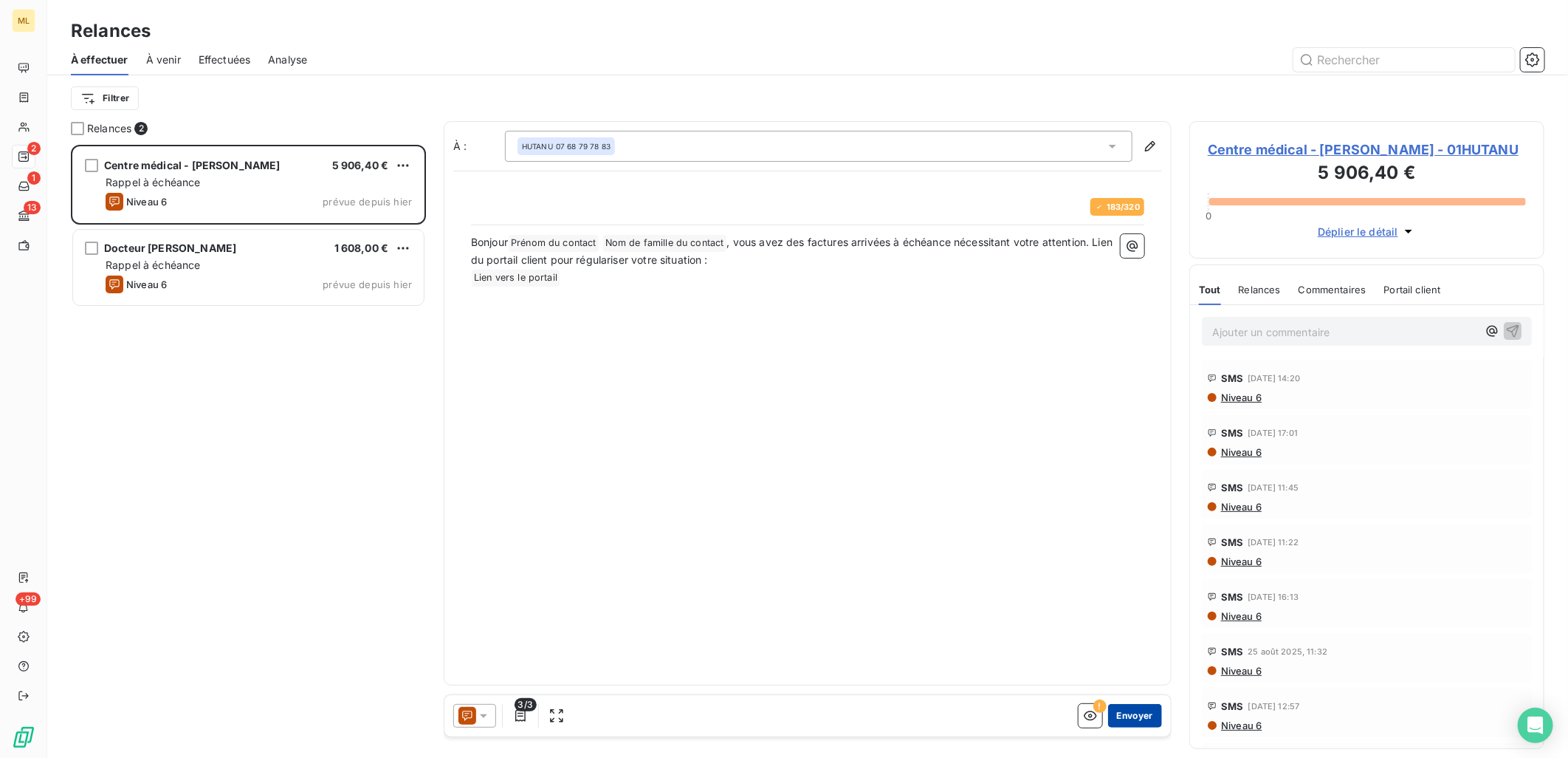
click at [1136, 710] on button "Envoyer" at bounding box center [1134, 715] width 54 height 24
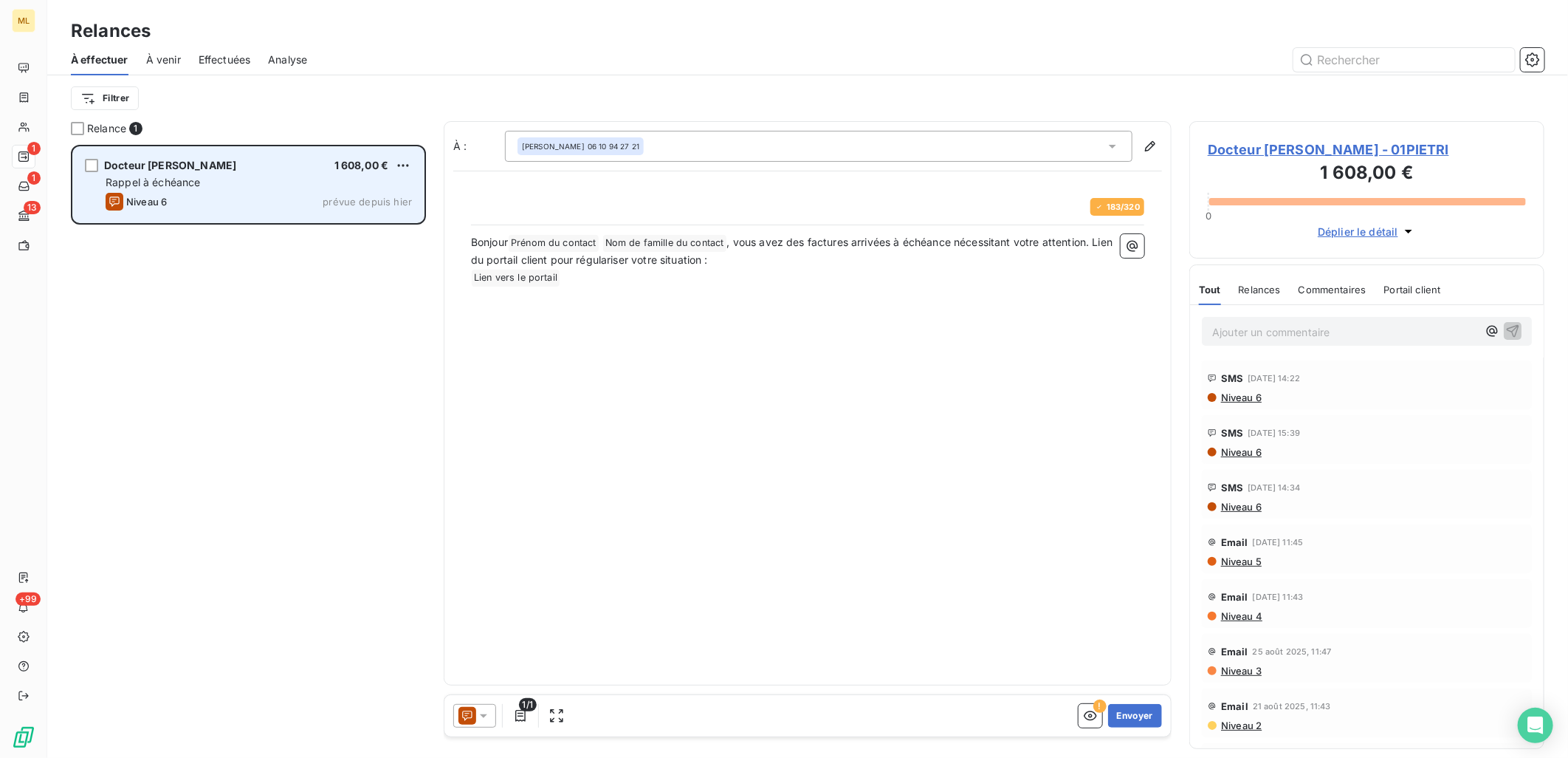
click at [221, 207] on div "Niveau 6 prévue depuis [DATE]" at bounding box center [258, 201] width 306 height 17
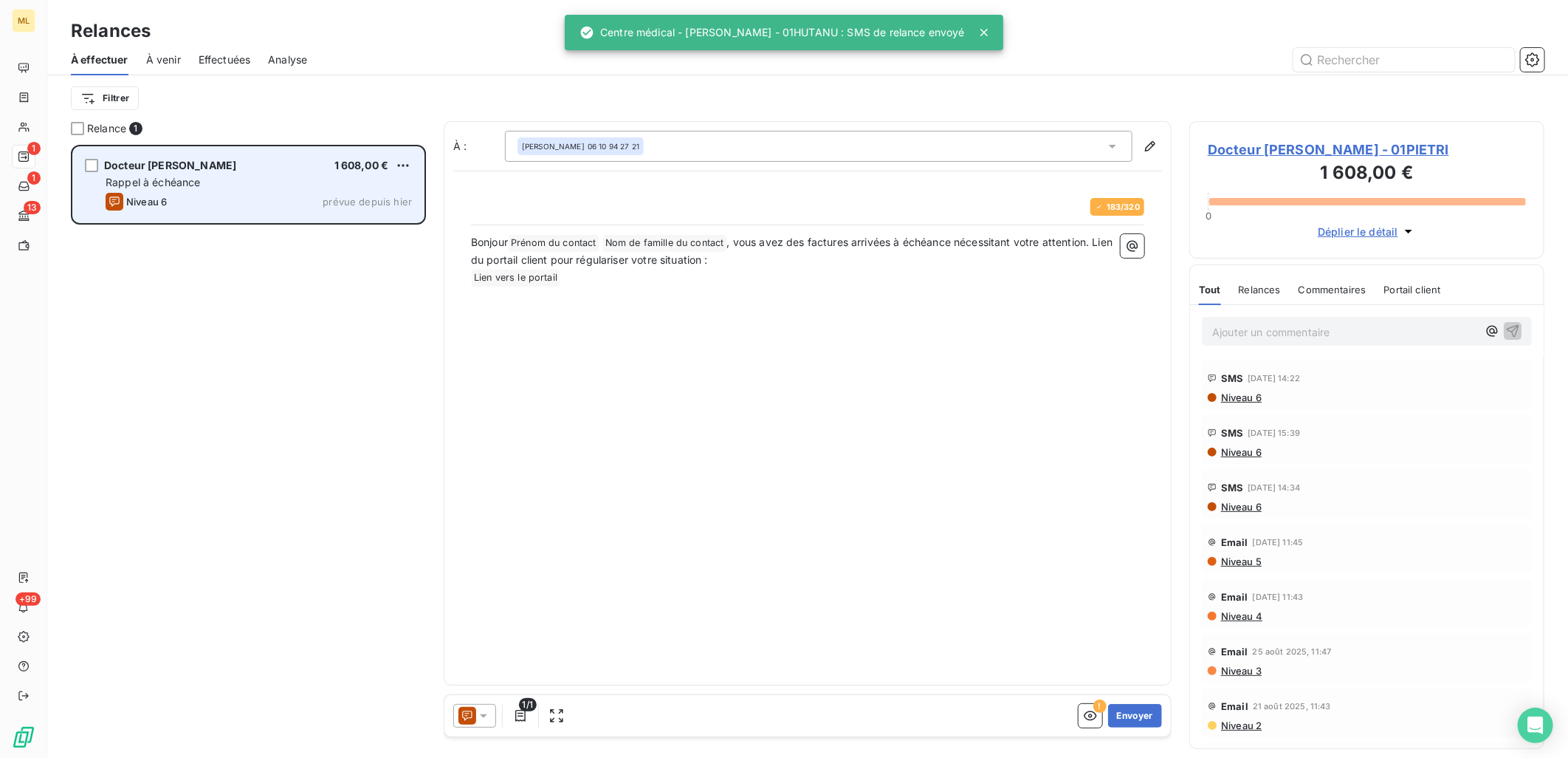
click at [229, 166] on div "Docteur [PERSON_NAME] 1 608,00 €" at bounding box center [258, 165] width 306 height 13
click at [251, 159] on div "Docteur [PERSON_NAME] 1 608,00 €" at bounding box center [258, 165] width 306 height 13
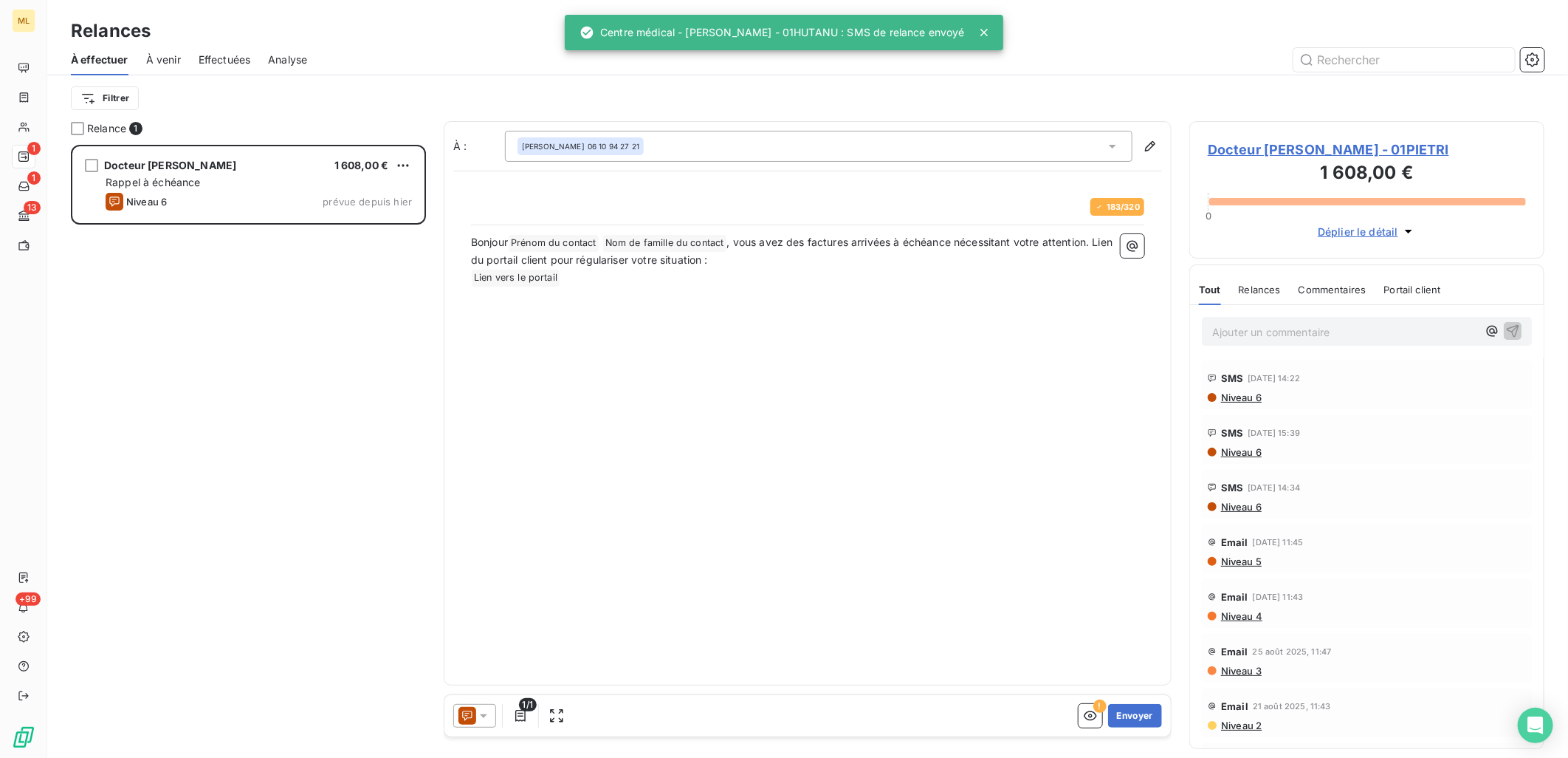
click at [239, 297] on div "Docteur [PERSON_NAME] 1 608,00 € Rappel à échéance Niveau 6 prévue depuis [DATE]" at bounding box center [248, 451] width 355 height 614
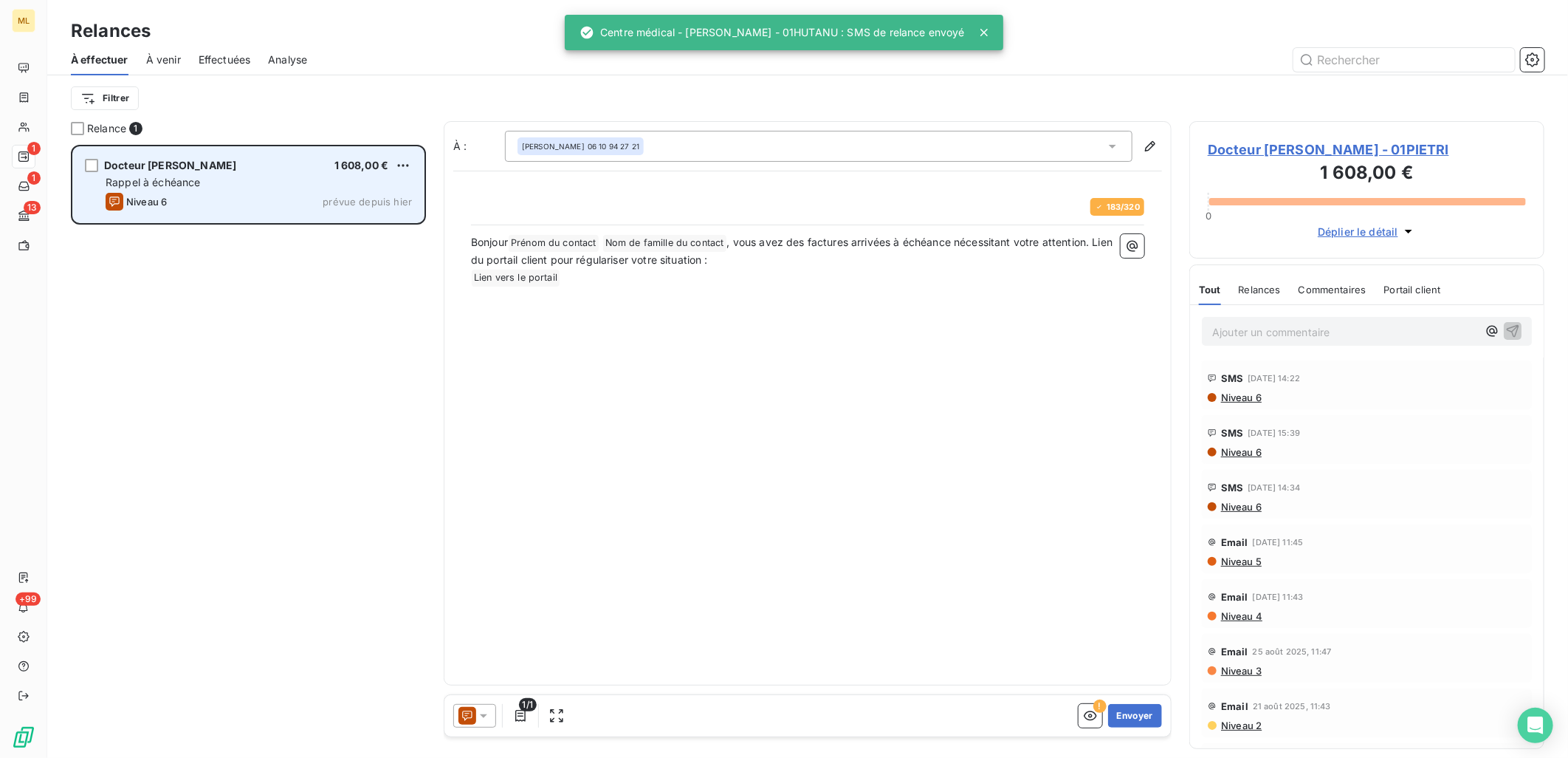
click at [237, 204] on div "Niveau 6 prévue depuis [DATE]" at bounding box center [258, 201] width 306 height 17
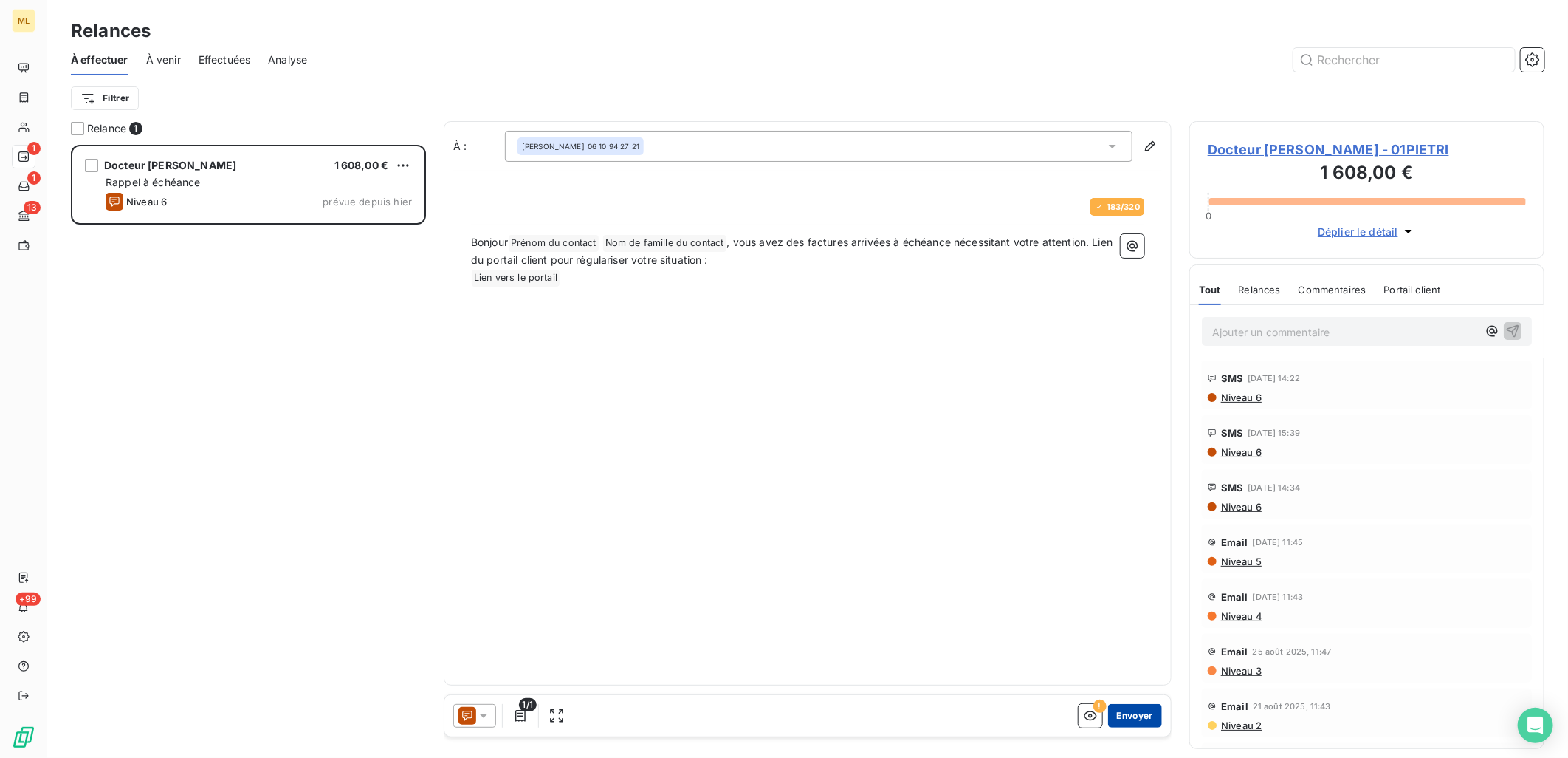
click at [1131, 715] on button "Envoyer" at bounding box center [1134, 715] width 54 height 24
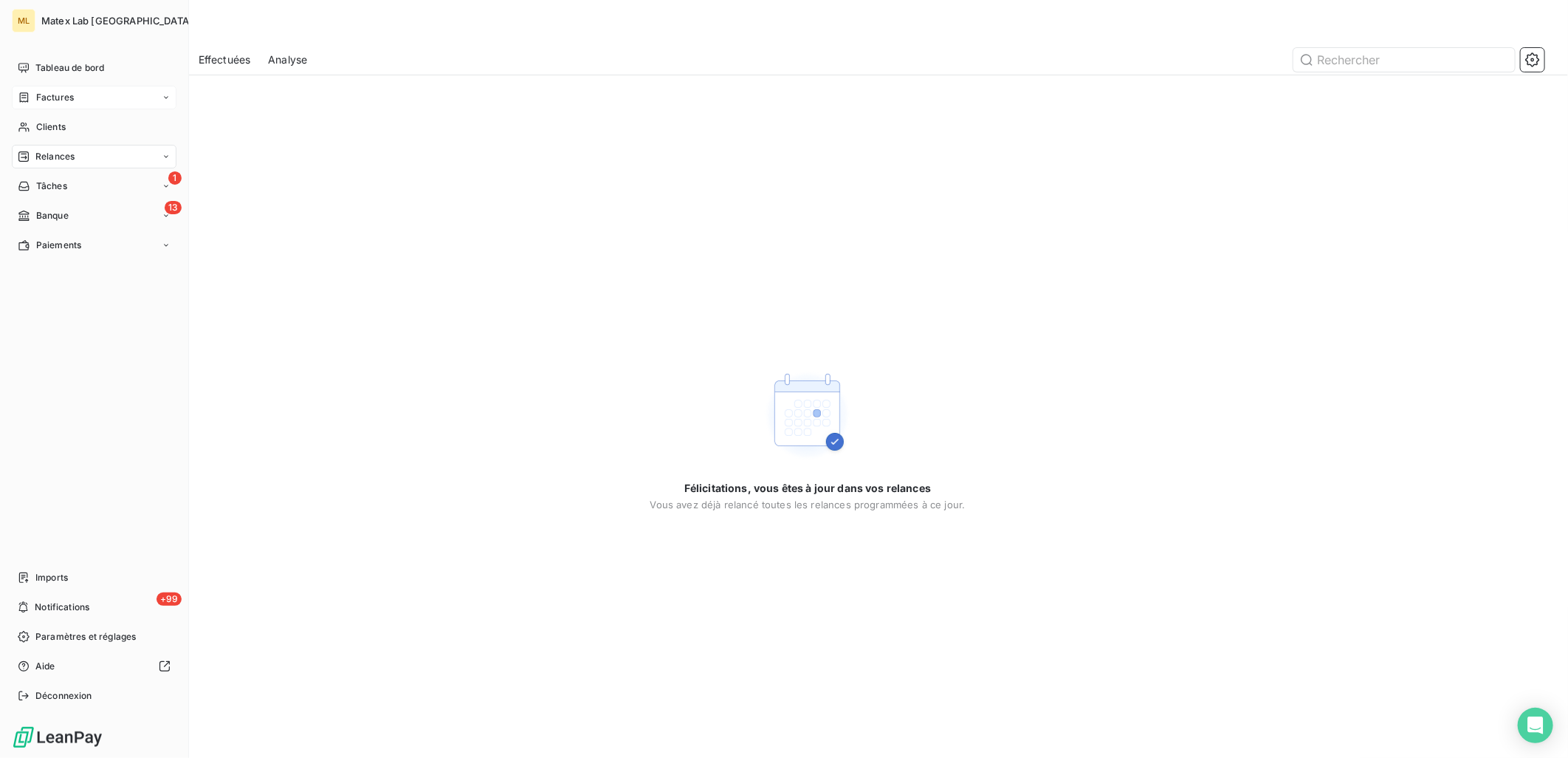
click at [52, 88] on div "Factures" at bounding box center [93, 97] width 164 height 24
